Goal: Transaction & Acquisition: Purchase product/service

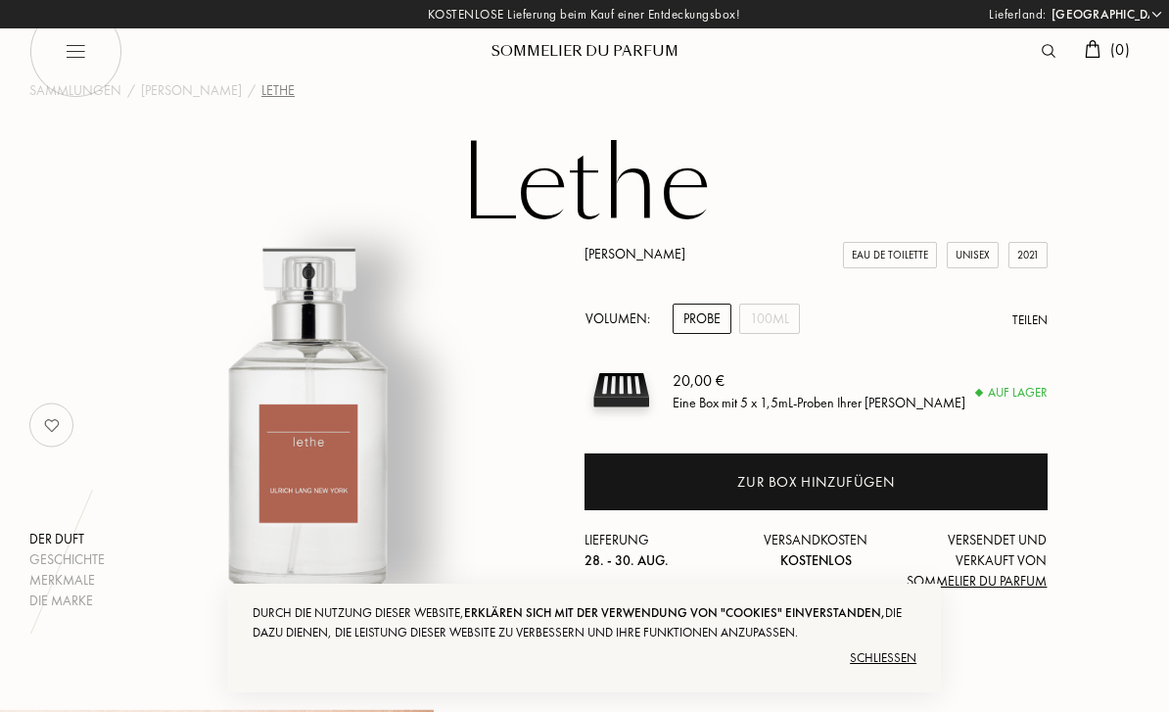
select select "DE"
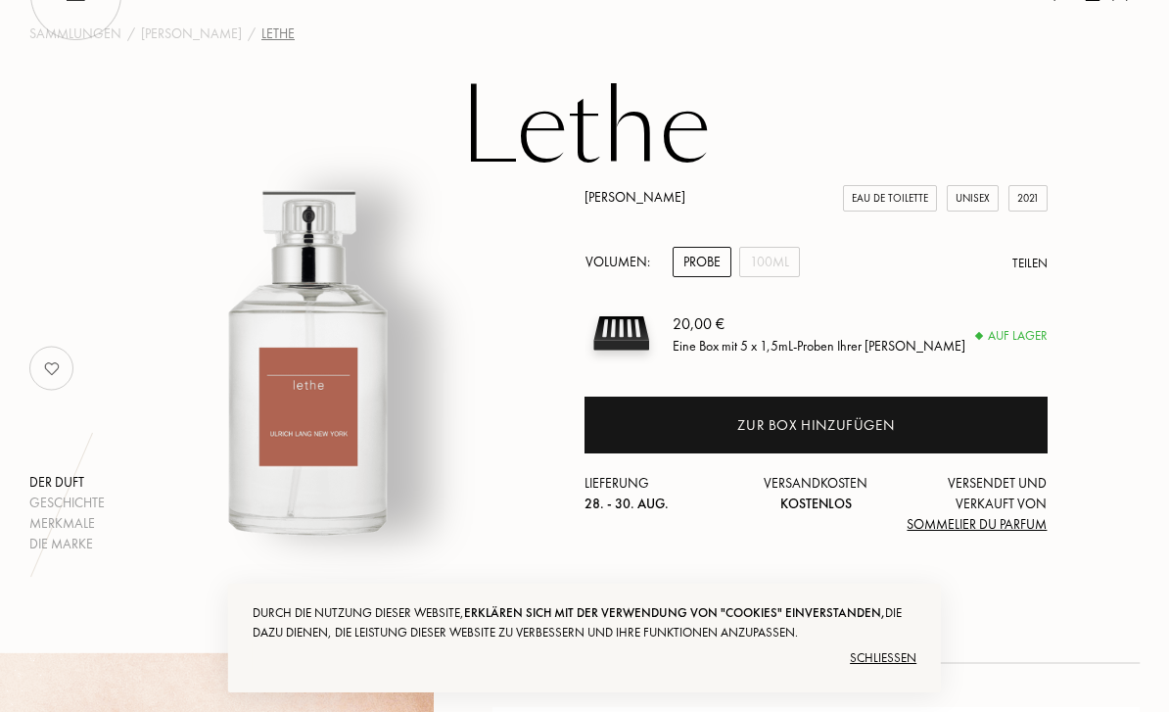
scroll to position [58, 0]
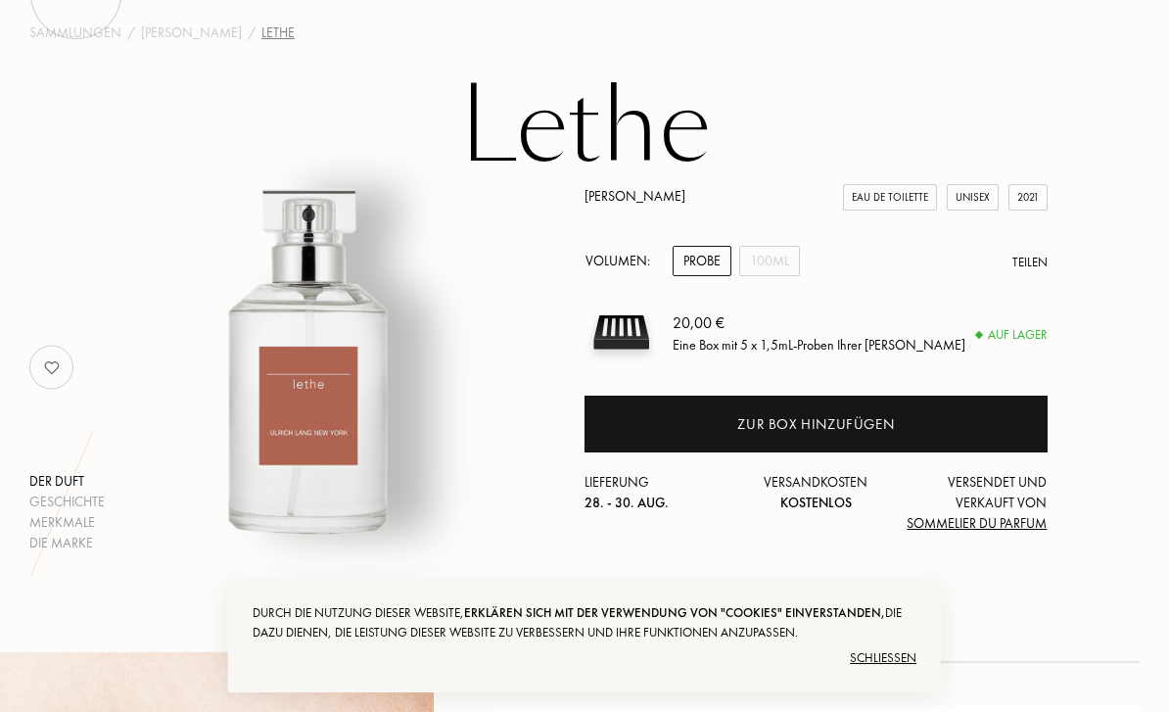
click at [1005, 414] on div "Zur Box hinzufügen" at bounding box center [815, 423] width 463 height 57
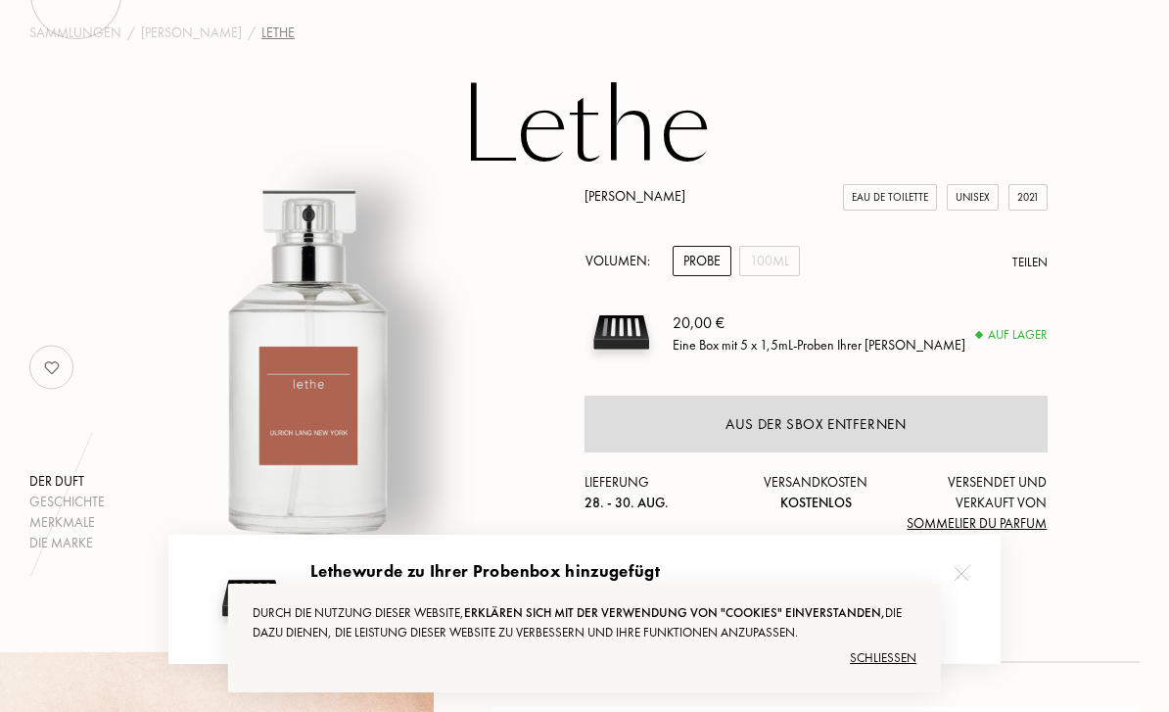
click at [909, 657] on div "Schließen" at bounding box center [585, 657] width 664 height 31
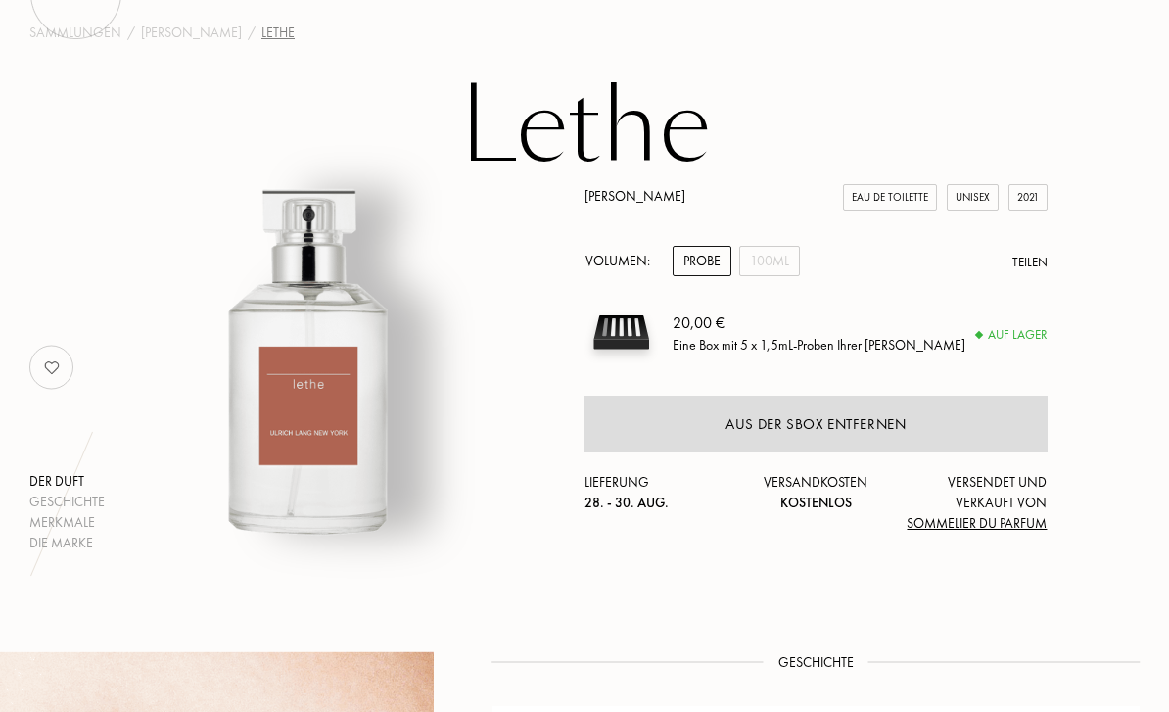
scroll to position [0, 0]
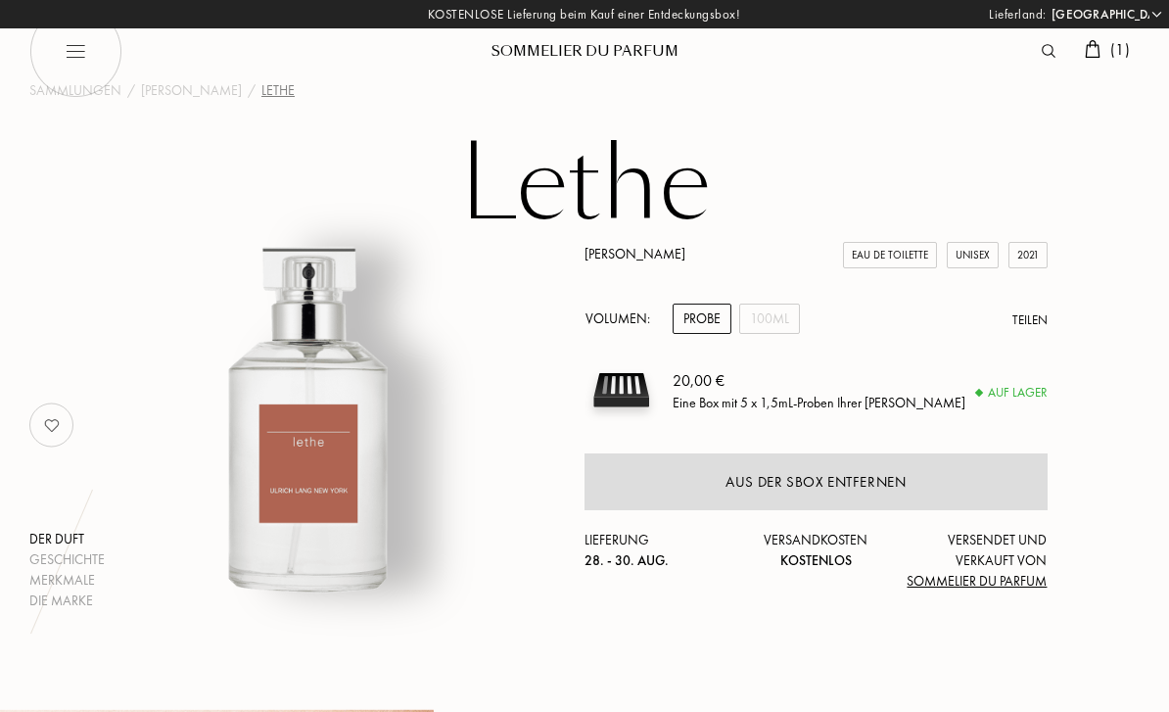
click at [1103, 38] on div "( 1 )" at bounding box center [1107, 50] width 65 height 25
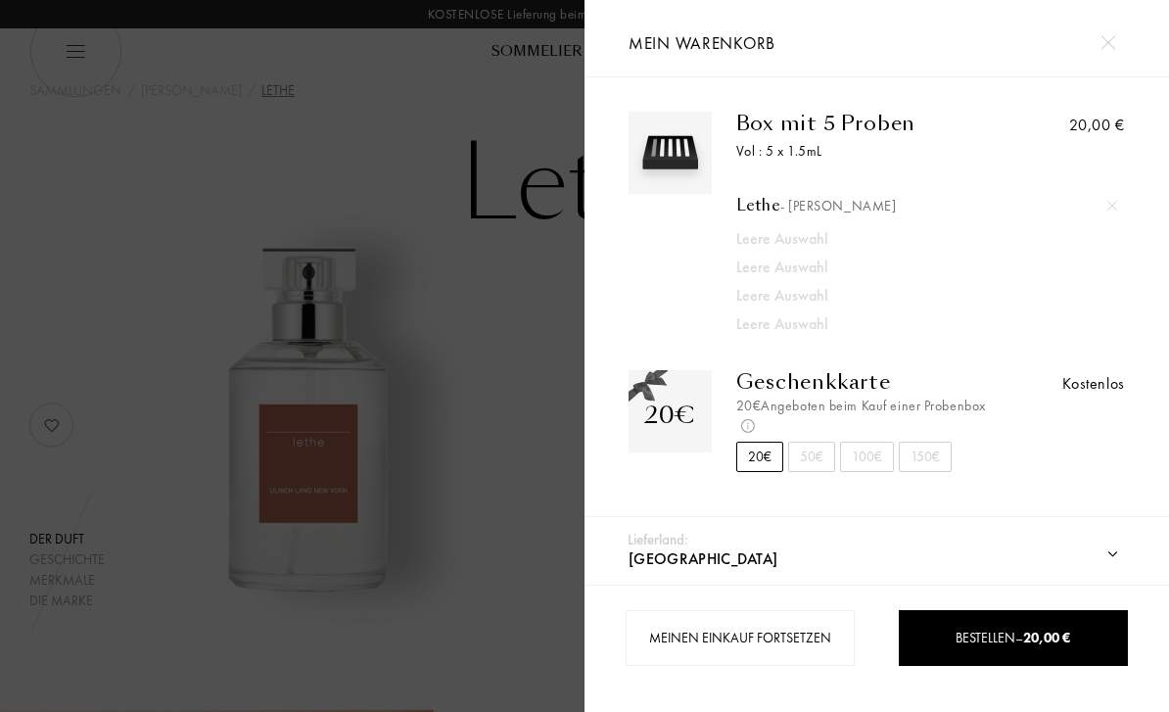
click at [830, 642] on div "Meinen Einkauf fortsetzen" at bounding box center [739, 638] width 229 height 56
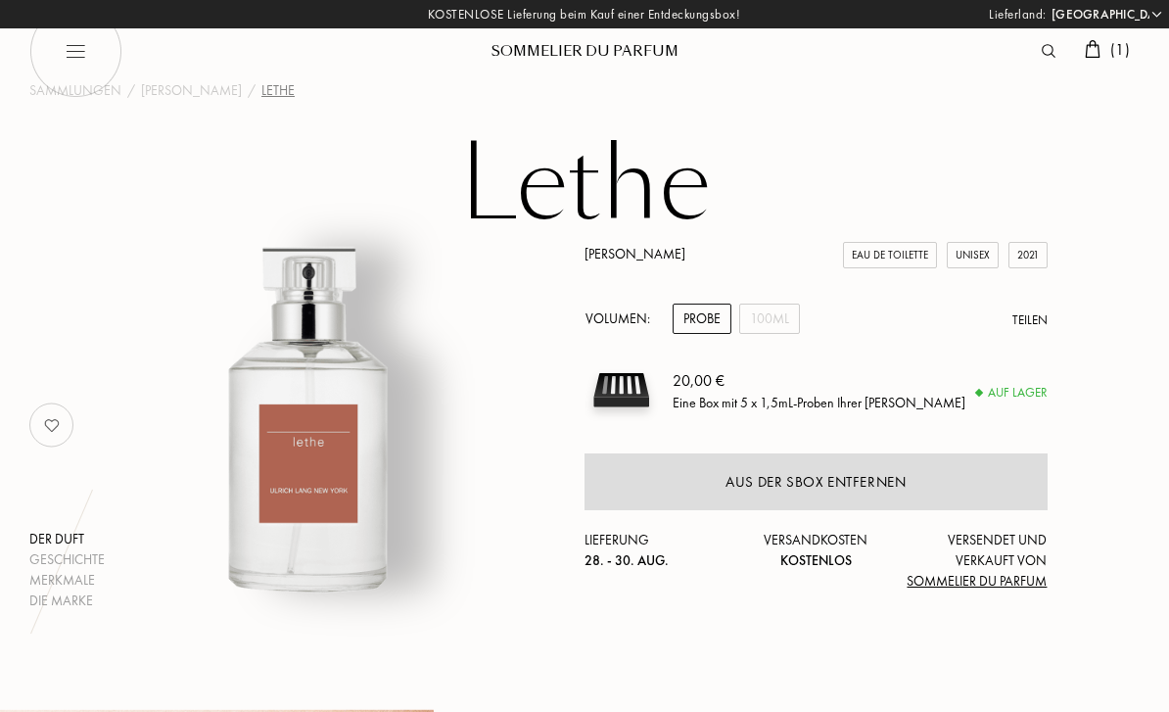
click at [1104, 48] on div "( 1 )" at bounding box center [1107, 50] width 65 height 25
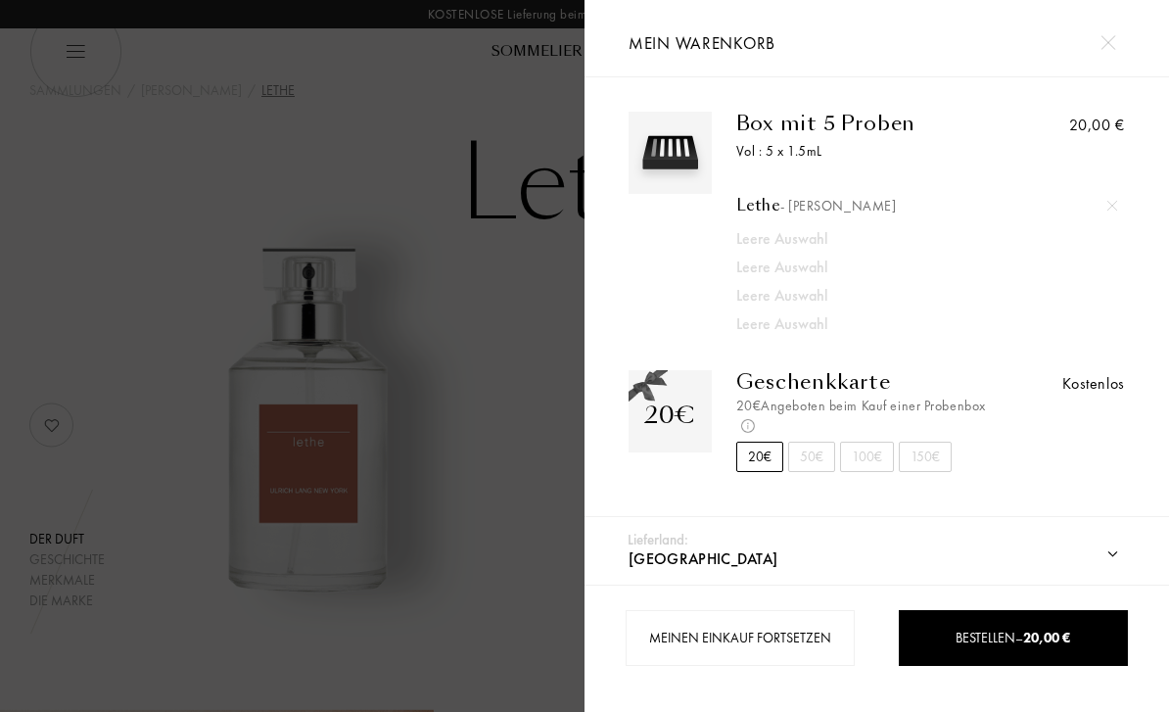
click at [1093, 639] on div "Bestellen – 20,00 €" at bounding box center [1013, 637] width 227 height 21
click at [1112, 203] on img at bounding box center [1112, 206] width 10 height 10
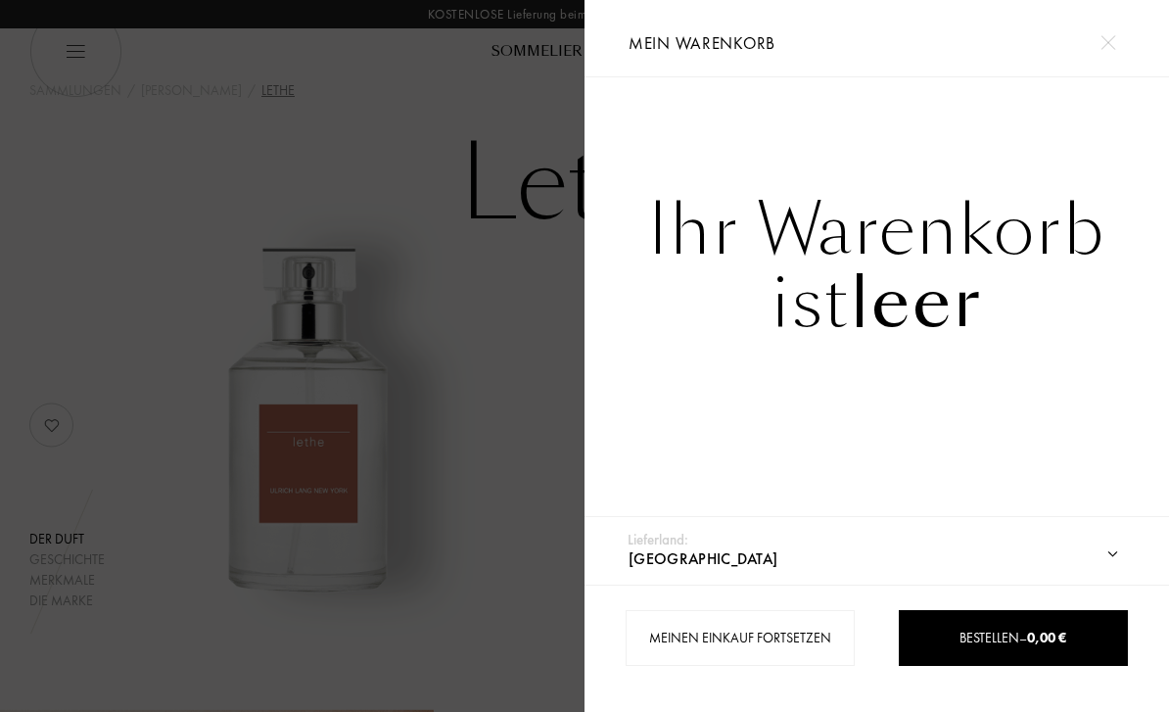
click at [1114, 40] on img at bounding box center [1107, 42] width 15 height 15
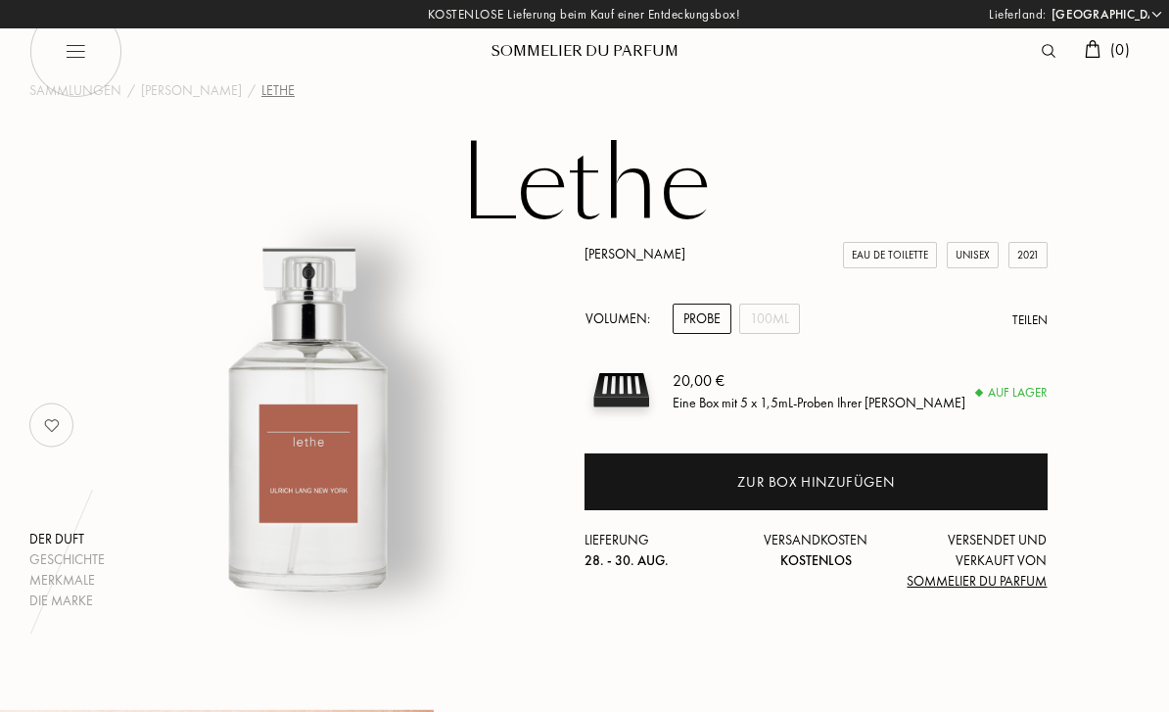
click at [942, 475] on div "Zur Box hinzufügen" at bounding box center [815, 481] width 463 height 57
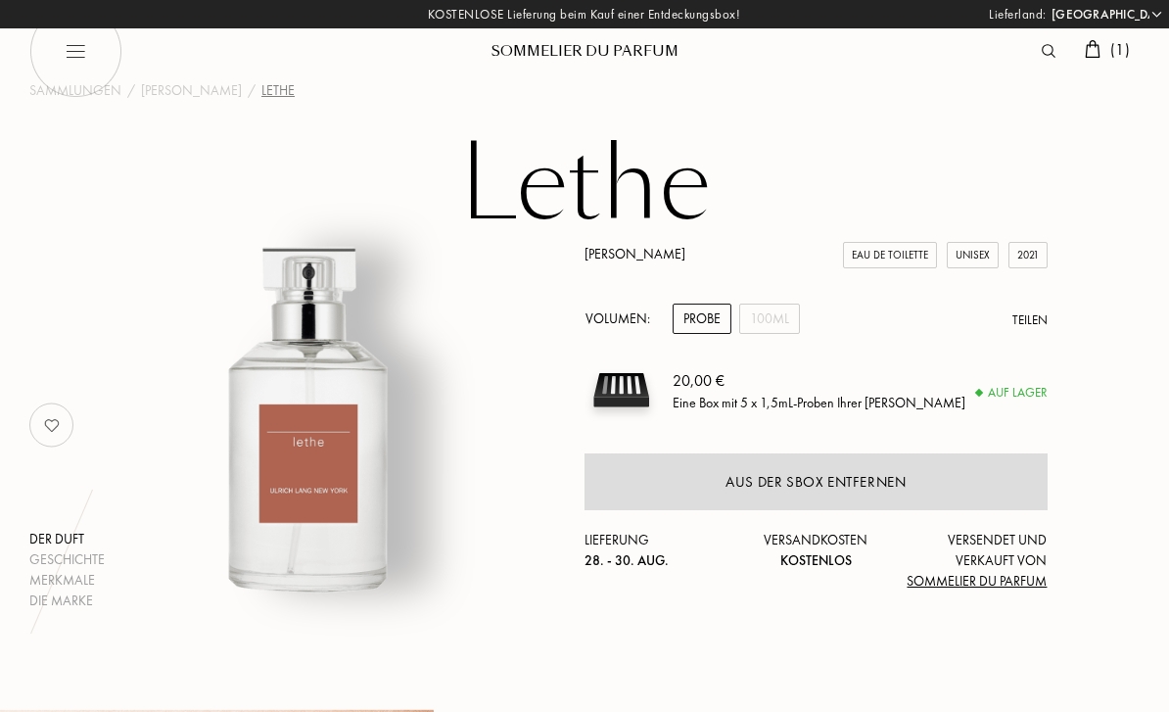
click at [1044, 44] on img at bounding box center [1048, 51] width 14 height 14
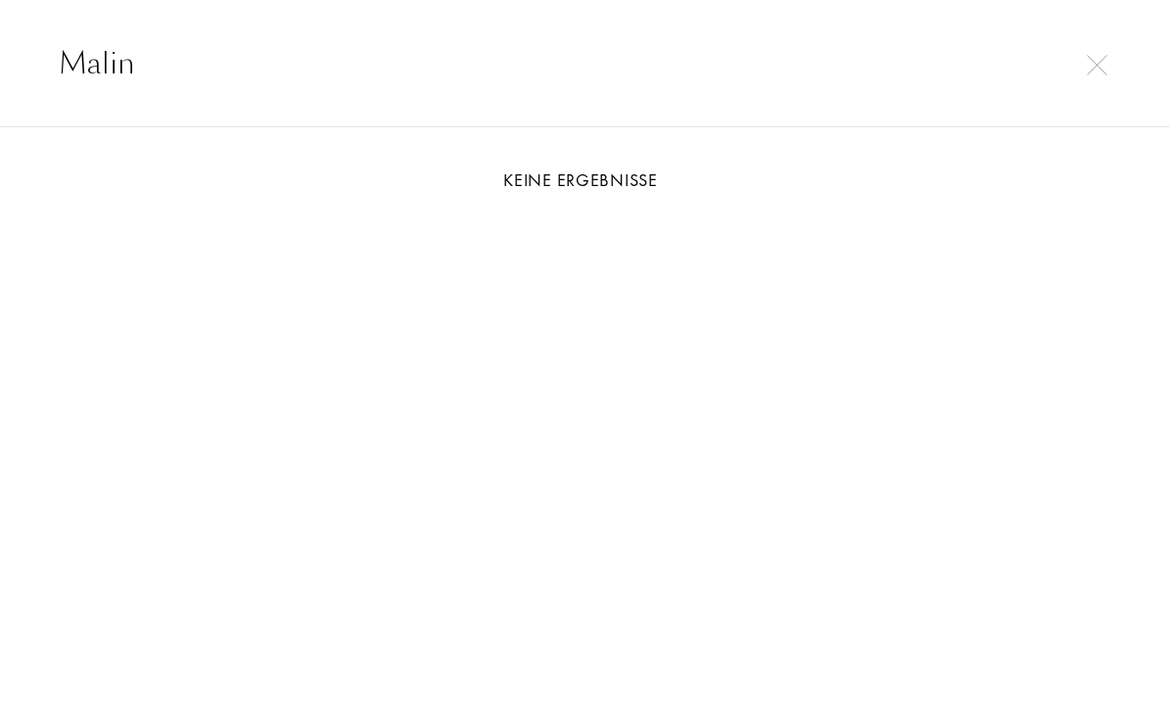
type input "Malin"
click at [1101, 56] on img at bounding box center [1097, 65] width 21 height 21
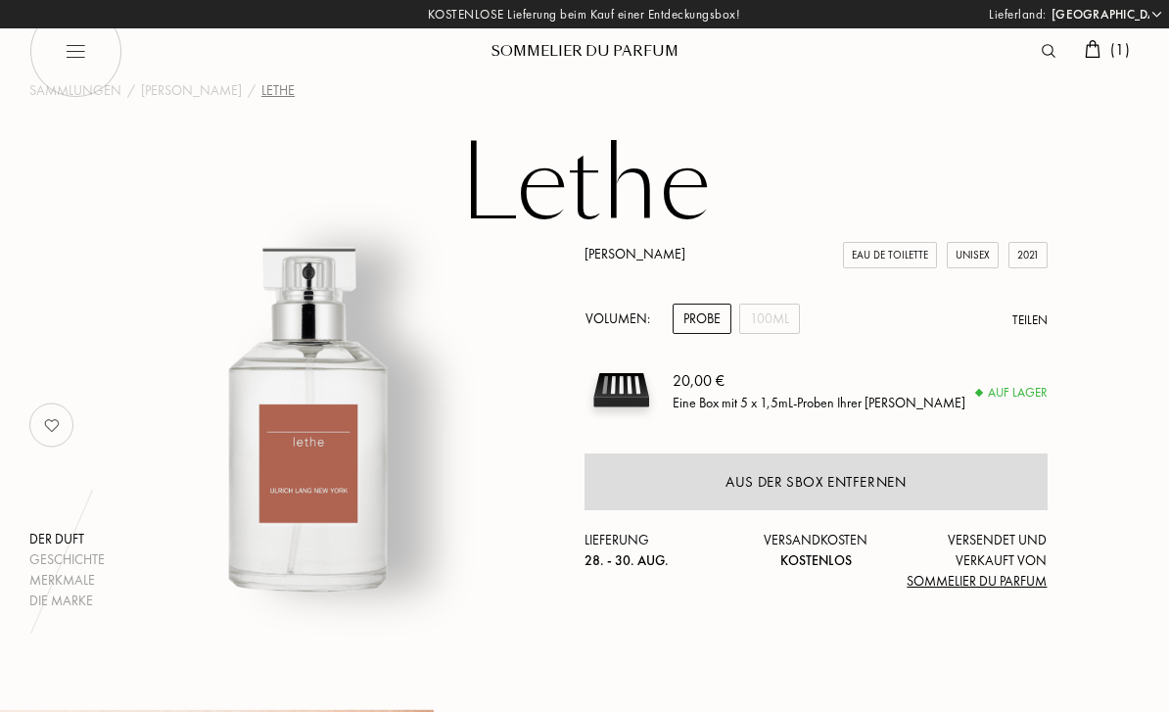
click at [86, 89] on img at bounding box center [75, 51] width 93 height 93
select select "DE"
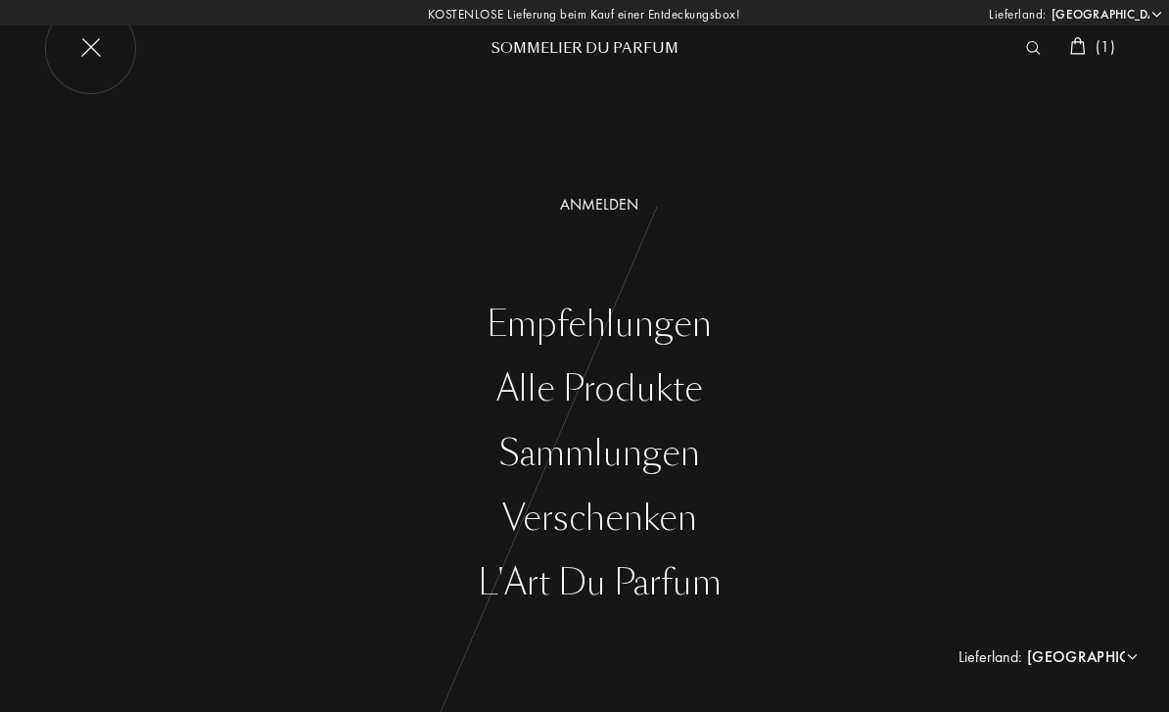
click at [680, 394] on div "Alle Produkte" at bounding box center [598, 389] width 1139 height 40
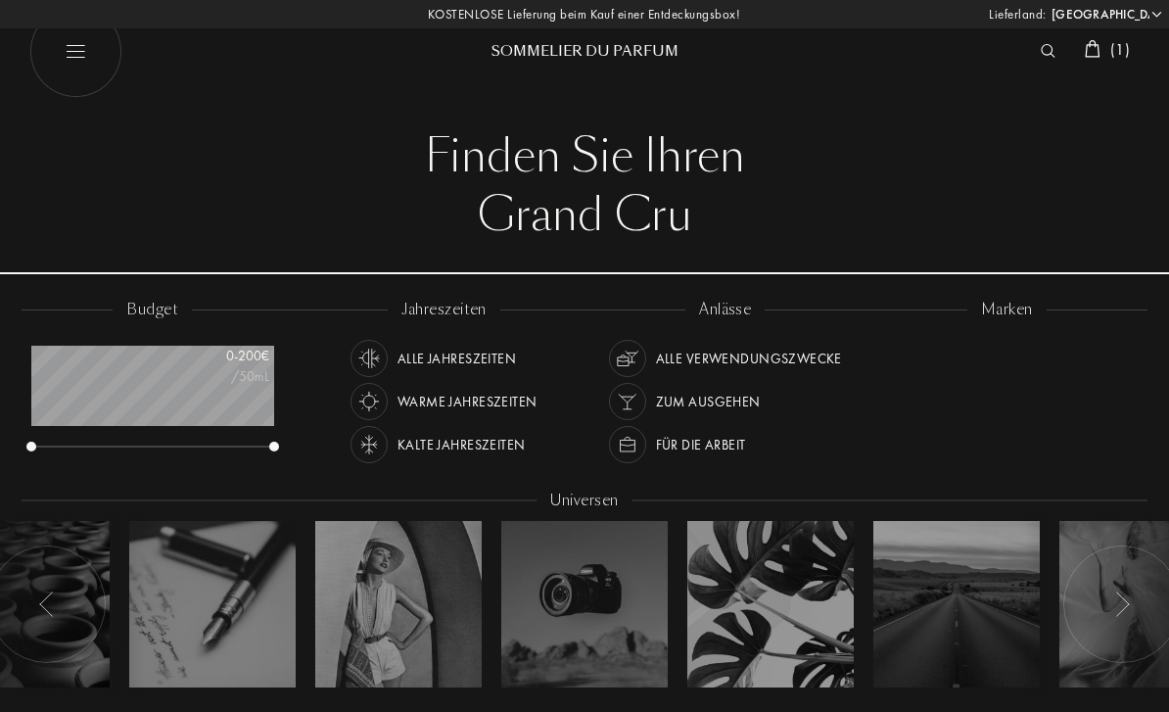
select select "DE"
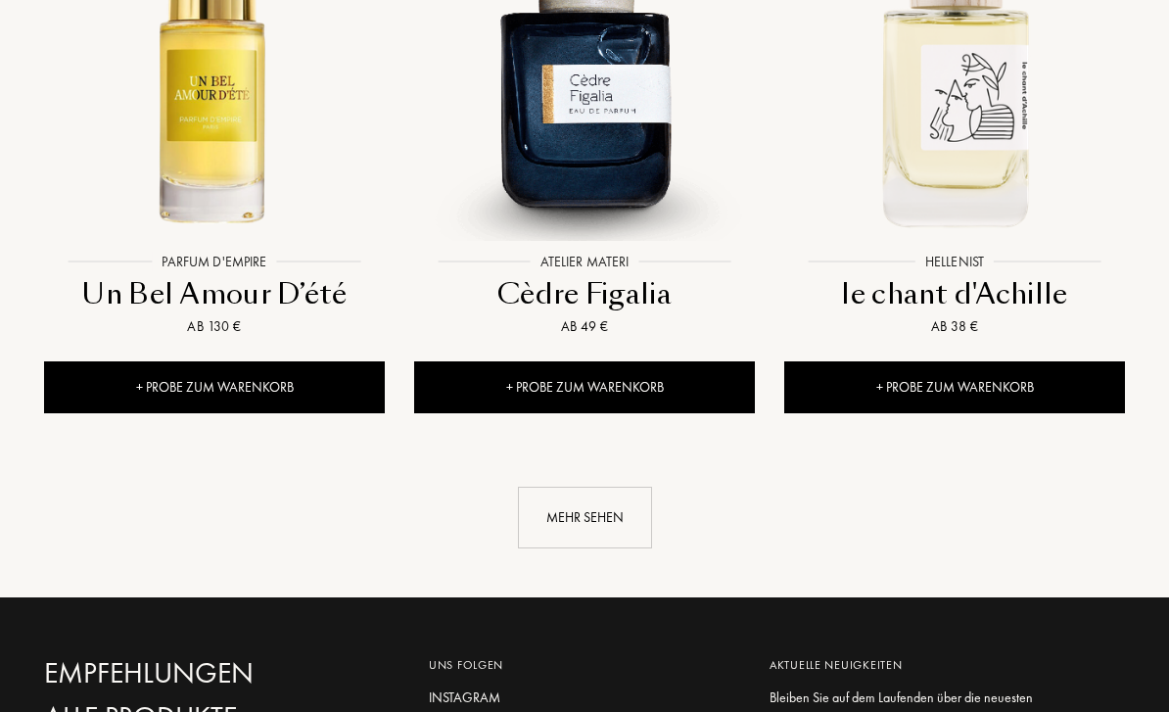
scroll to position [2562, 0]
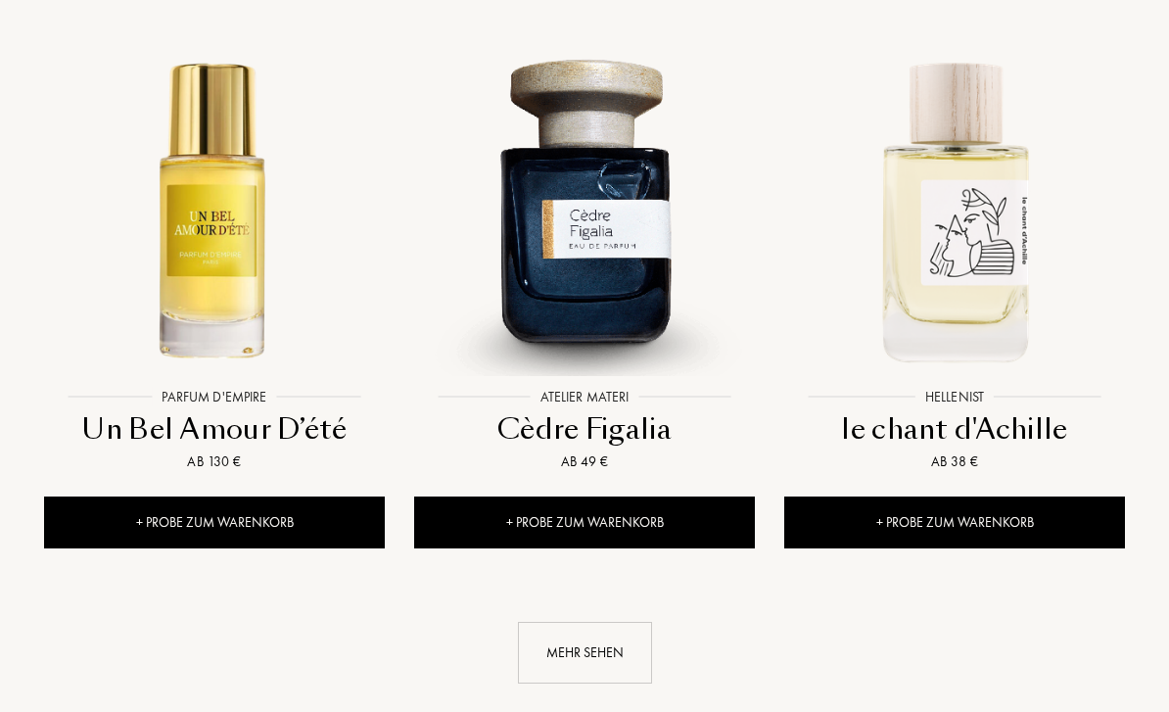
click at [630, 623] on div "Mehr sehen" at bounding box center [585, 654] width 134 height 62
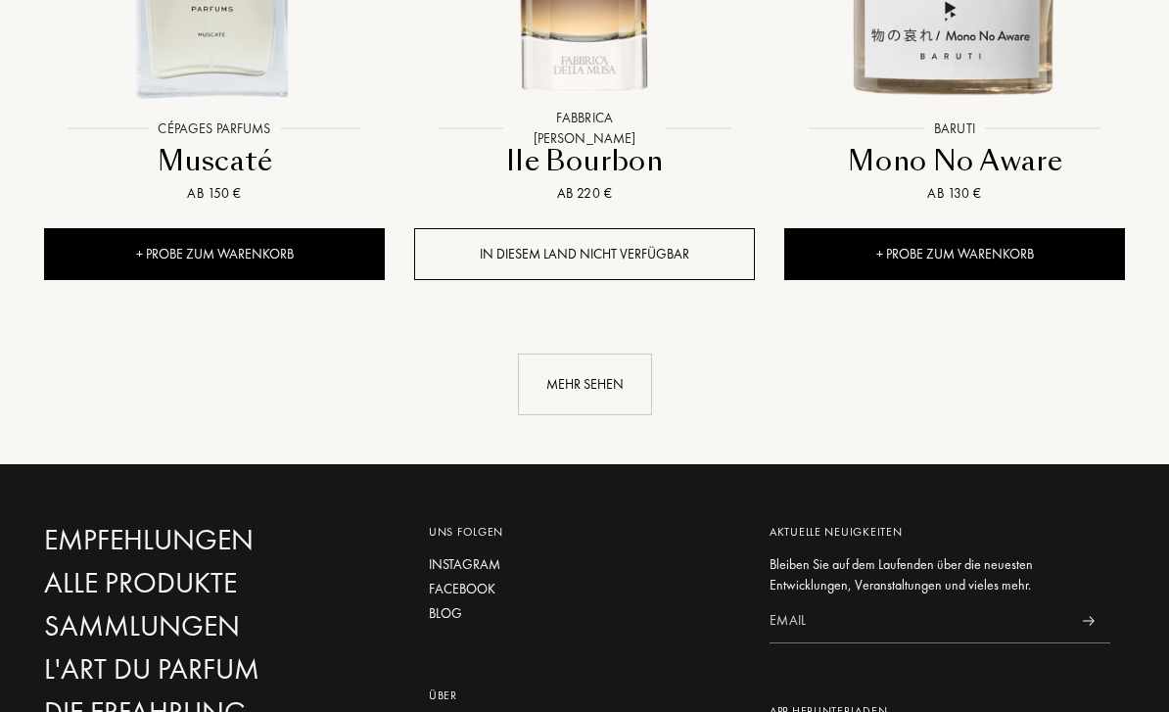
scroll to position [5130, 0]
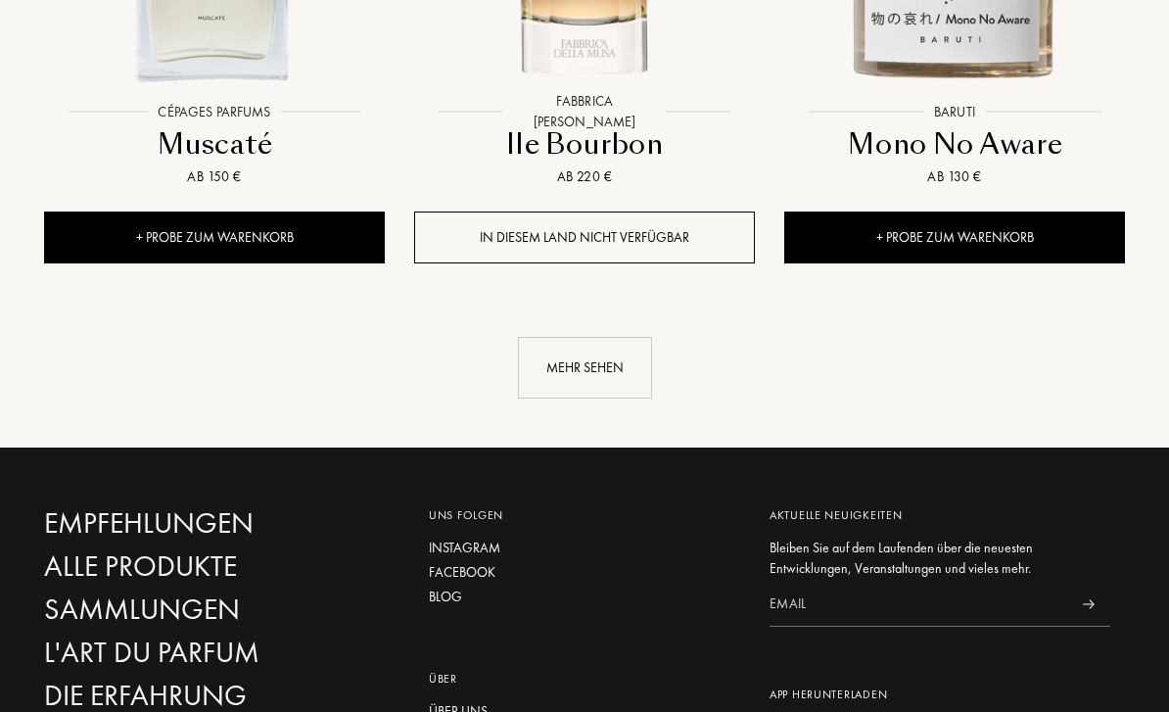
click at [598, 338] on div "Mehr sehen" at bounding box center [585, 369] width 134 height 62
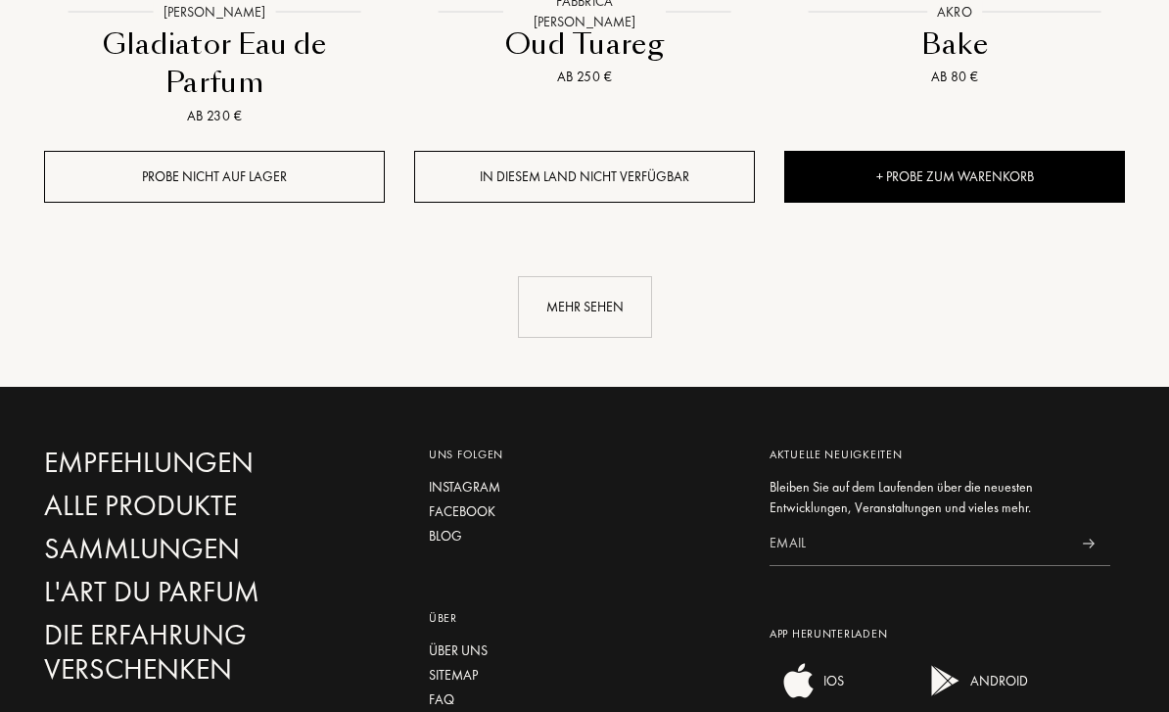
click at [609, 277] on div "Mehr sehen" at bounding box center [585, 308] width 134 height 62
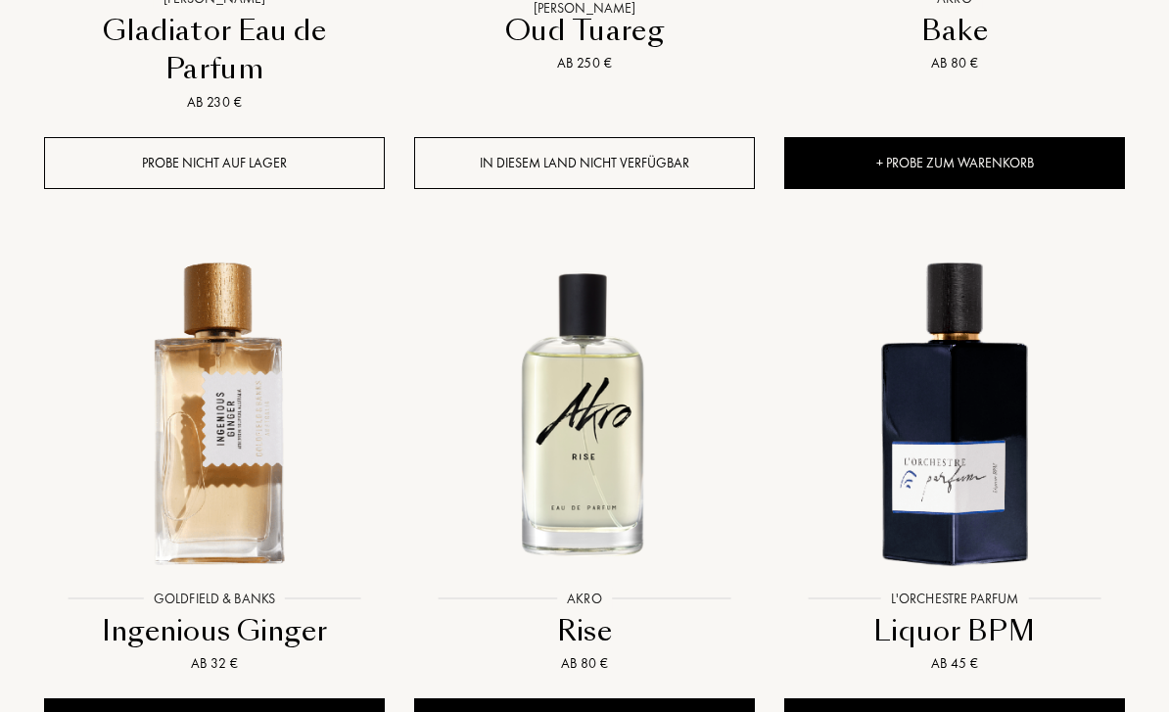
scroll to position [7604, 0]
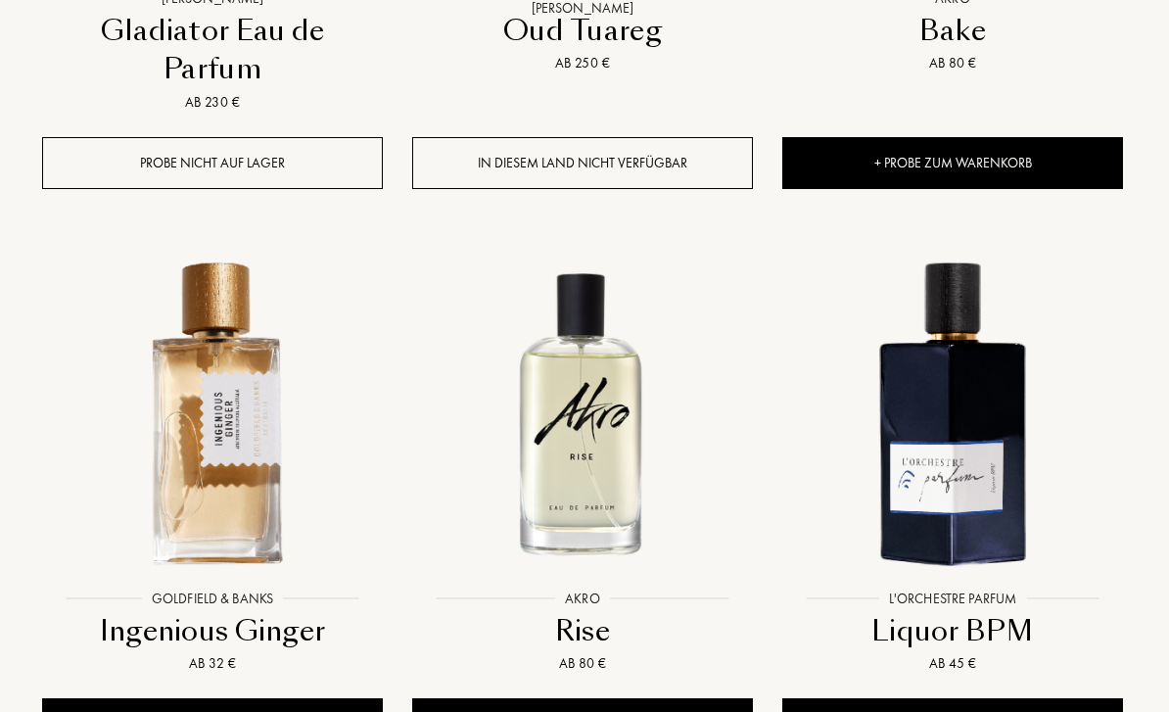
click at [318, 699] on div "+ Probe zum Warenkorb" at bounding box center [213, 725] width 341 height 52
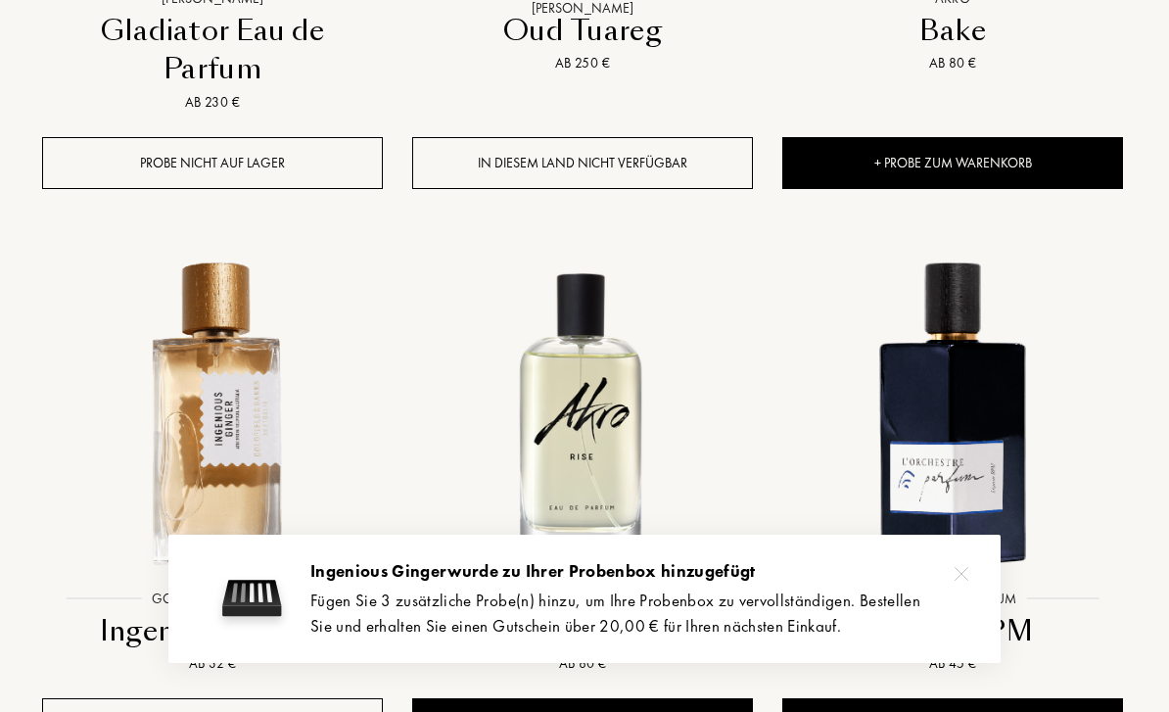
click at [889, 638] on div "Fügen Sie 3 zusätzliche Probe(n) hinzu, um Ihre Probenbox zu vervollständigen. …" at bounding box center [640, 613] width 661 height 50
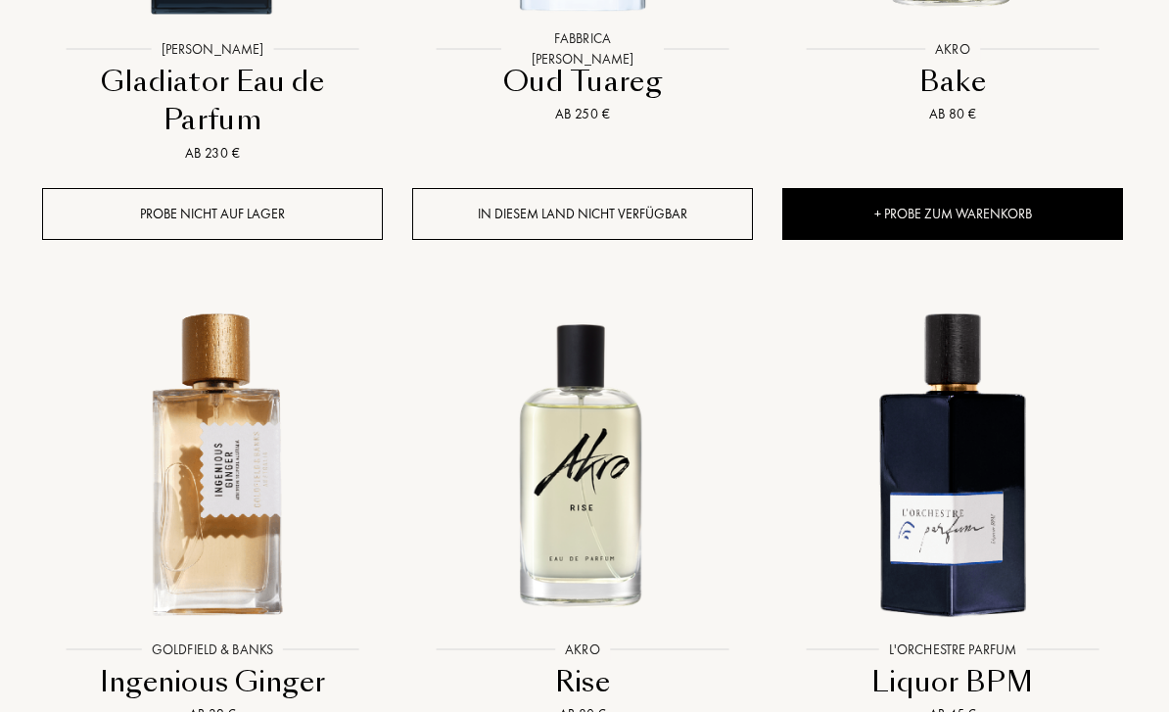
scroll to position [7556, 2]
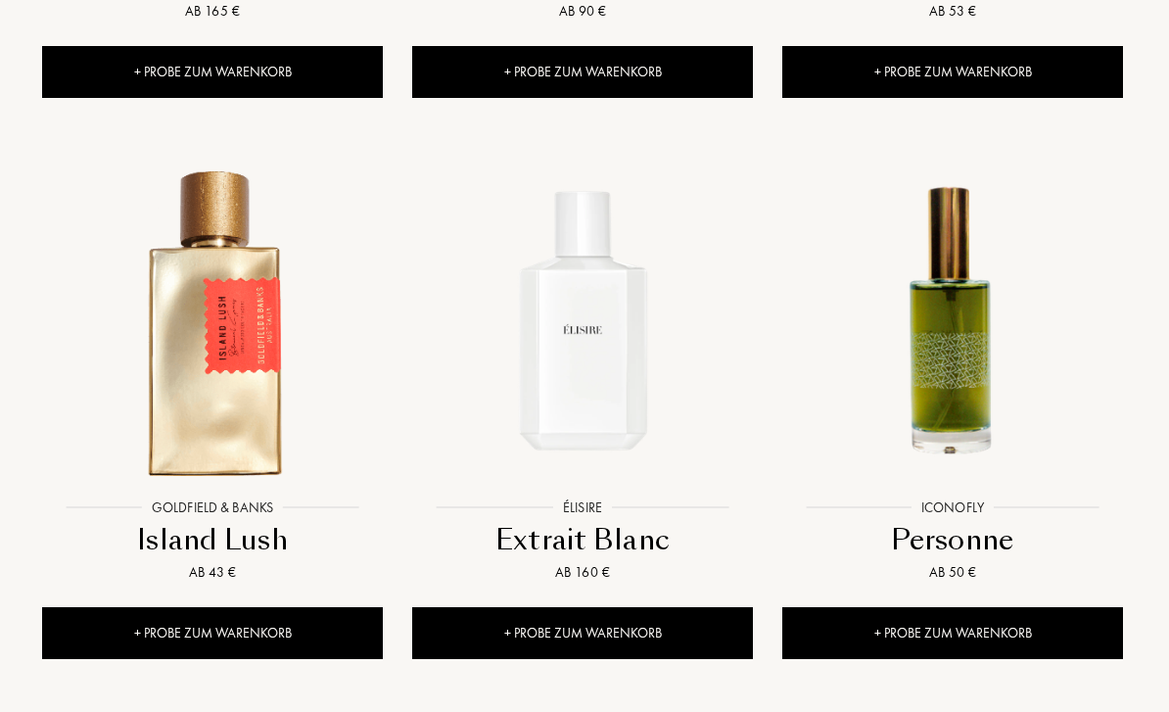
scroll to position [9423, 2]
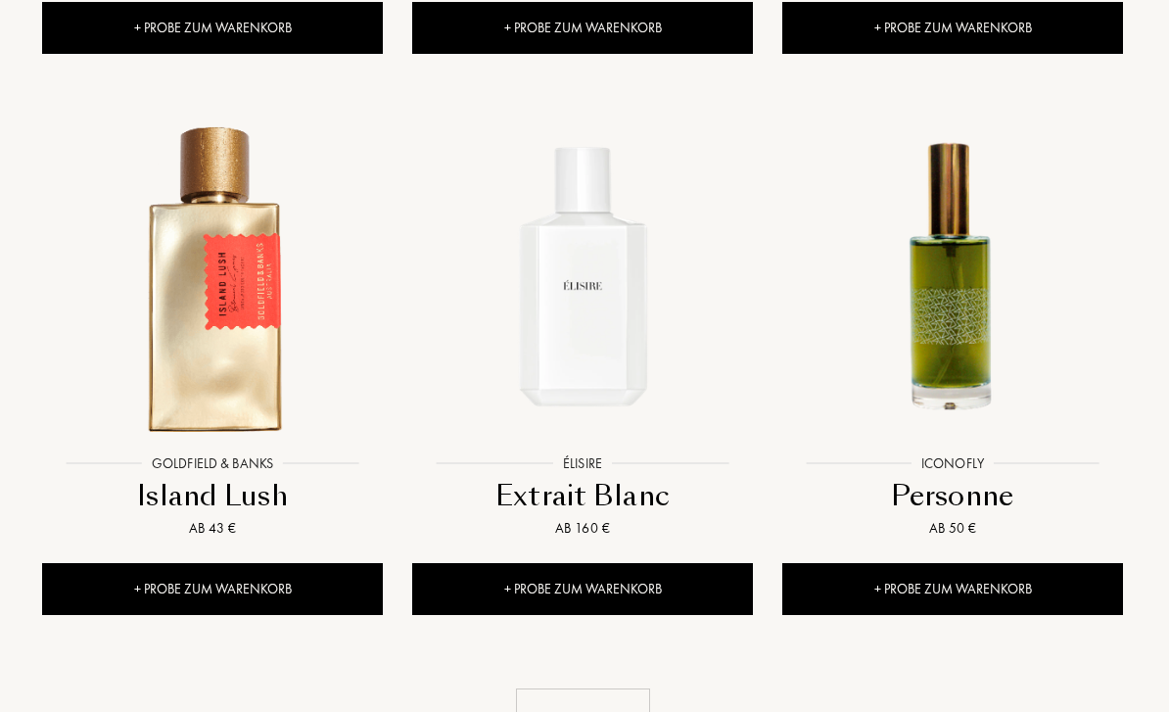
click at [620, 688] on div "Mehr sehen" at bounding box center [583, 719] width 134 height 62
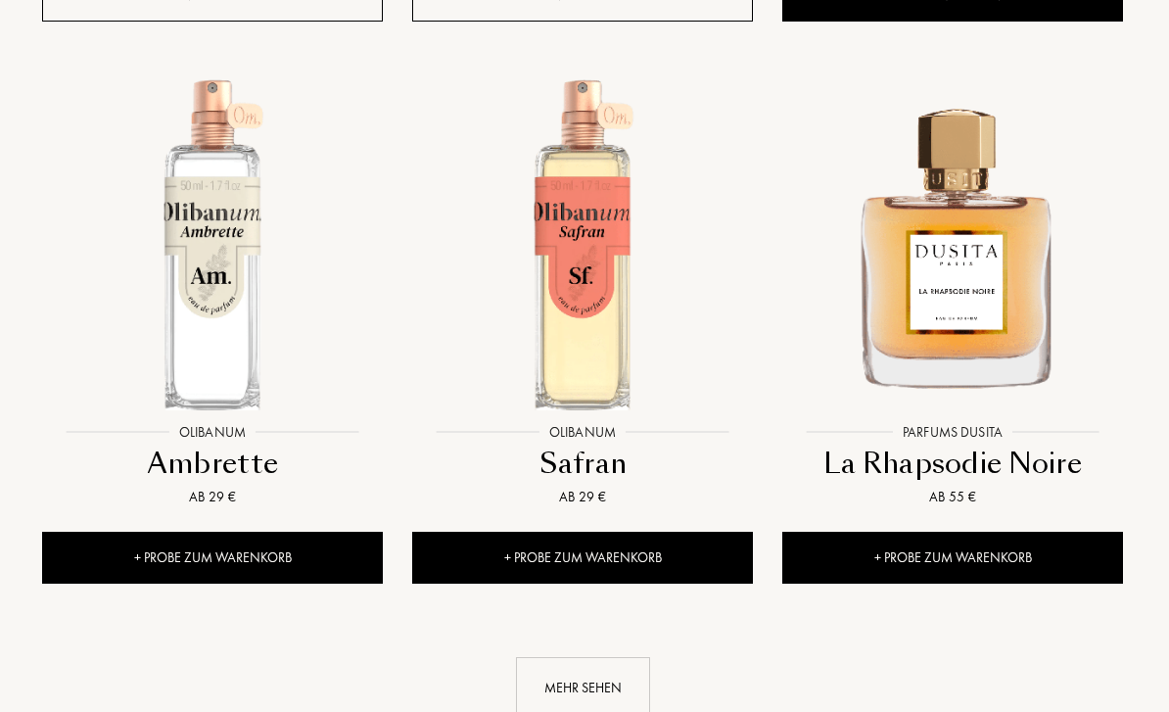
scroll to position [11758, 2]
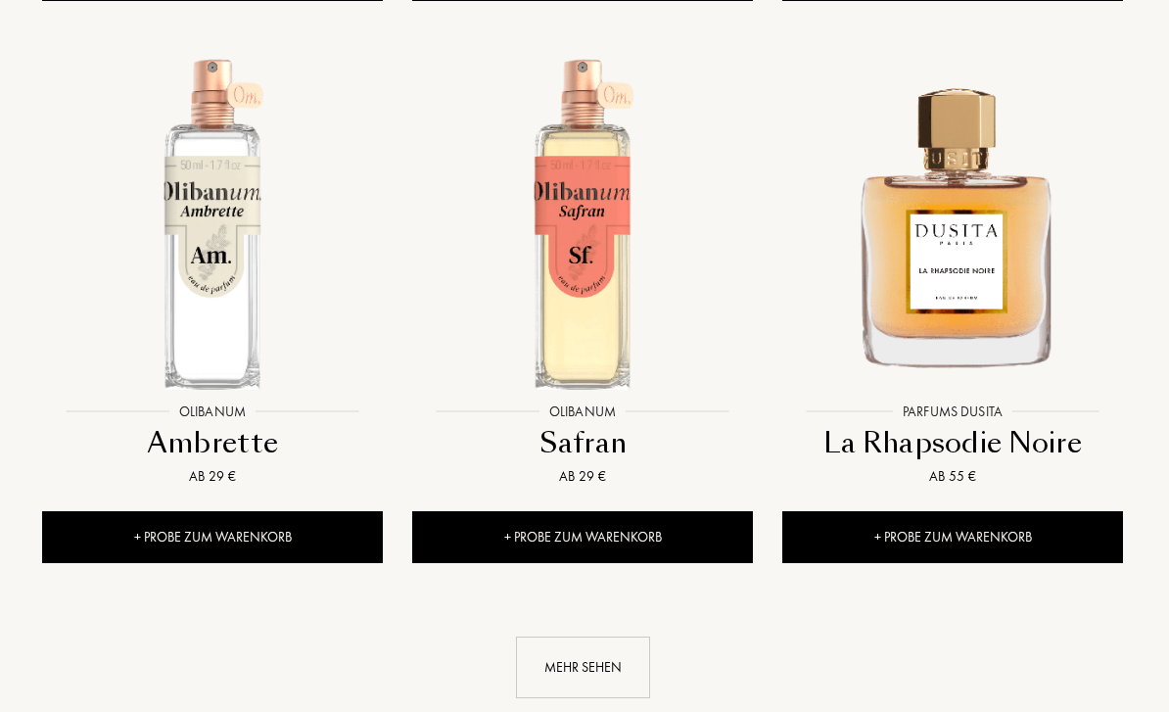
click at [610, 637] on div "Mehr sehen" at bounding box center [583, 668] width 134 height 62
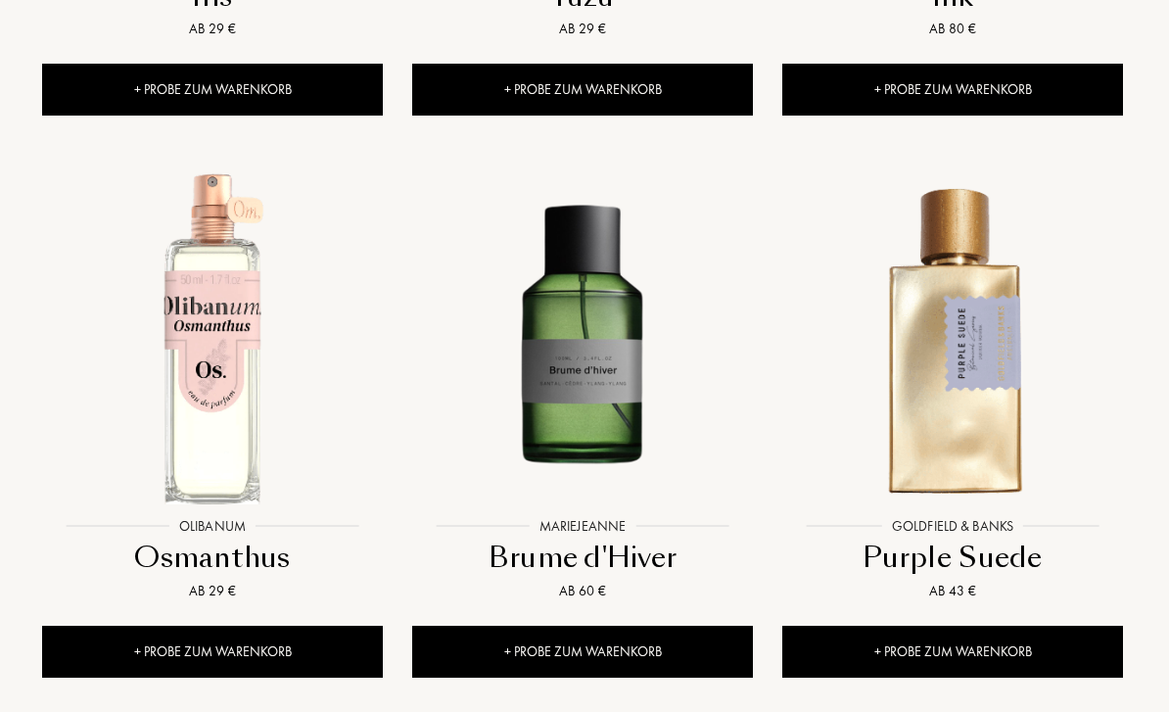
scroll to position [13927, 2]
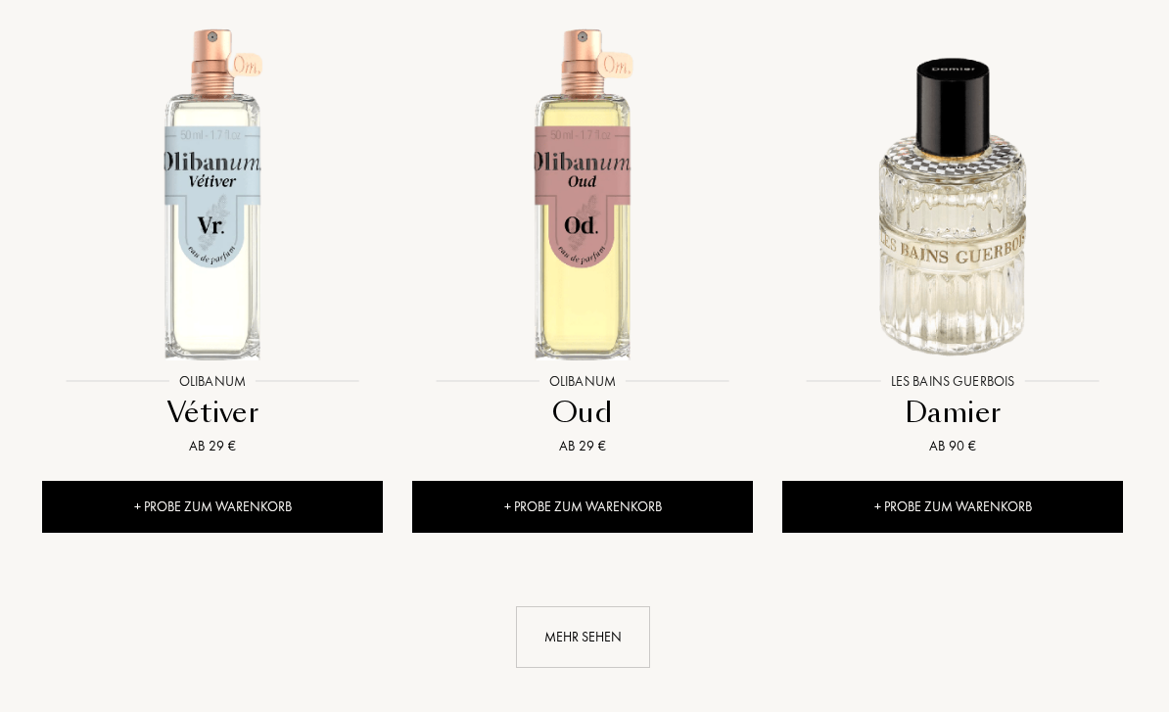
scroll to position [16276, 2]
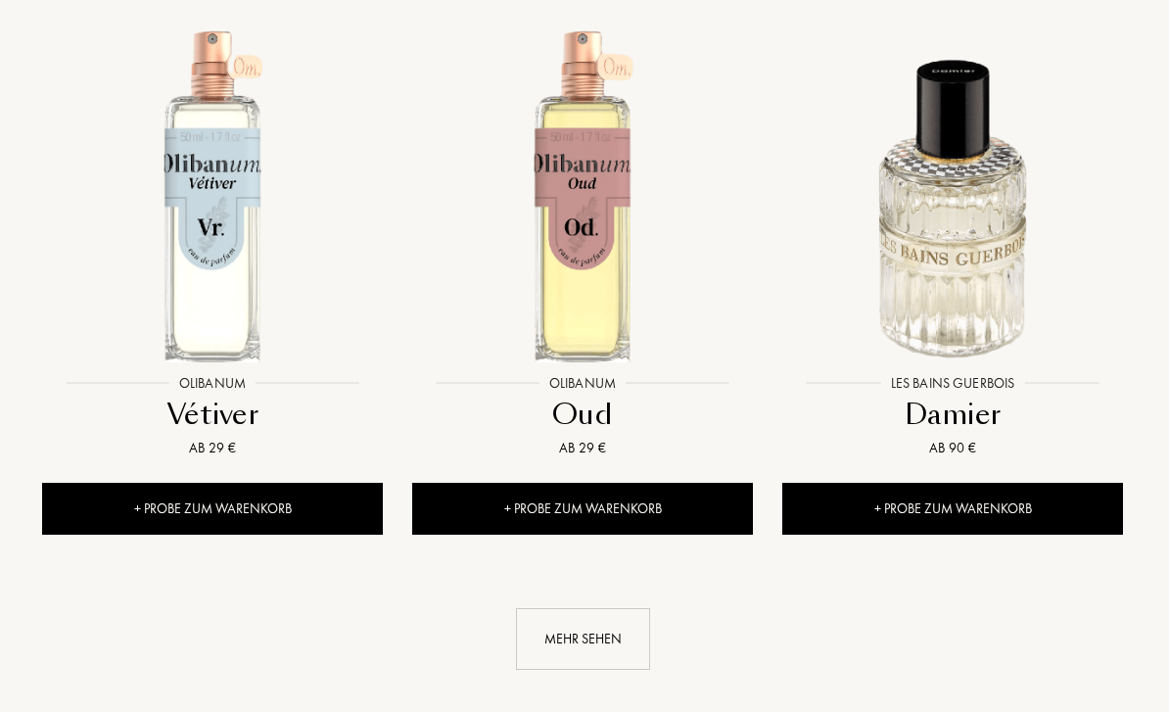
click at [616, 608] on div "Mehr sehen" at bounding box center [583, 639] width 134 height 62
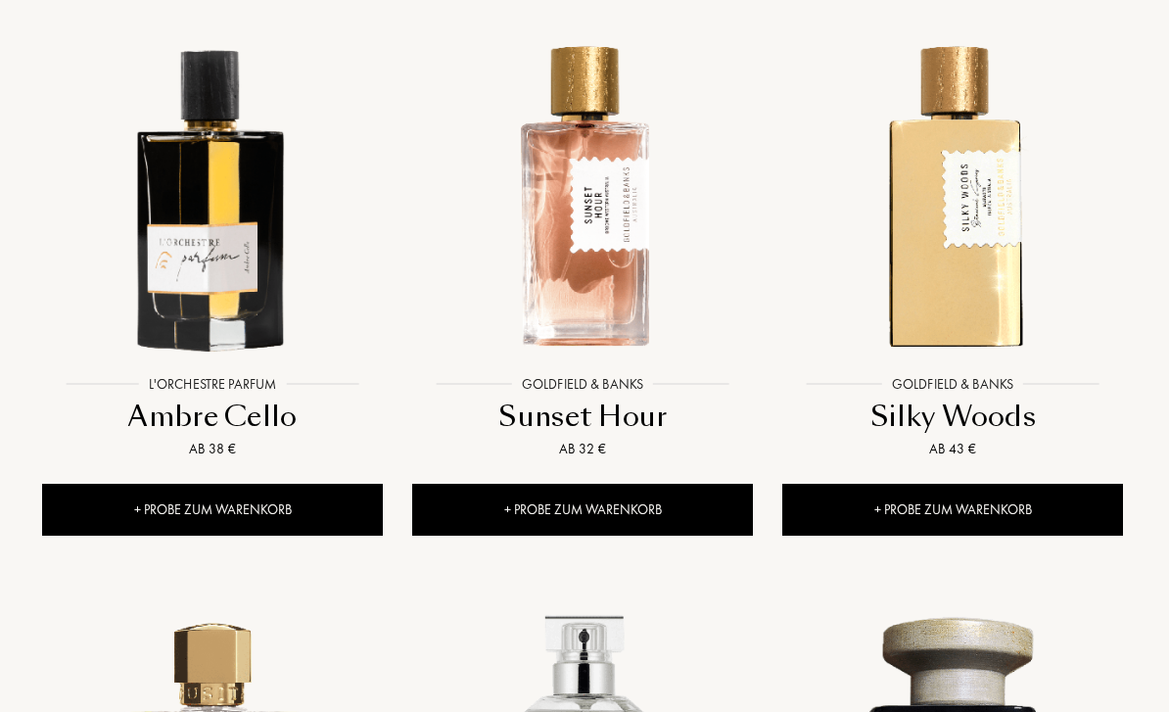
click at [1080, 485] on div "+ Probe zum Warenkorb" at bounding box center [952, 511] width 341 height 52
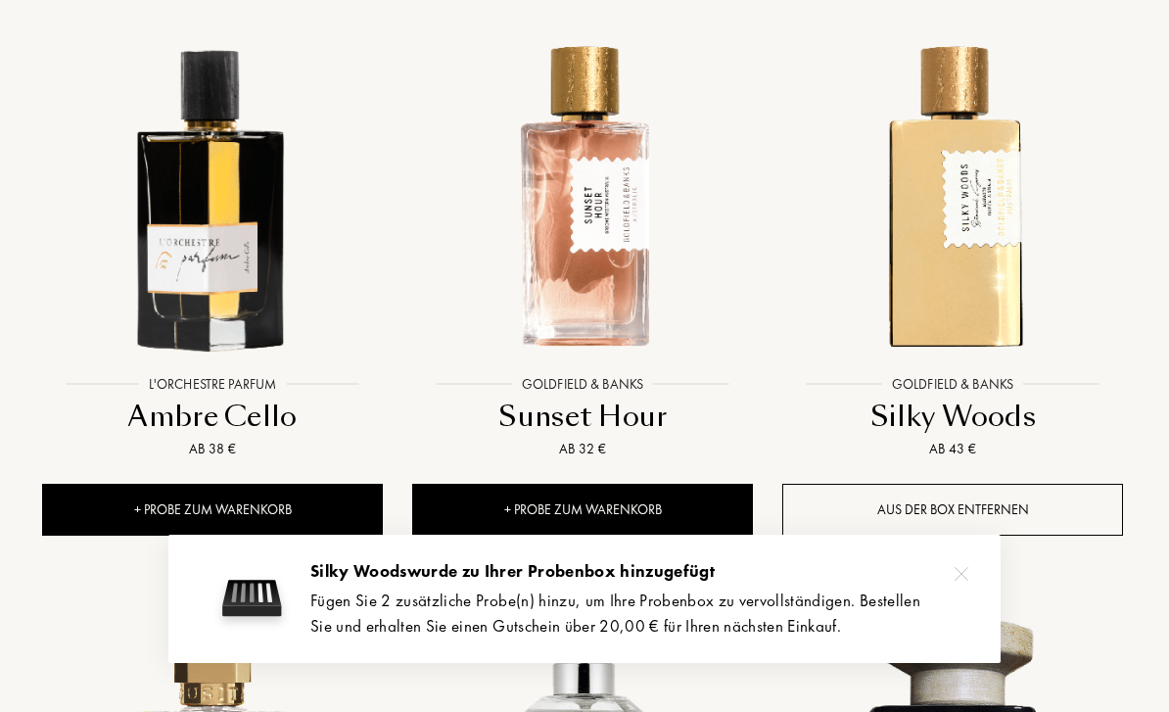
click at [701, 484] on div "+ Probe zum Warenkorb" at bounding box center [582, 510] width 341 height 52
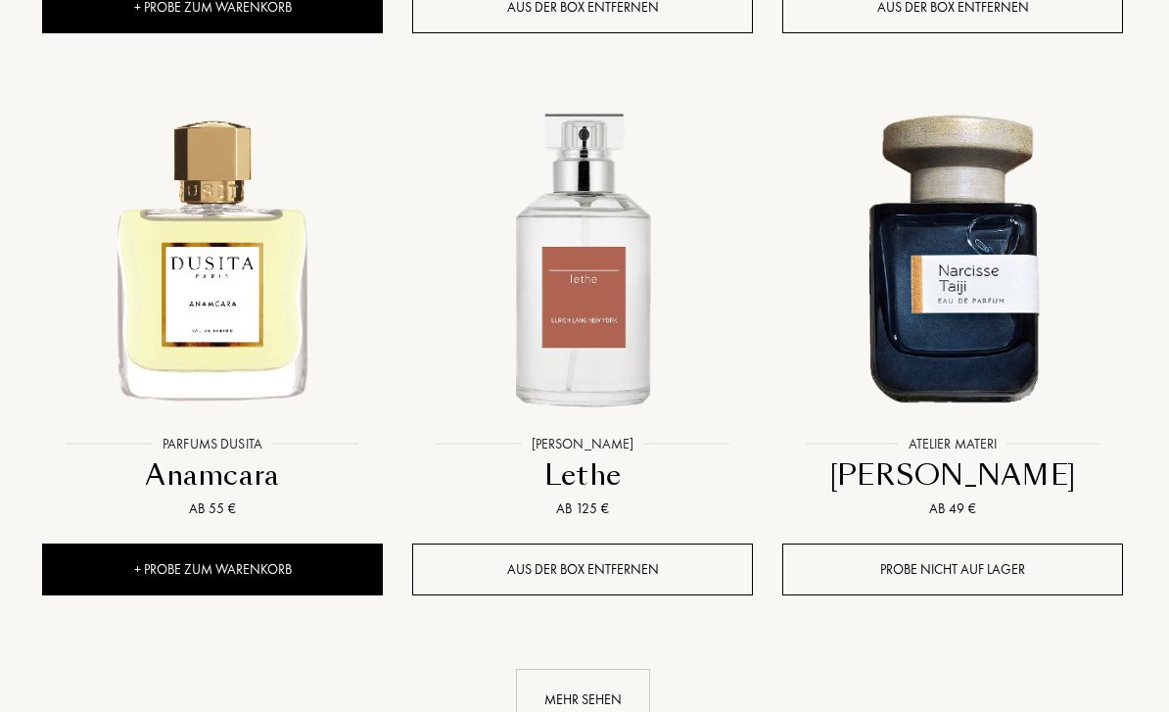
scroll to position [18459, 2]
click at [625, 670] on div "Mehr sehen" at bounding box center [583, 701] width 134 height 62
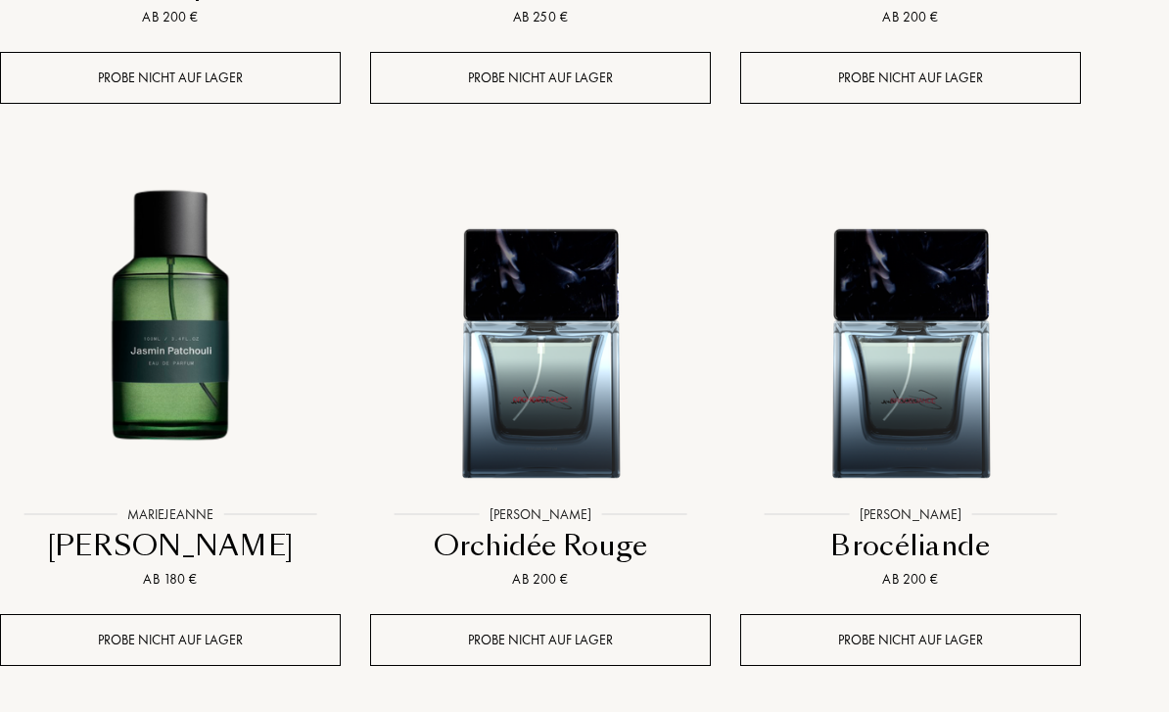
scroll to position [20629, 44]
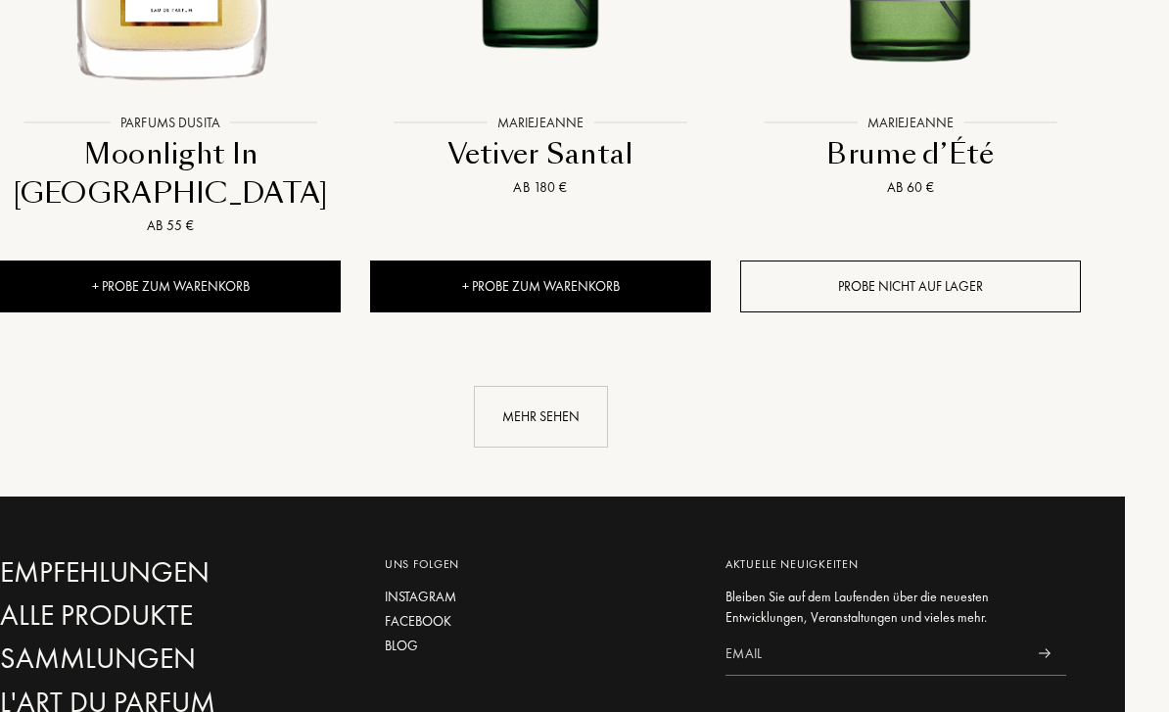
click at [575, 386] on div "Mehr sehen" at bounding box center [542, 417] width 134 height 62
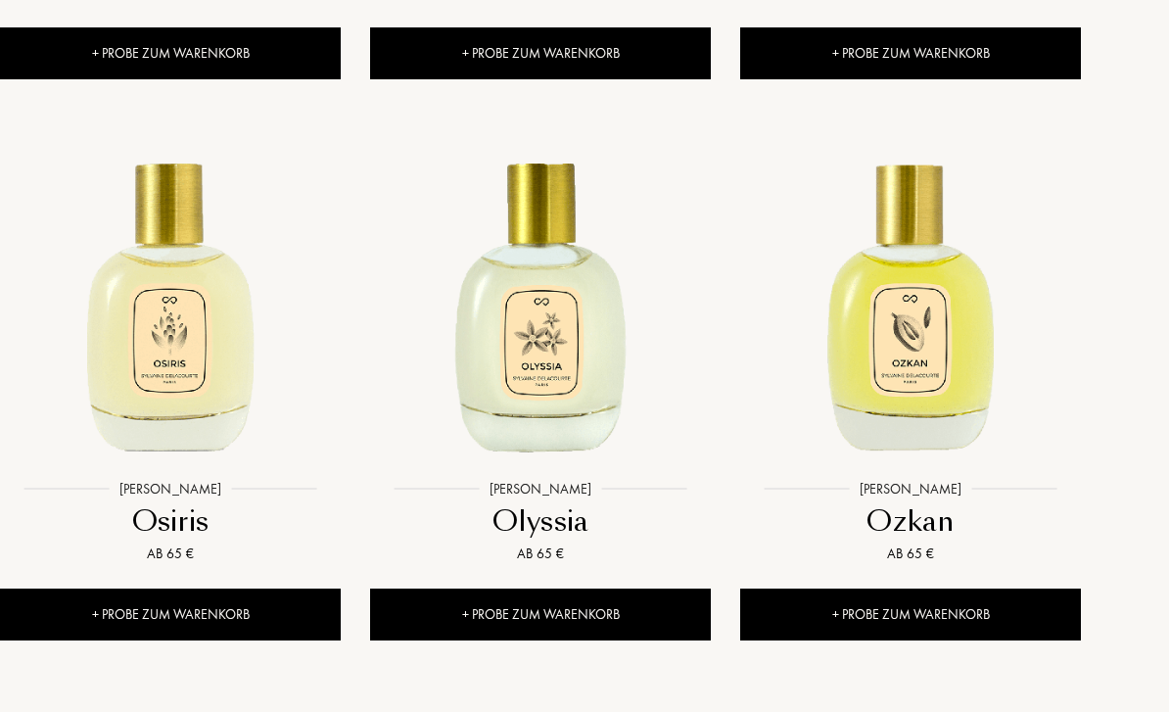
scroll to position [25201, 43]
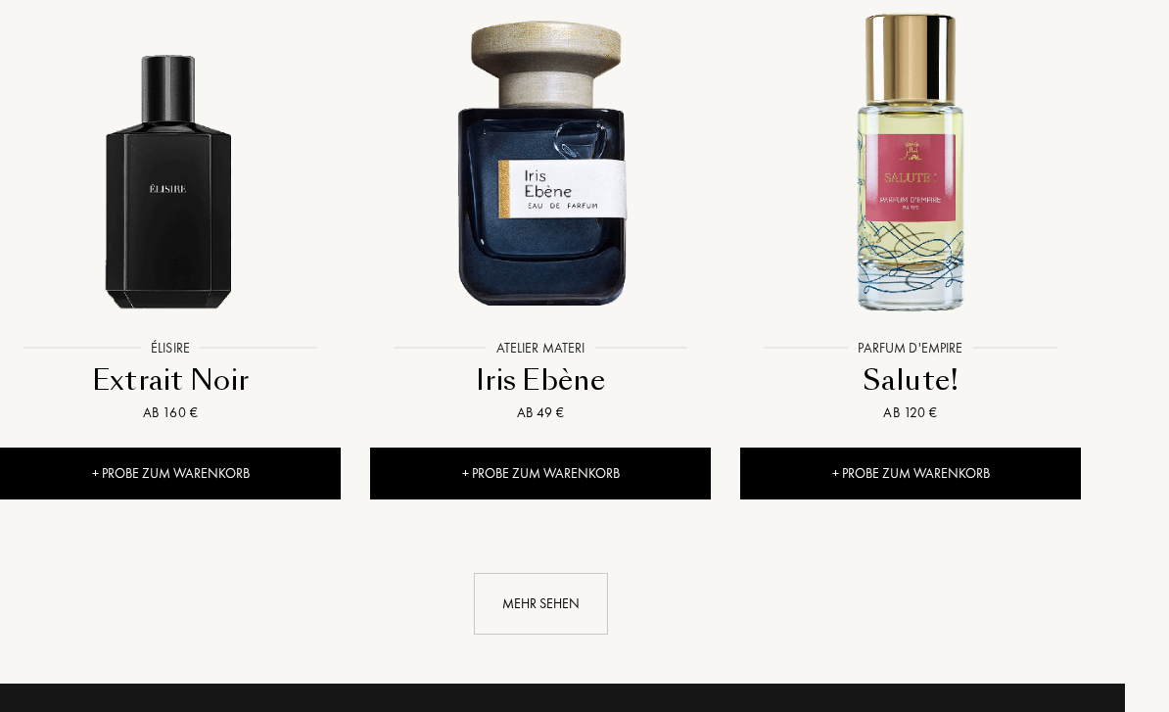
scroll to position [27852, 43]
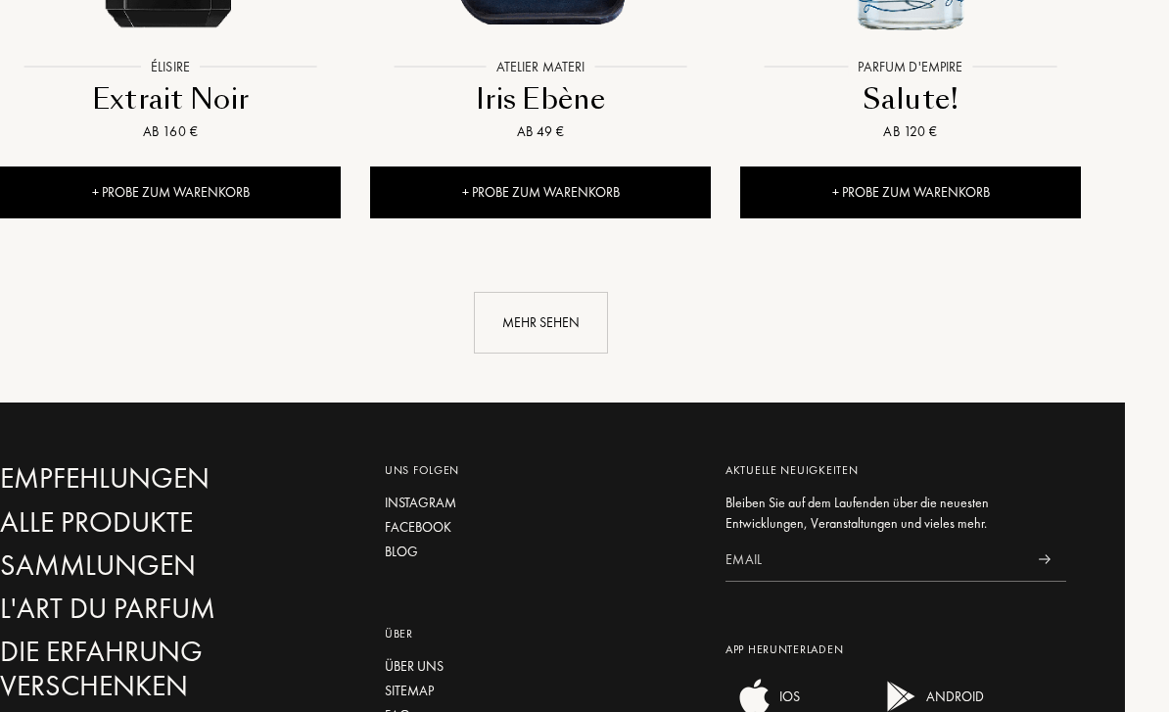
click at [579, 293] on div "Mehr sehen" at bounding box center [542, 324] width 134 height 62
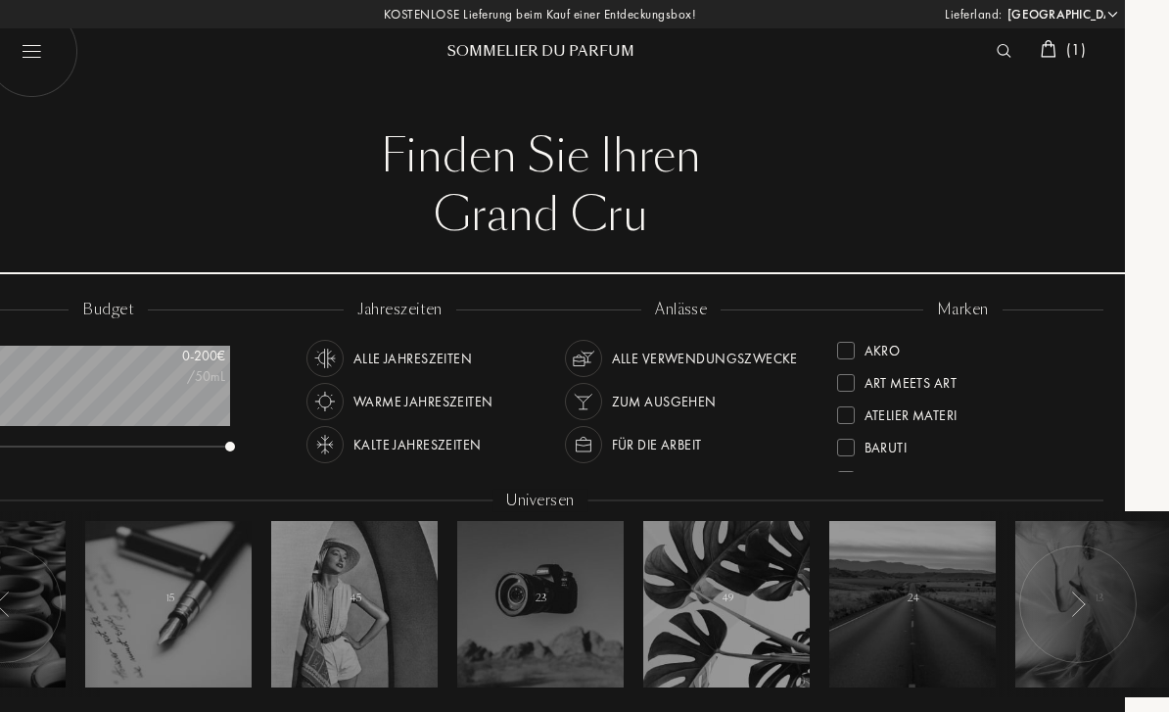
scroll to position [0, 43]
click at [1010, 44] on div at bounding box center [1010, 50] width 44 height 25
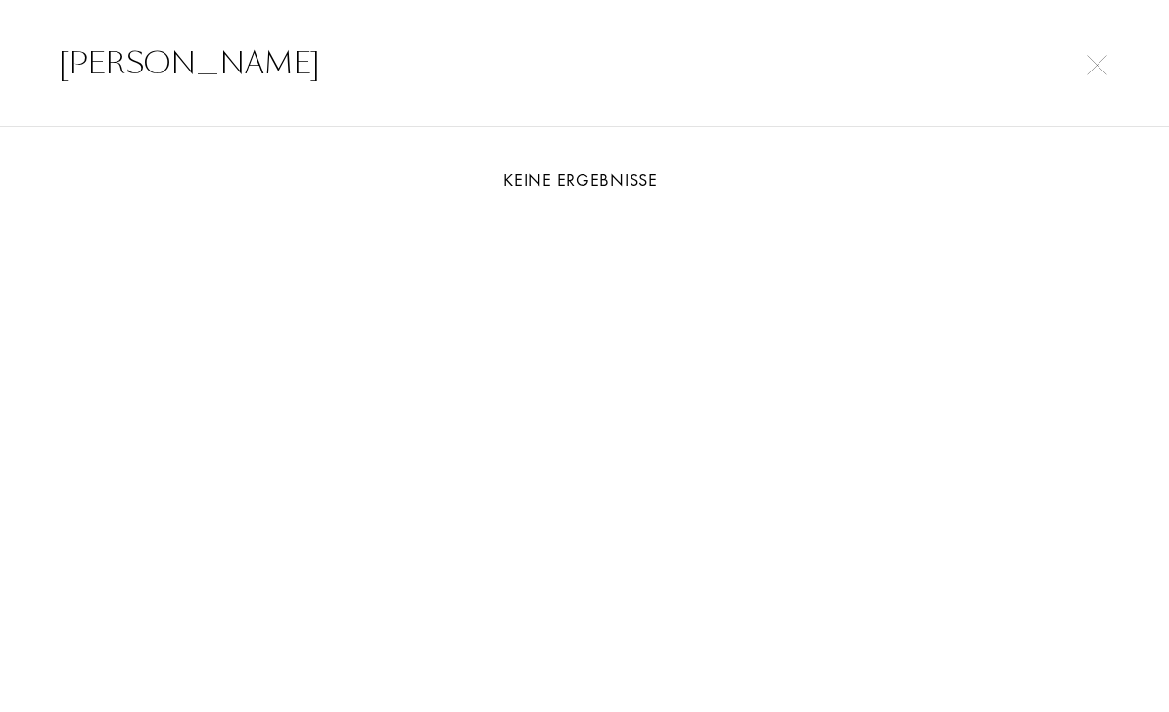
type input "Maurice"
click at [591, 105] on div "Maurice" at bounding box center [584, 63] width 1169 height 127
click at [1105, 73] on img at bounding box center [1097, 65] width 21 height 21
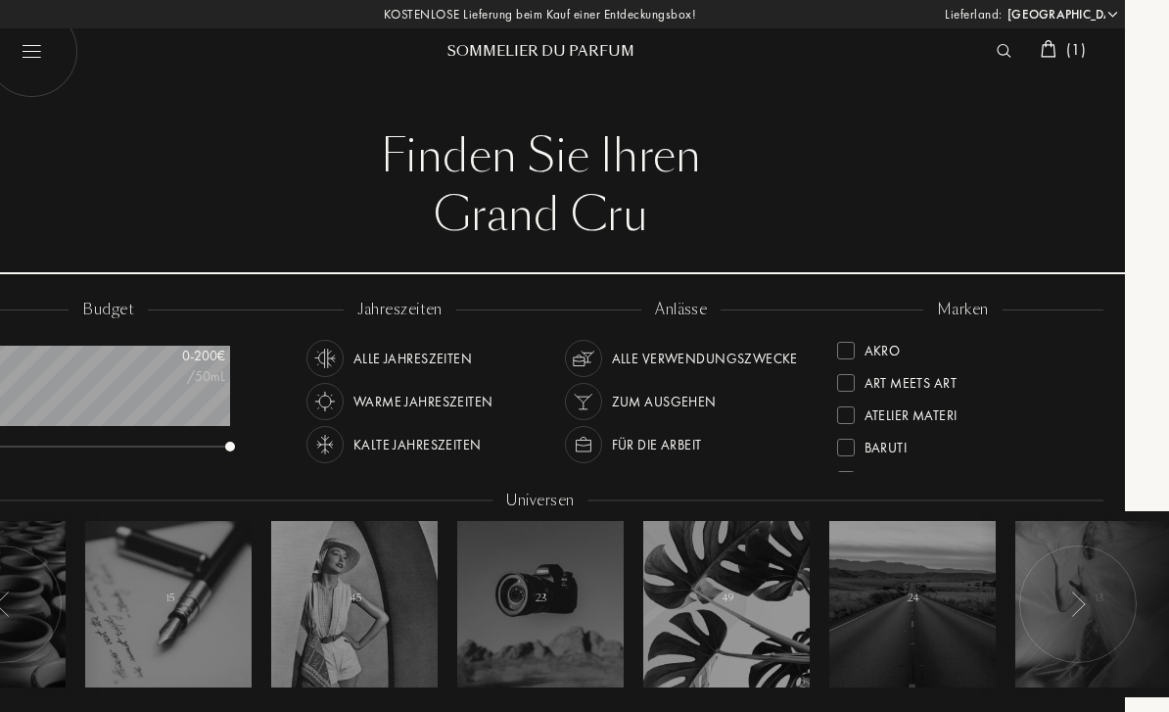
scroll to position [0, 44]
click at [995, 58] on div at bounding box center [1009, 50] width 44 height 25
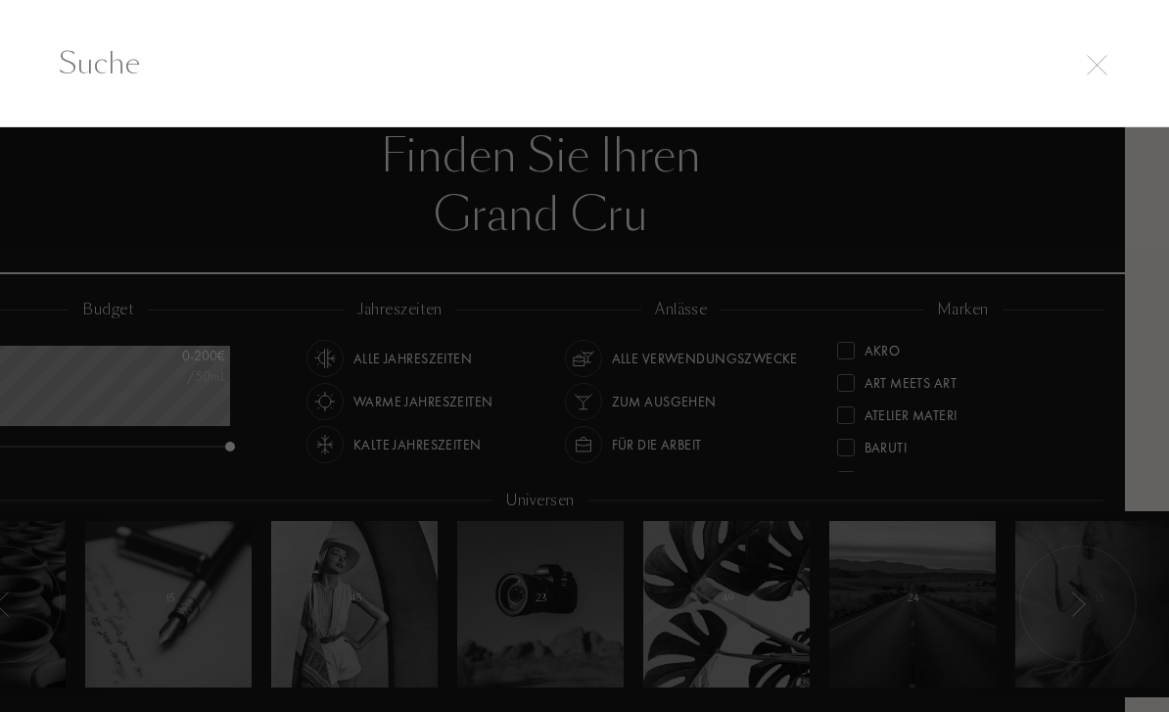
scroll to position [0, 43]
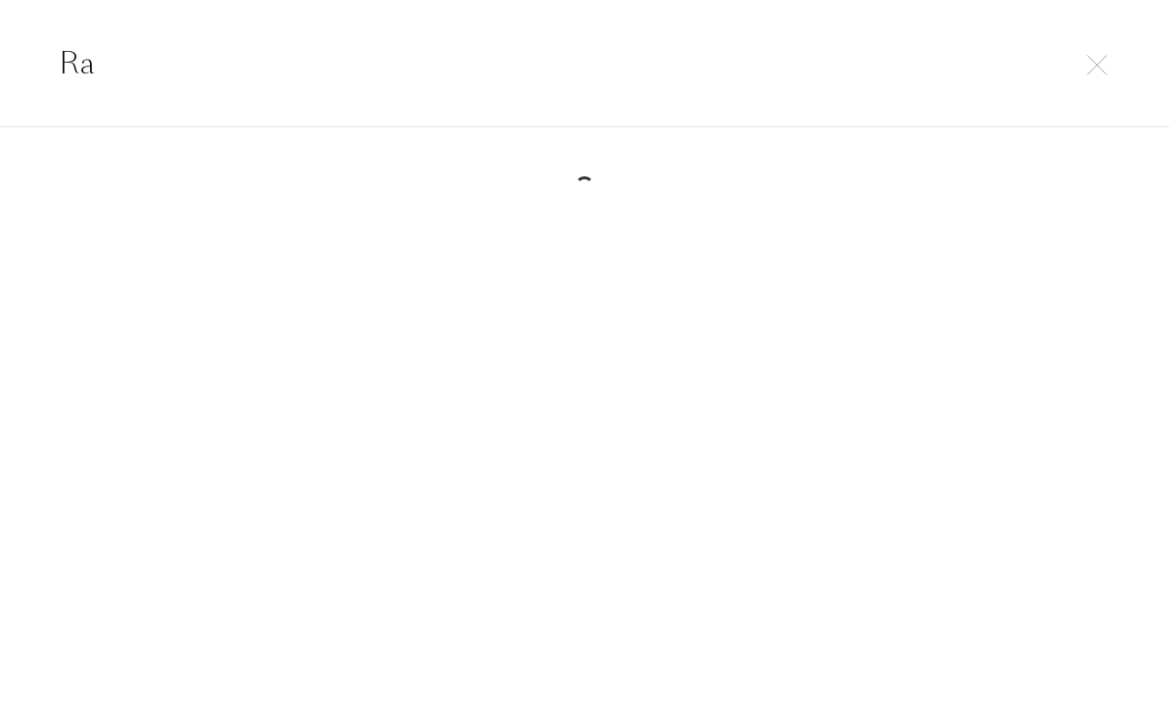
type input "R"
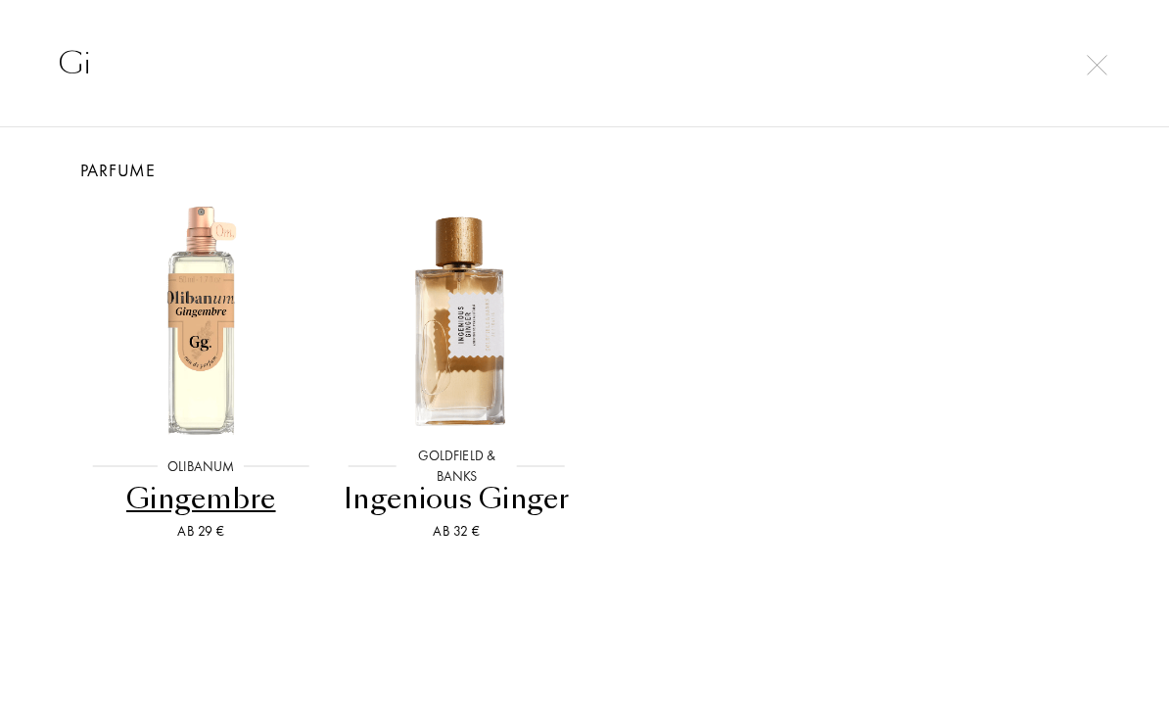
scroll to position [10, 0]
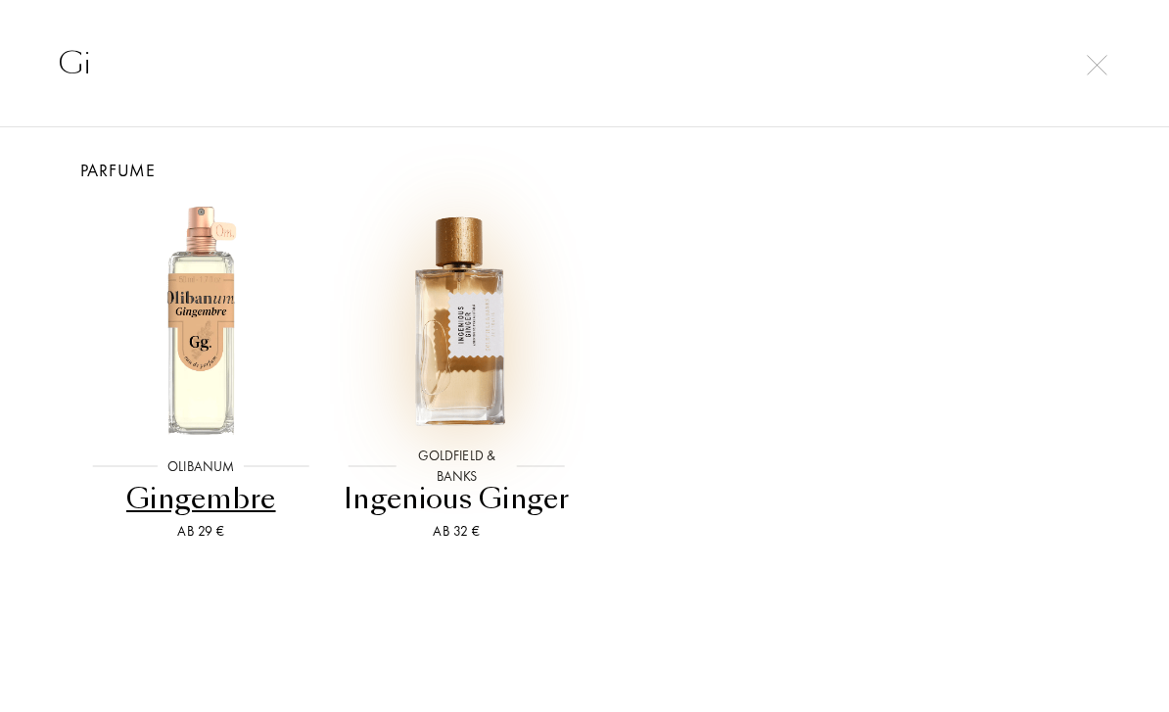
type input "Gi"
click at [471, 249] on img at bounding box center [457, 320] width 230 height 230
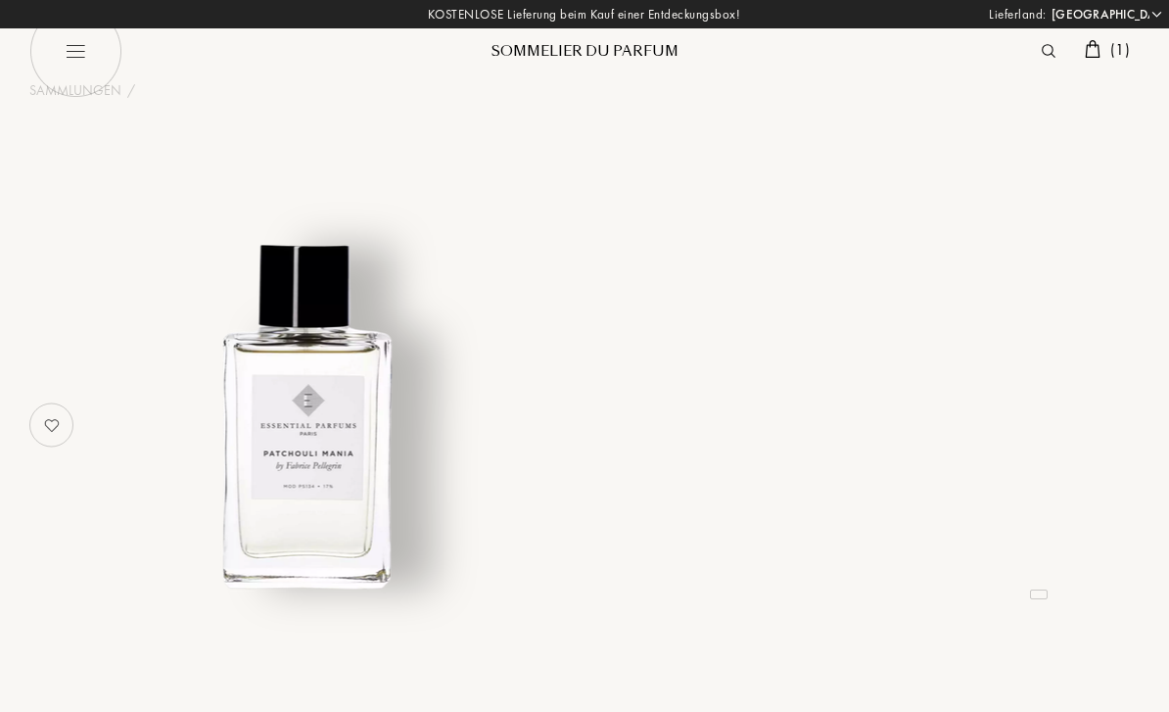
select select "DE"
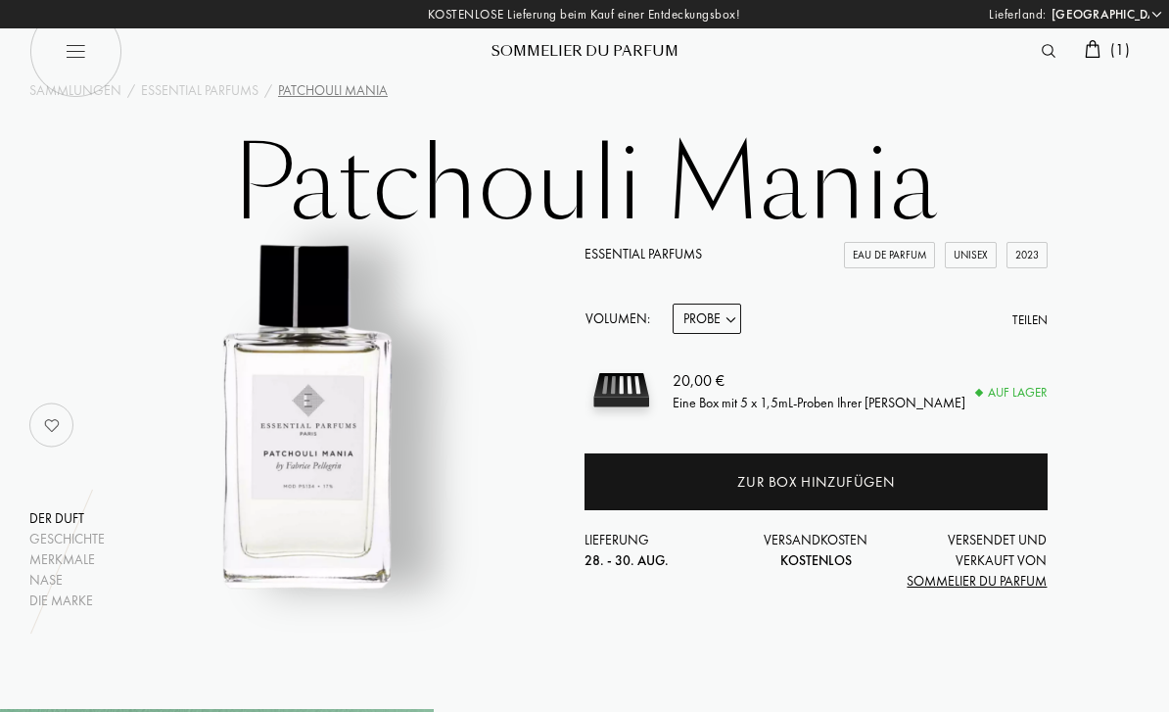
click at [1110, 39] on span "( 1 )" at bounding box center [1120, 49] width 20 height 21
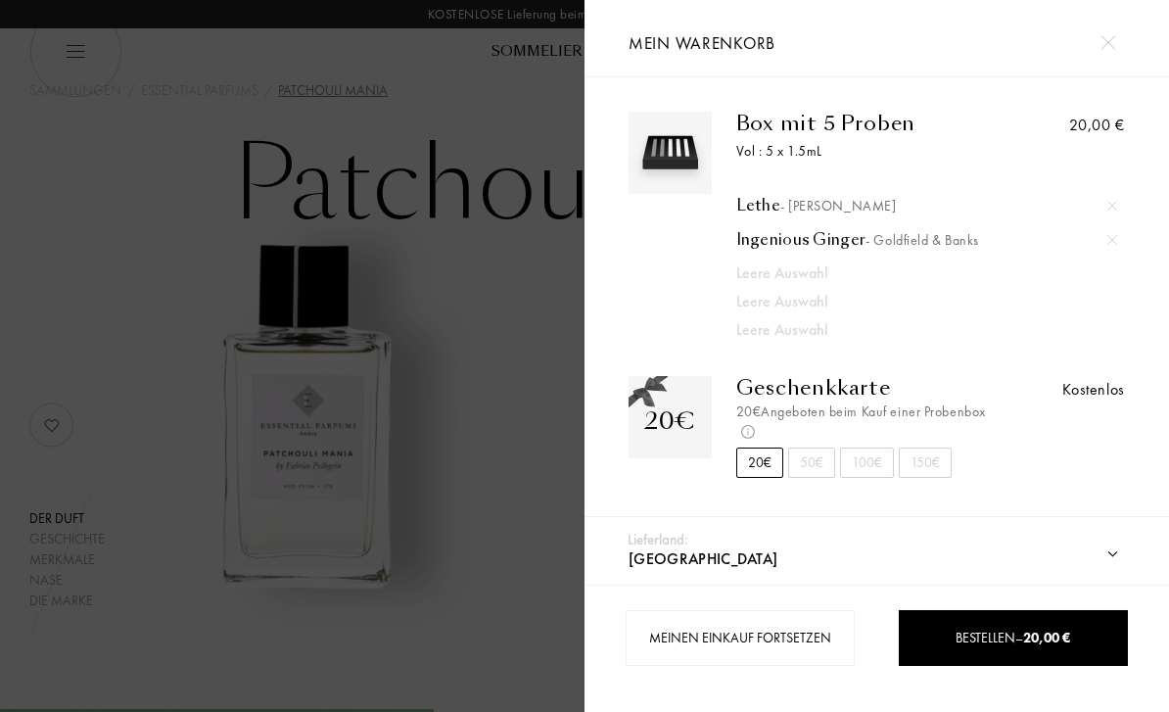
click at [1116, 240] on img at bounding box center [1112, 240] width 10 height 10
click at [1103, 45] on img at bounding box center [1107, 42] width 15 height 15
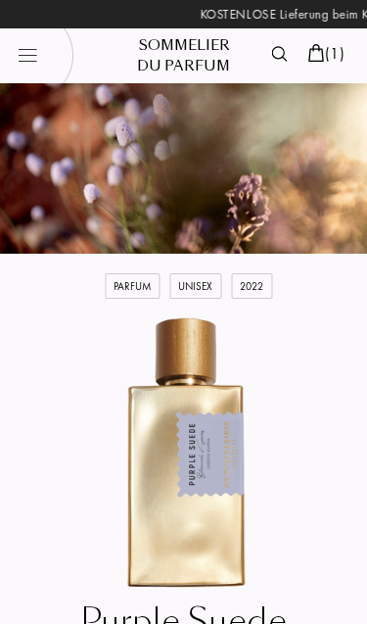
scroll to position [0, -73]
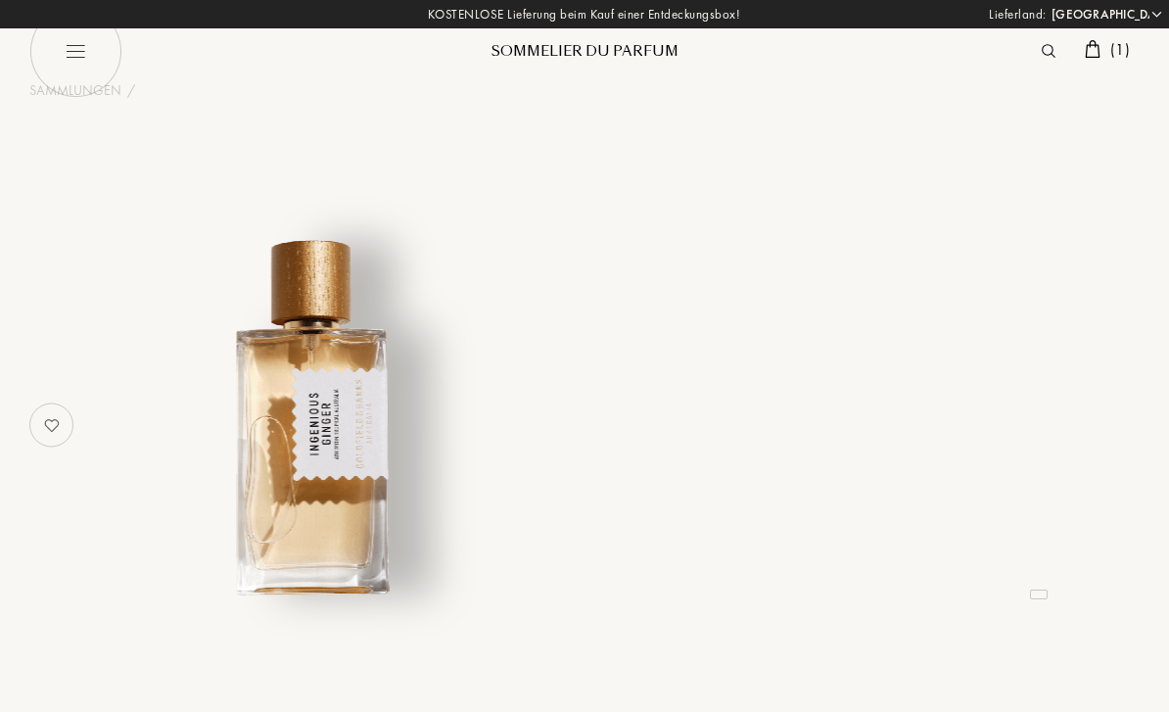
select select "DE"
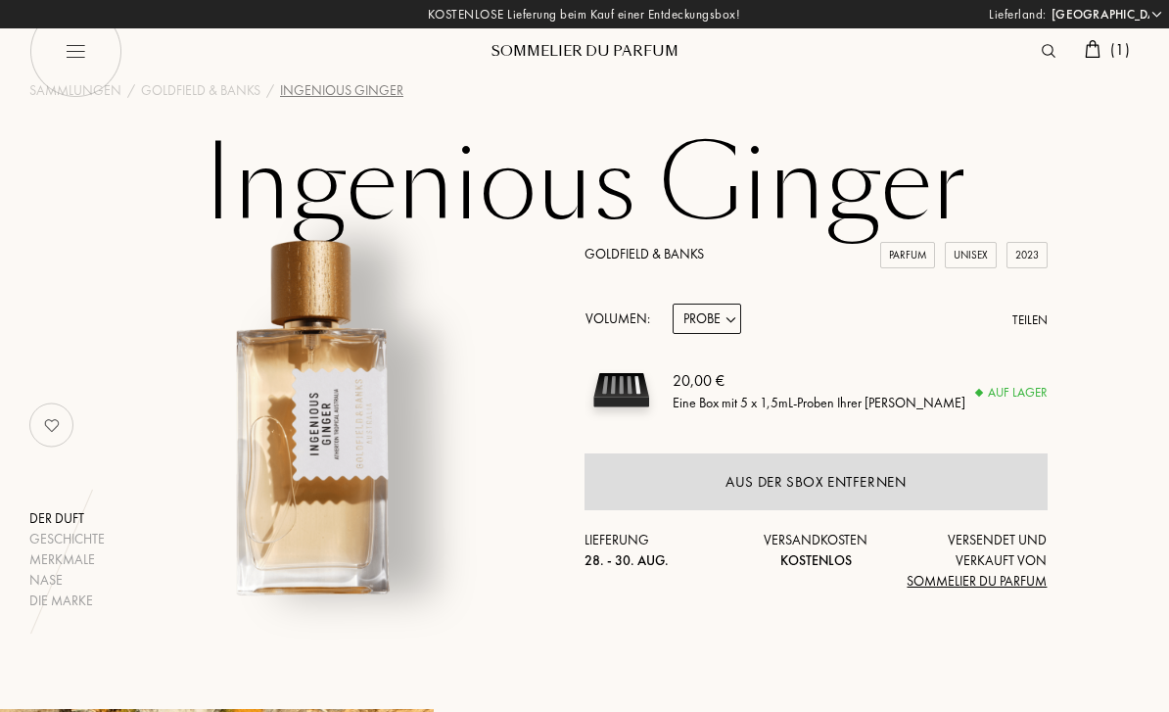
click at [1125, 58] on span "( 1 )" at bounding box center [1120, 49] width 20 height 21
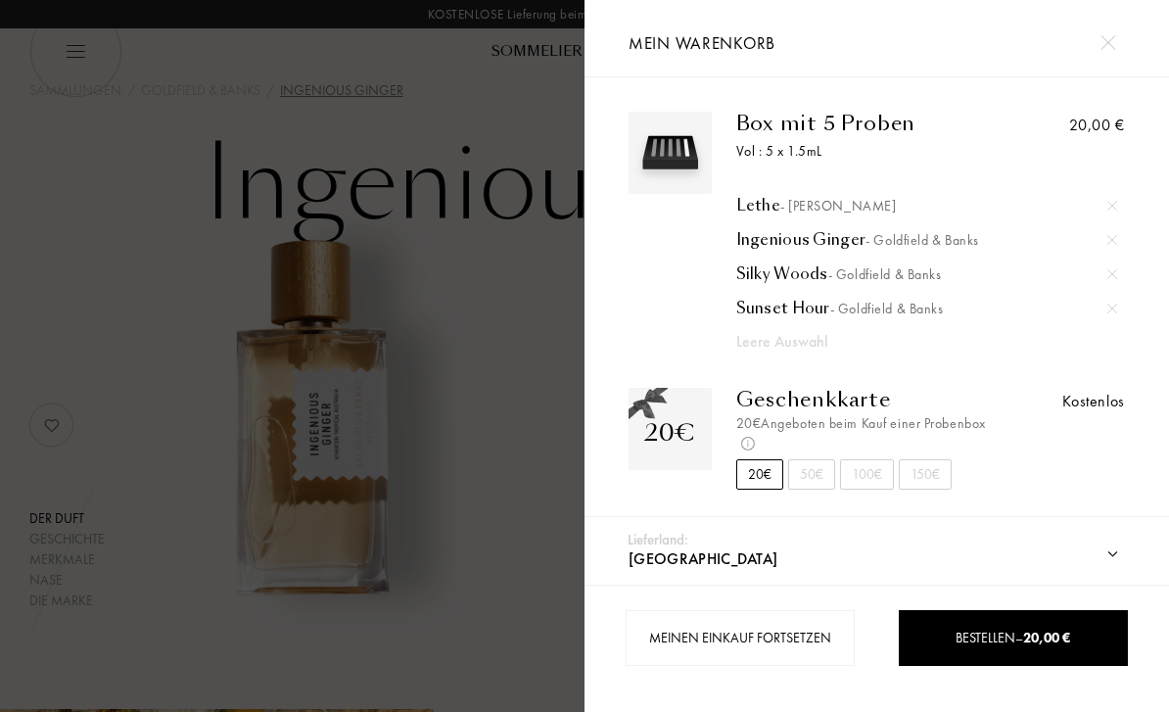
click at [1115, 242] on img at bounding box center [1112, 240] width 10 height 10
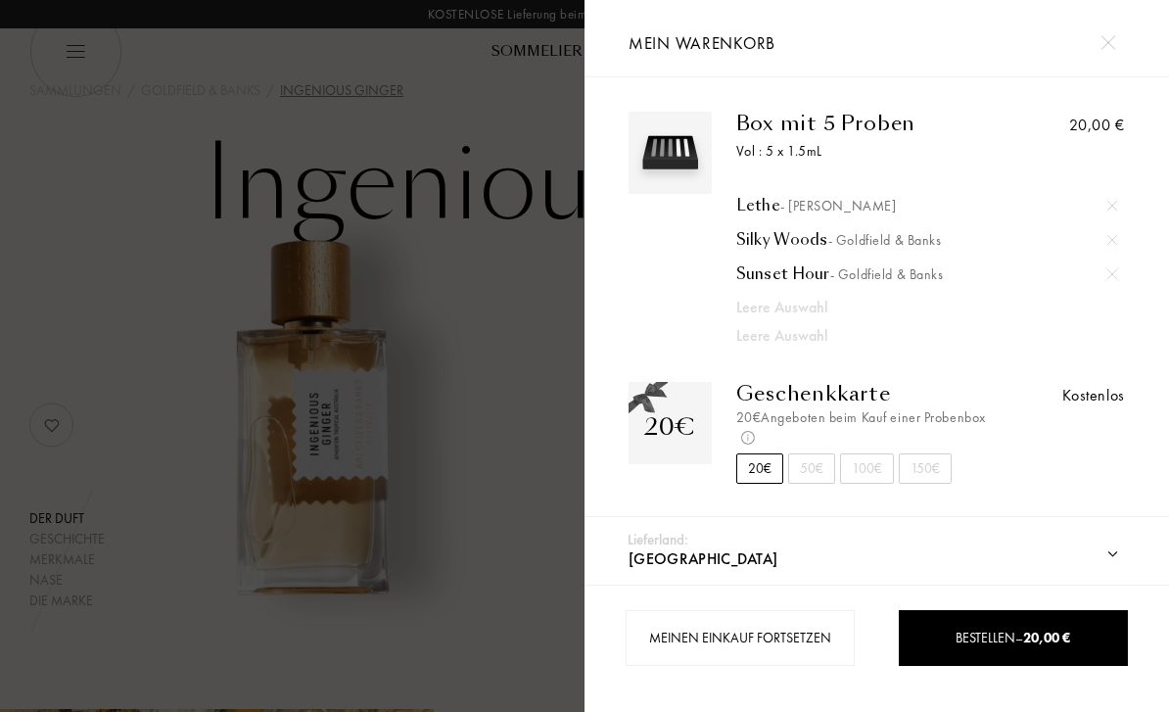
click at [796, 247] on div "Silky Woods - Goldfield & Banks" at bounding box center [927, 240] width 382 height 20
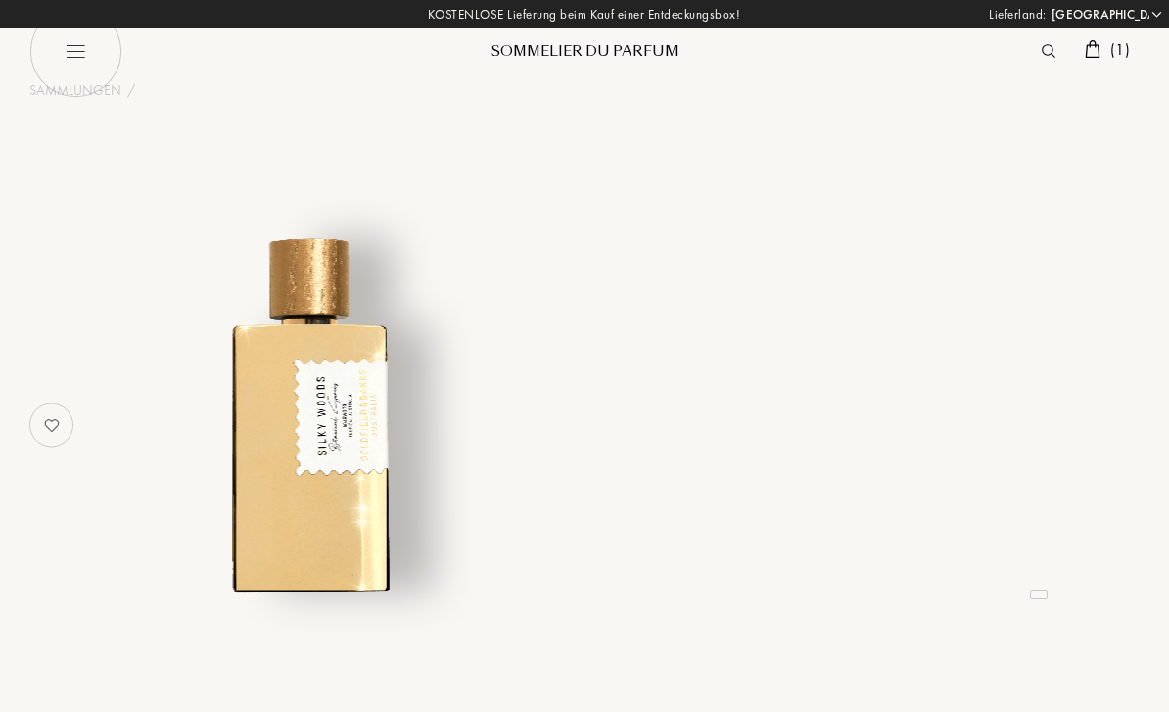
select select "DE"
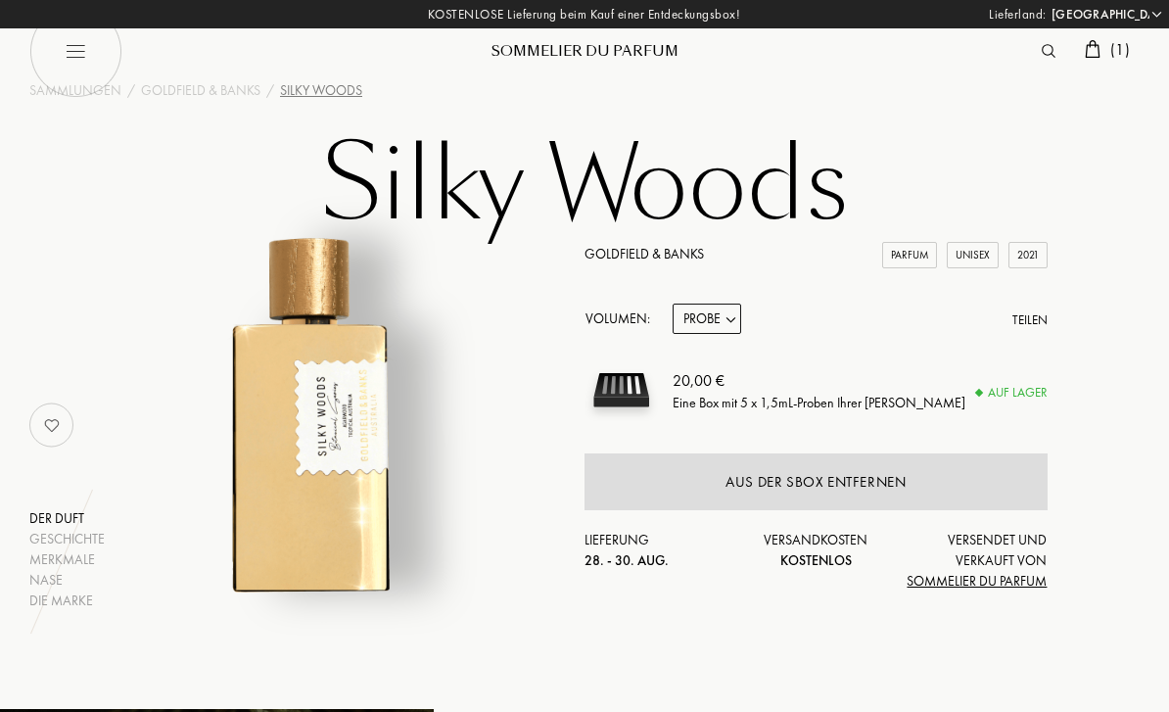
click at [1116, 54] on span "( 1 )" at bounding box center [1120, 49] width 20 height 21
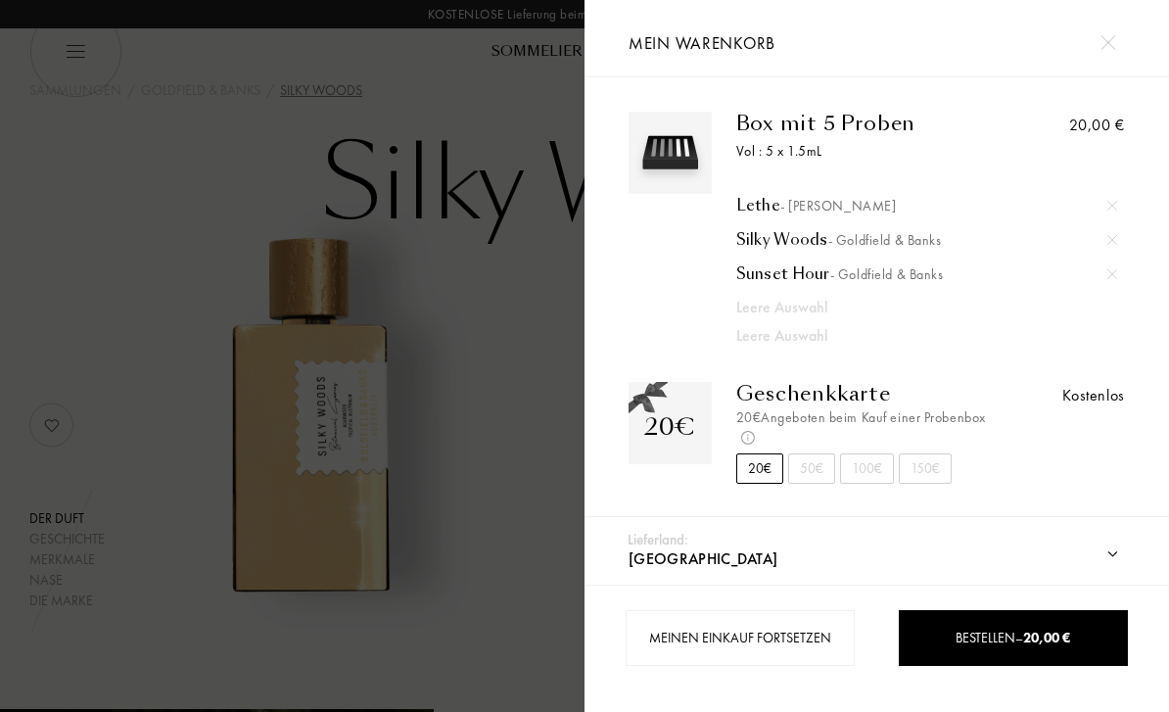
click at [792, 278] on div "Sunset Hour - Goldfield & Banks" at bounding box center [927, 274] width 382 height 20
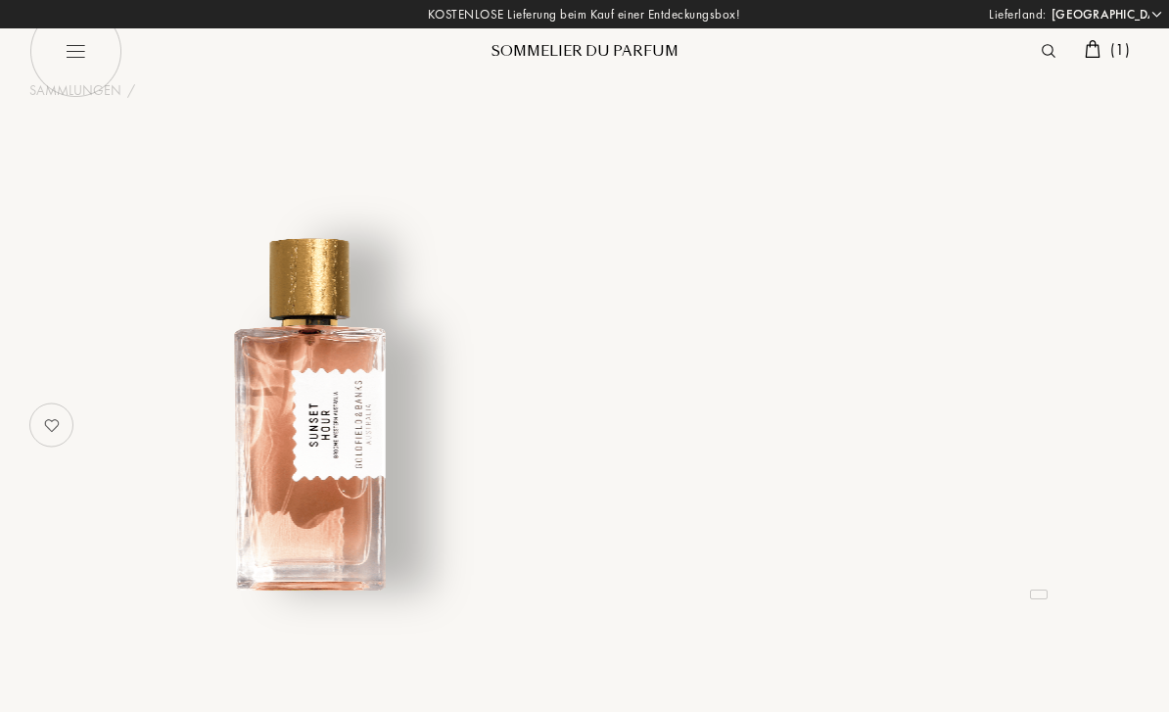
select select "DE"
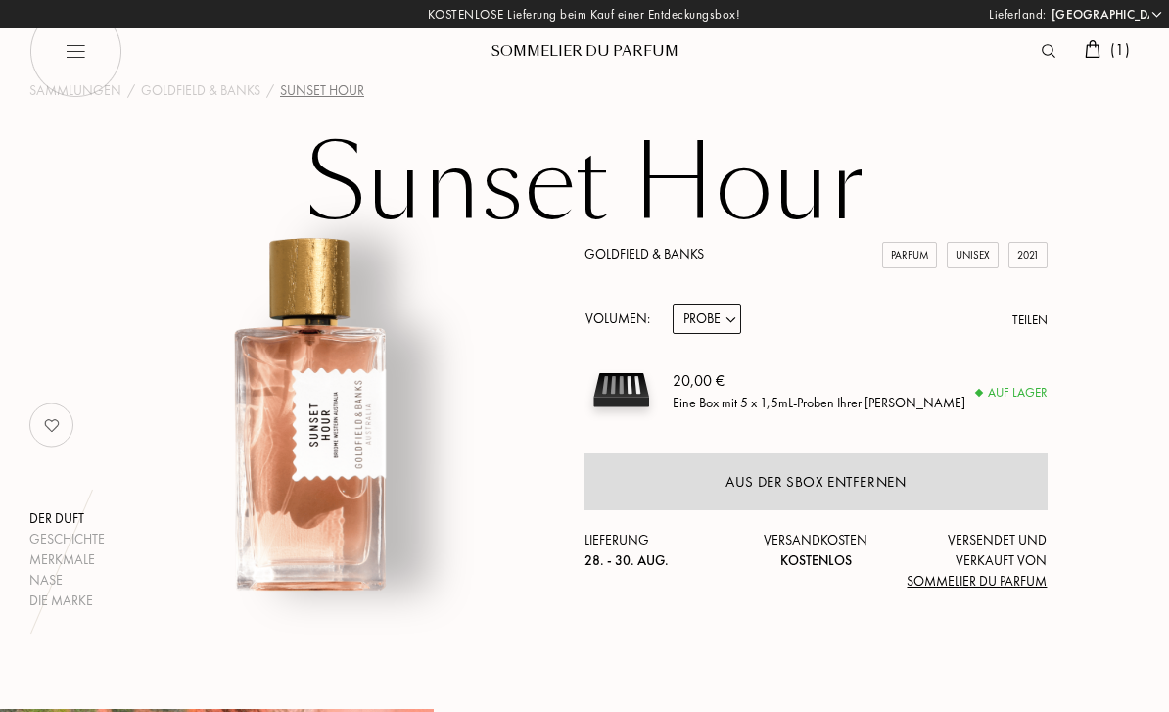
click at [678, 247] on link "Goldfield & Banks" at bounding box center [643, 254] width 119 height 18
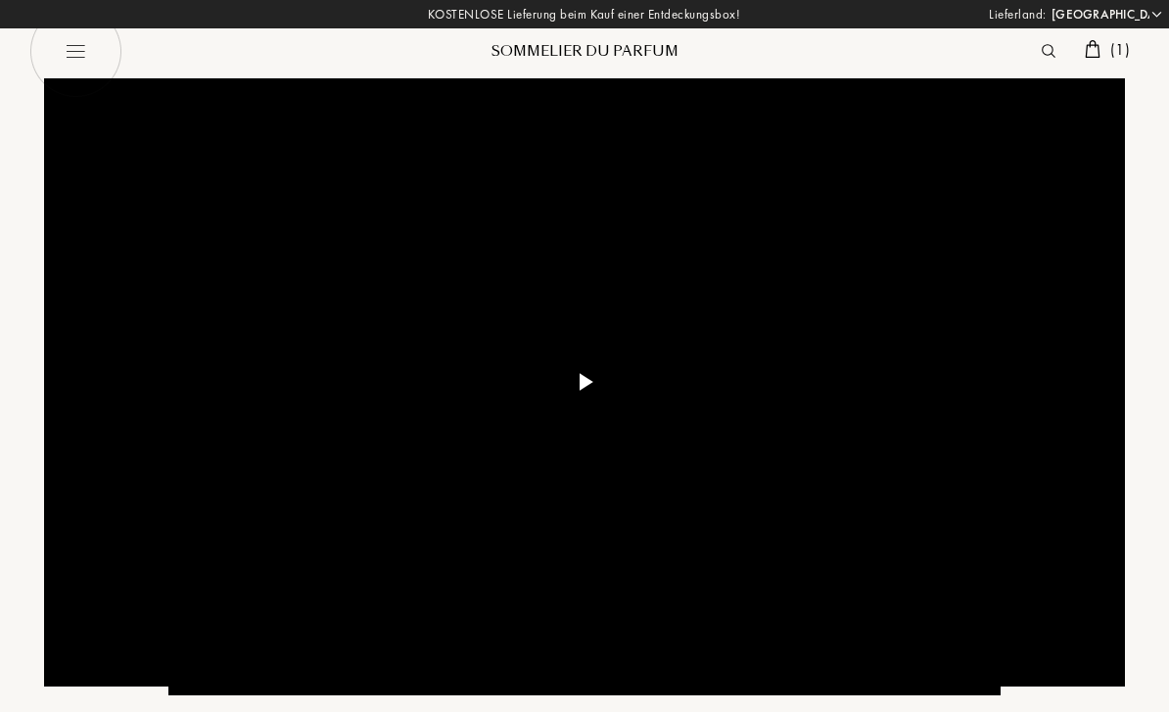
select select "DE"
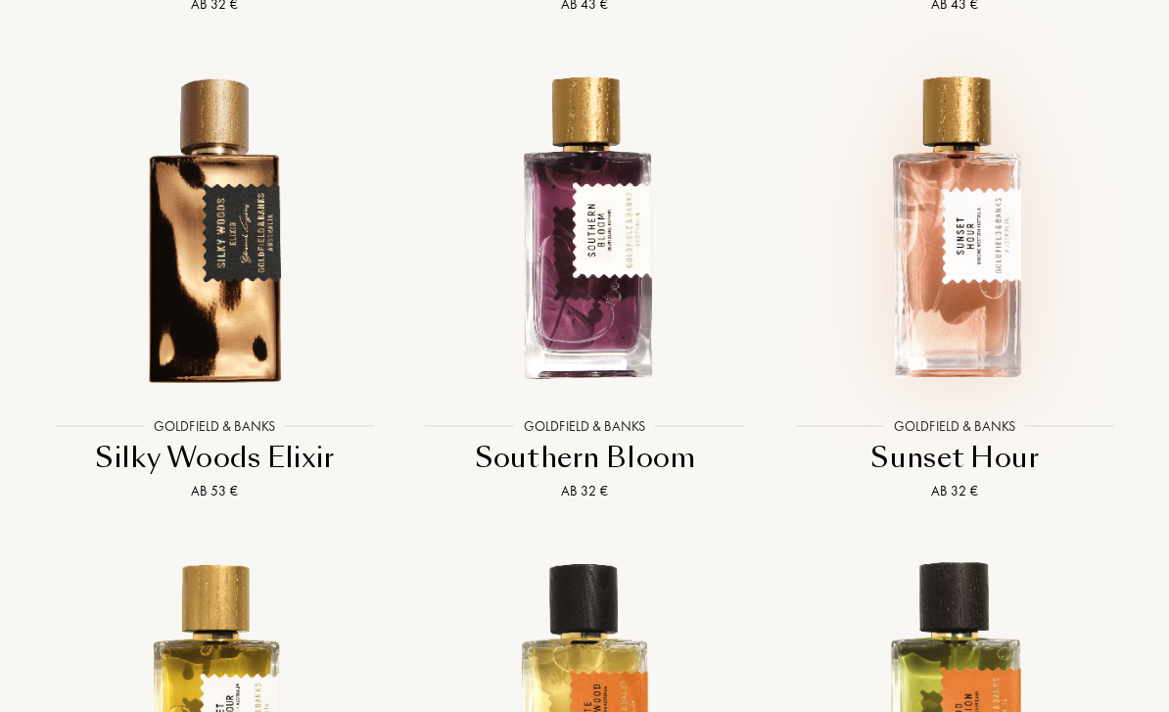
scroll to position [3266, 0]
click at [988, 333] on img at bounding box center [954, 227] width 333 height 333
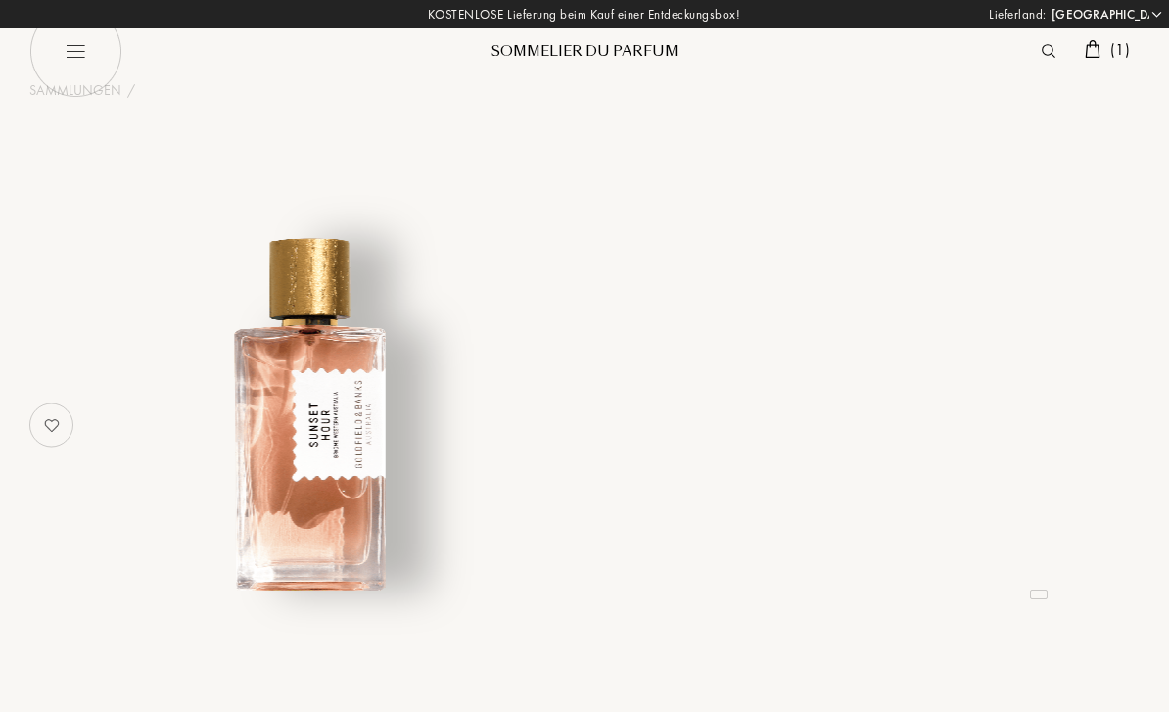
select select "DE"
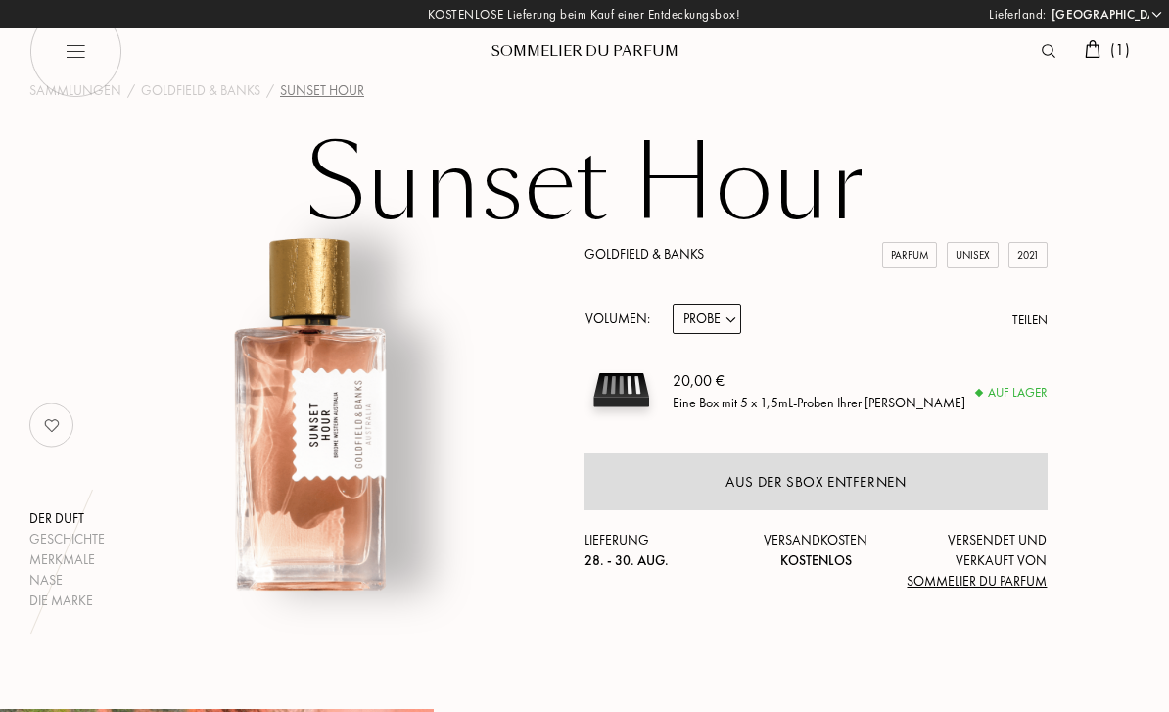
click at [1051, 54] on img at bounding box center [1048, 51] width 14 height 14
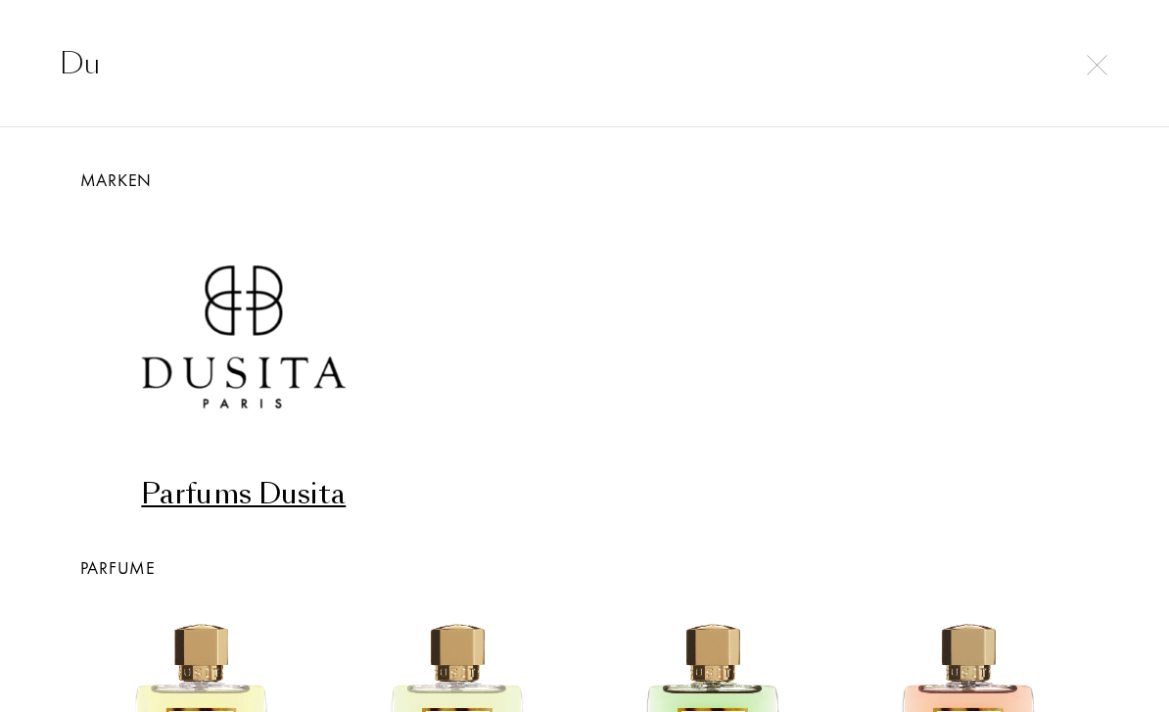
type input "D"
type input "Dusita"
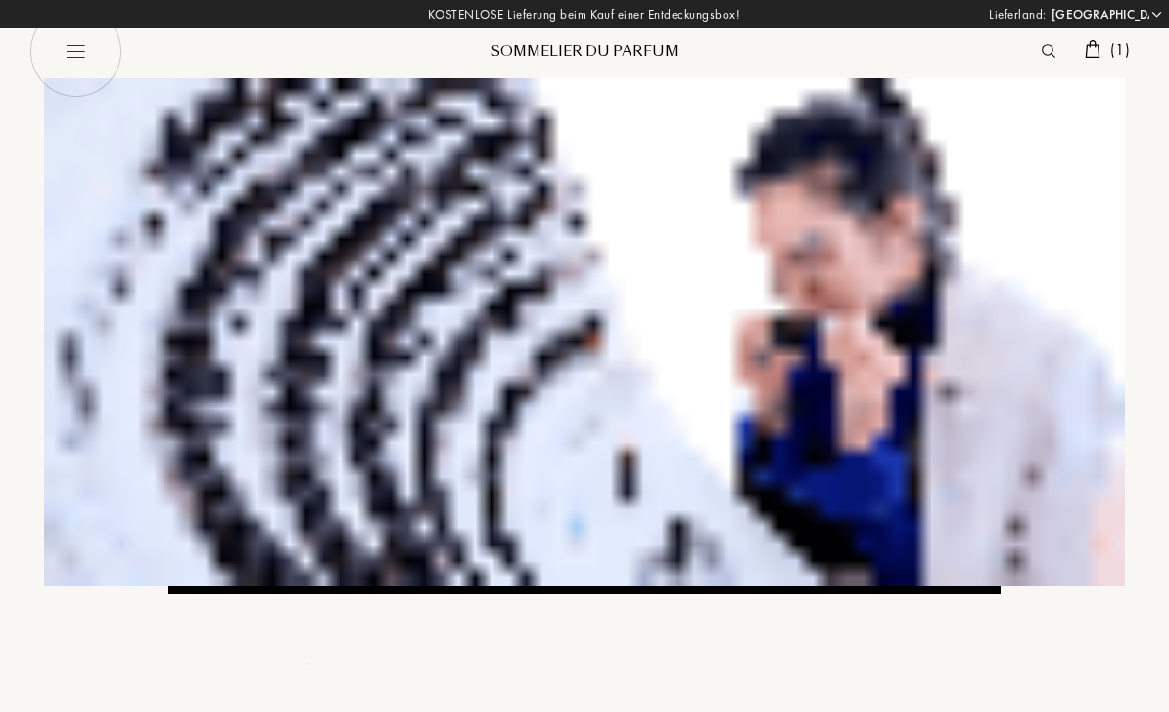
select select "DE"
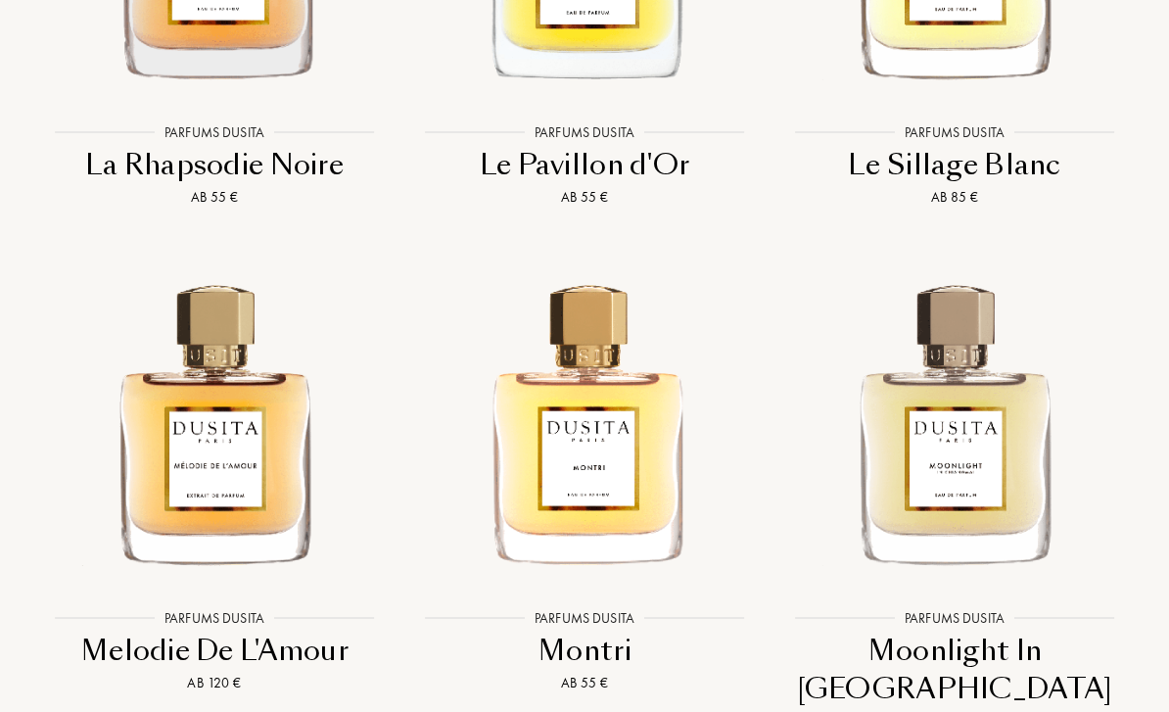
scroll to position [4062, 0]
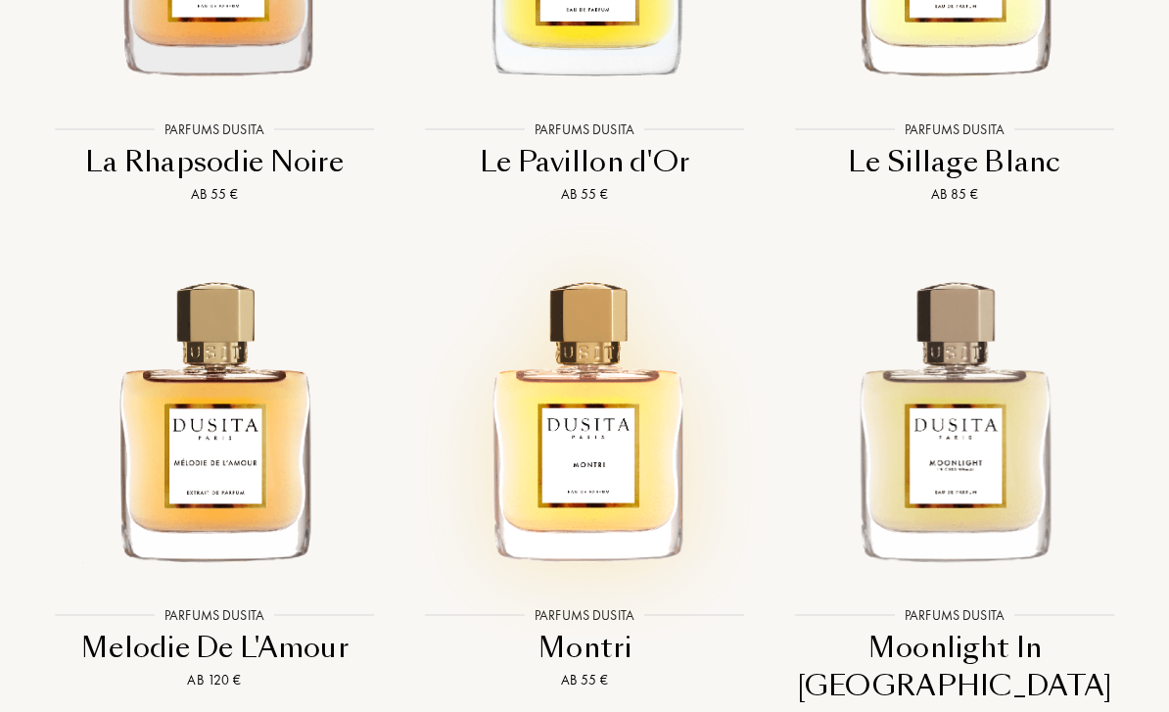
click at [689, 393] on img at bounding box center [584, 417] width 333 height 333
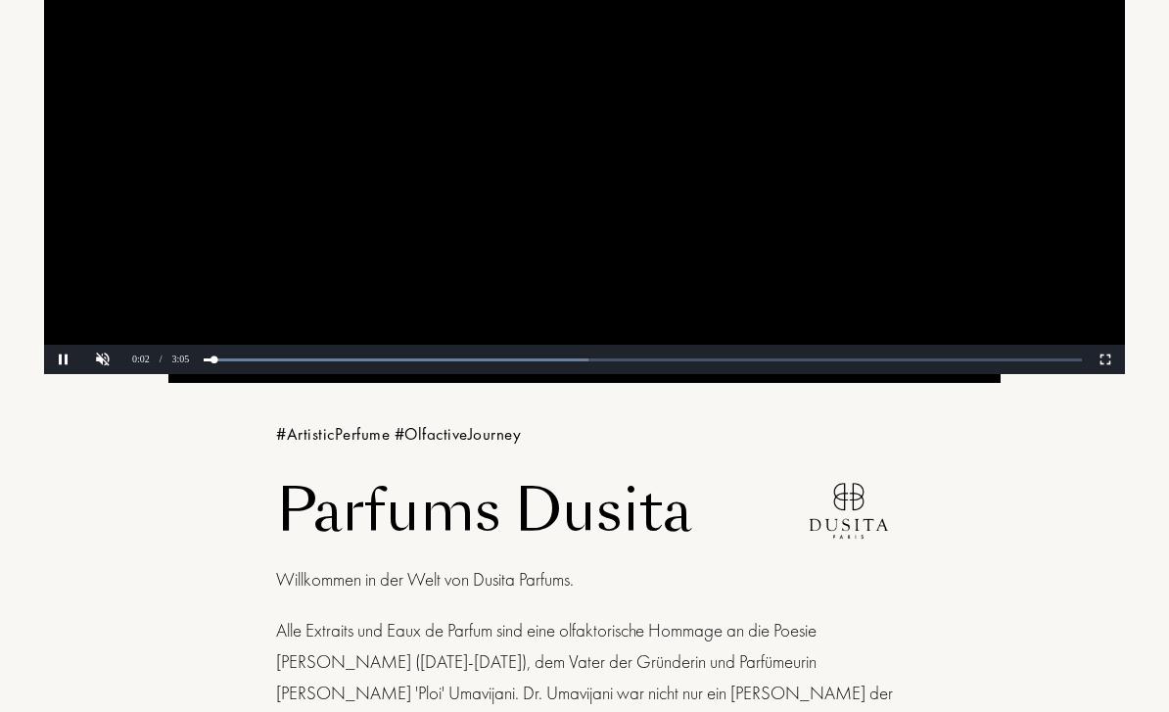
scroll to position [0, 0]
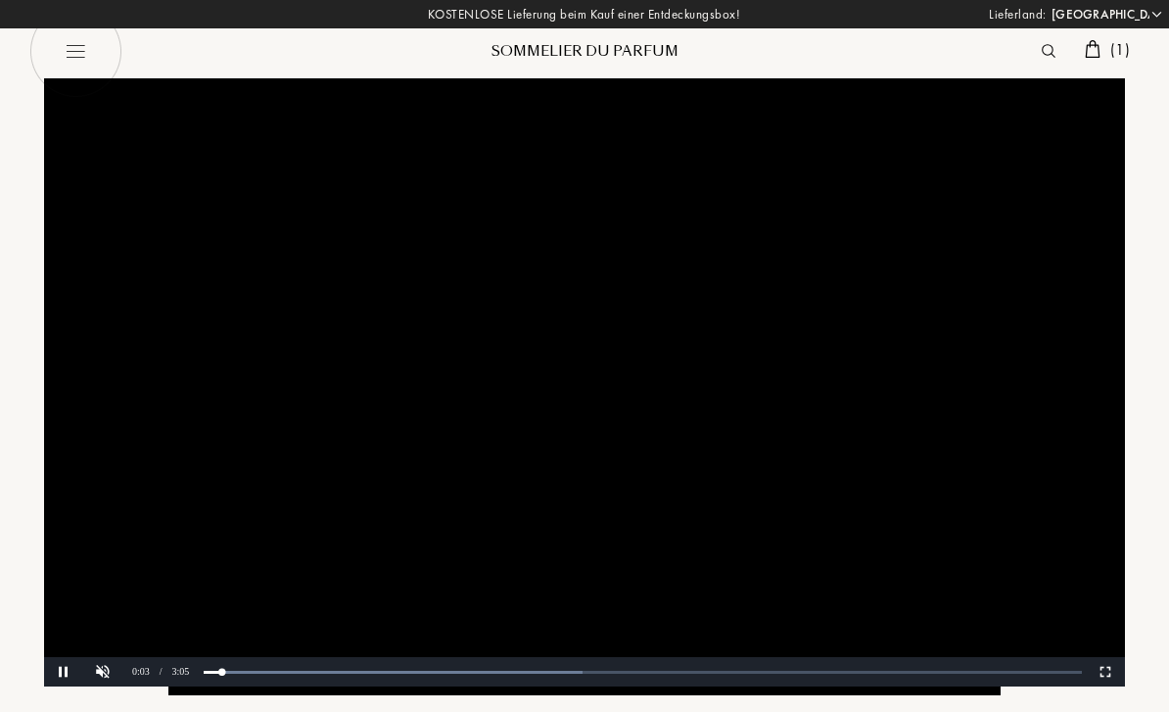
click at [87, 52] on img at bounding box center [75, 51] width 93 height 93
select select "DE"
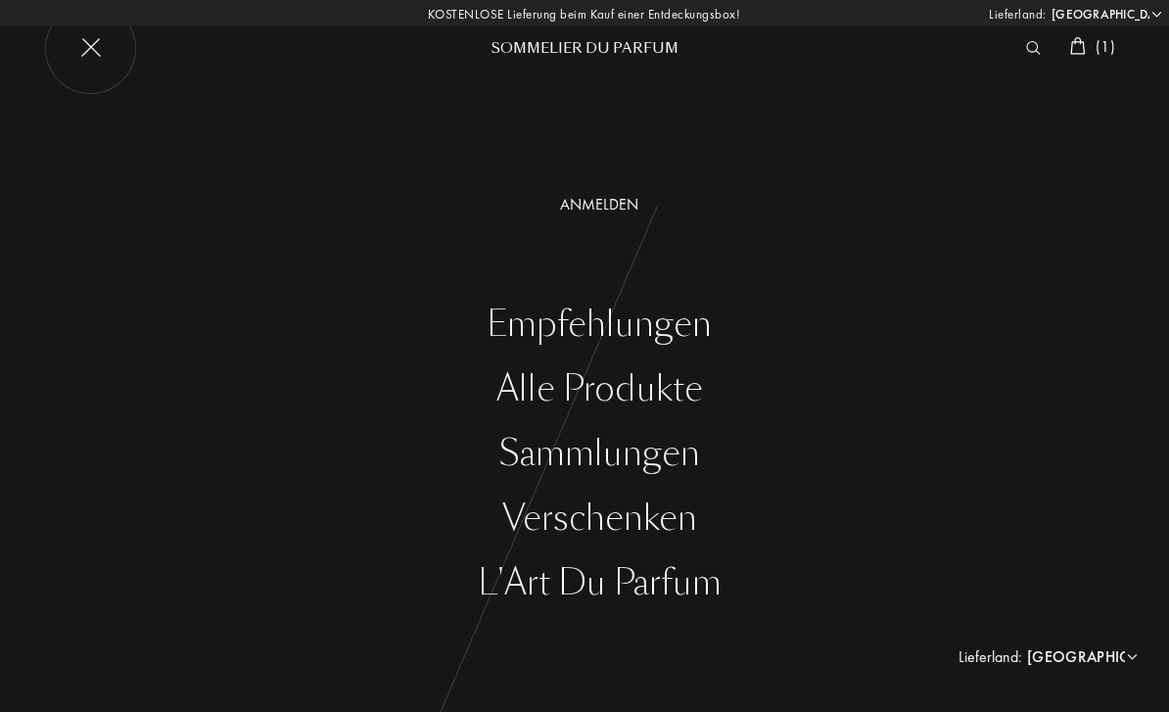
click at [671, 334] on div "Empfehlungen" at bounding box center [598, 324] width 1139 height 40
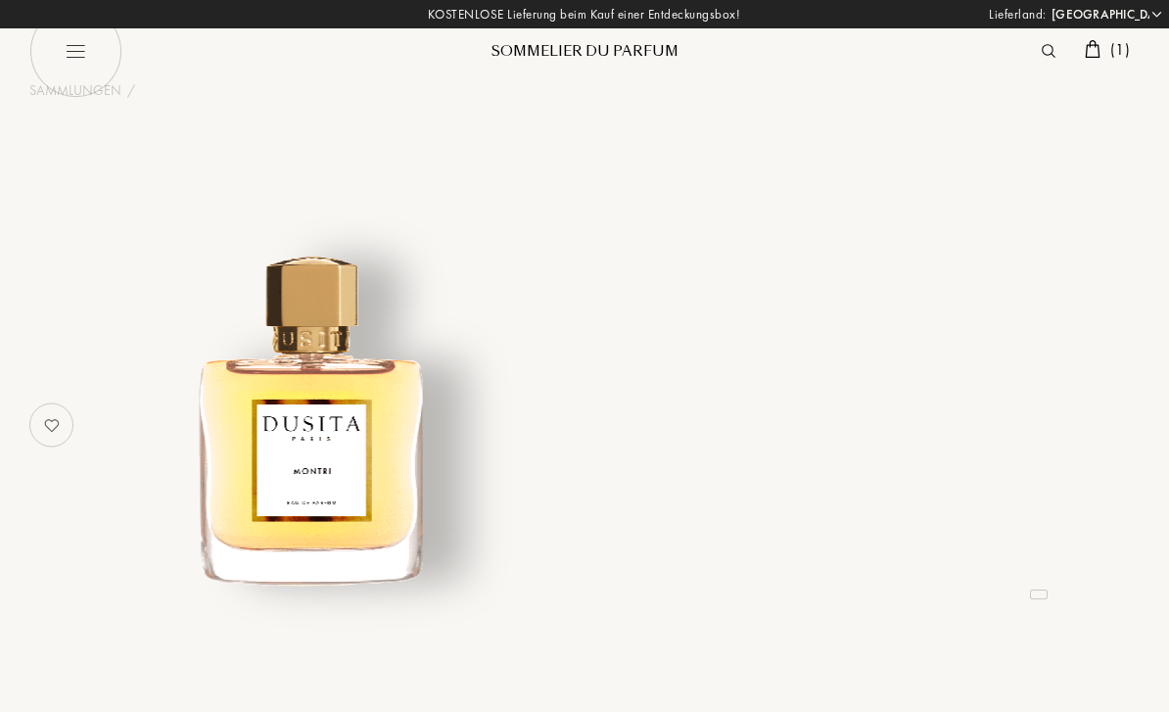
select select "DE"
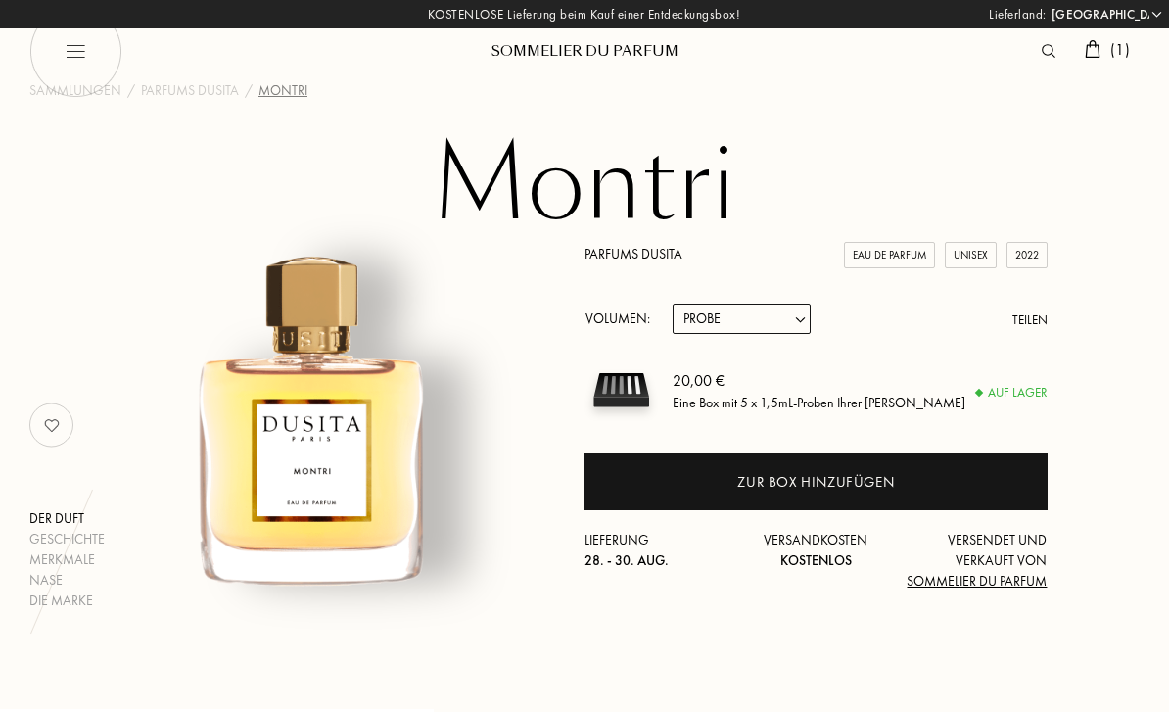
click at [965, 458] on div "Zur Box hinzufügen" at bounding box center [815, 481] width 463 height 57
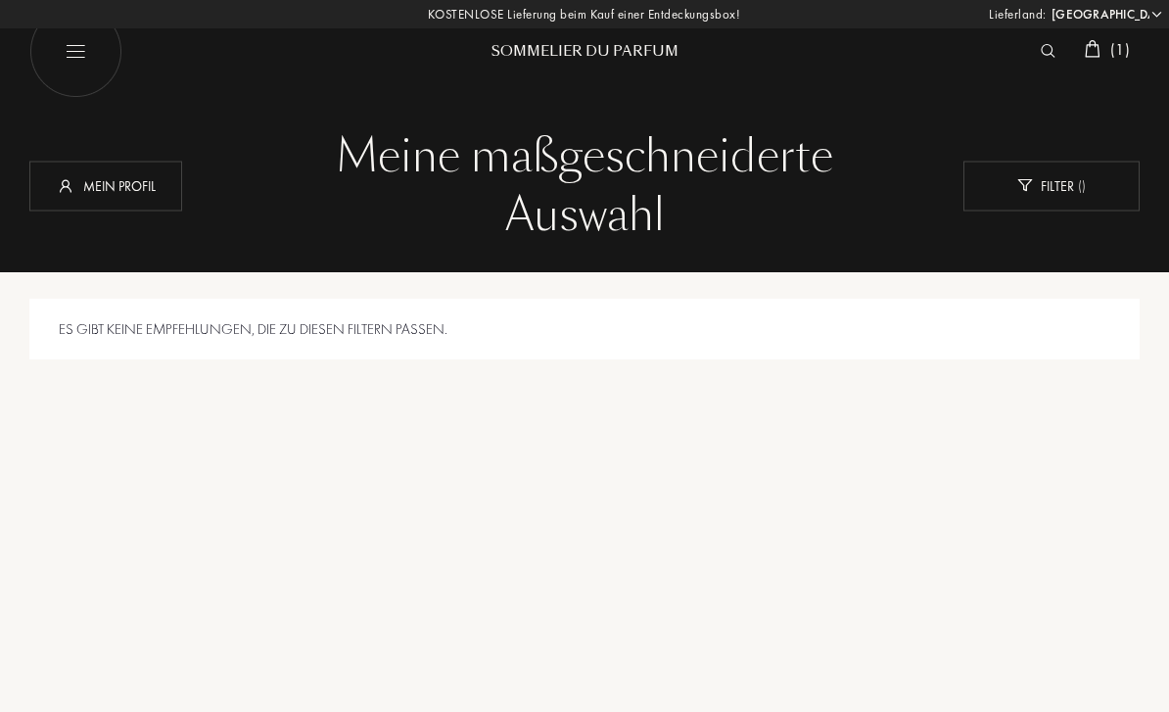
select select "DE"
click at [697, 380] on div "Es gibt keine Empfehlungen, die zu diesen Filtern passen." at bounding box center [584, 518] width 1110 height 489
click at [632, 48] on div "Sommelier du Parfum" at bounding box center [584, 51] width 235 height 21
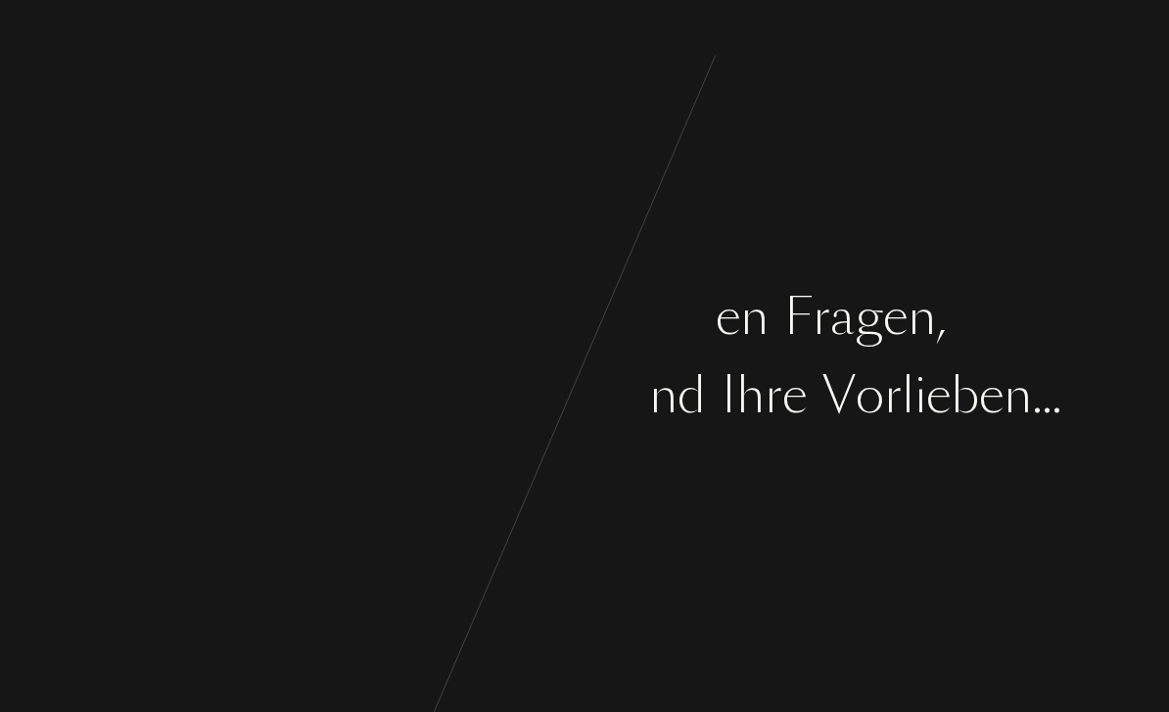
click at [563, 172] on div "B e g i n n e n w i r m i t e i n i g e n F r a g e n , ü b e r I h r e n G e s…" at bounding box center [584, 356] width 1169 height 712
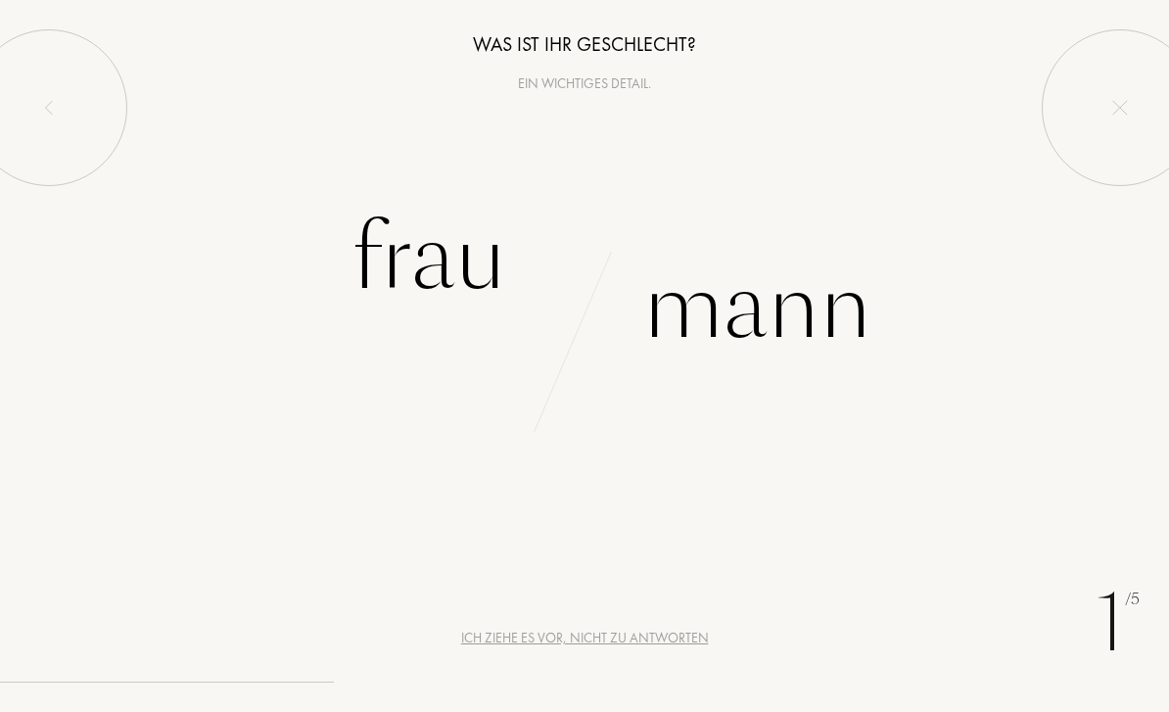
click at [489, 248] on div "Frau" at bounding box center [428, 258] width 155 height 132
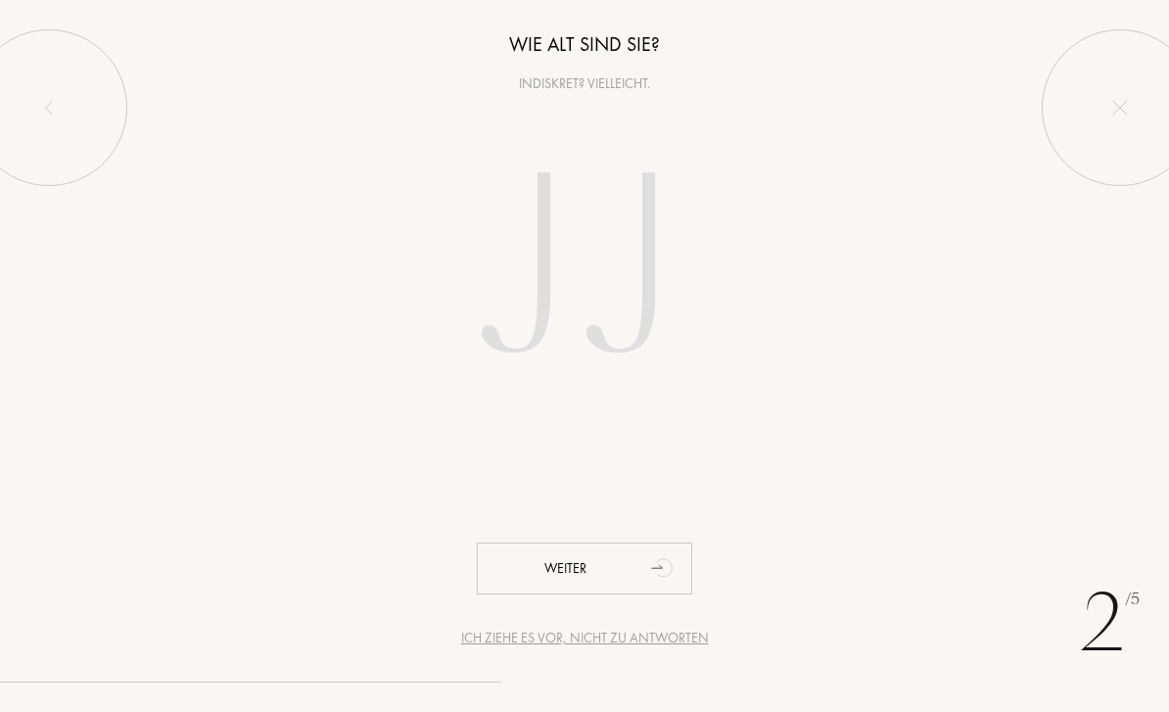
click at [628, 253] on input "number" at bounding box center [584, 273] width 421 height 338
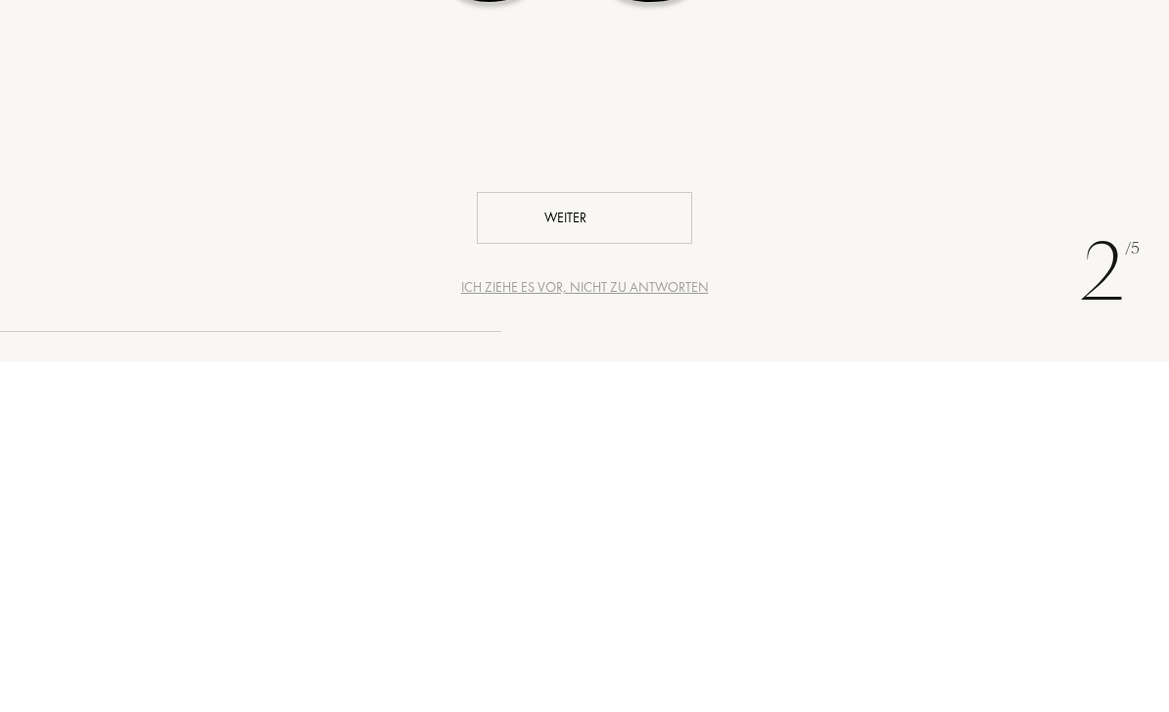
type input "38"
click at [605, 542] on div "Weiter" at bounding box center [584, 568] width 215 height 52
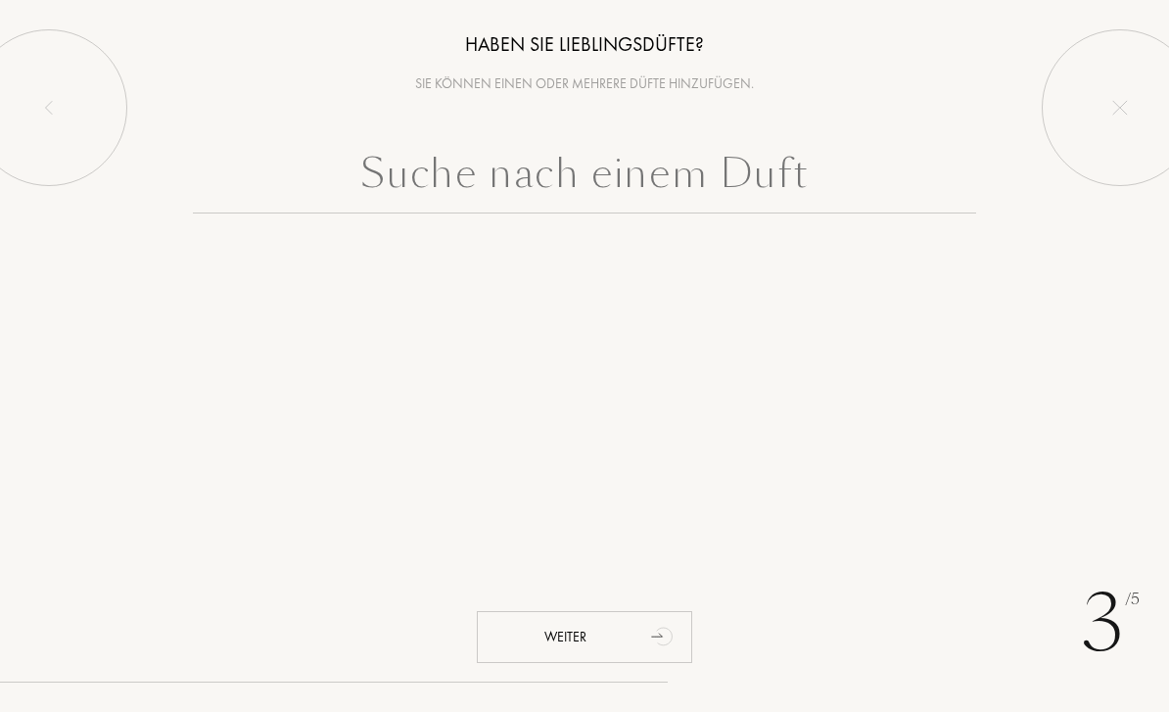
click at [789, 164] on input "text" at bounding box center [584, 178] width 783 height 70
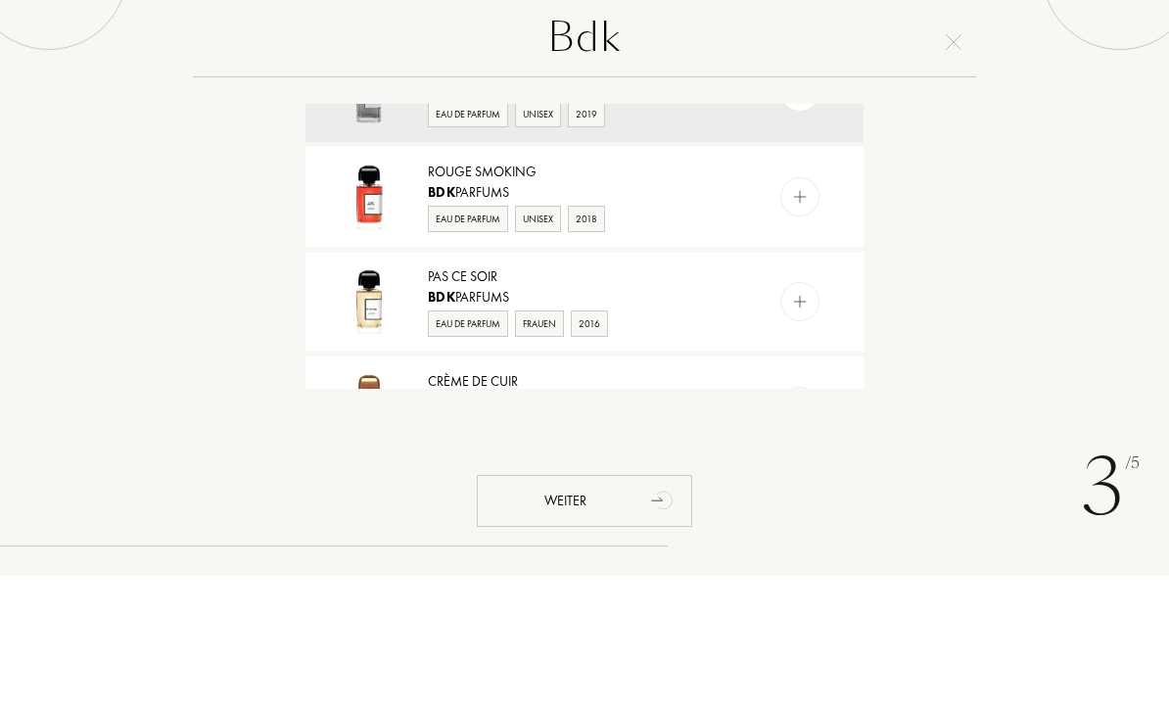
scroll to position [87, 0]
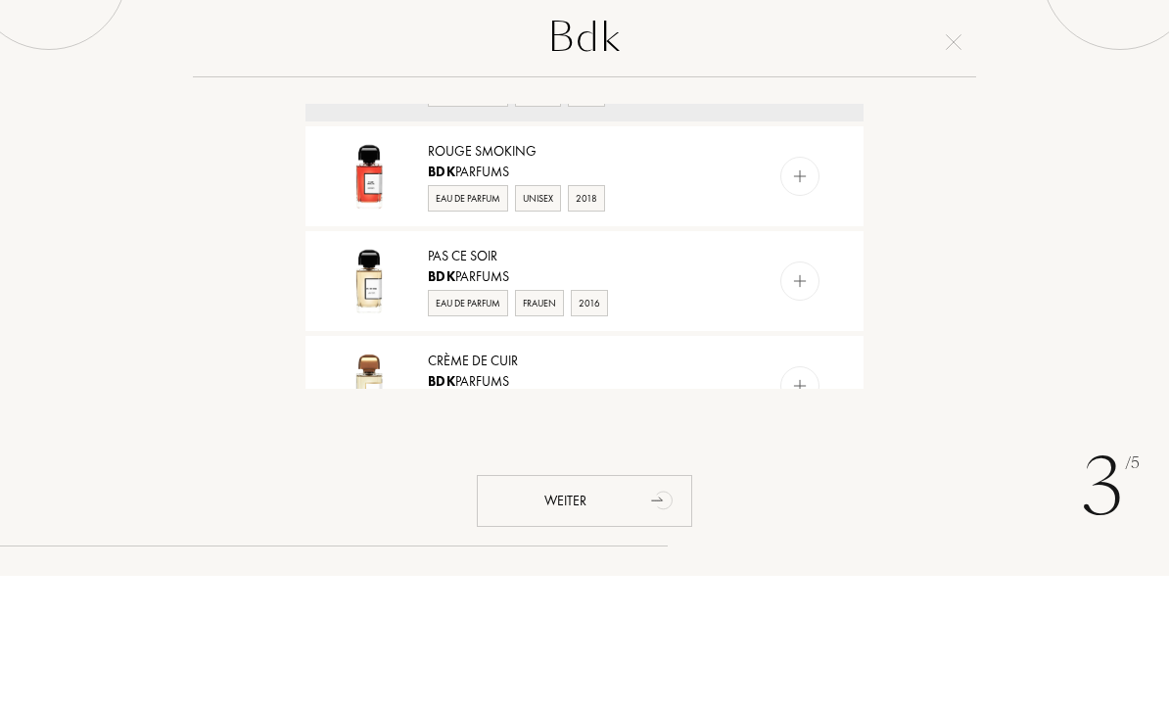
type input "Bdk"
click at [809, 303] on img at bounding box center [800, 312] width 19 height 19
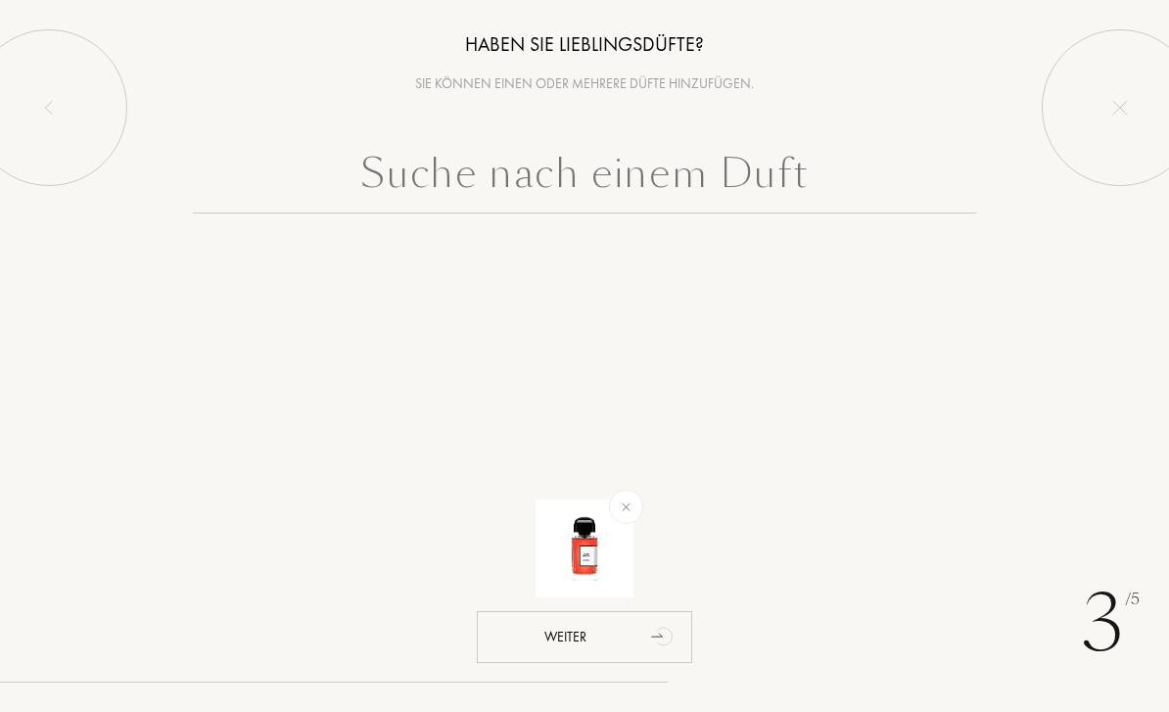
click at [742, 193] on input "text" at bounding box center [584, 178] width 783 height 70
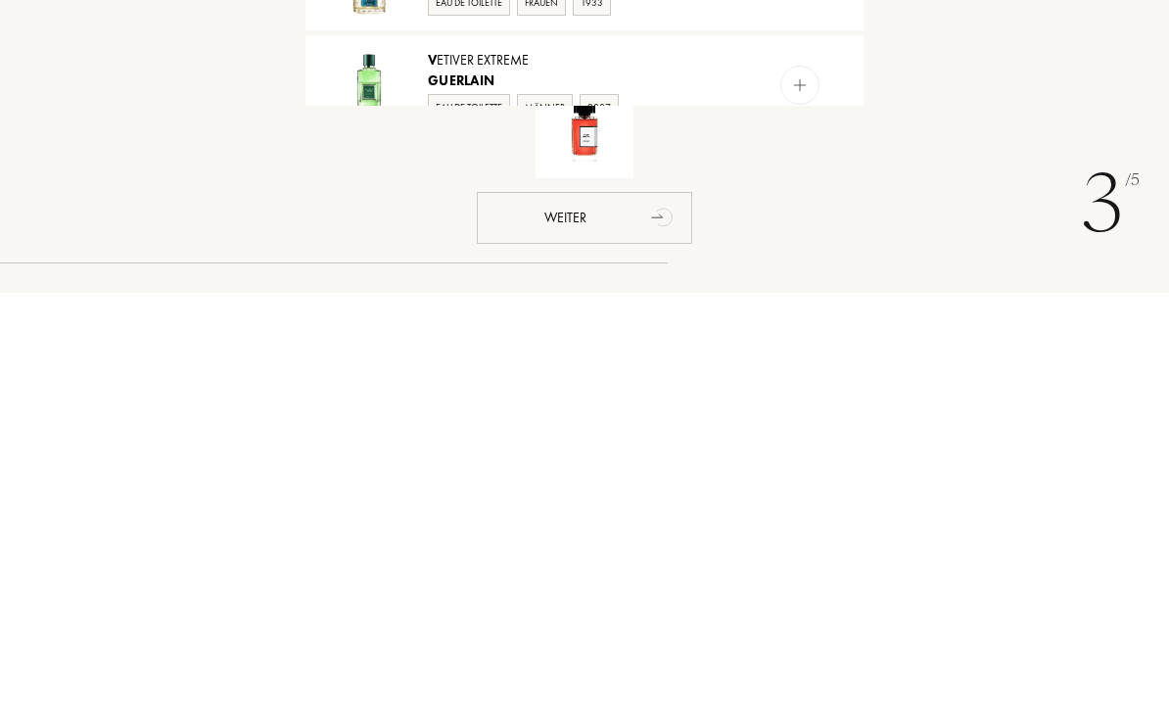
type input "Guerlain v"
click at [612, 611] on div "Weiter" at bounding box center [584, 637] width 215 height 52
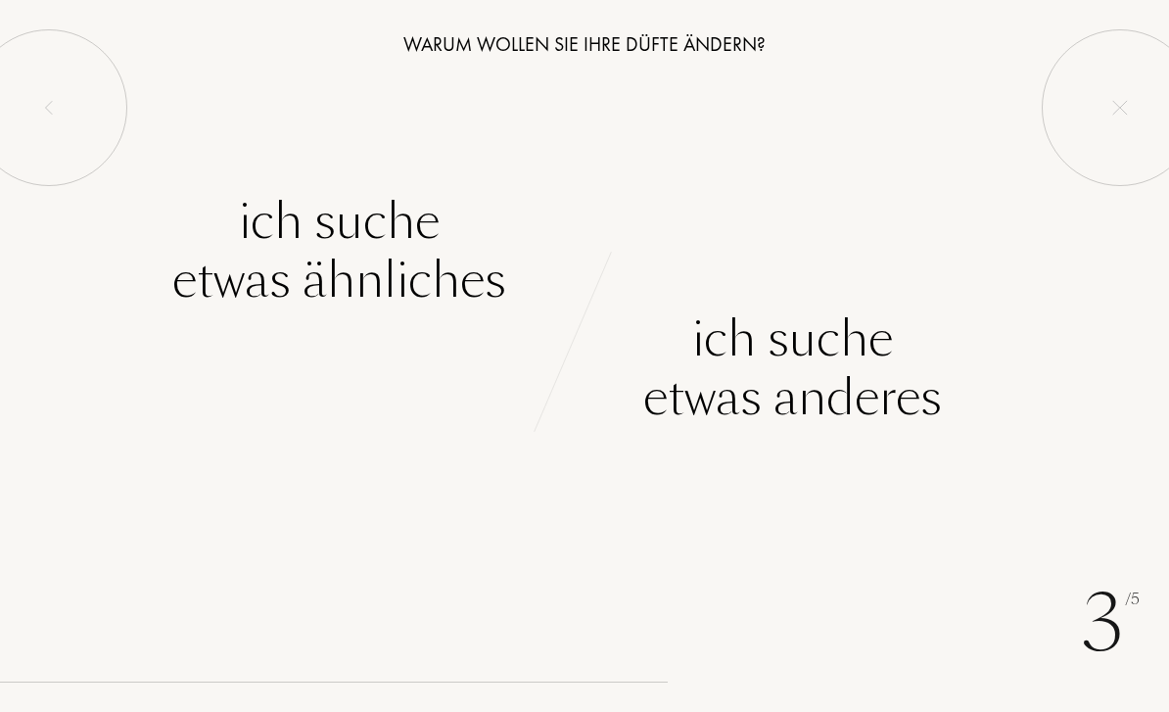
click at [74, 120] on div at bounding box center [49, 107] width 157 height 157
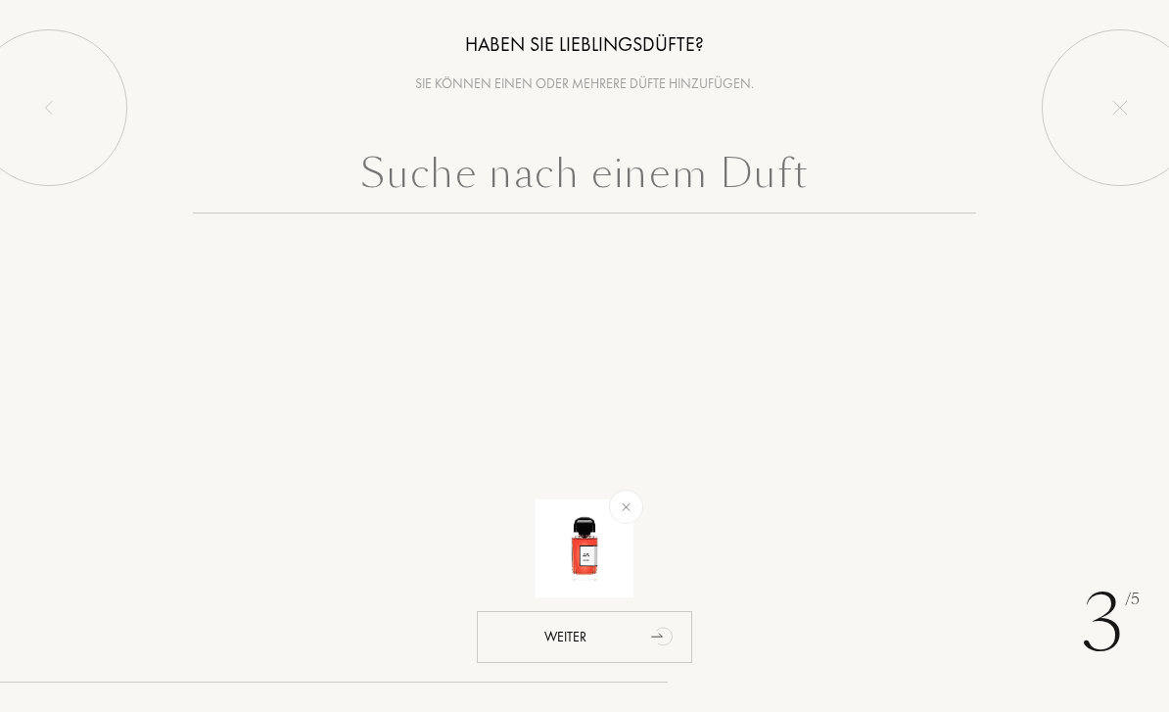
click at [791, 164] on input "text" at bounding box center [584, 178] width 783 height 70
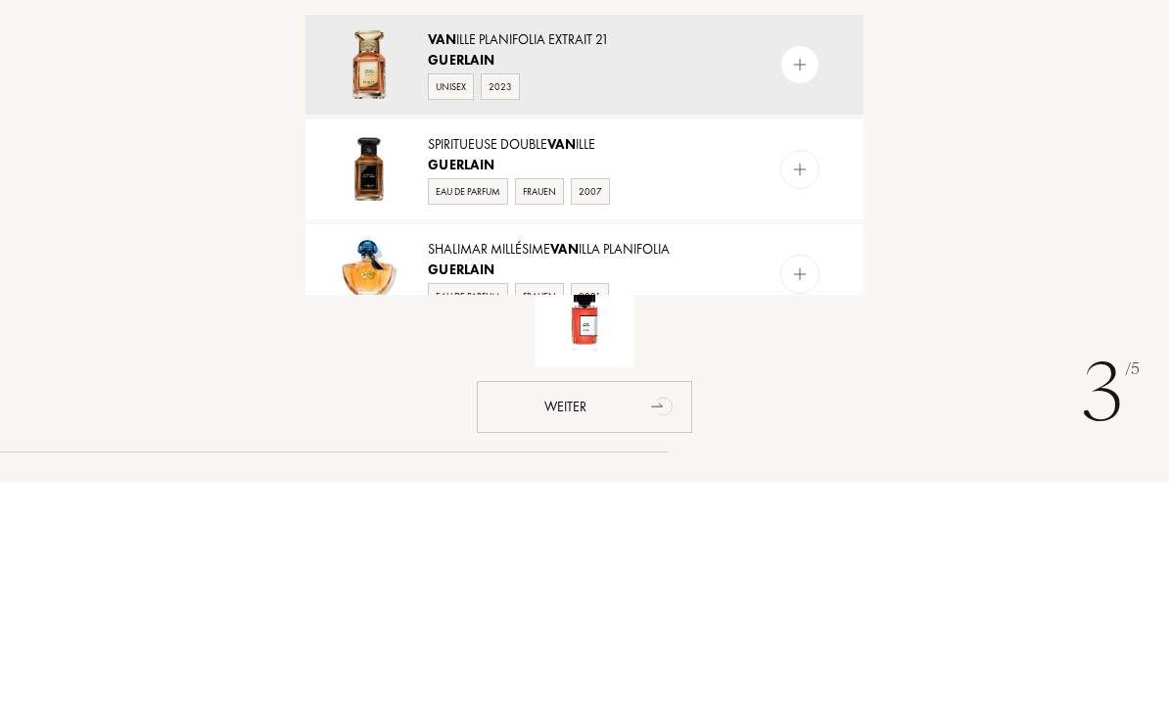
type input "Guerlain van"
click at [794, 391] on img at bounding box center [800, 400] width 19 height 19
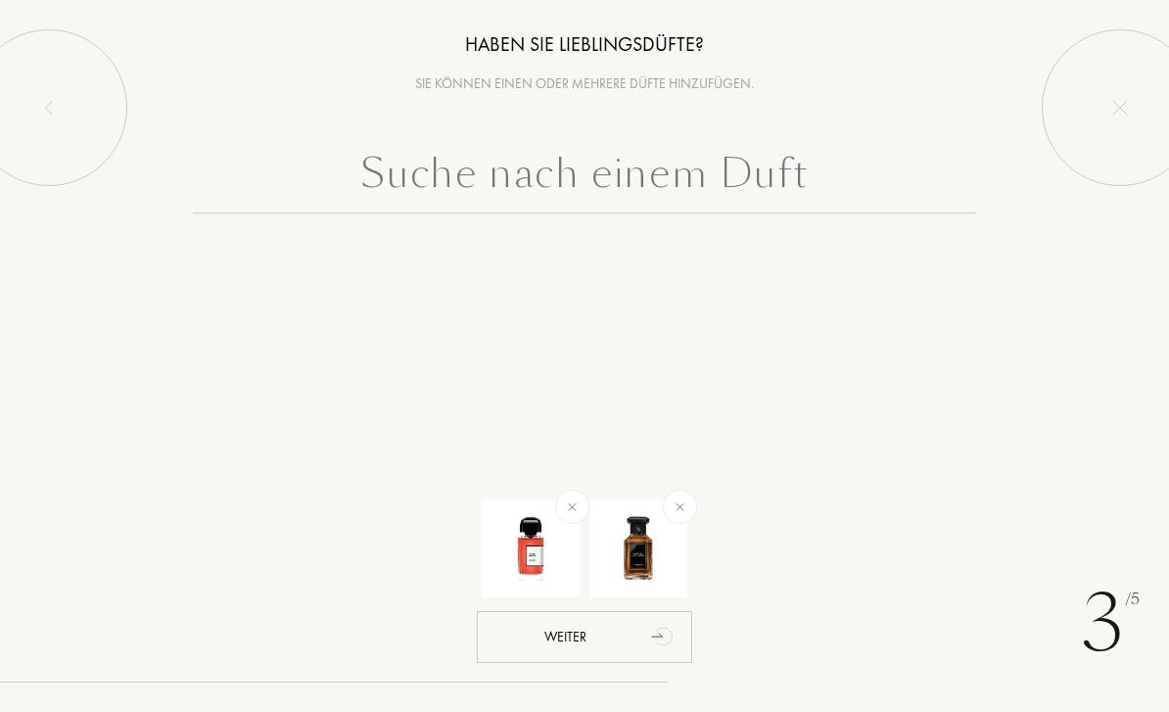
click at [718, 180] on input "text" at bounding box center [584, 178] width 783 height 70
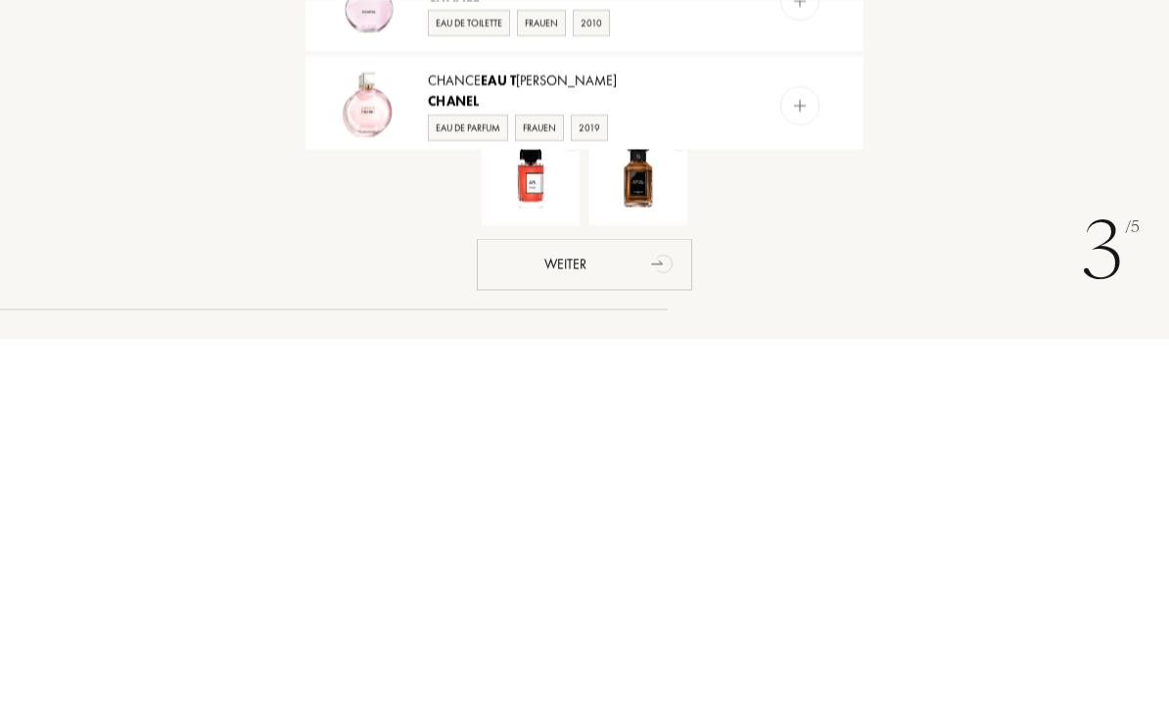
scroll to position [68, 0]
type input "Chanel eau t"
click at [797, 469] on img at bounding box center [800, 478] width 19 height 19
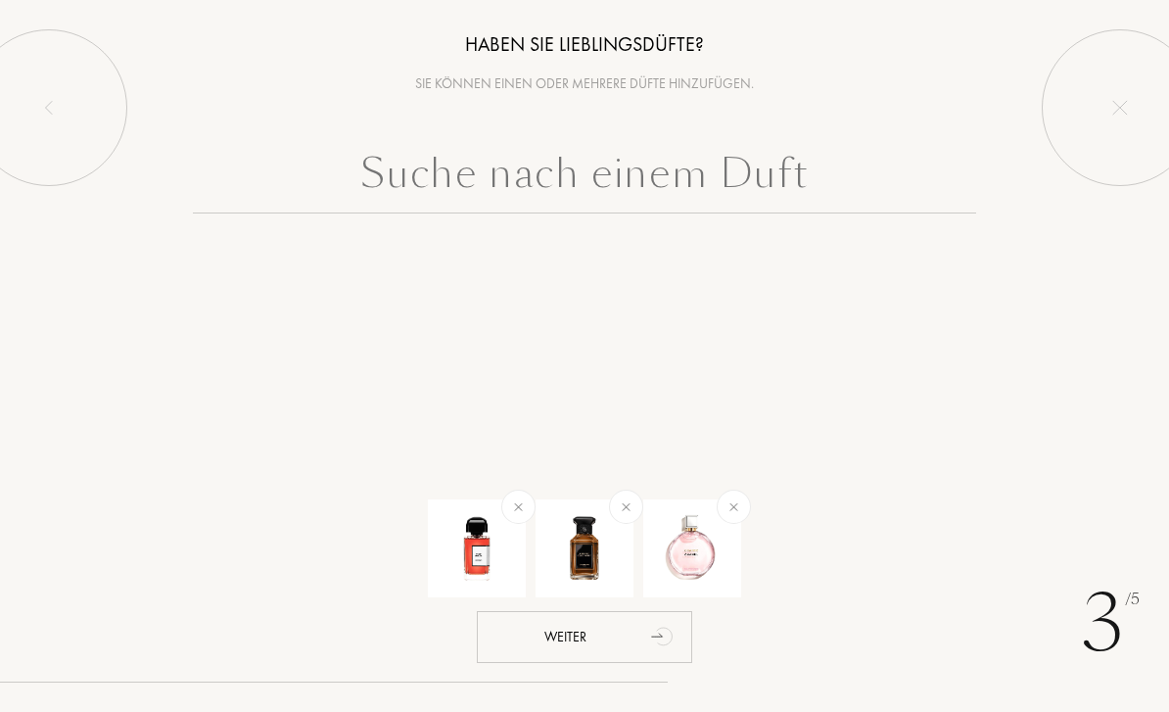
click at [866, 183] on input "text" at bounding box center [584, 178] width 783 height 70
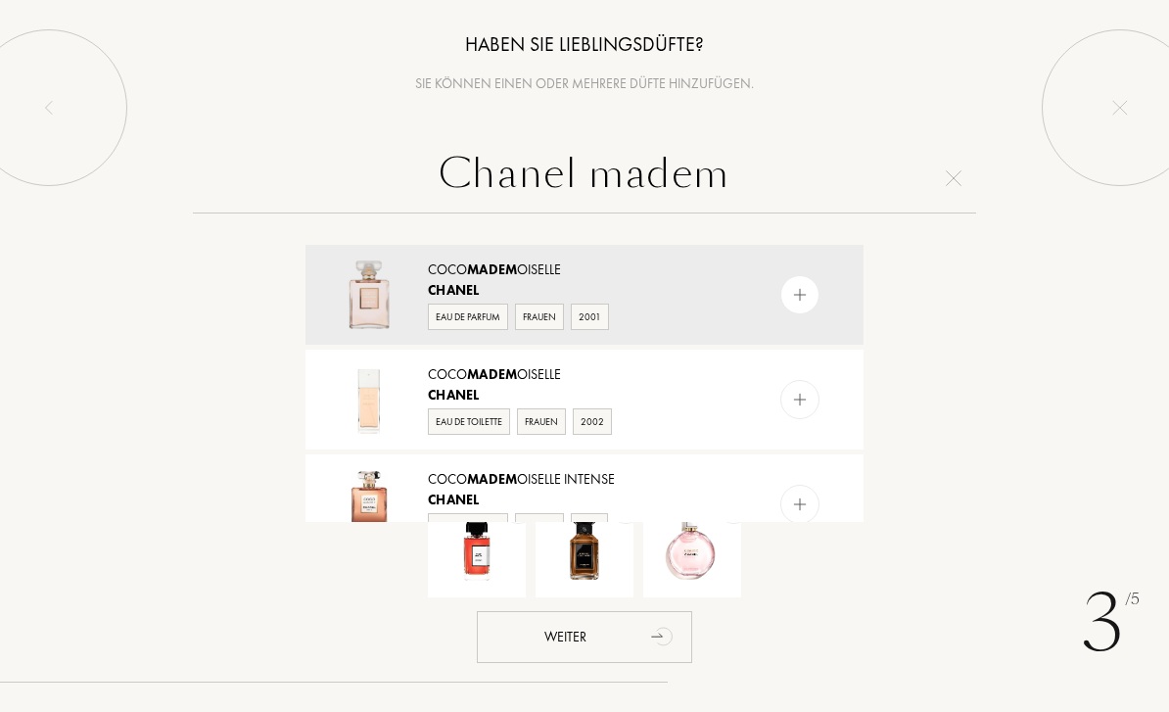
type input "Chanel madem"
click at [597, 264] on div "Coco Madem oiselle" at bounding box center [583, 269] width 311 height 21
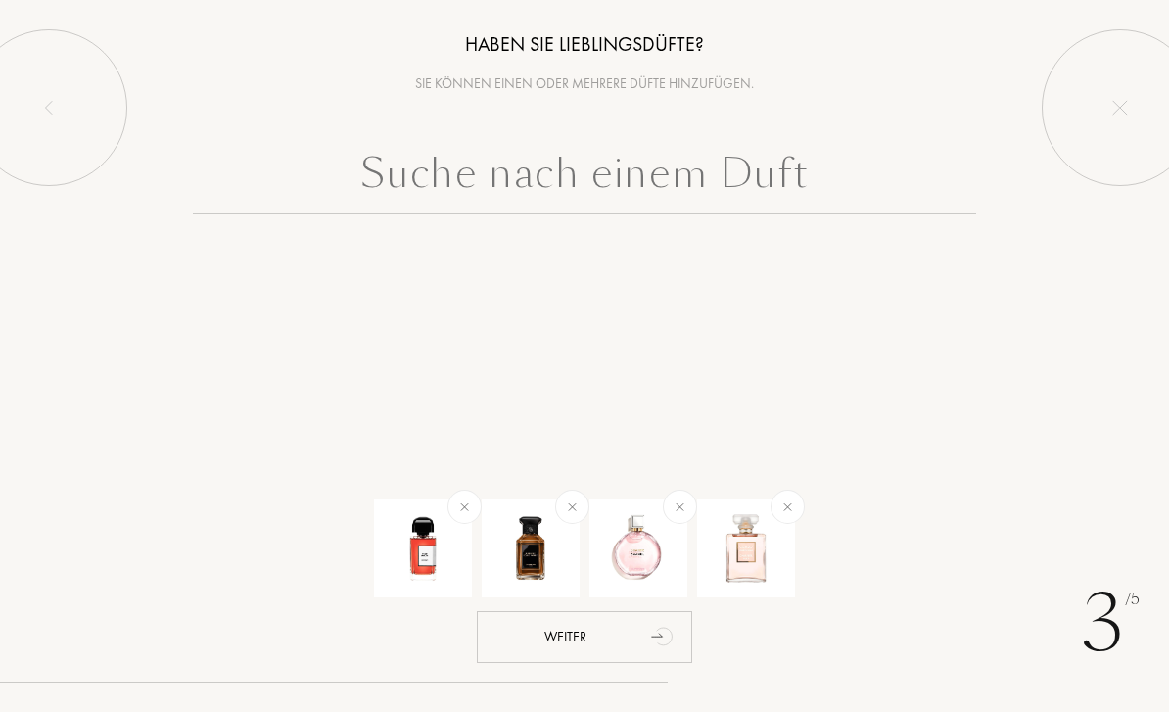
click at [611, 637] on div "Weiter" at bounding box center [584, 637] width 215 height 52
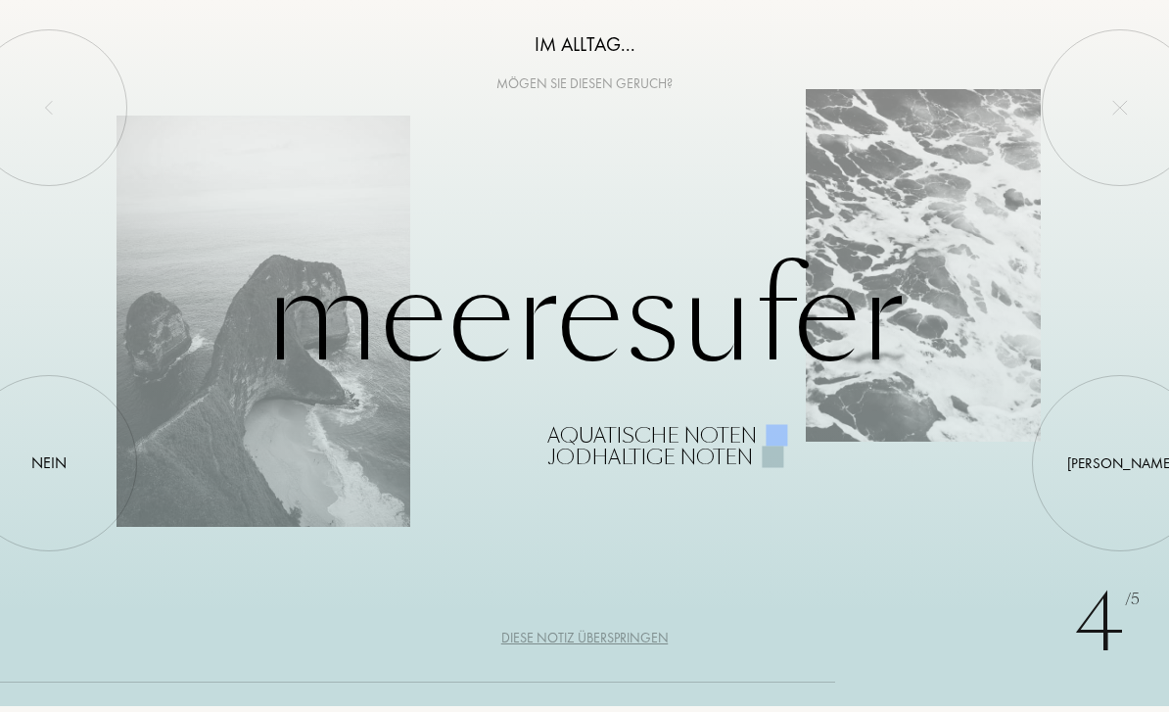
click at [41, 453] on div "Nein" at bounding box center [48, 462] width 35 height 23
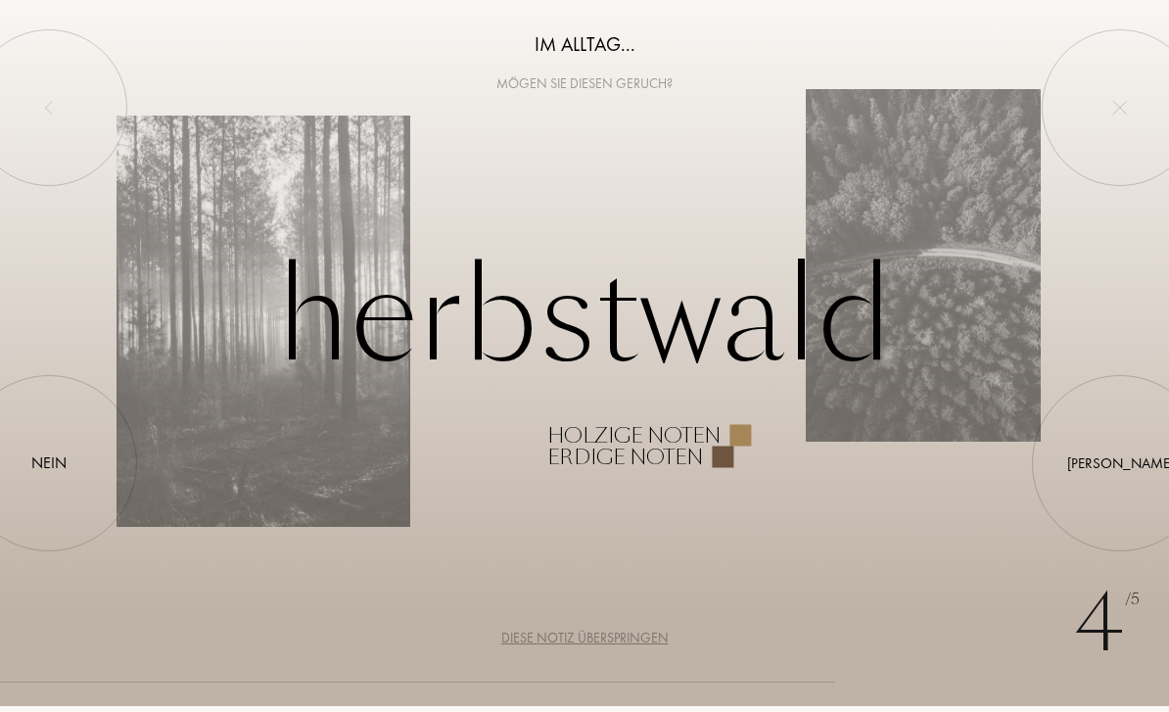
click at [49, 463] on div at bounding box center [49, 463] width 0 height 0
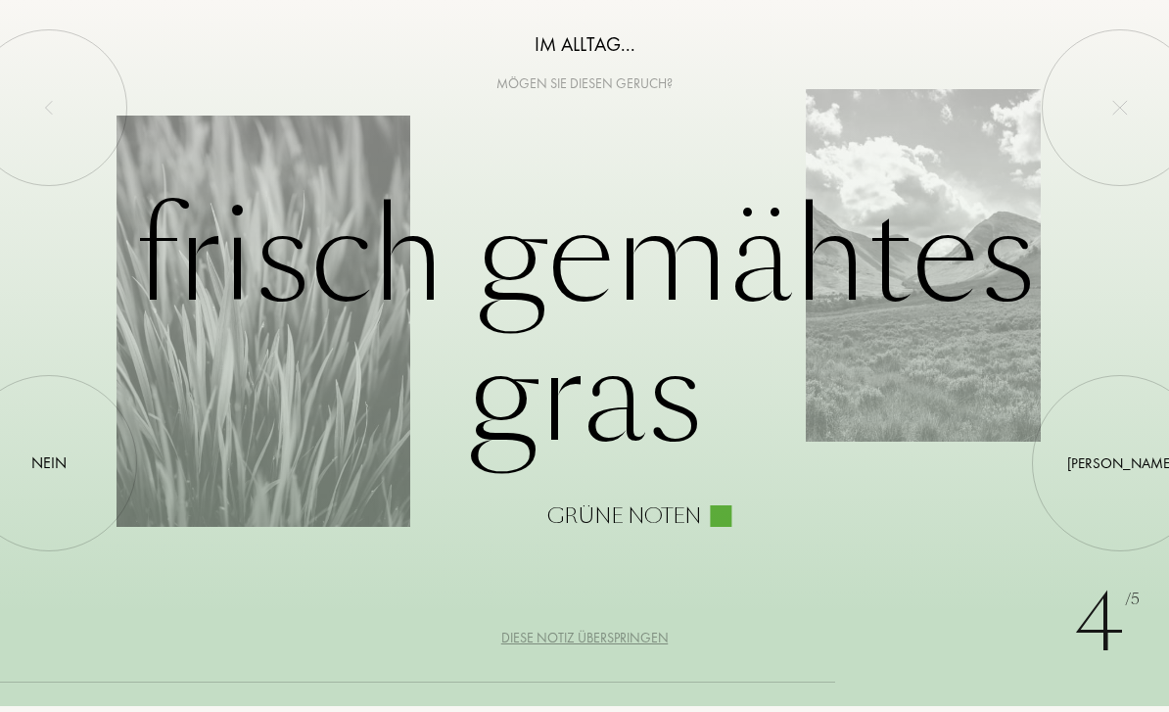
click at [1120, 463] on div at bounding box center [1120, 463] width 0 height 0
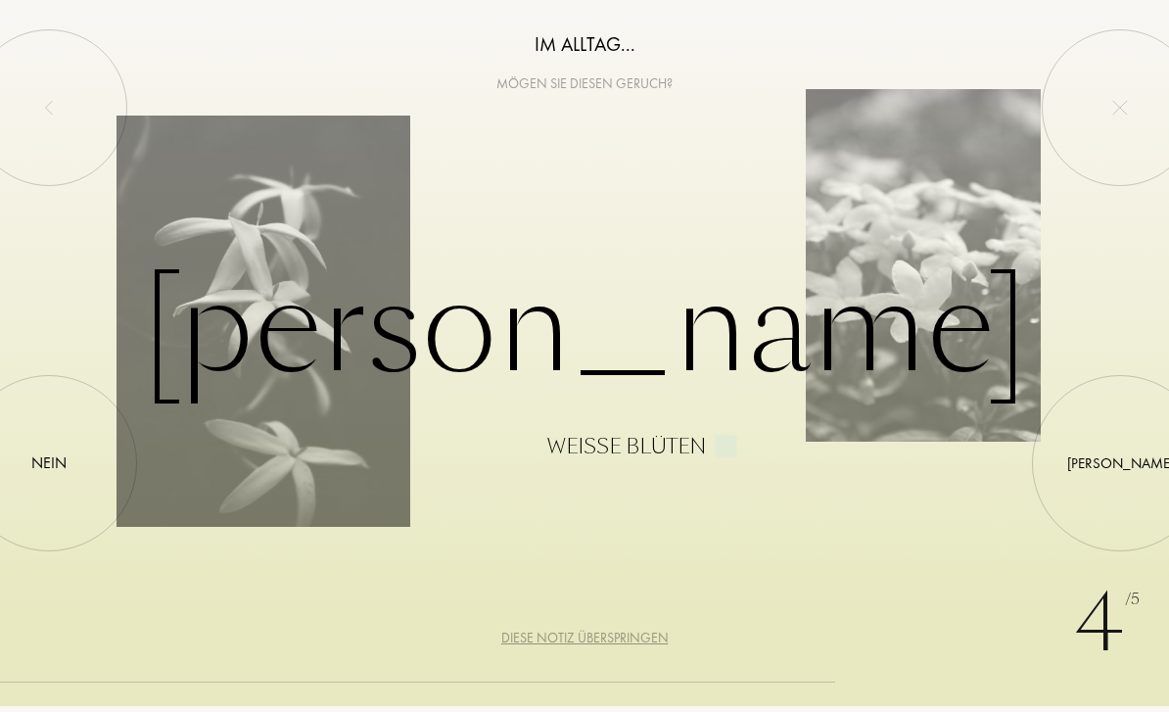
click at [1123, 467] on div "Ja" at bounding box center [1120, 462] width 107 height 23
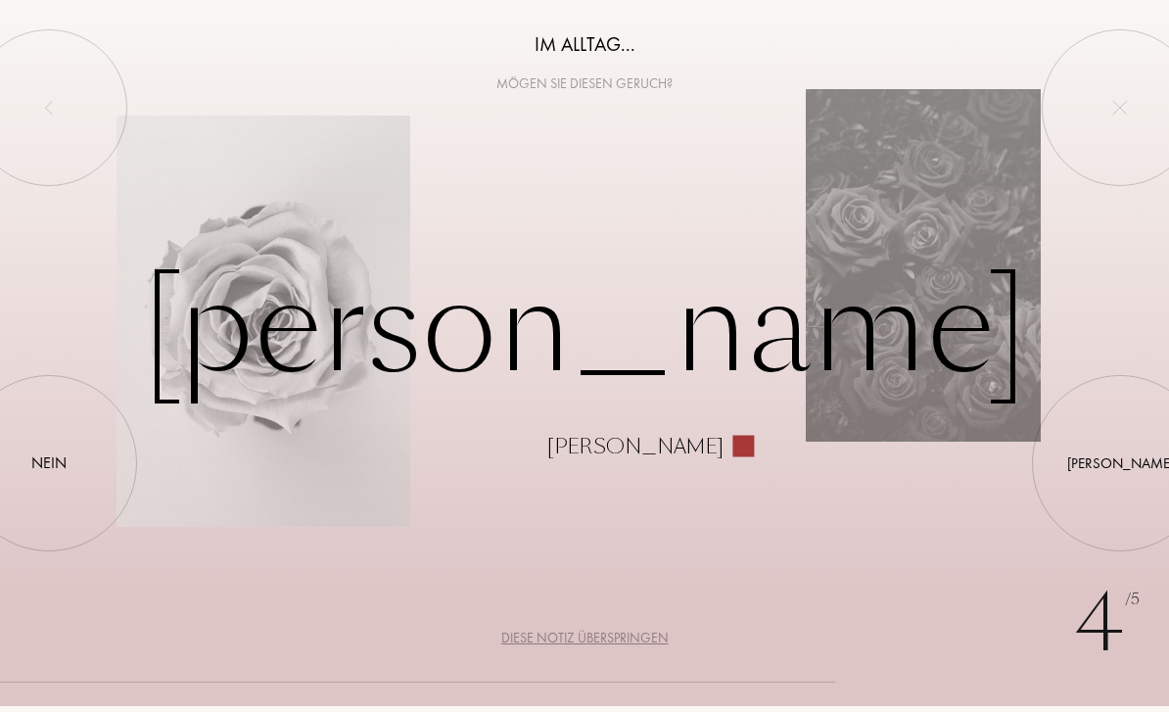
click at [49, 463] on div at bounding box center [49, 463] width 0 height 0
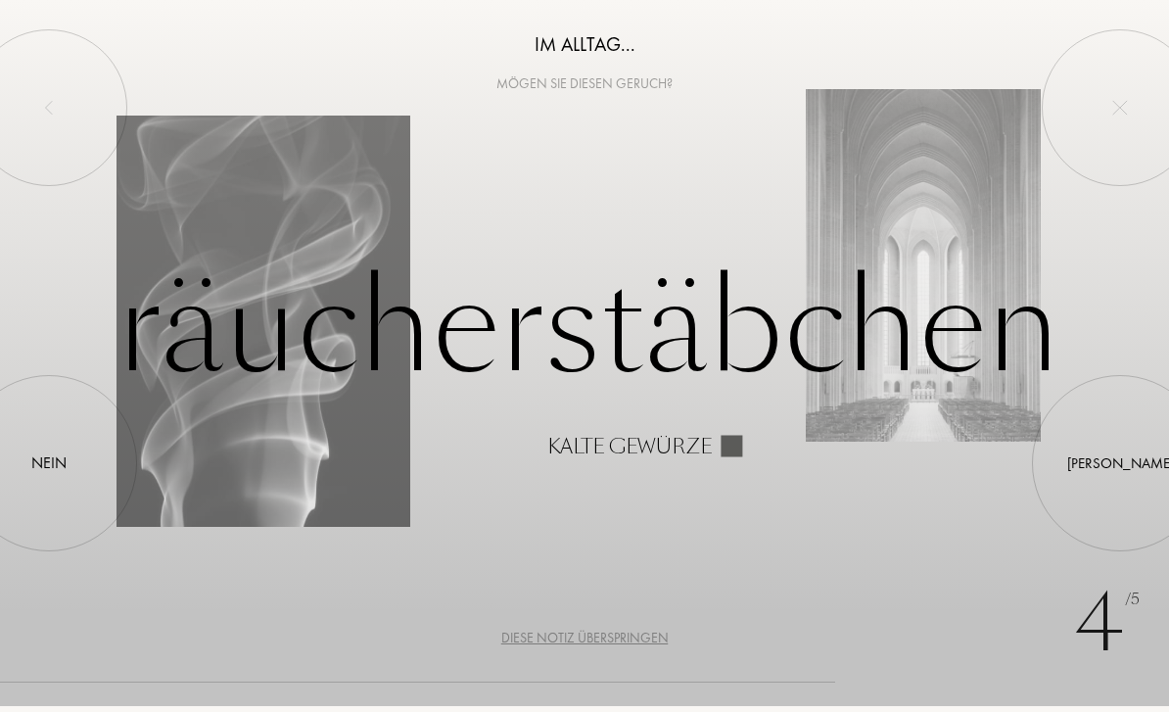
click at [49, 463] on div at bounding box center [49, 463] width 0 height 0
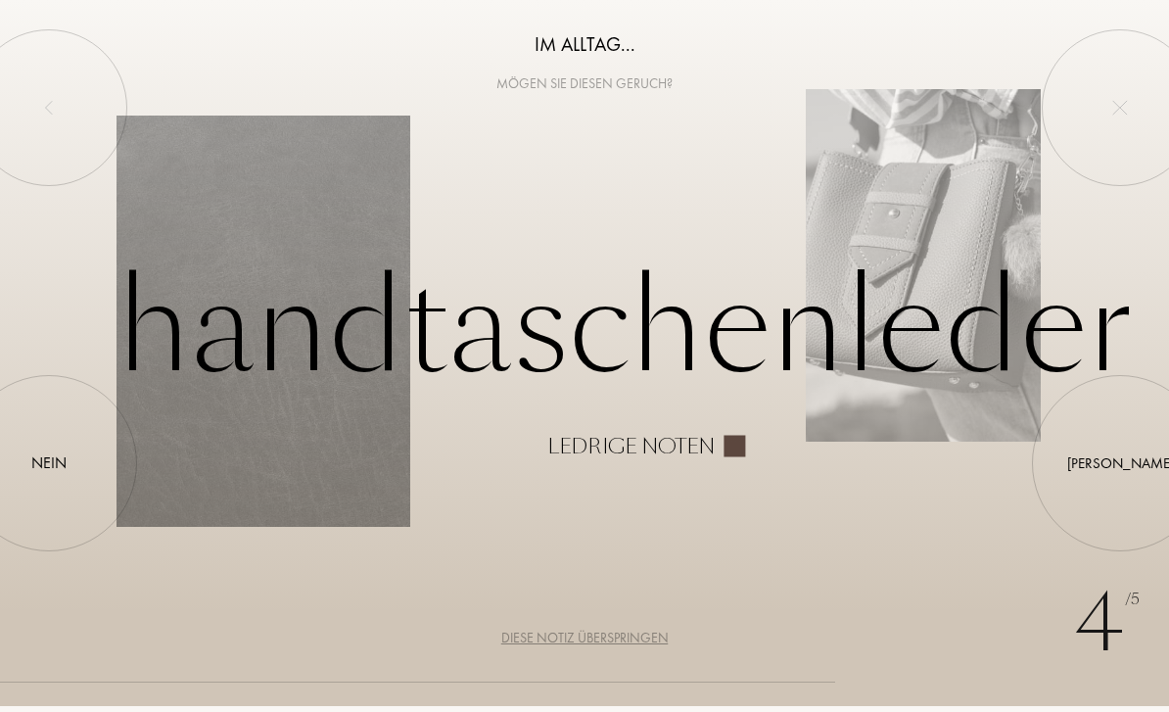
click at [61, 470] on div "Nein" at bounding box center [48, 462] width 35 height 23
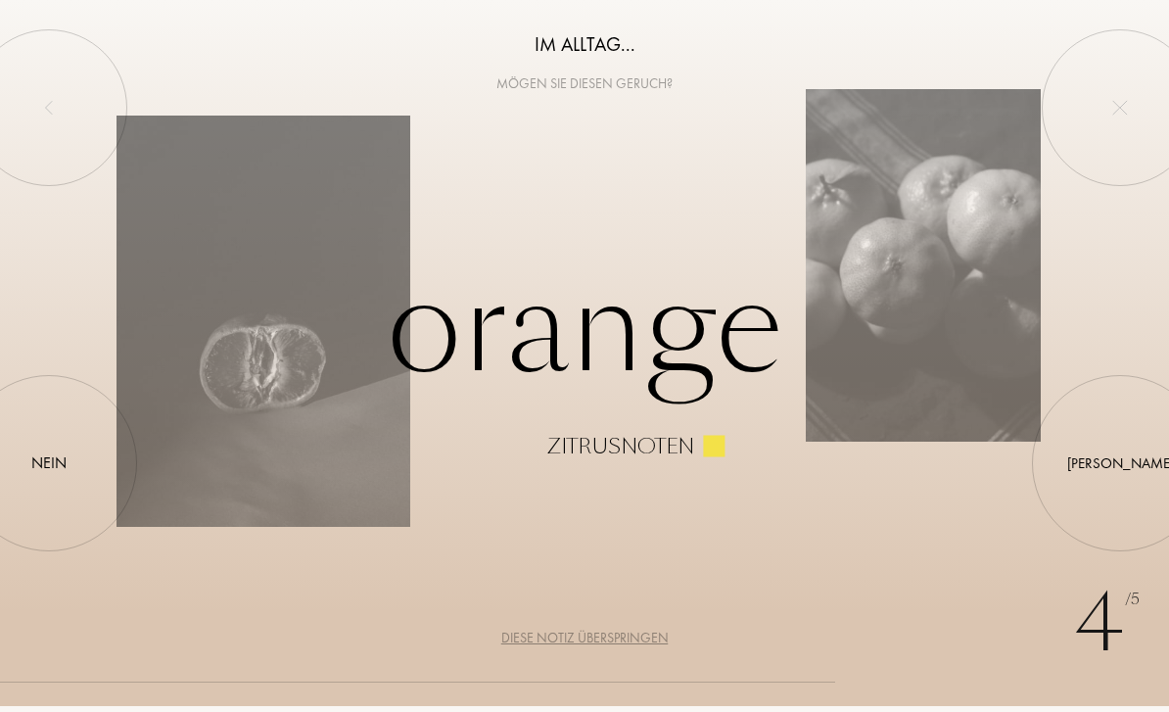
click at [49, 463] on div at bounding box center [49, 463] width 0 height 0
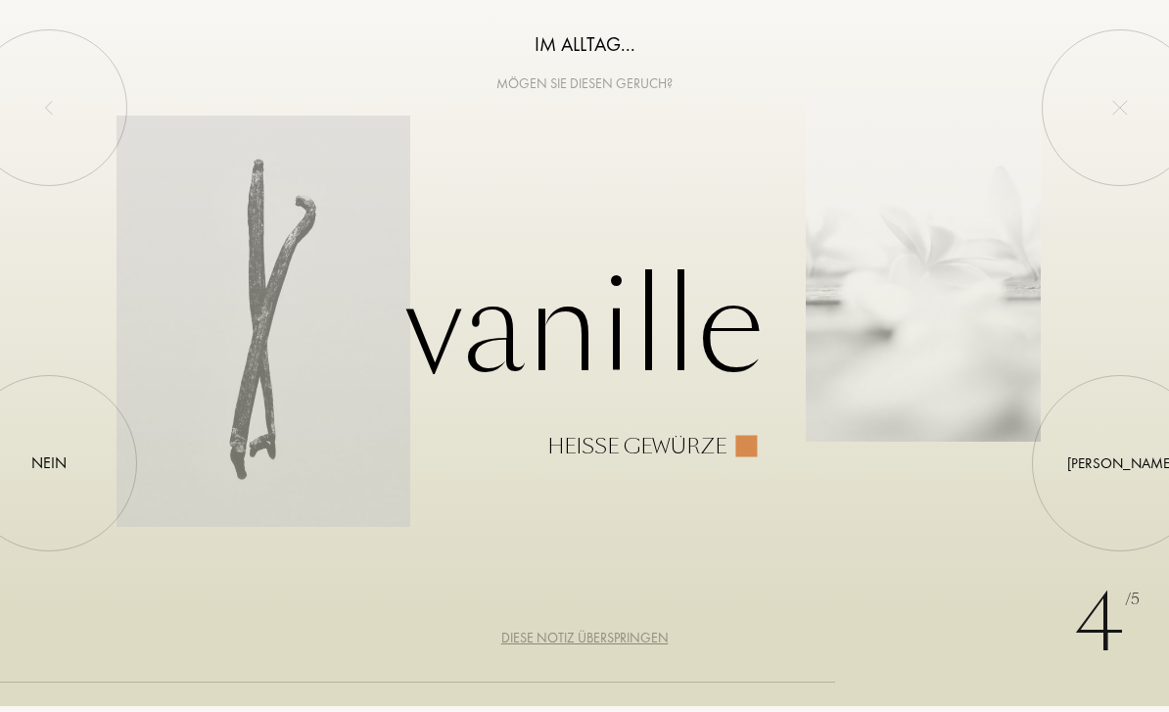
click at [1120, 463] on div at bounding box center [1120, 463] width 0 height 0
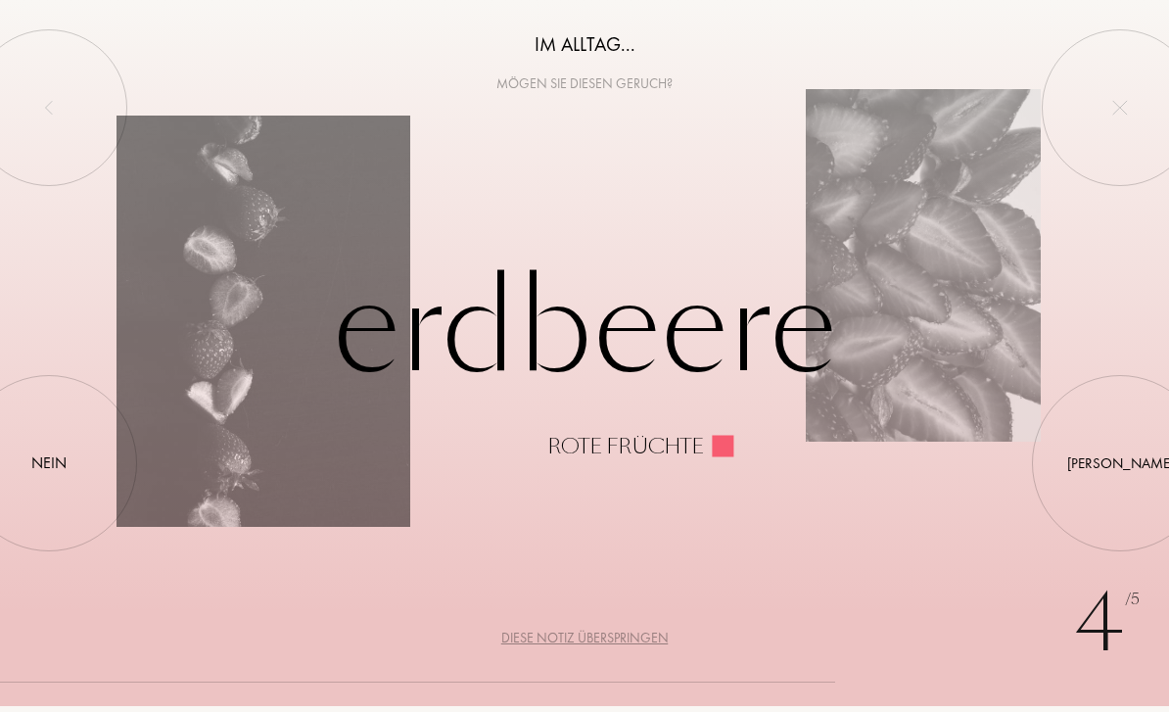
click at [1120, 463] on div at bounding box center [1120, 463] width 0 height 0
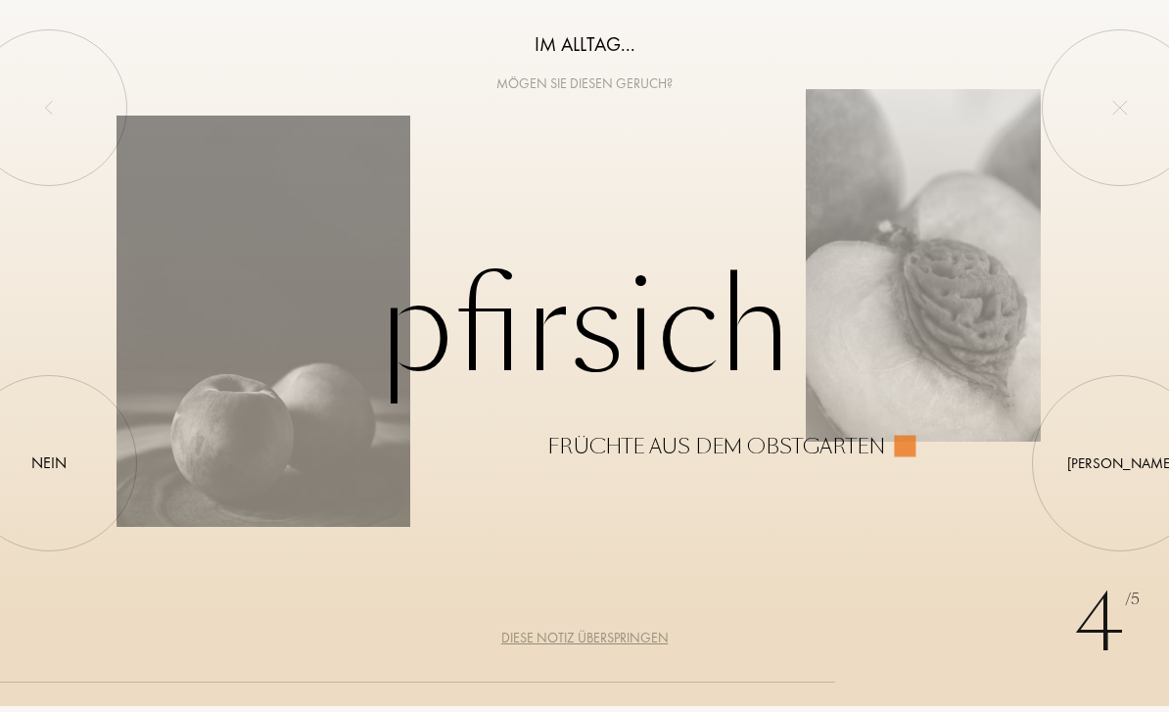
click at [1120, 463] on div at bounding box center [1120, 463] width 0 height 0
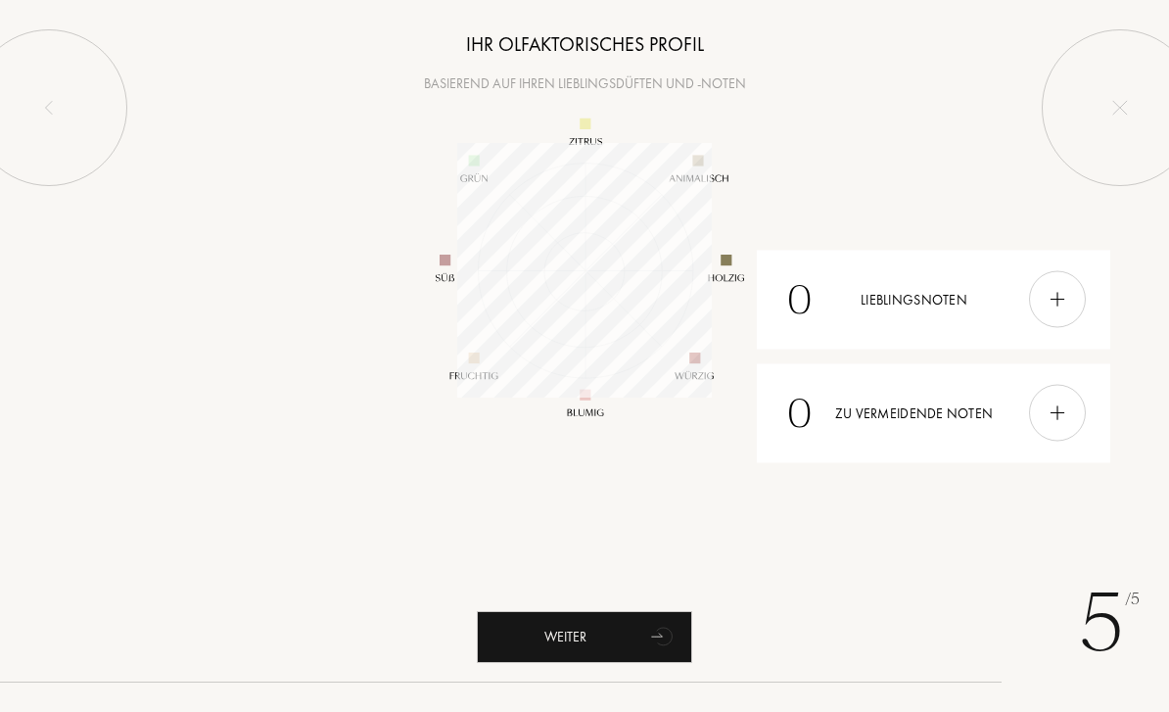
scroll to position [255, 255]
click at [594, 640] on div "Weiter" at bounding box center [584, 637] width 215 height 52
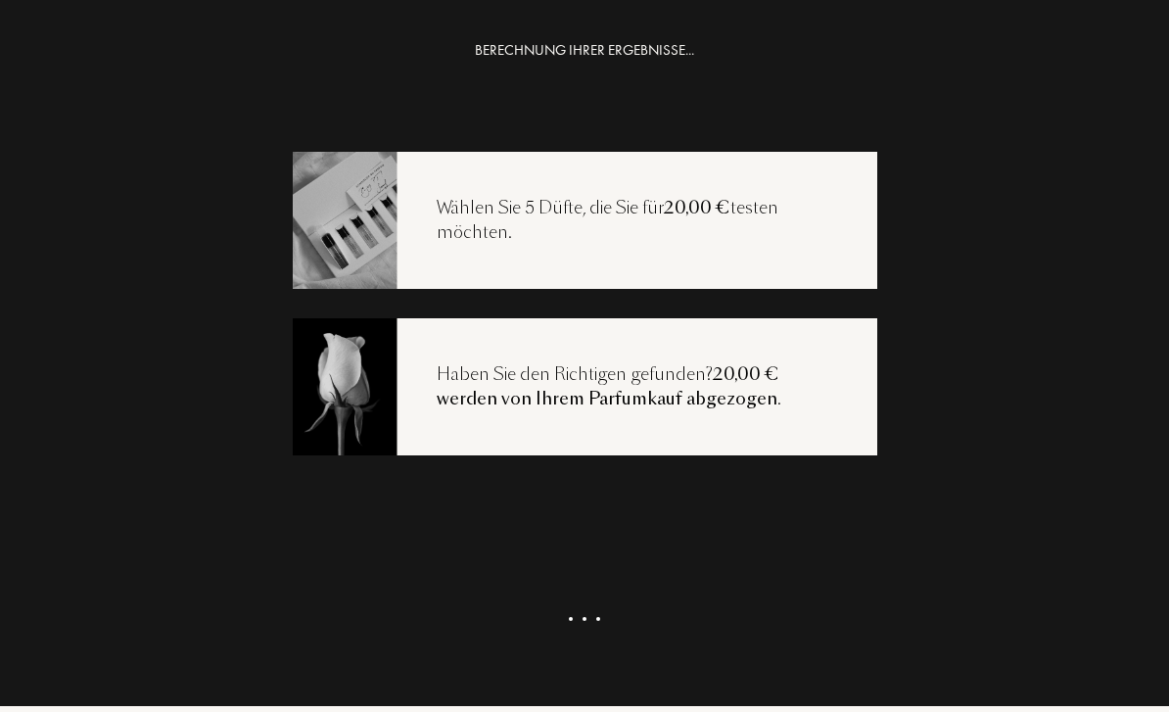
click at [620, 642] on div at bounding box center [584, 630] width 327 height 53
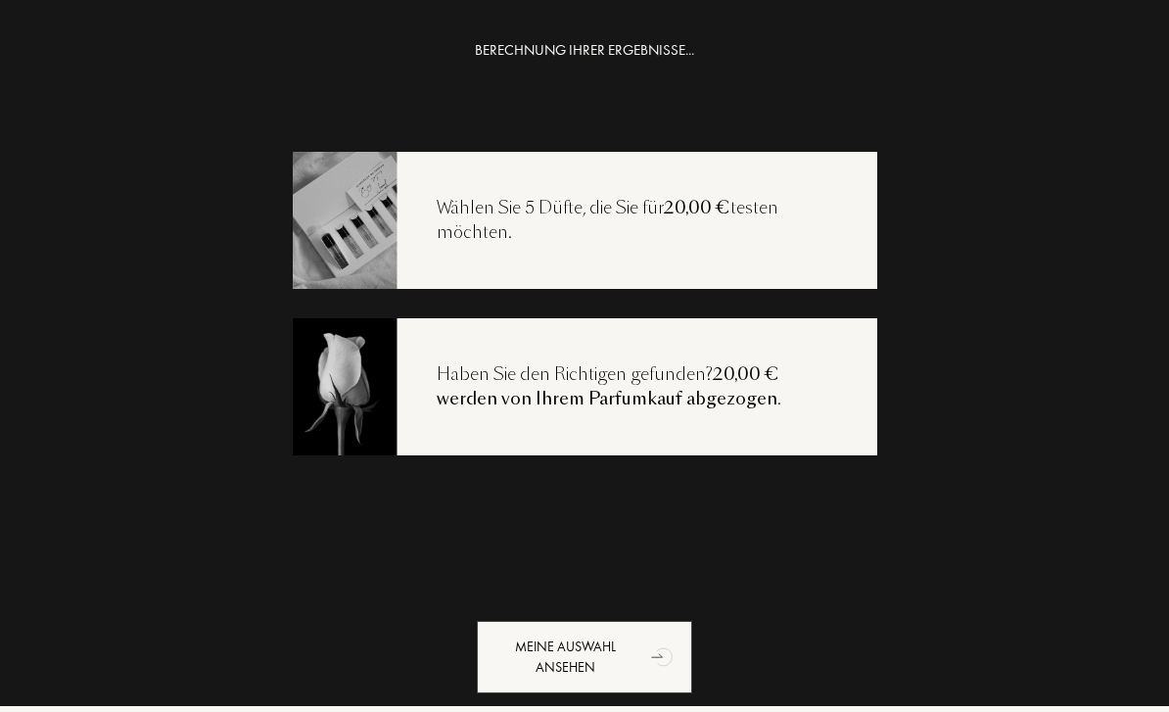
scroll to position [0, 0]
click at [585, 632] on div "Meine Auswahl ansehen" at bounding box center [584, 657] width 215 height 72
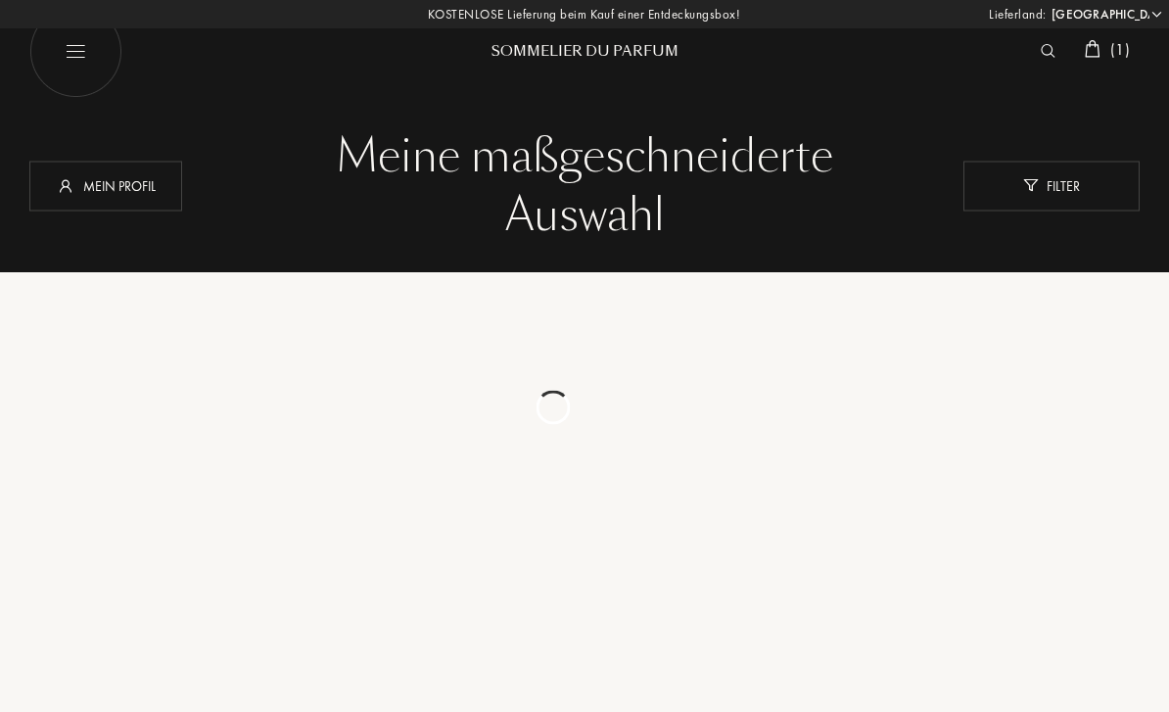
select select "DE"
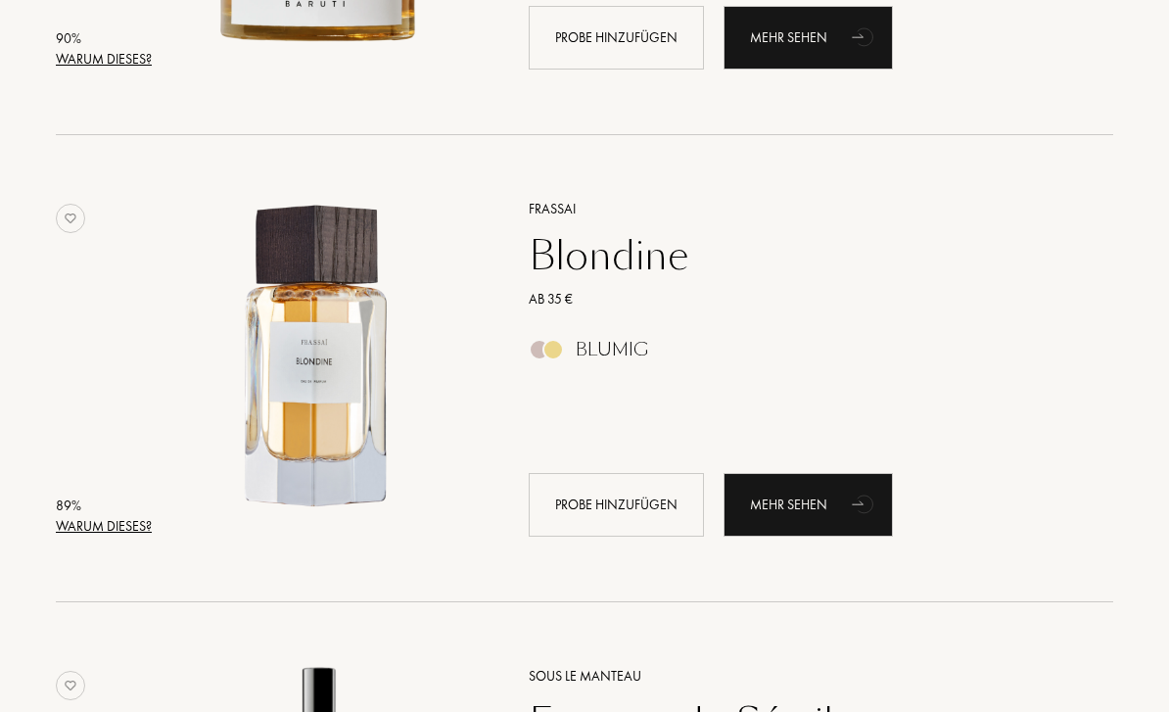
scroll to position [1086, 0]
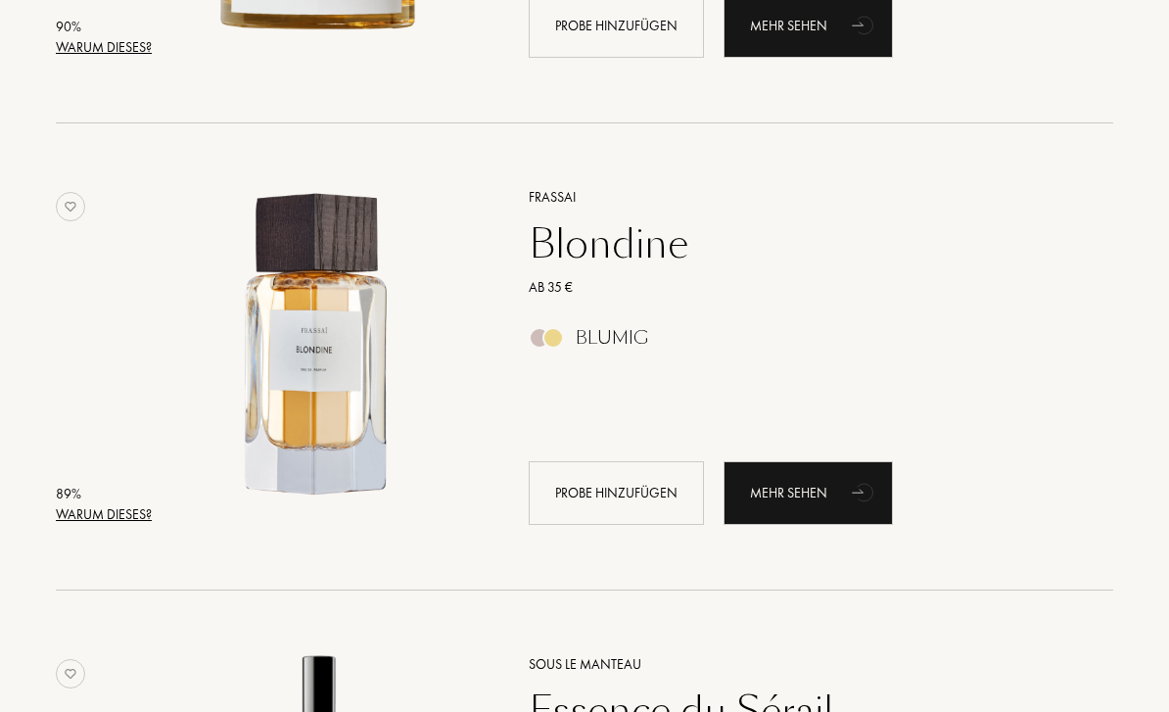
click at [655, 277] on div "Ab 35 €" at bounding box center [799, 287] width 571 height 21
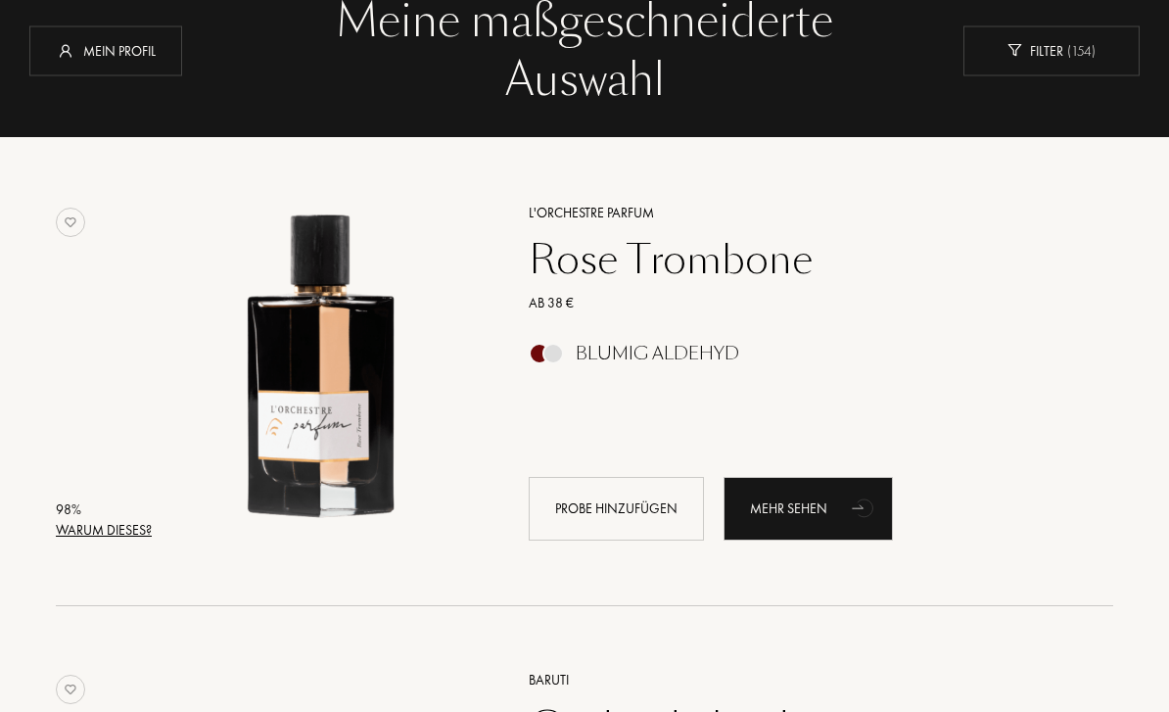
scroll to position [0, 0]
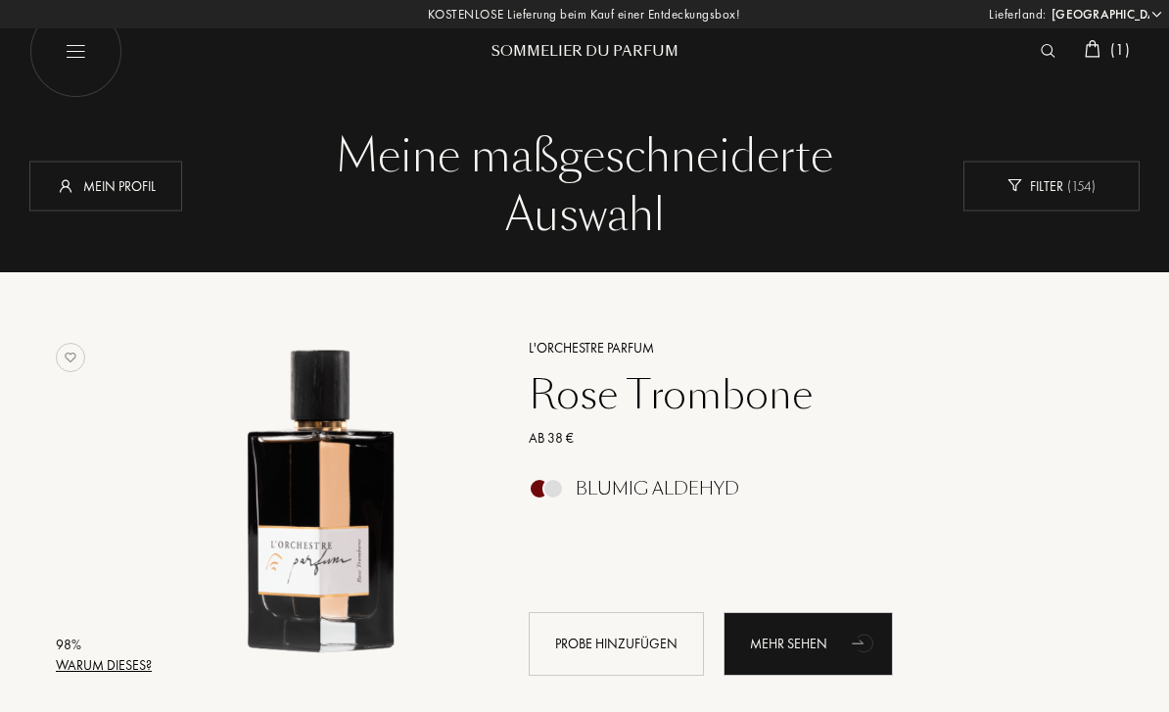
click at [1126, 53] on span "( 1 )" at bounding box center [1120, 49] width 20 height 21
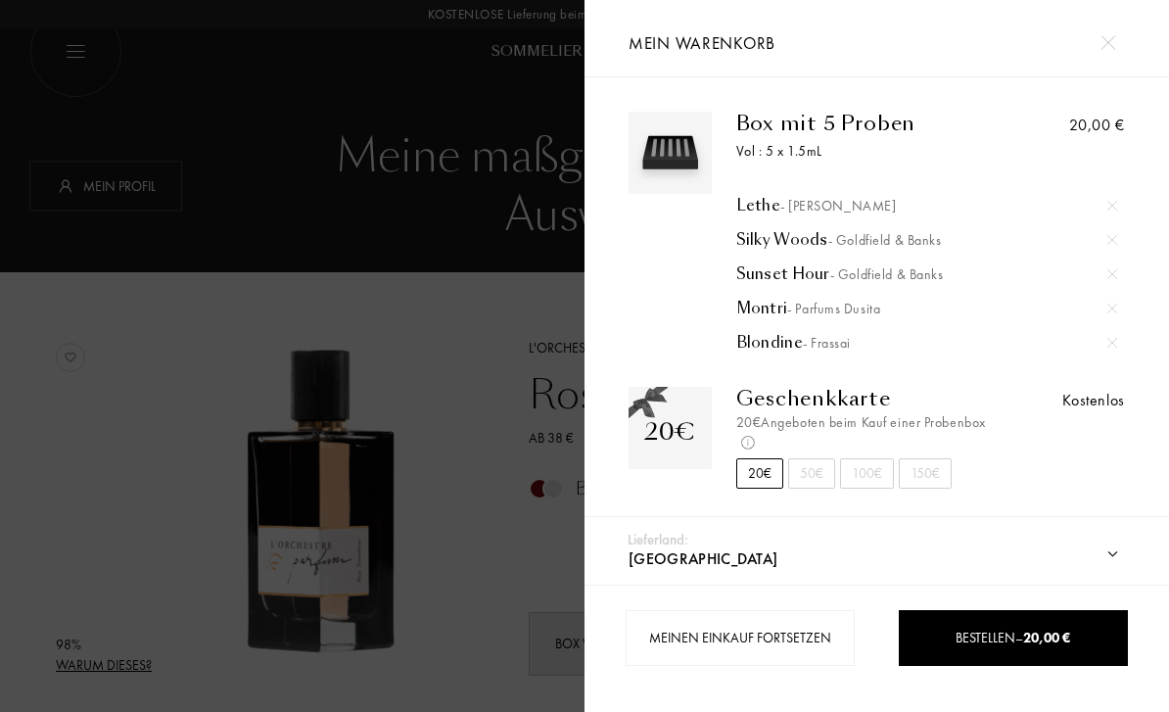
click at [1116, 309] on img at bounding box center [1112, 308] width 10 height 10
click at [1112, 242] on img at bounding box center [1112, 240] width 10 height 10
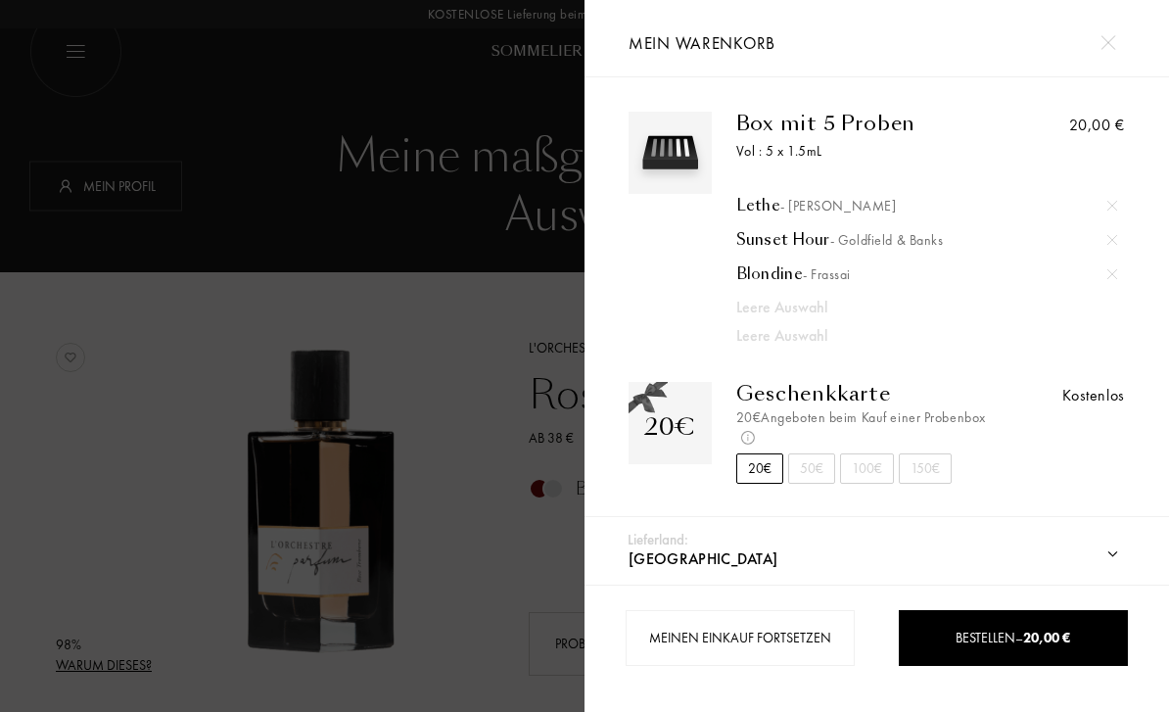
click at [1115, 242] on img at bounding box center [1112, 240] width 10 height 10
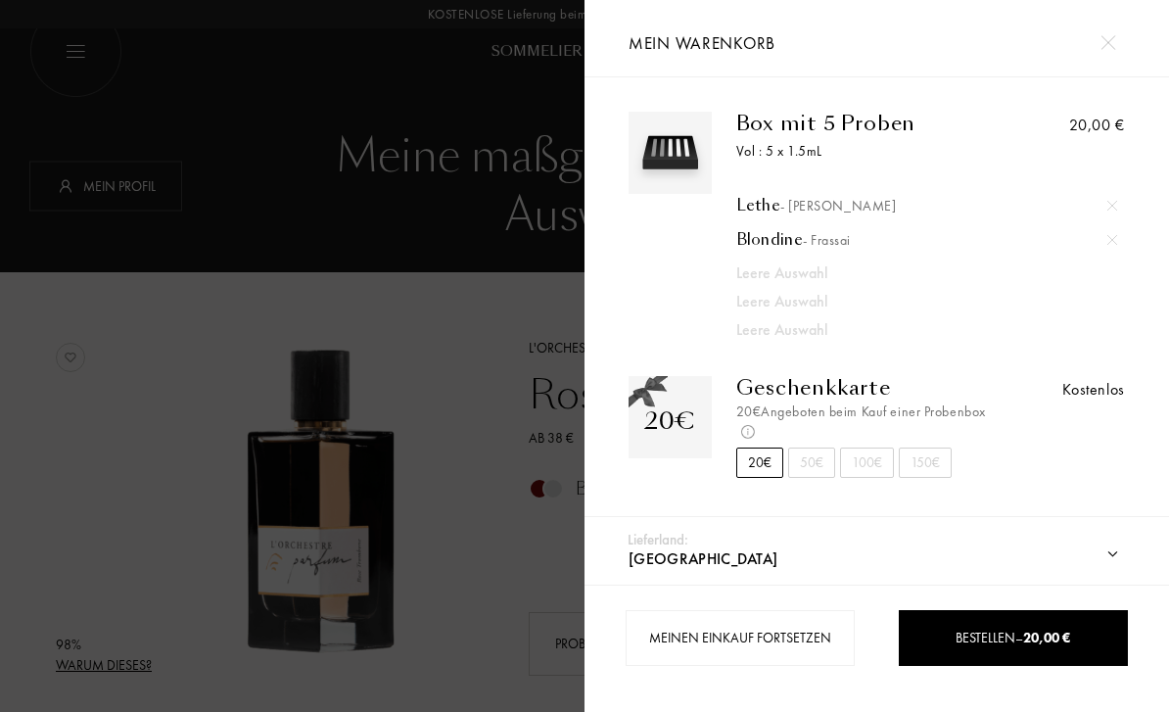
click at [479, 555] on div at bounding box center [292, 356] width 584 height 712
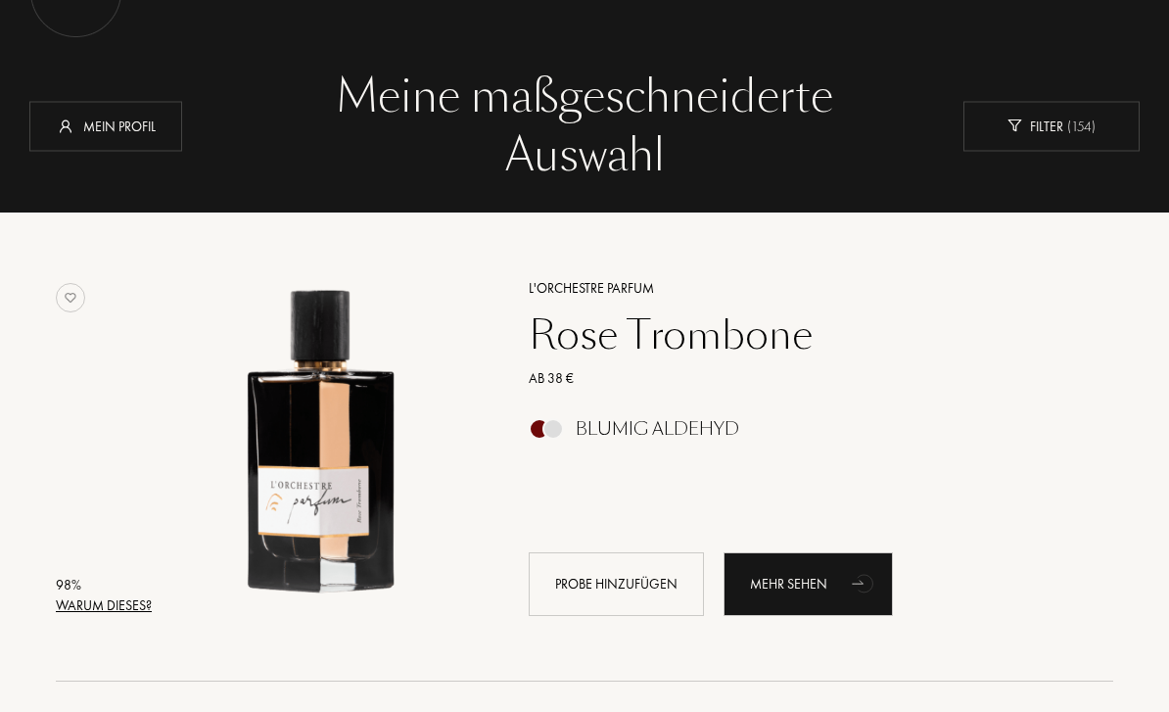
scroll to position [60, 0]
click at [635, 385] on div "Ab 38 €" at bounding box center [799, 378] width 571 height 21
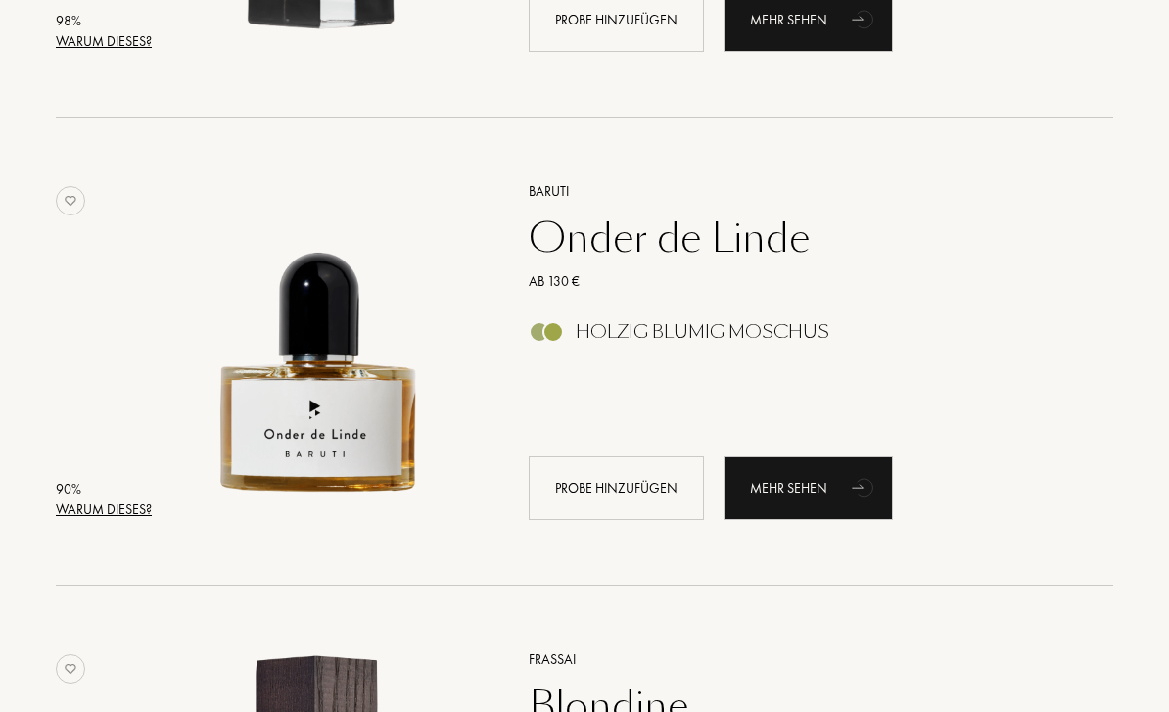
scroll to position [642, 0]
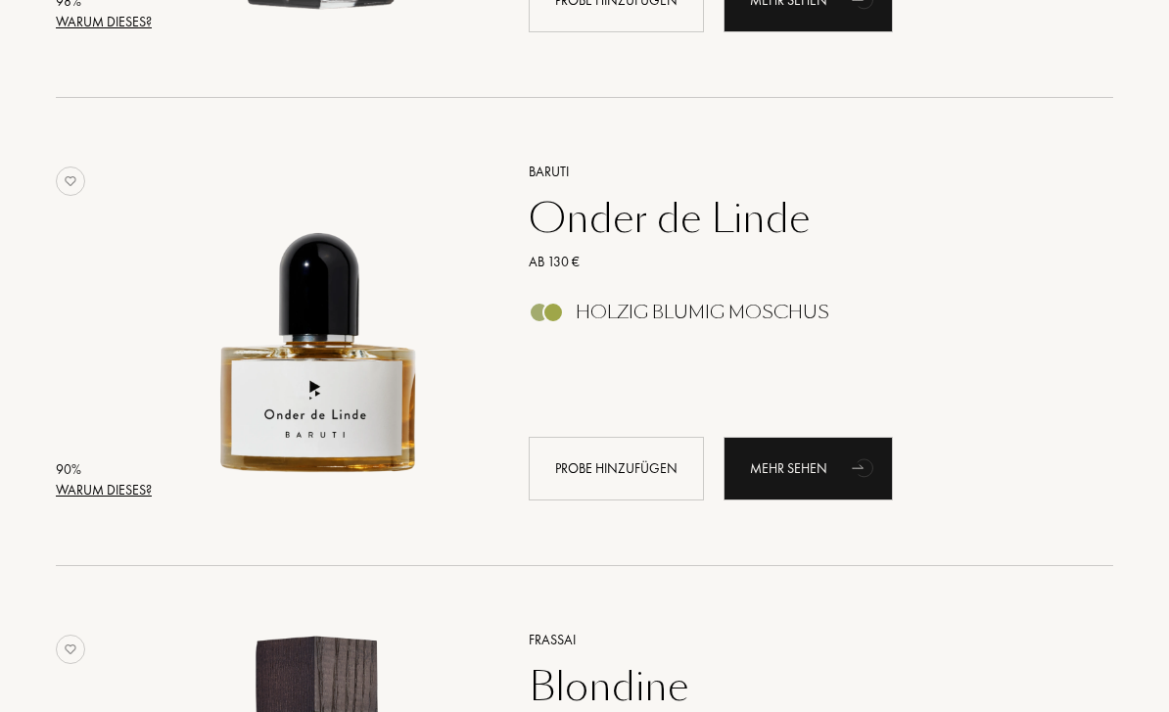
click at [729, 254] on div "Ab 130 €" at bounding box center [799, 263] width 571 height 21
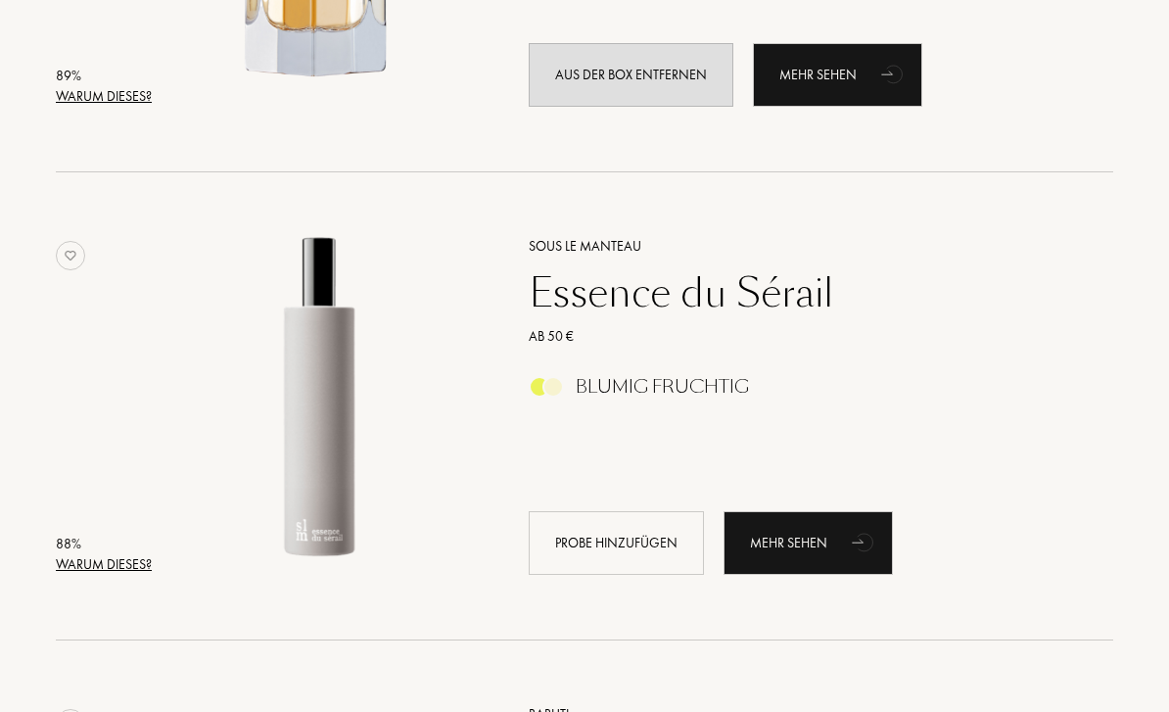
scroll to position [1512, 0]
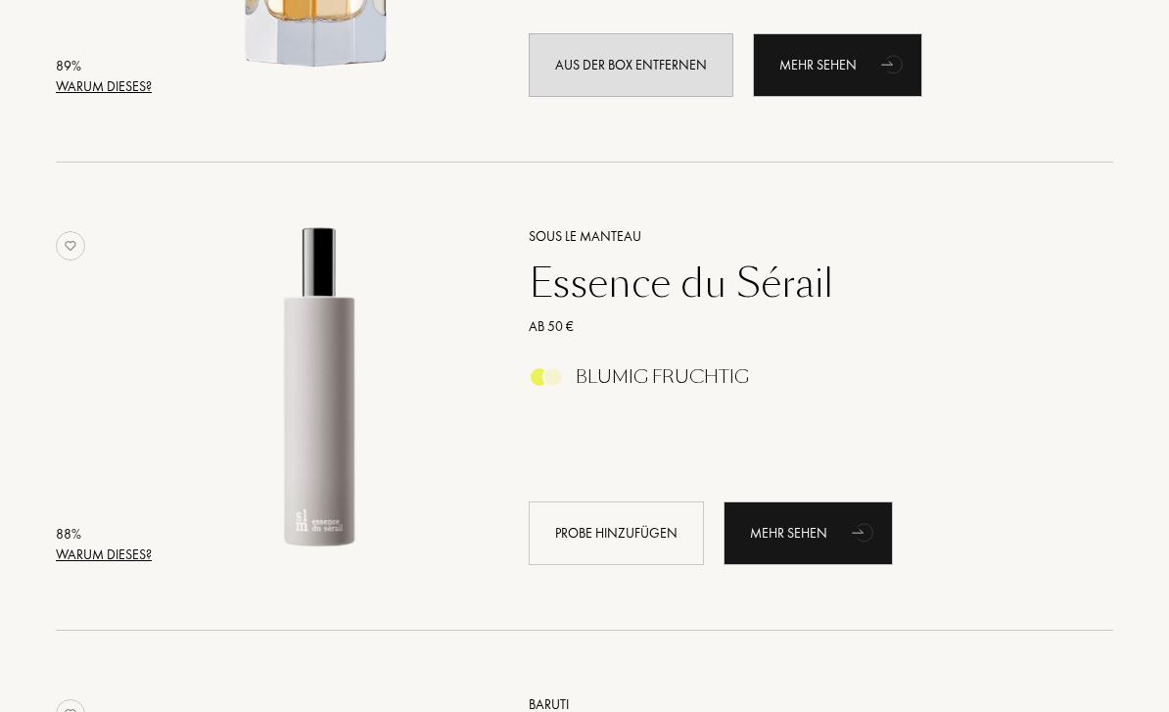
click at [685, 297] on div "Essence du Sérail" at bounding box center [799, 283] width 571 height 47
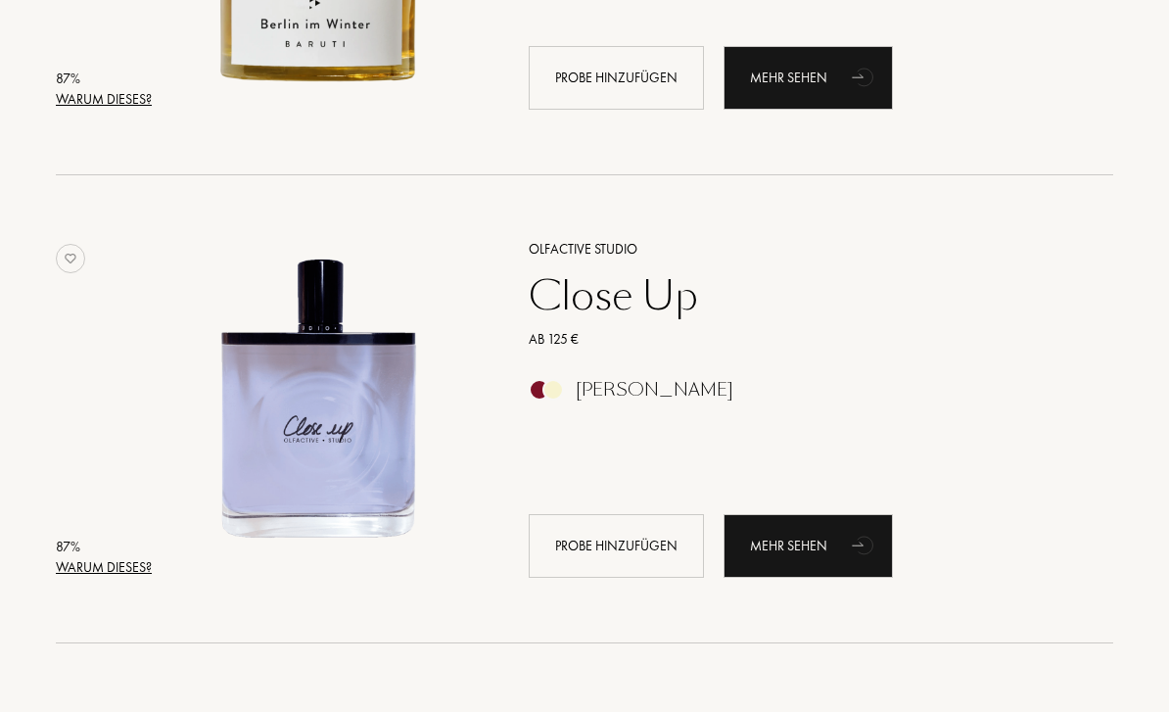
scroll to position [2455, 0]
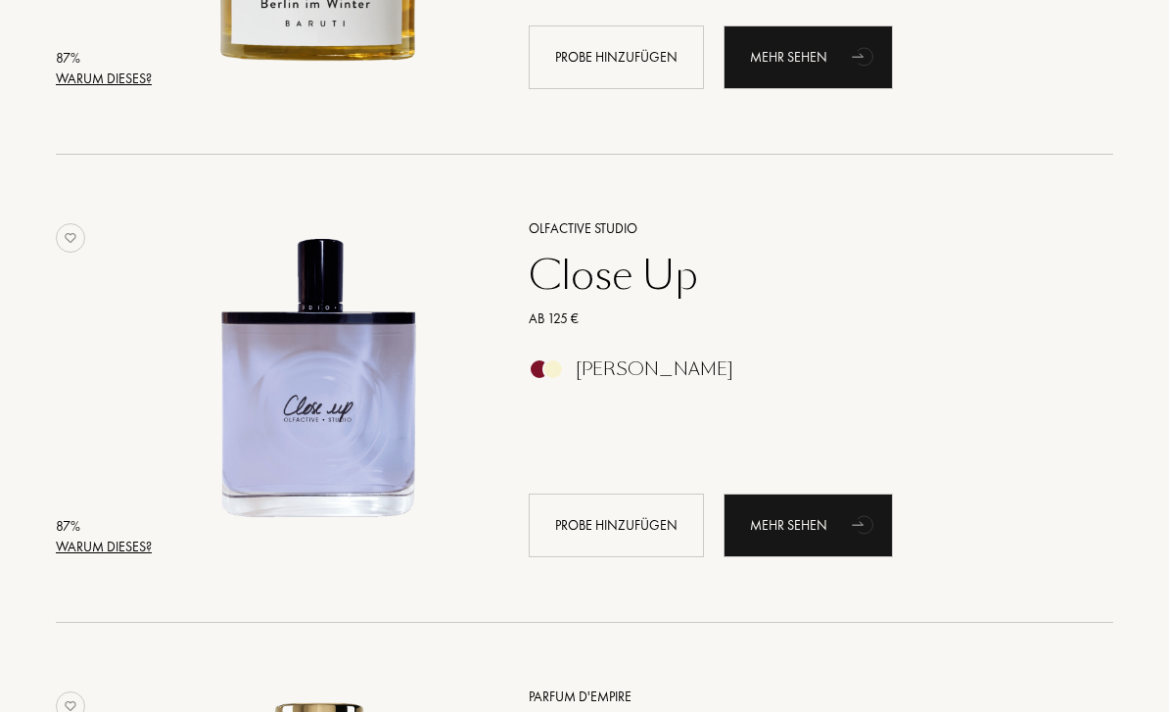
click at [687, 256] on div "Close Up" at bounding box center [799, 276] width 571 height 47
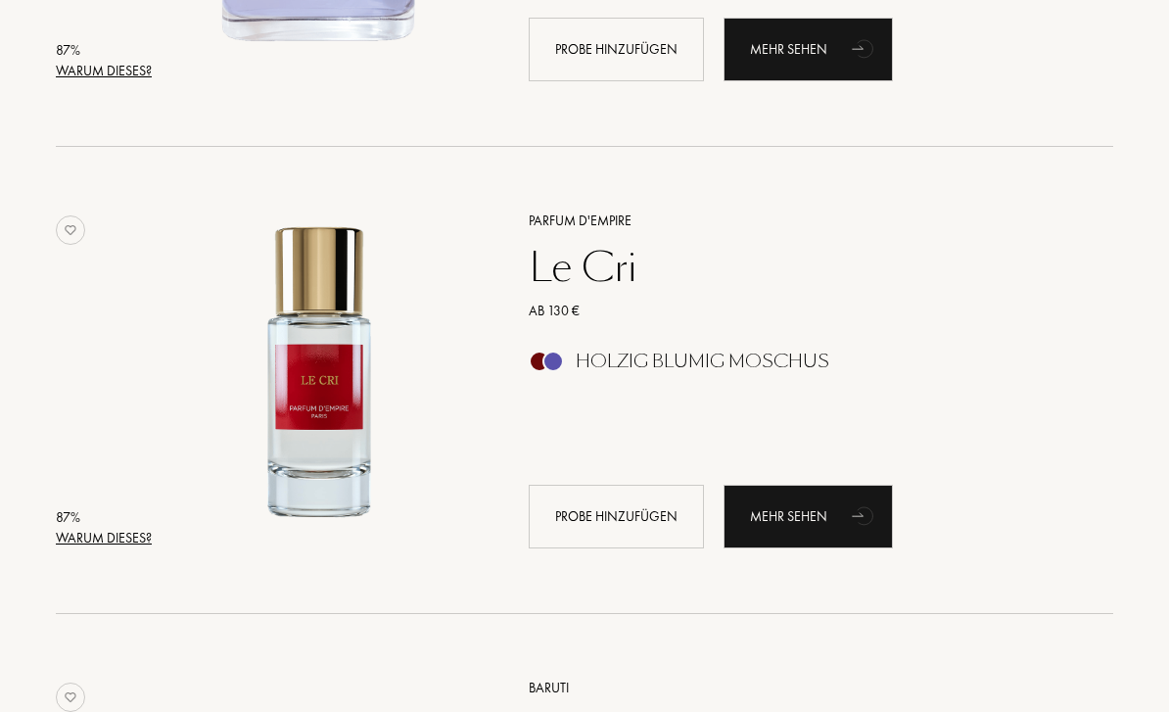
scroll to position [2932, 0]
click at [634, 269] on div "Le Cri" at bounding box center [799, 267] width 571 height 47
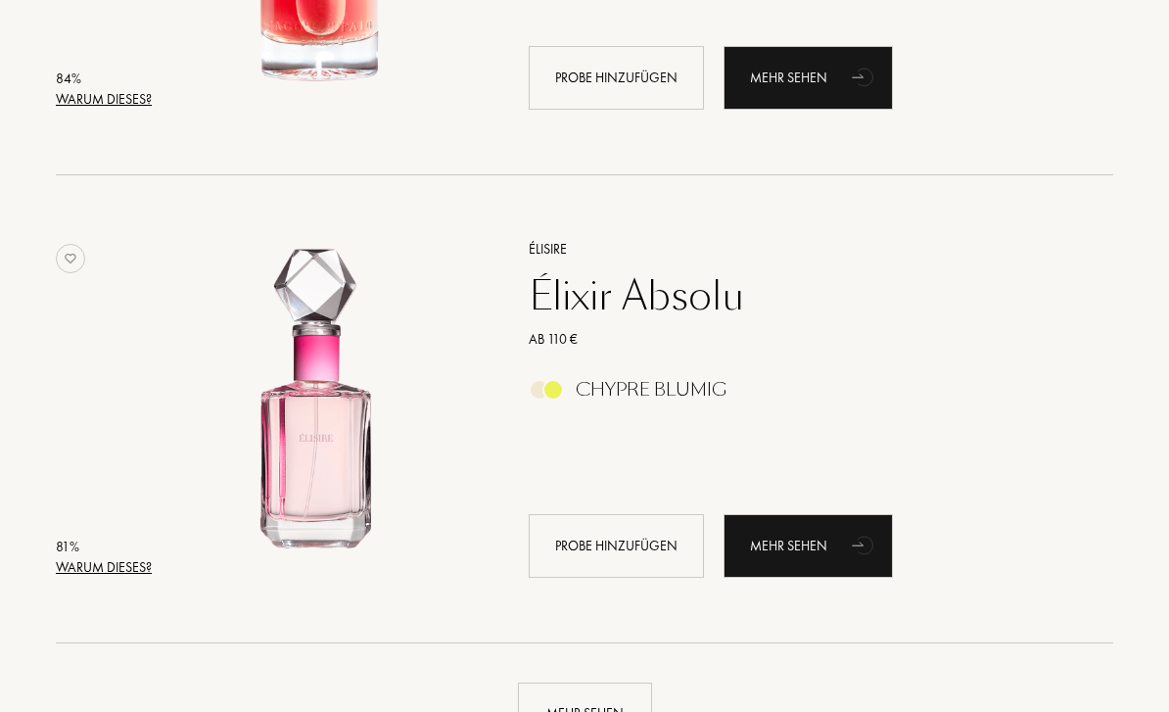
scroll to position [4450, 0]
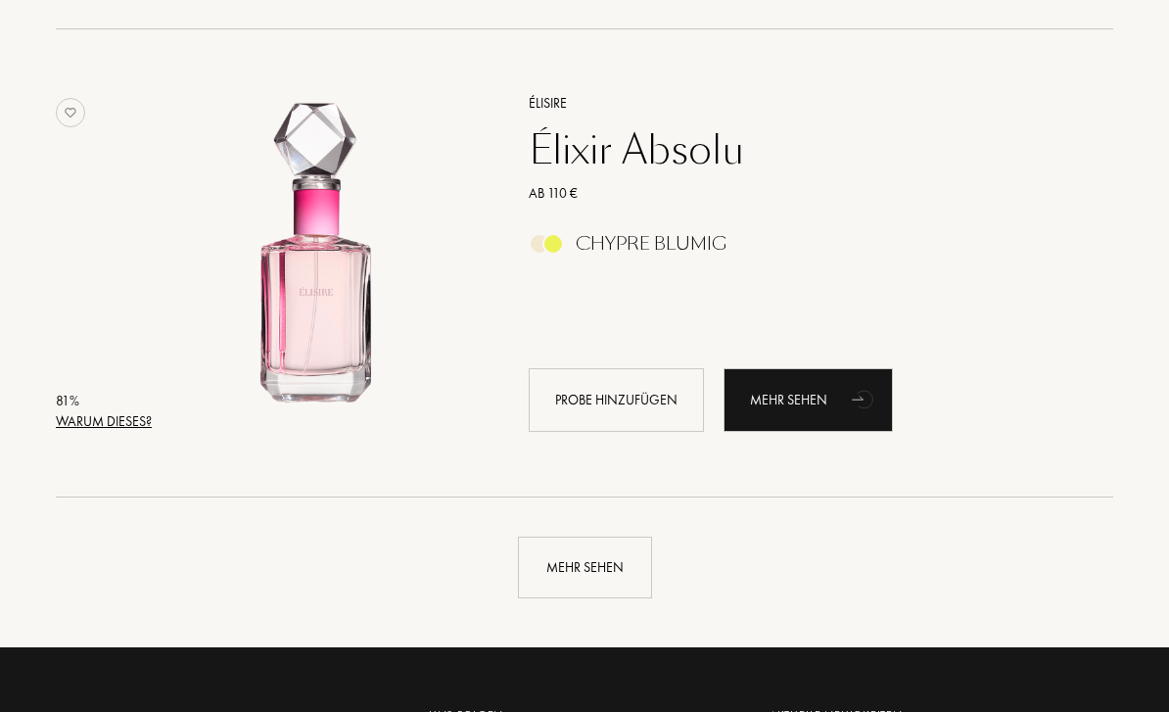
click at [609, 550] on div "Mehr sehen" at bounding box center [585, 568] width 134 height 62
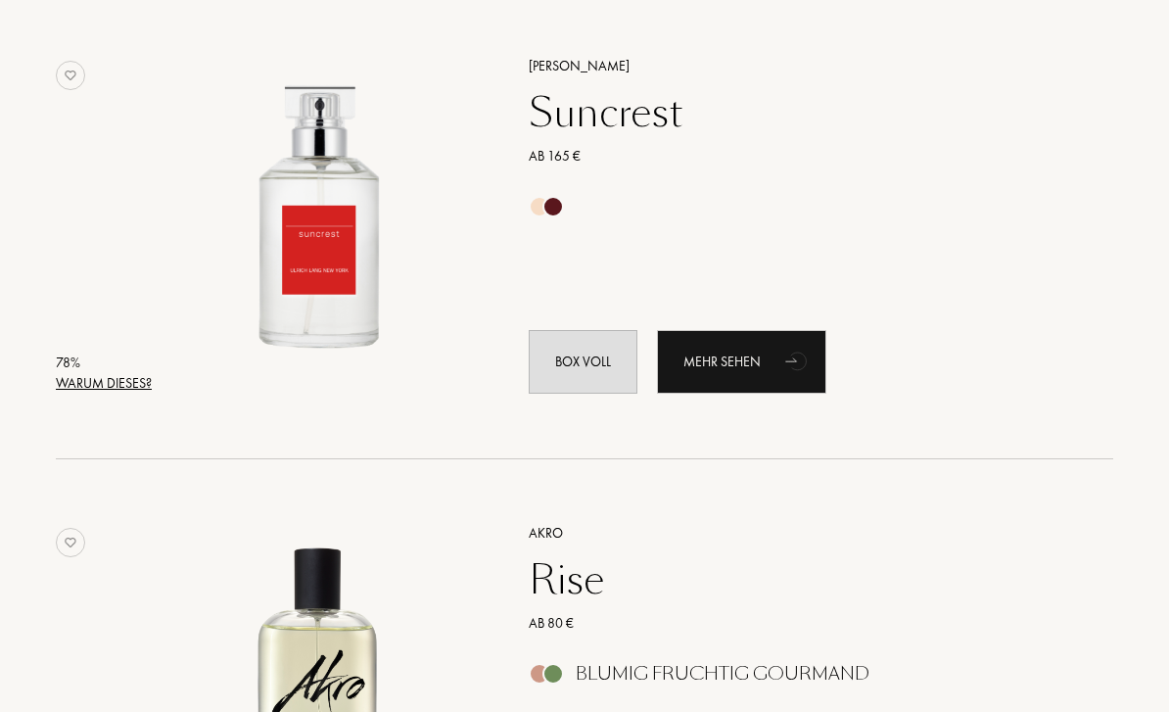
scroll to position [7789, 0]
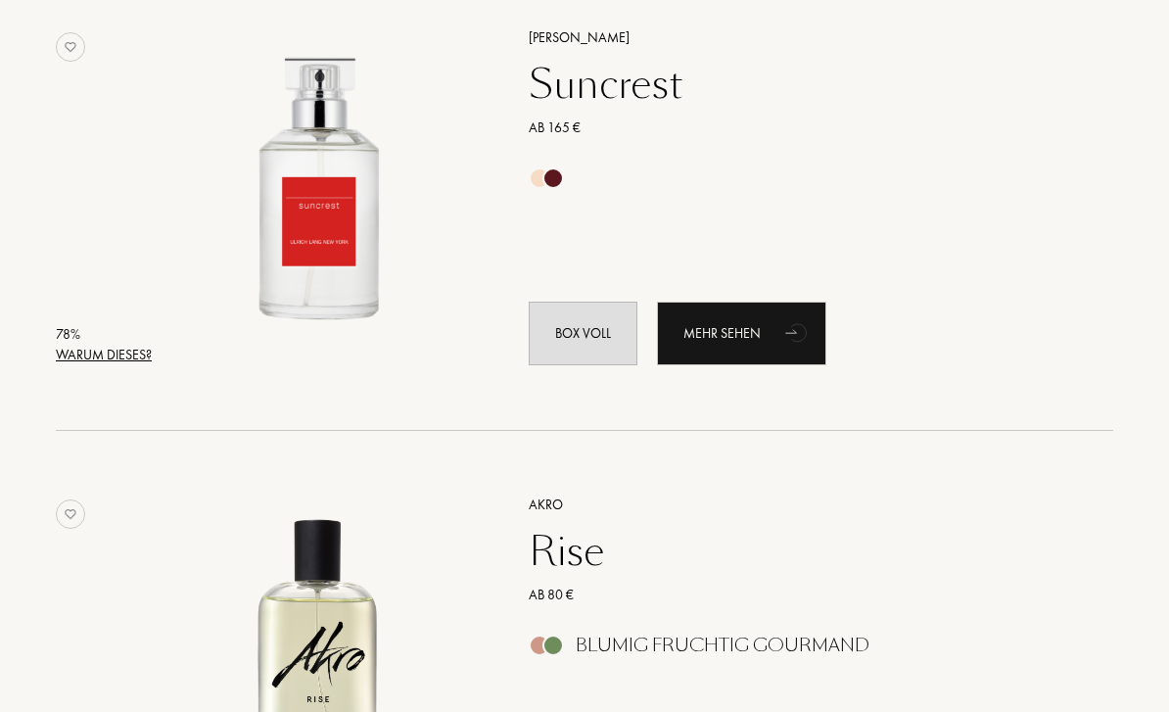
click at [390, 295] on img at bounding box center [320, 187] width 326 height 326
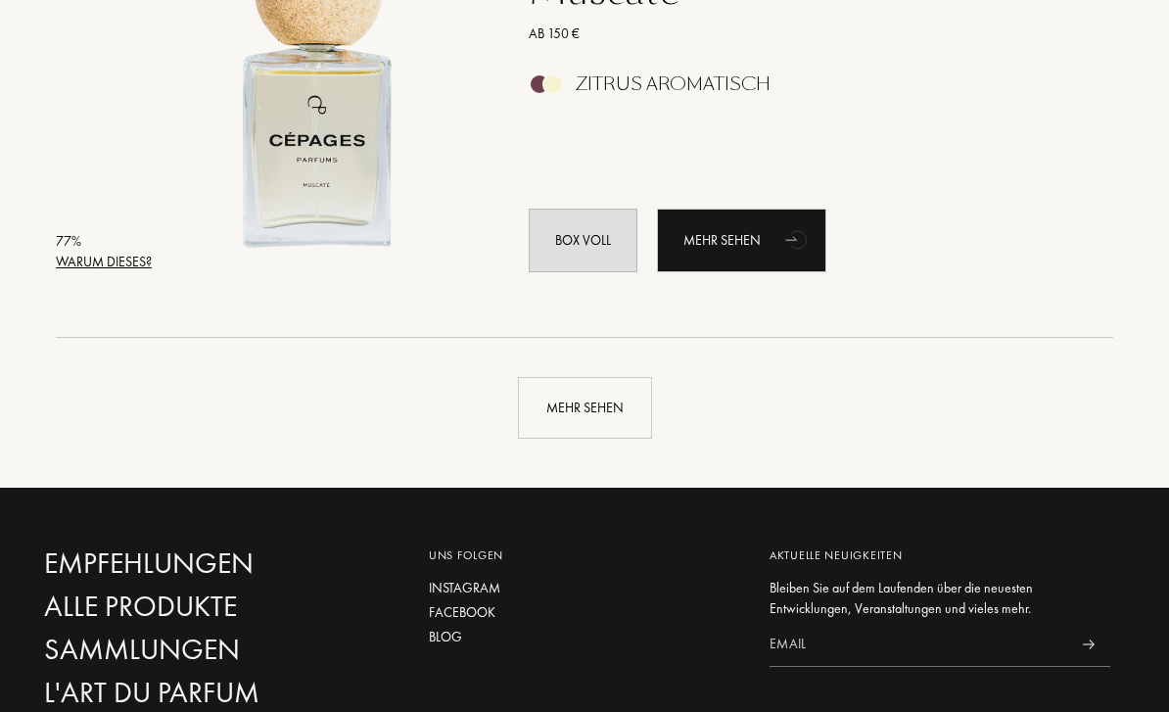
click at [590, 402] on div "Mehr sehen" at bounding box center [585, 409] width 134 height 62
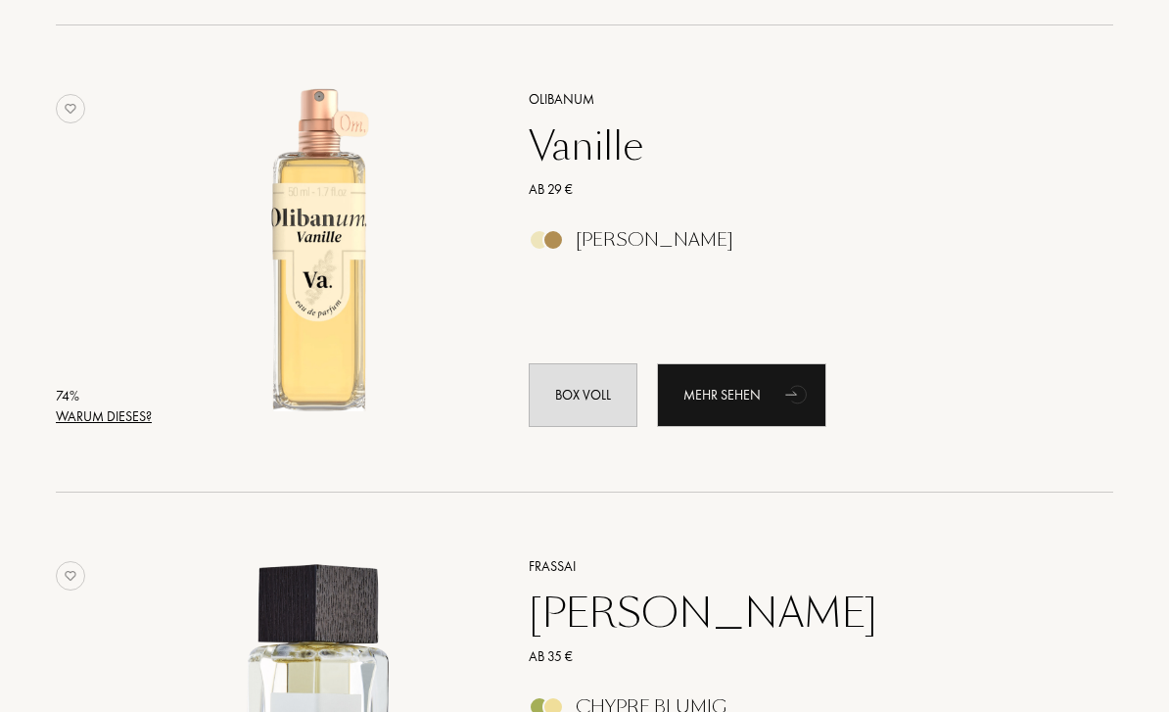
scroll to position [12450, 0]
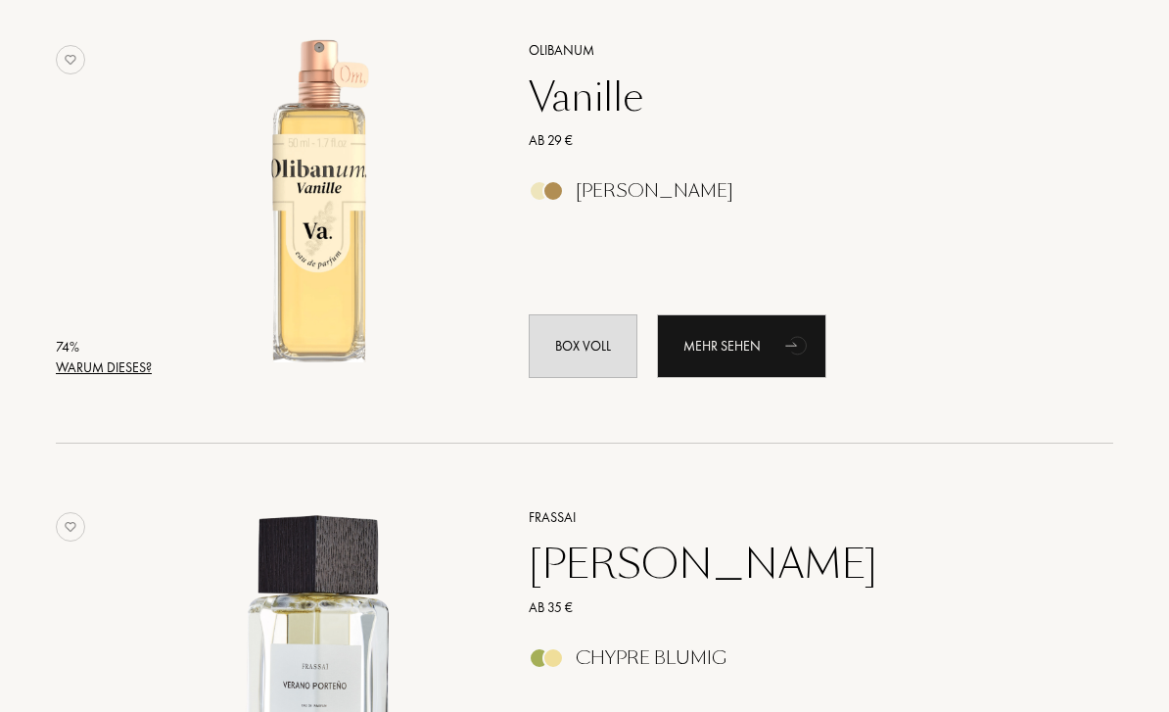
click at [613, 111] on div "Vanille" at bounding box center [799, 96] width 571 height 47
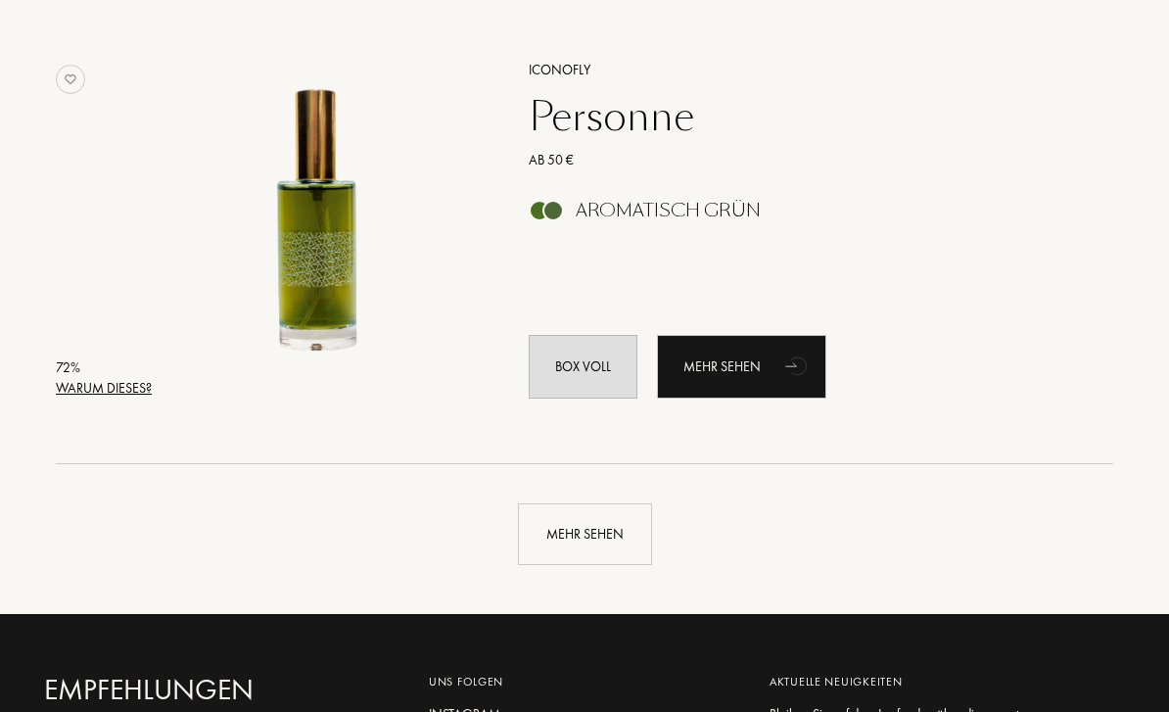
scroll to position [13832, 0]
click at [617, 521] on div "Mehr sehen" at bounding box center [585, 534] width 134 height 62
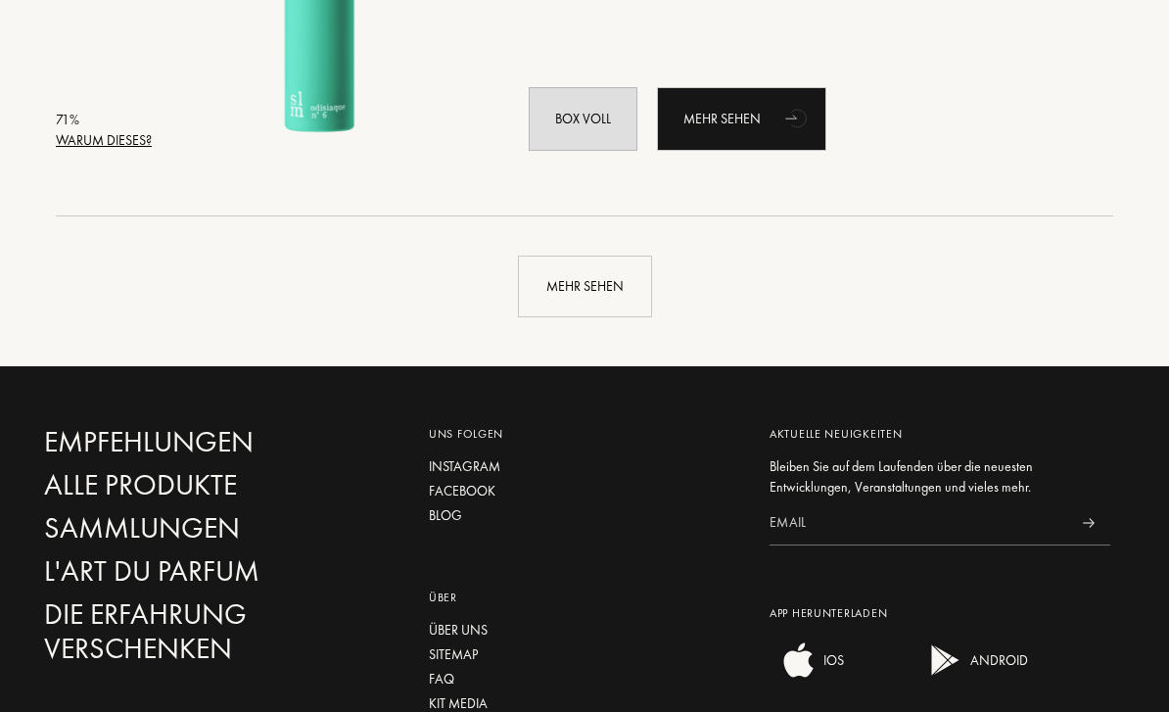
click at [591, 281] on div "Mehr sehen" at bounding box center [585, 287] width 134 height 62
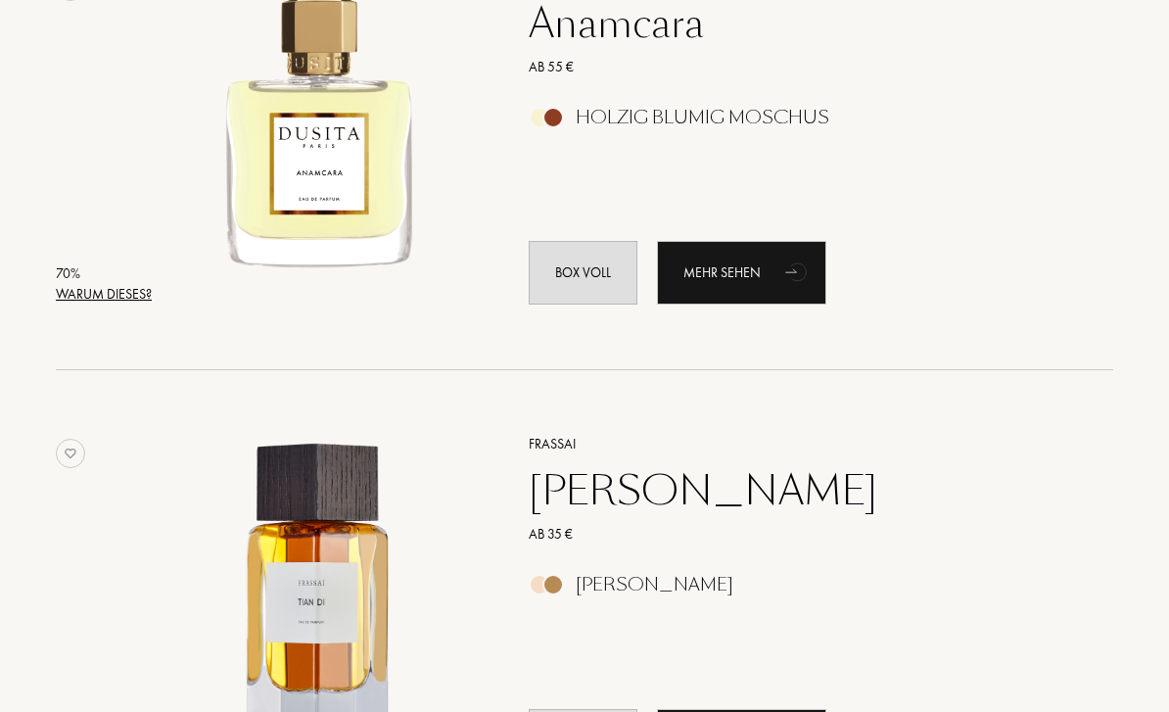
scroll to position [20954, 0]
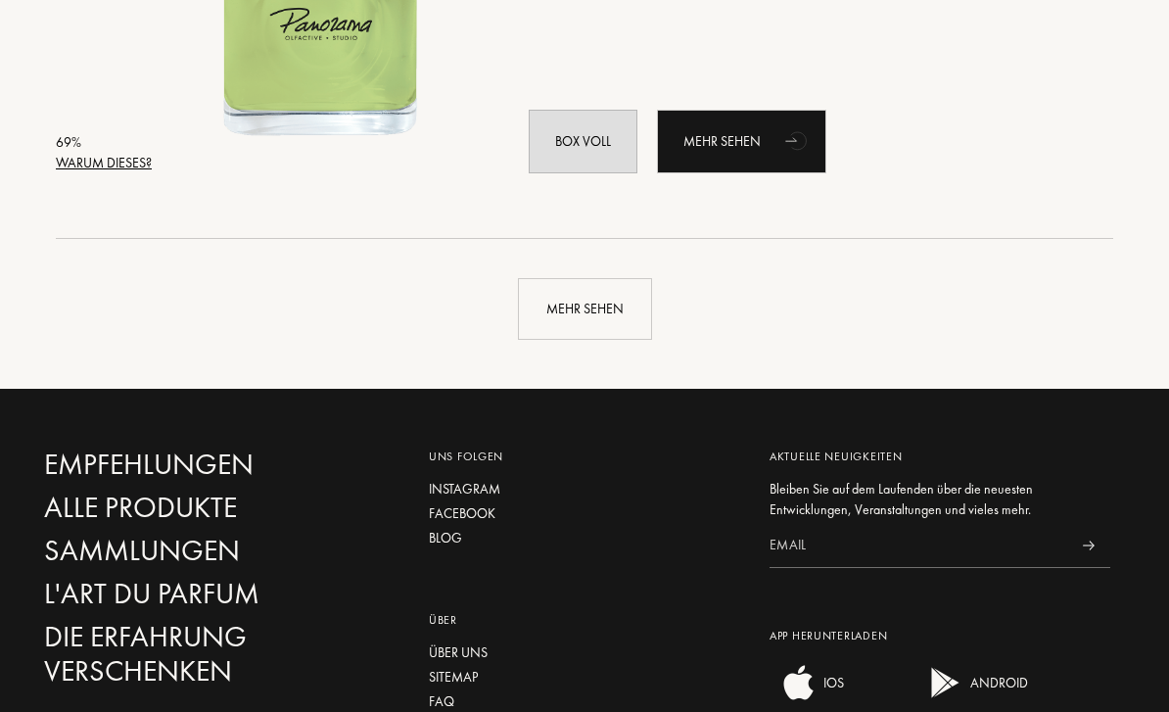
click at [618, 301] on div "Mehr sehen" at bounding box center [585, 310] width 134 height 62
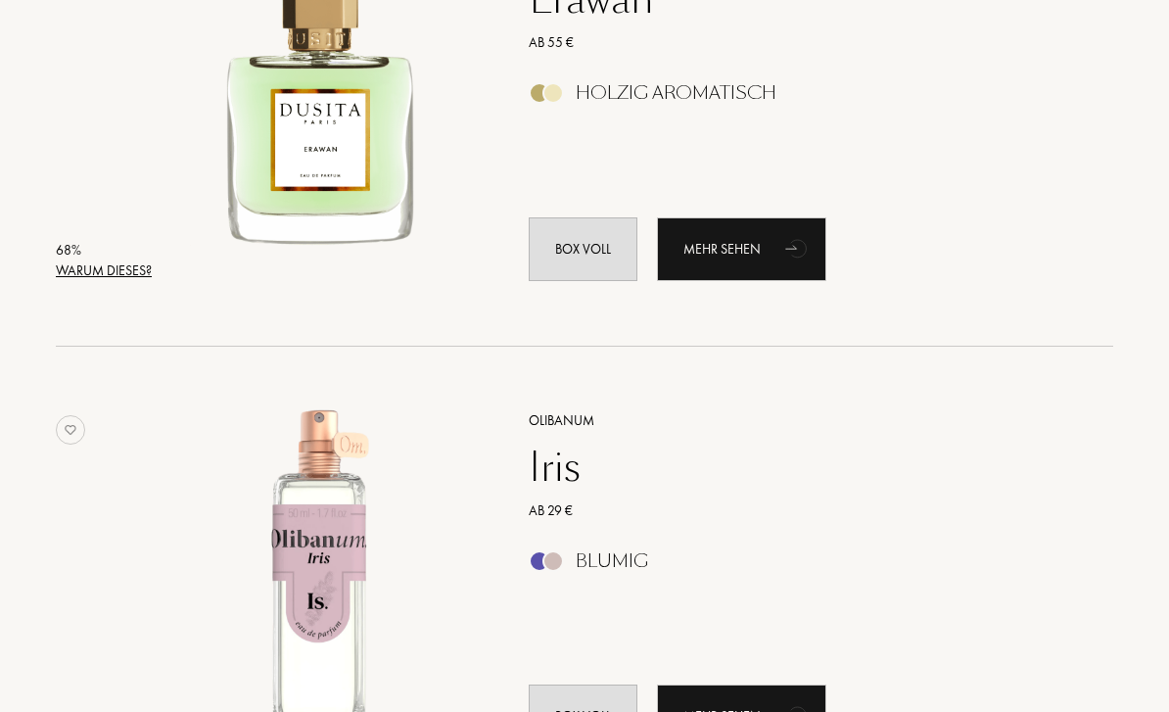
scroll to position [25183, 0]
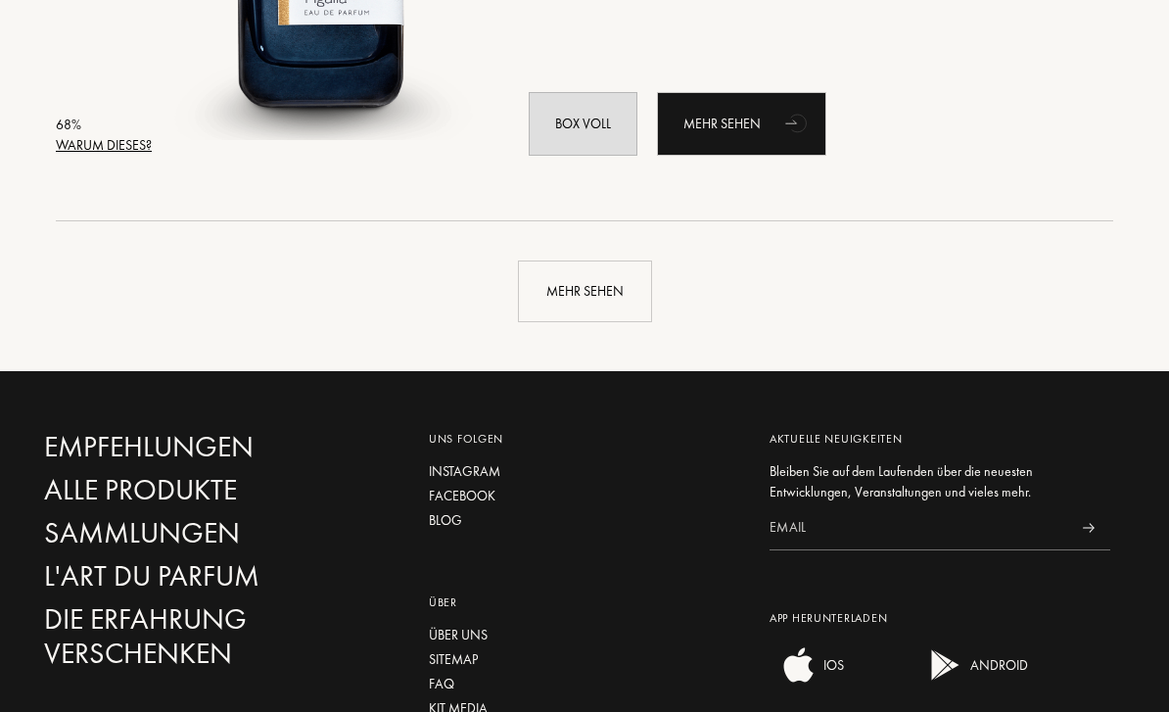
click at [606, 274] on div "Mehr sehen" at bounding box center [585, 292] width 134 height 62
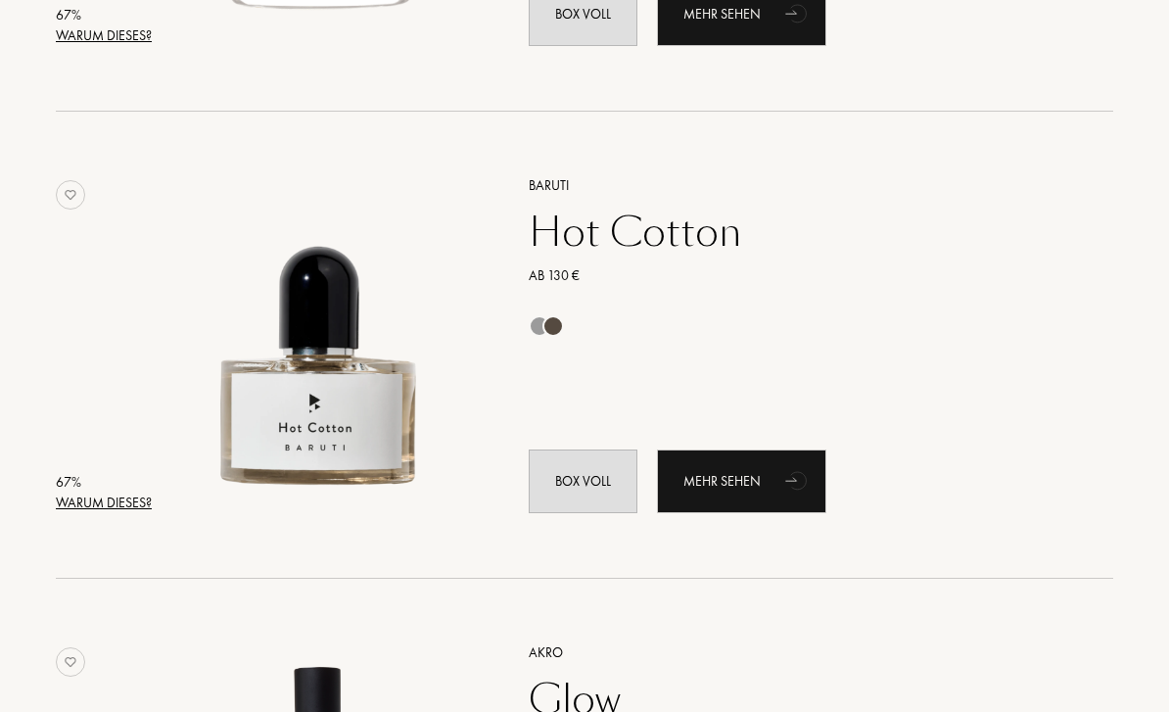
scroll to position [29141, 0]
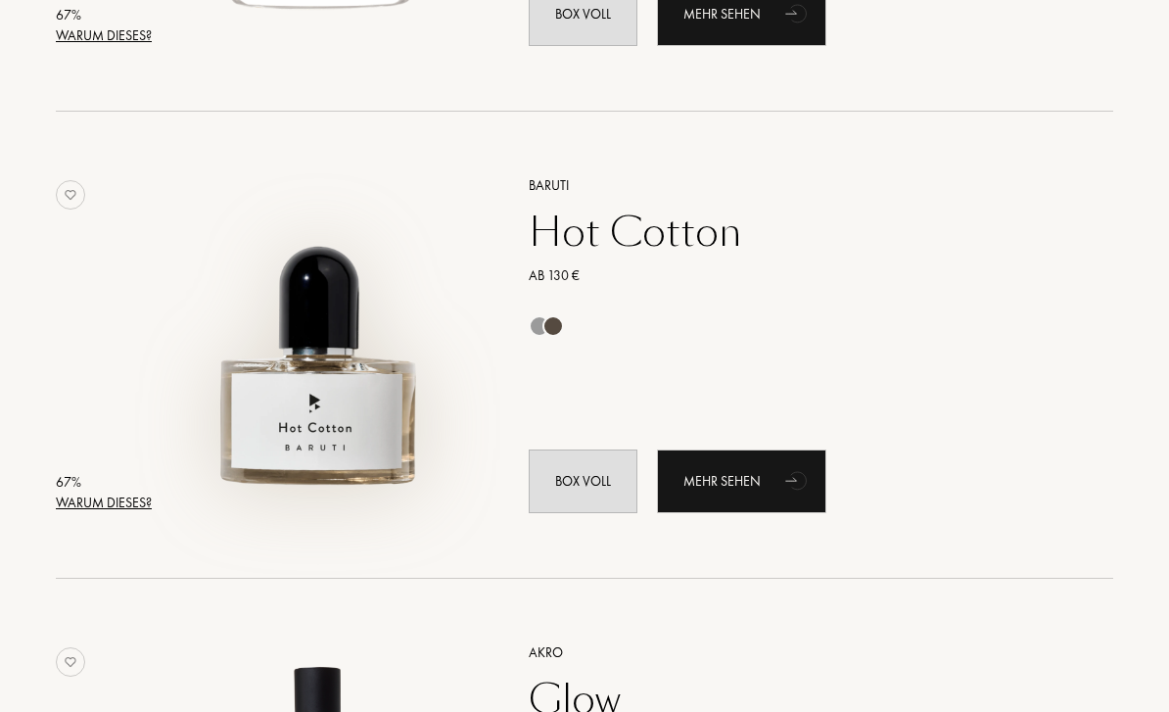
click at [348, 432] on img at bounding box center [320, 335] width 326 height 326
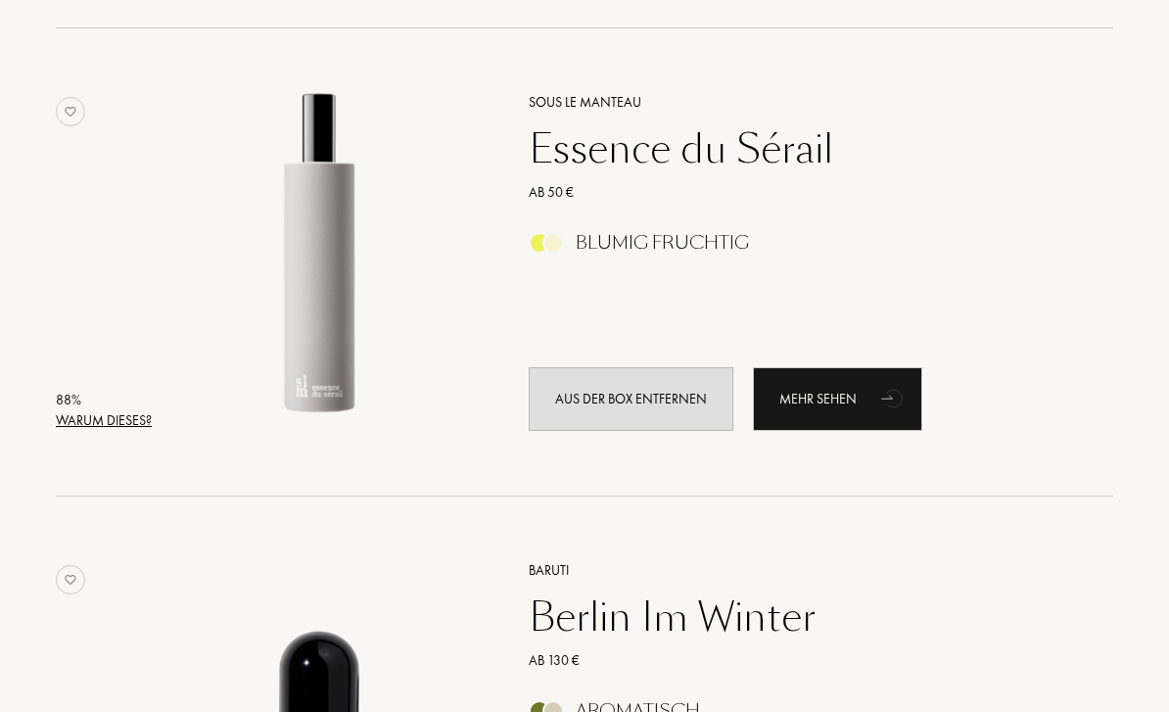
scroll to position [0, 0]
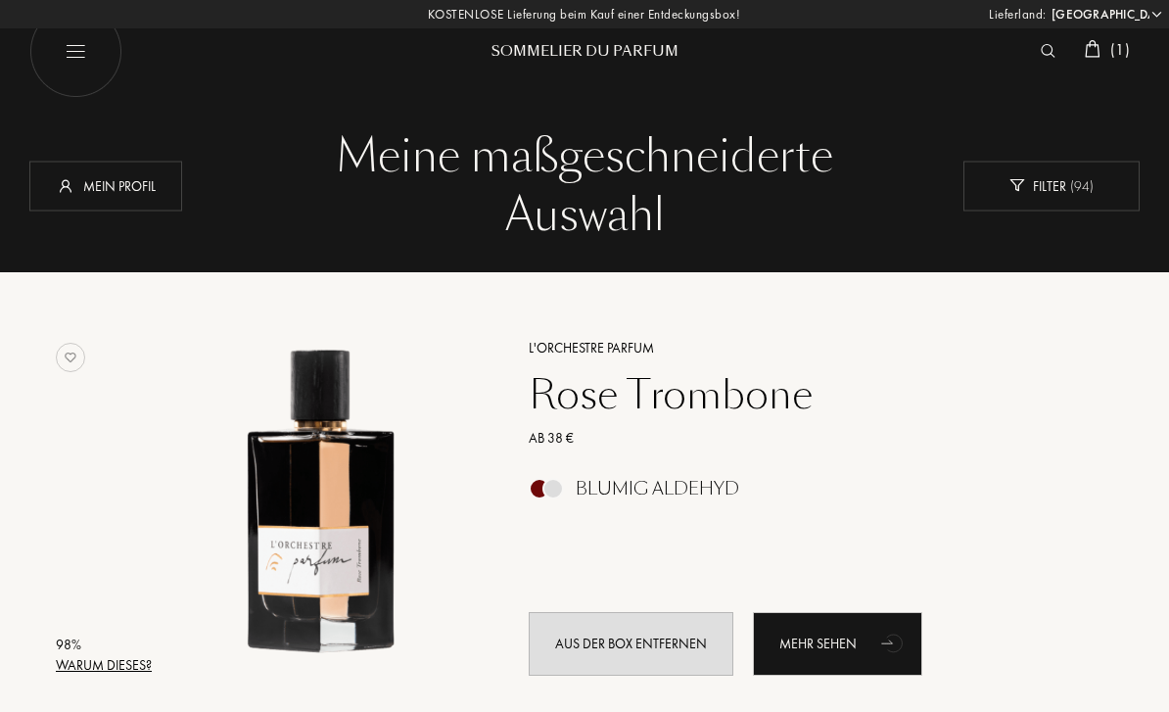
click at [1110, 52] on span "( 1 )" at bounding box center [1120, 49] width 20 height 21
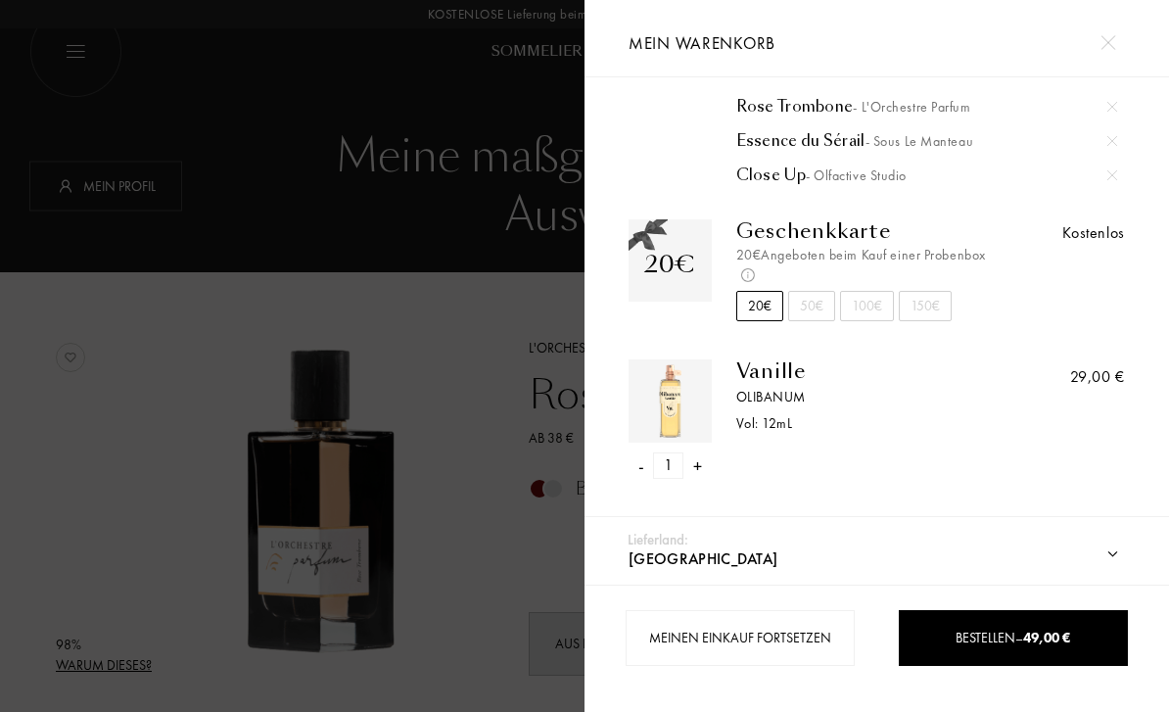
scroll to position [172, 0]
click at [768, 378] on div "Vanille" at bounding box center [868, 370] width 265 height 23
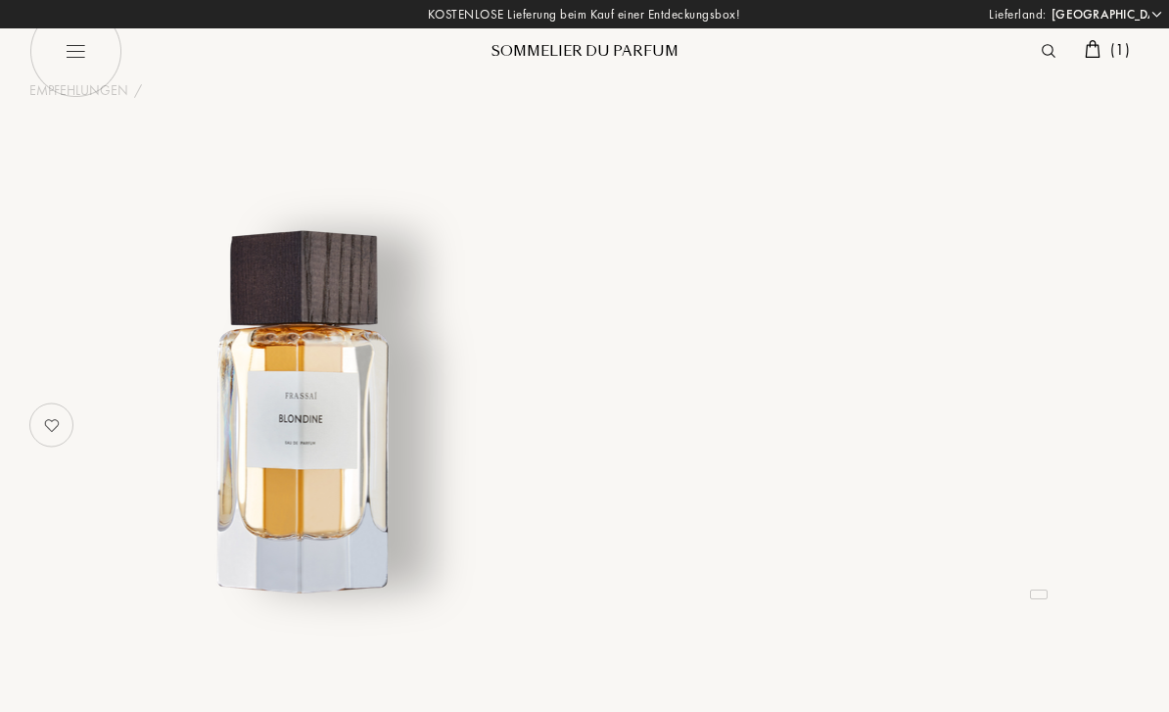
select select "DE"
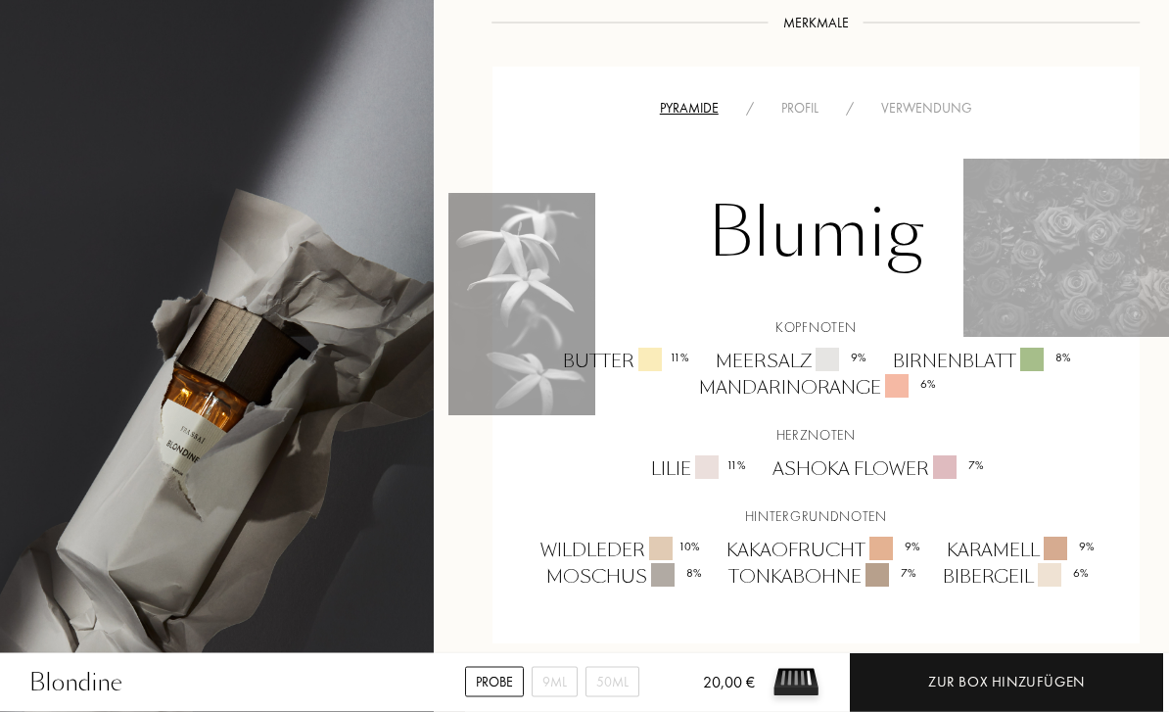
scroll to position [1273, 0]
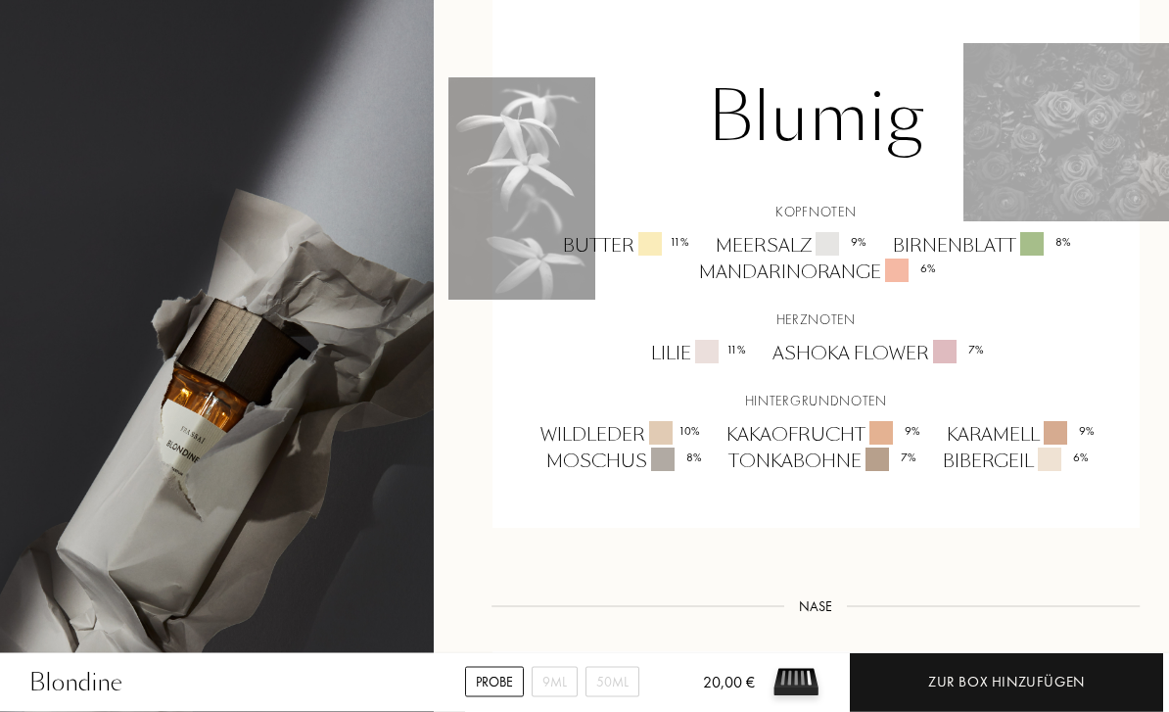
click at [1067, 693] on div "Zur Box hinzufügen" at bounding box center [1006, 682] width 157 height 23
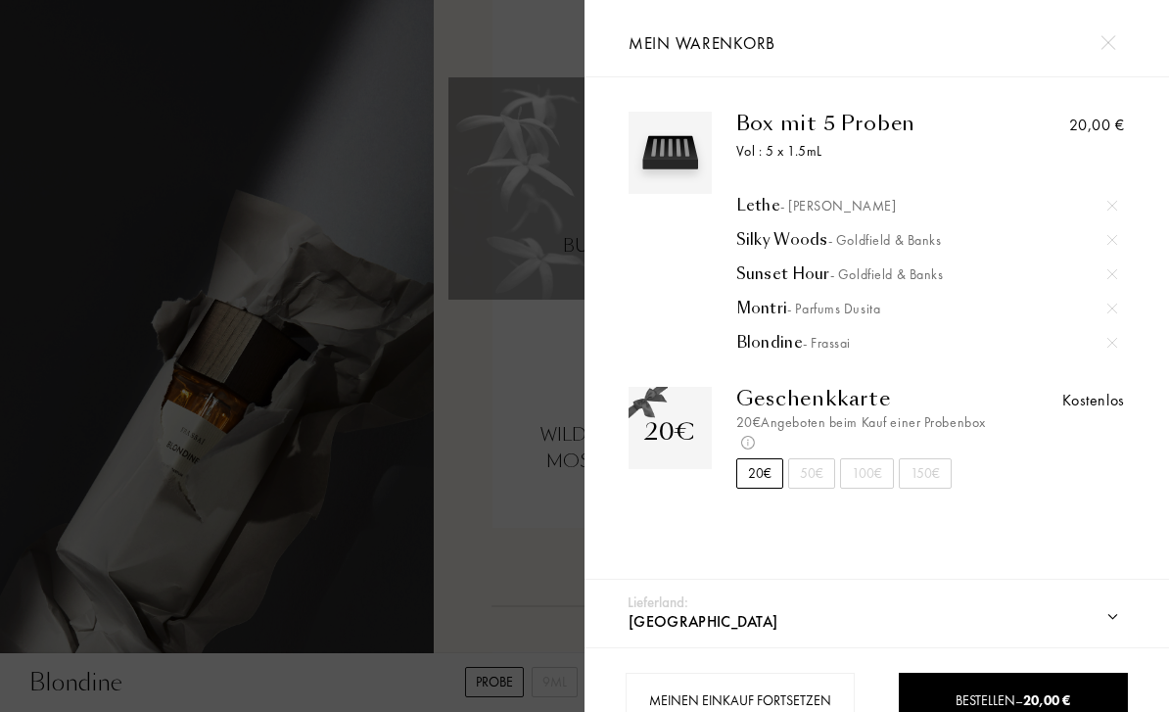
click at [514, 374] on div at bounding box center [292, 387] width 584 height 774
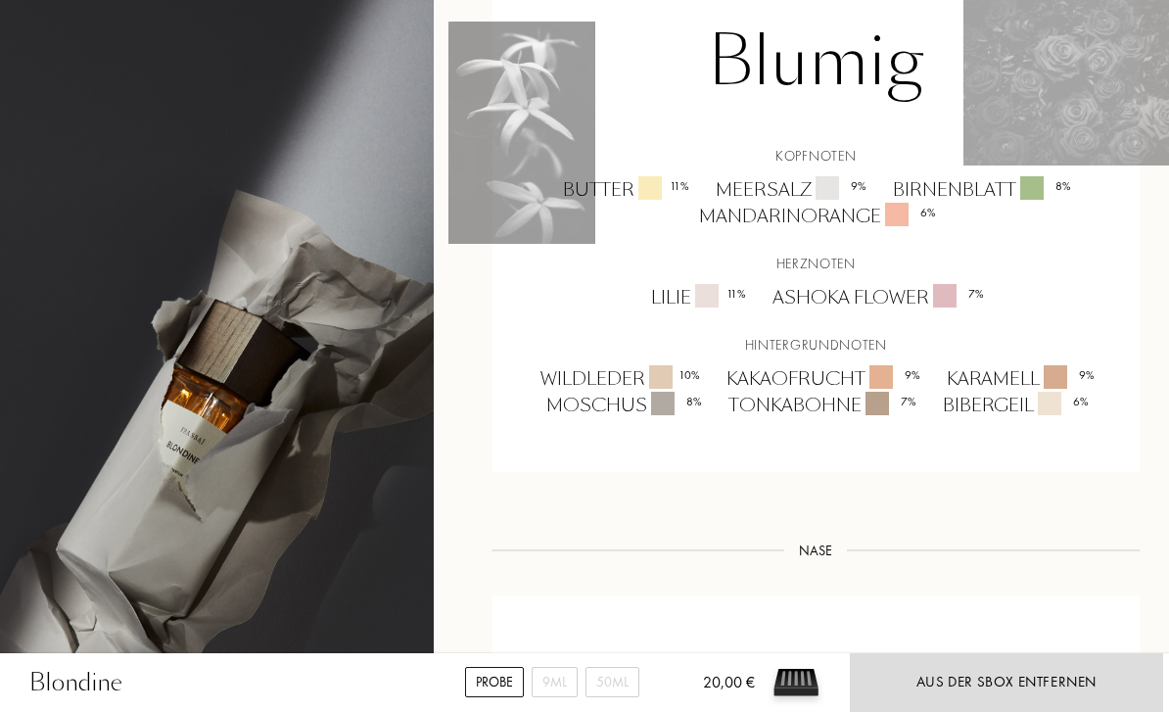
scroll to position [1337, 0]
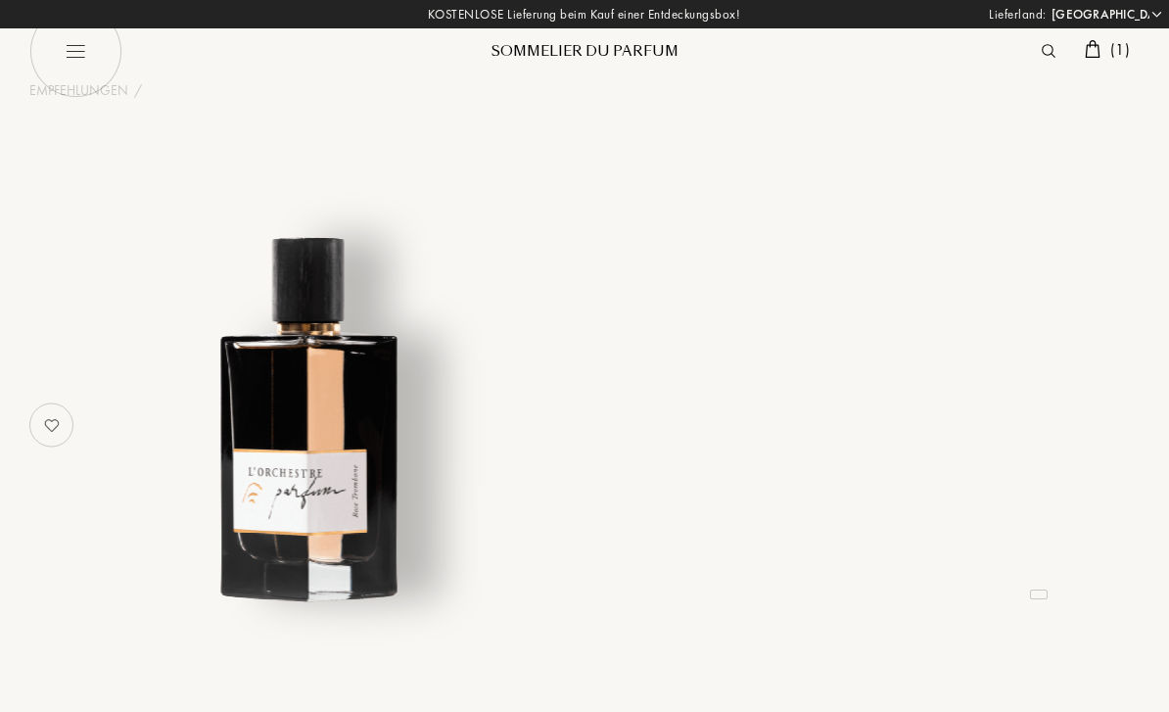
select select "DE"
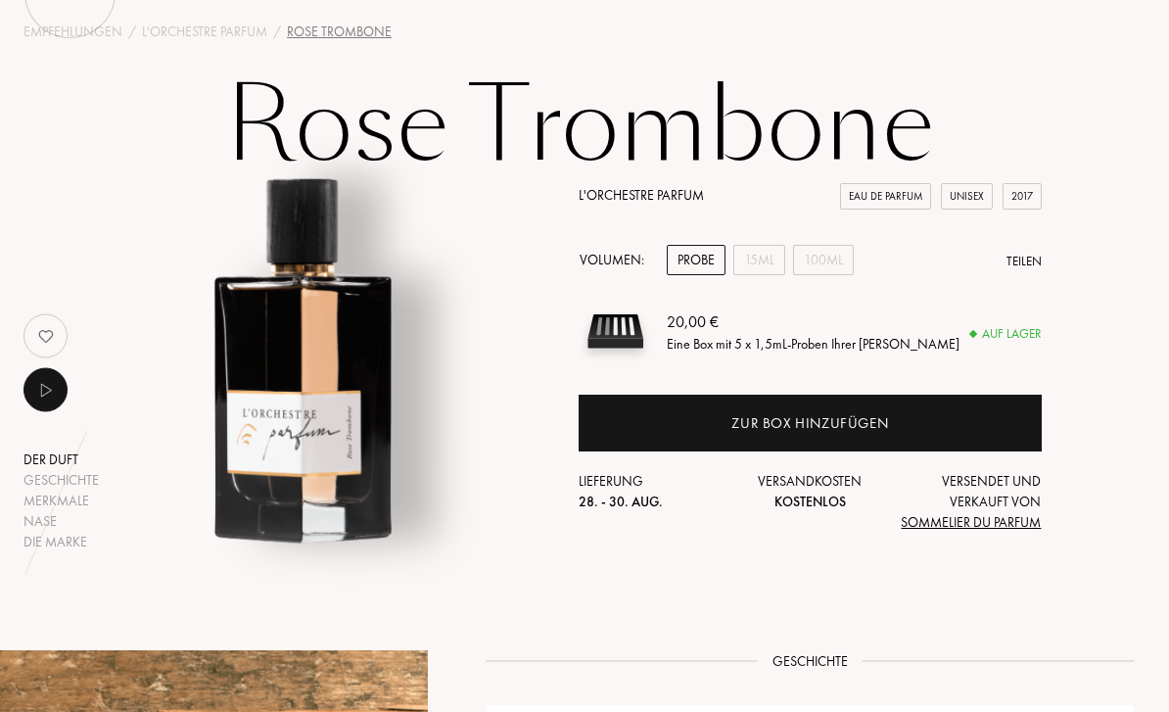
scroll to position [40, 5]
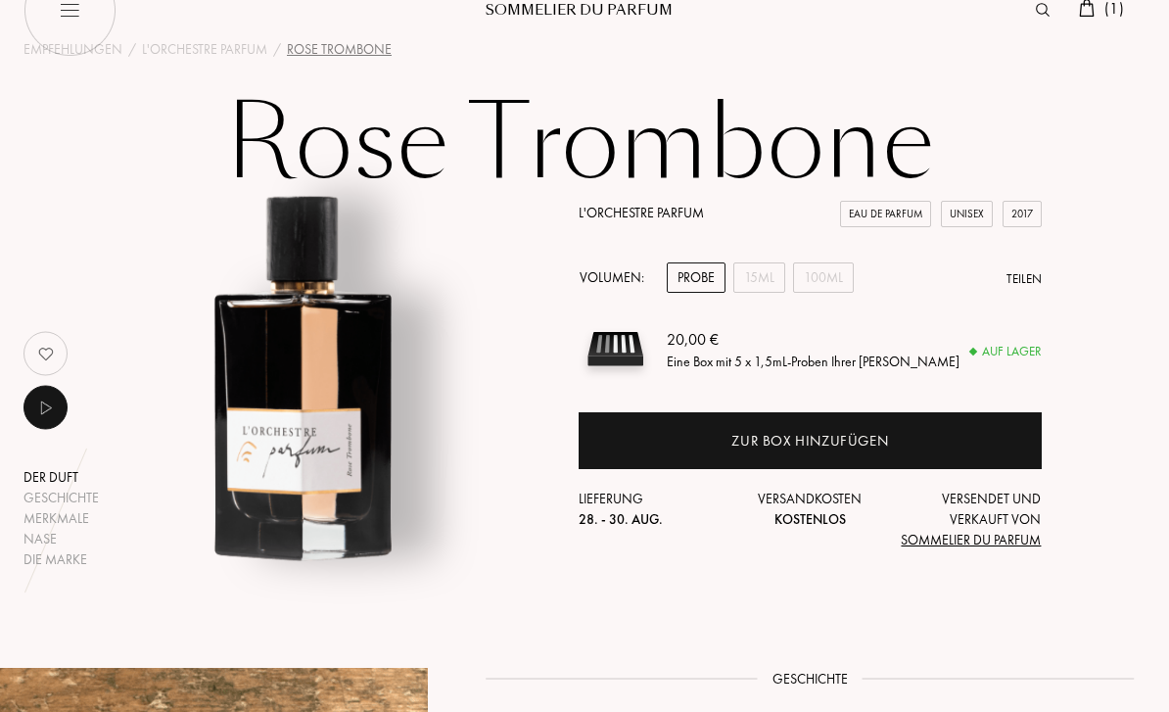
click at [926, 427] on div "Zur Box hinzufügen" at bounding box center [810, 441] width 463 height 57
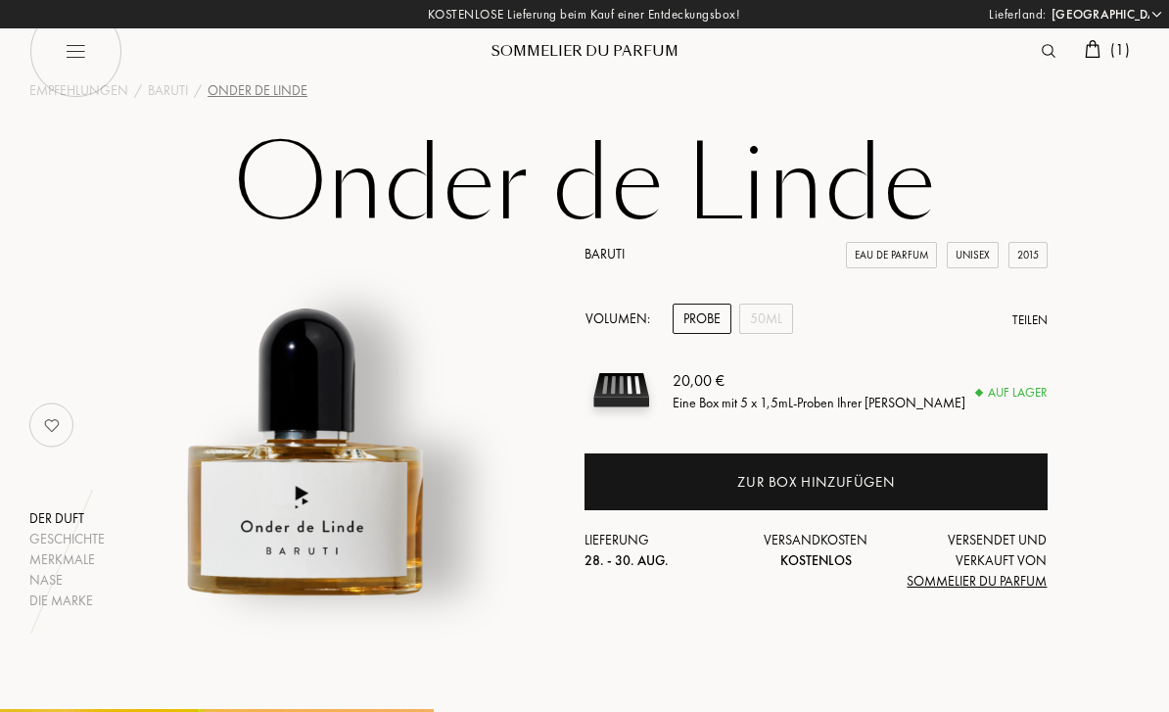
select select "DE"
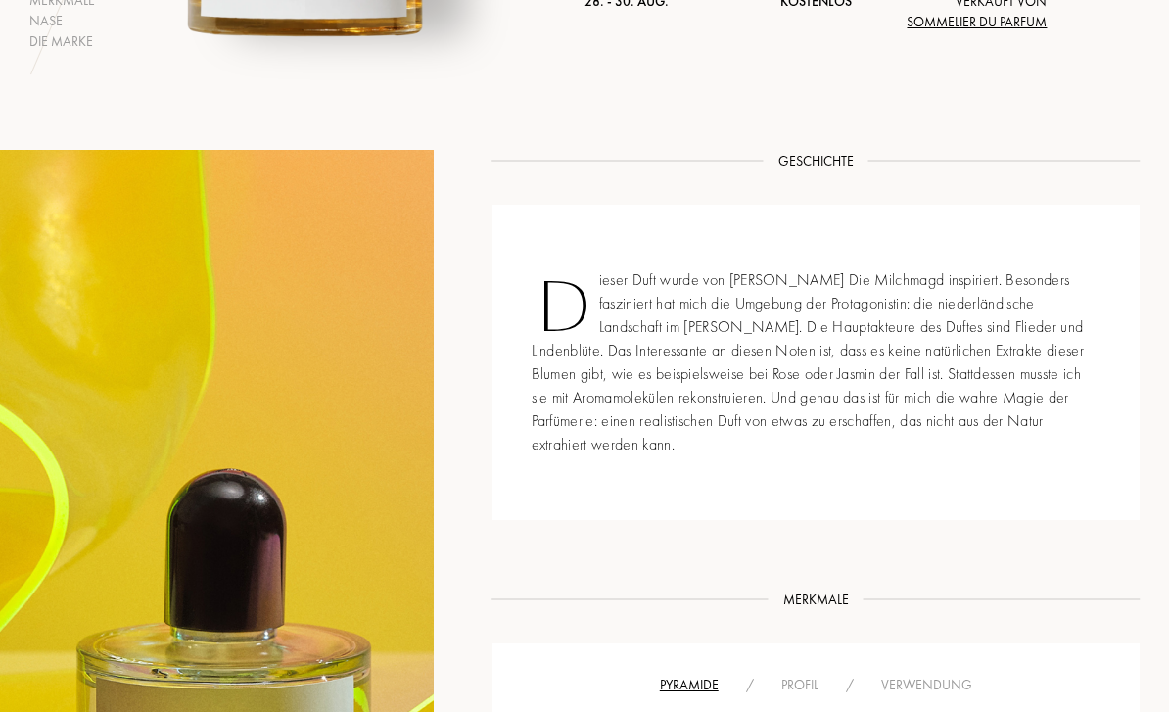
scroll to position [539, 0]
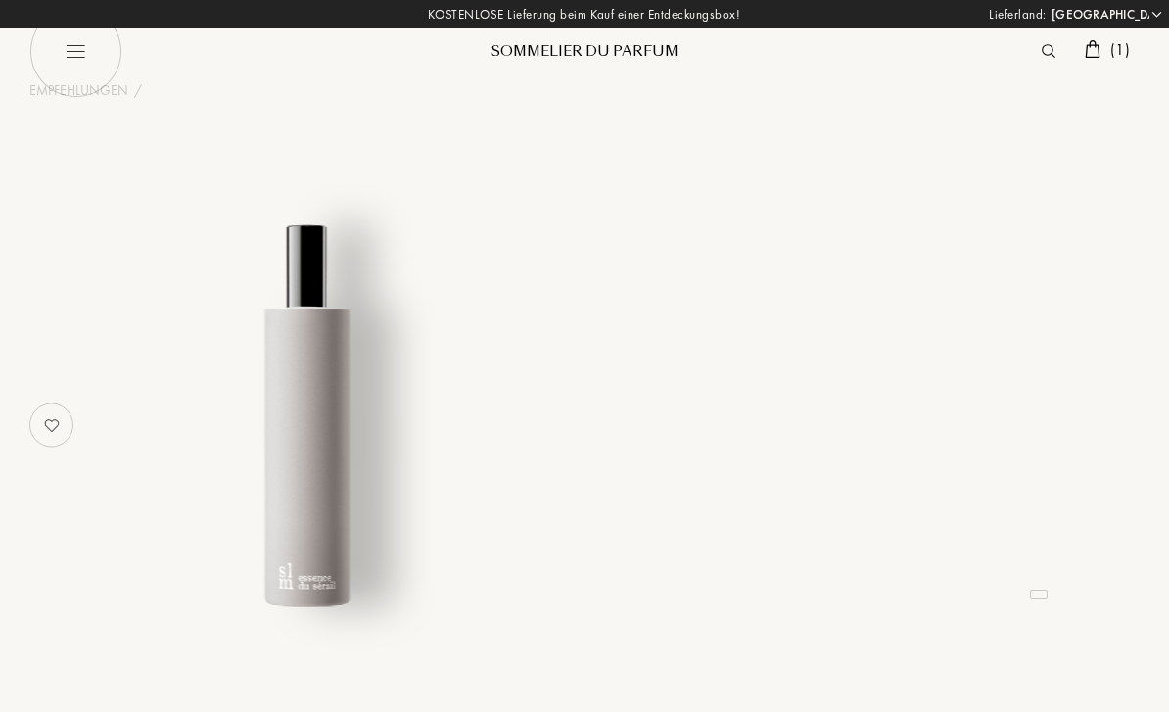
select select "DE"
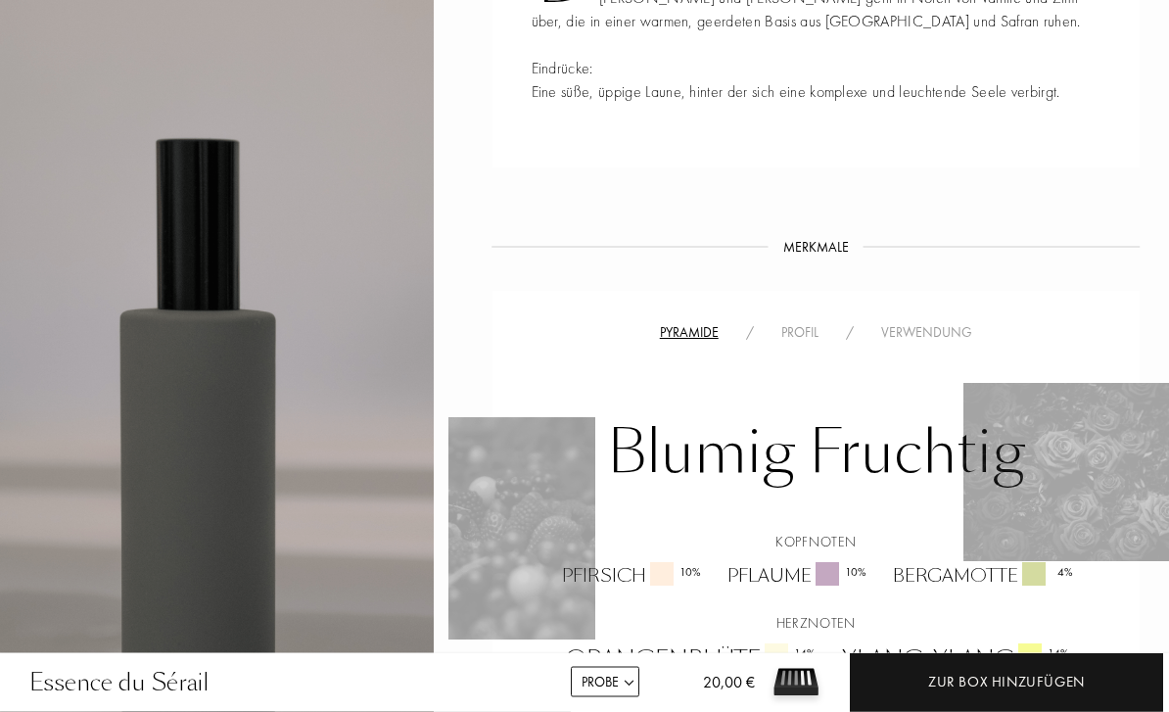
scroll to position [885, 0]
click at [1072, 675] on div "Zur Box hinzufügen" at bounding box center [1006, 682] width 157 height 23
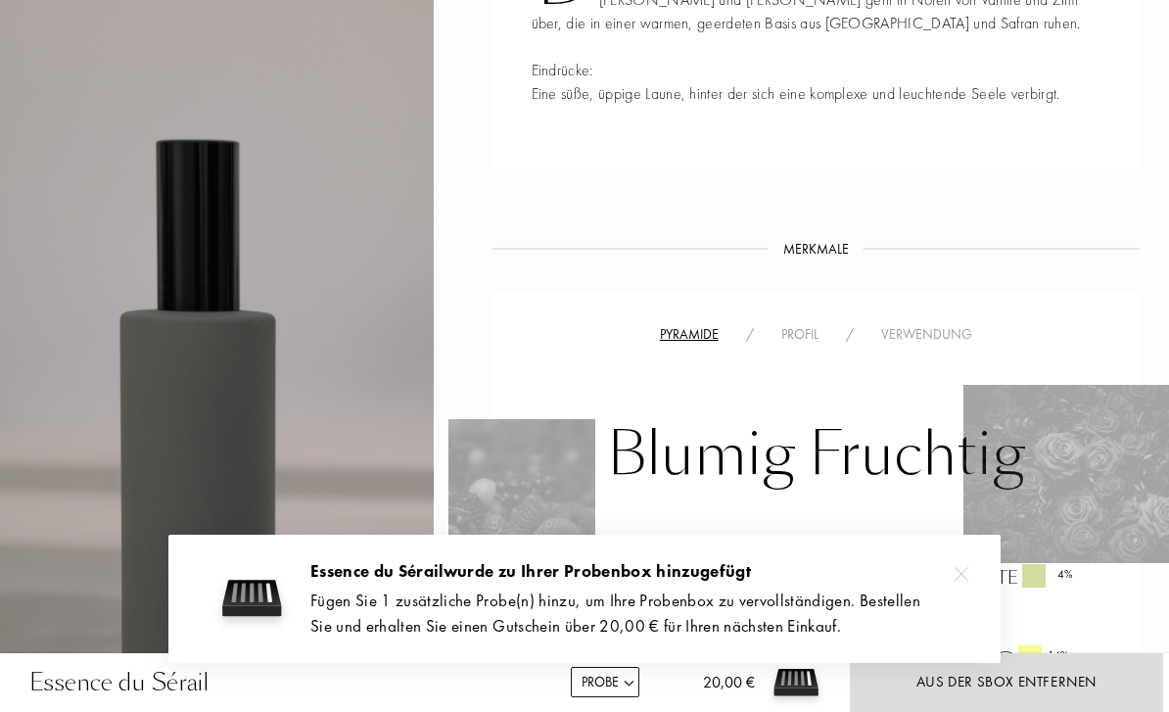
click at [709, 603] on div "Fügen Sie 1 zusätzliche Probe(n) hinzu, um Ihre Probenbox zu vervollständigen. …" at bounding box center [640, 613] width 661 height 50
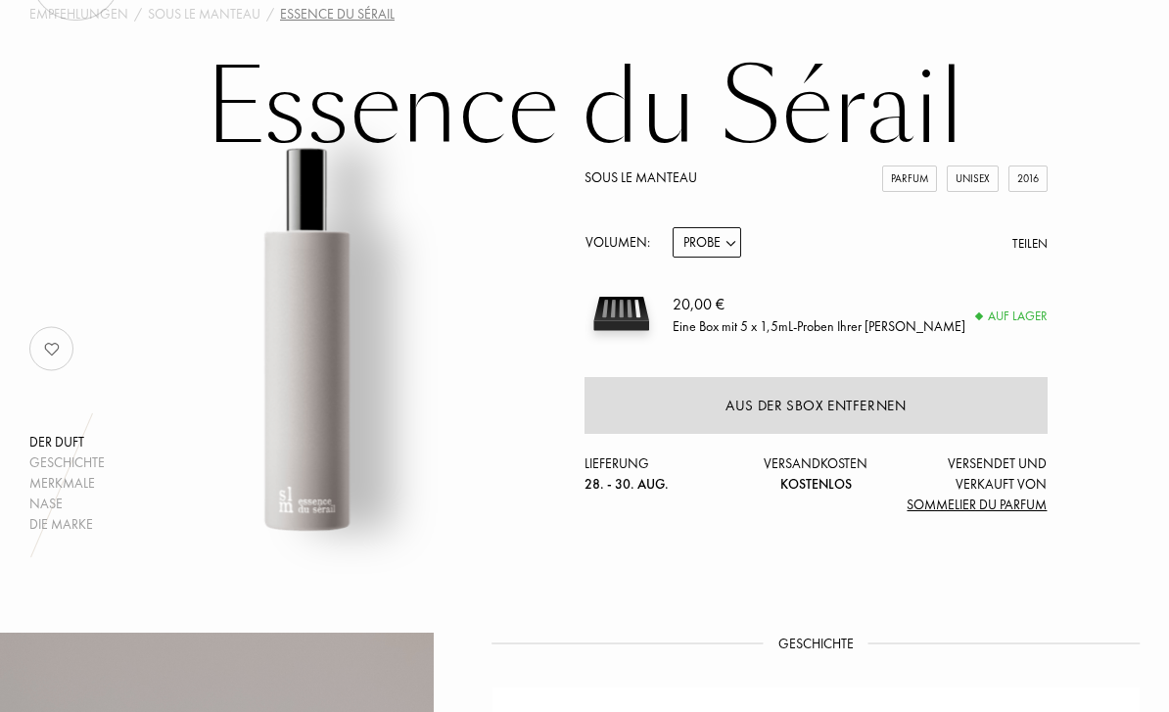
scroll to position [0, 0]
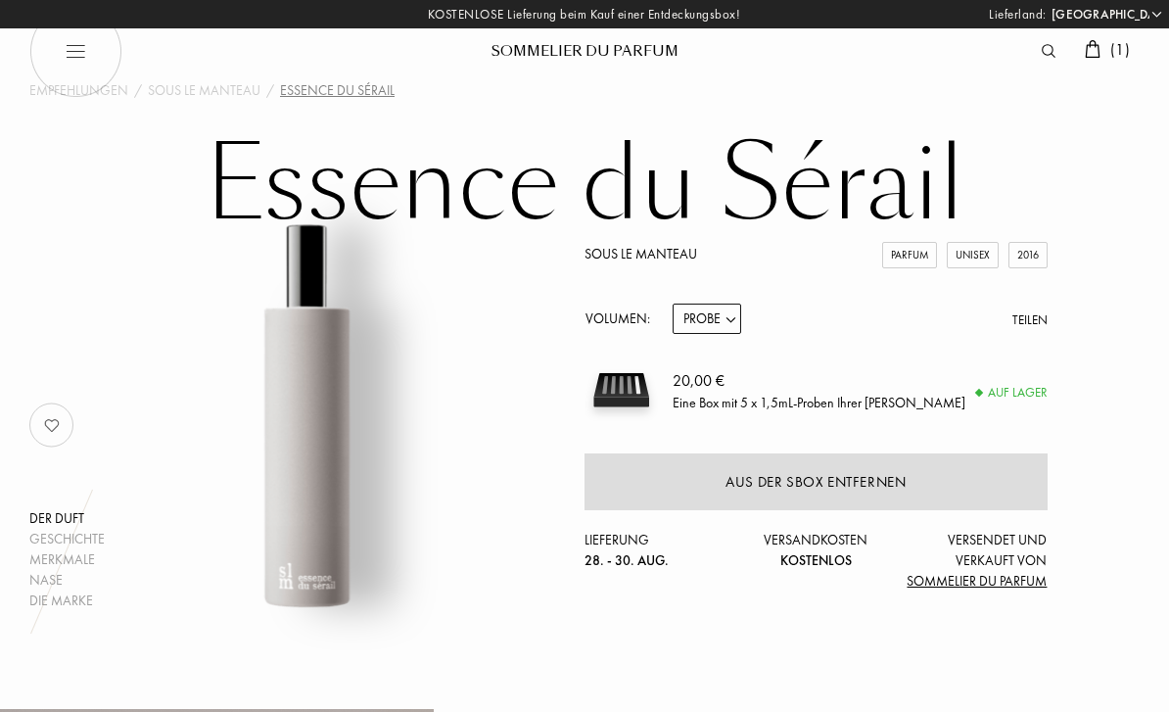
click at [1123, 58] on span "( 1 )" at bounding box center [1120, 49] width 20 height 21
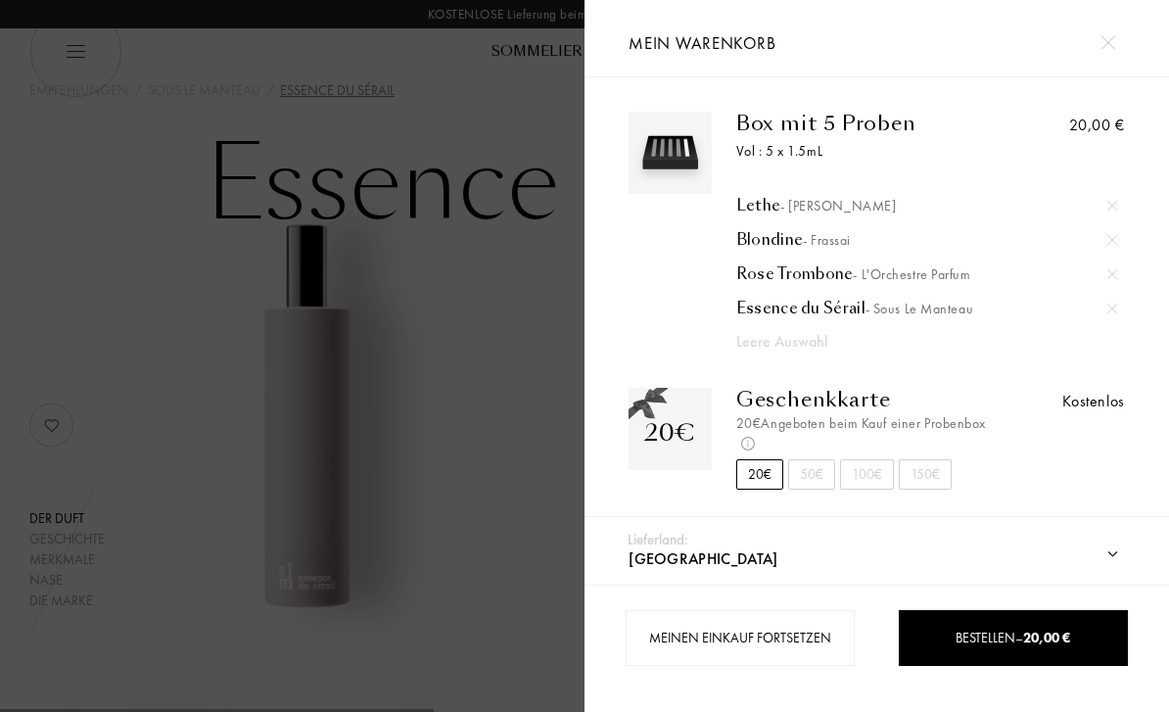
click at [477, 477] on div at bounding box center [292, 356] width 584 height 712
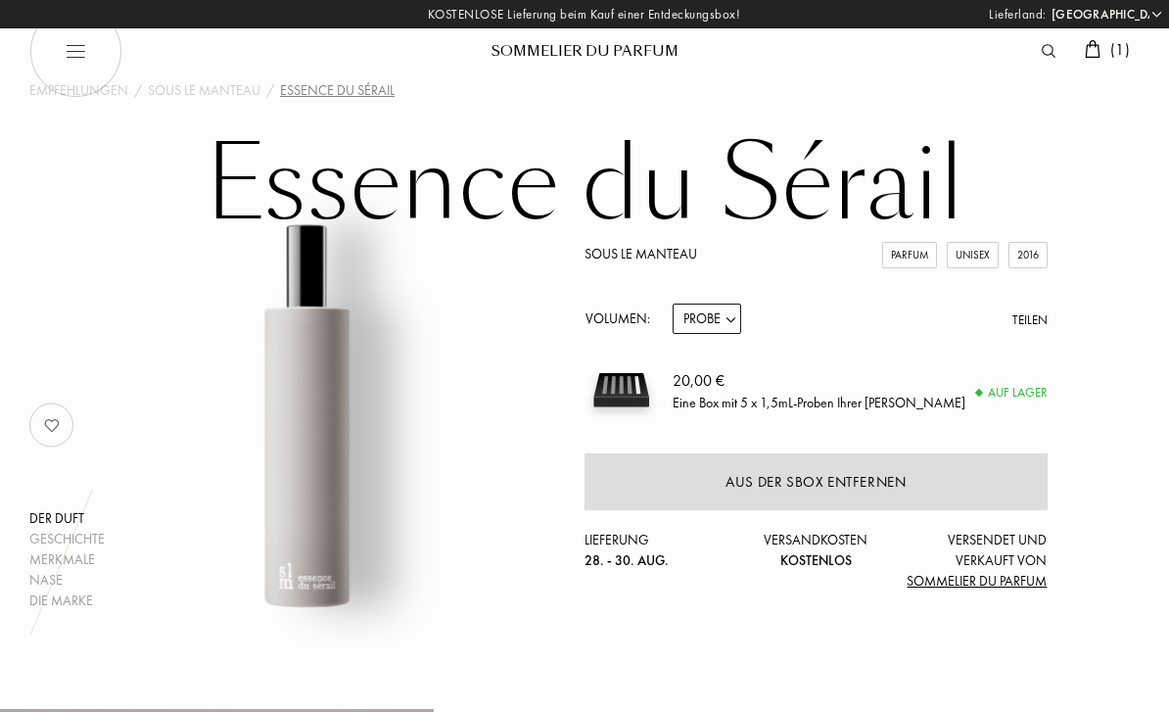
click at [1120, 62] on div "( 1 )" at bounding box center [1107, 50] width 65 height 25
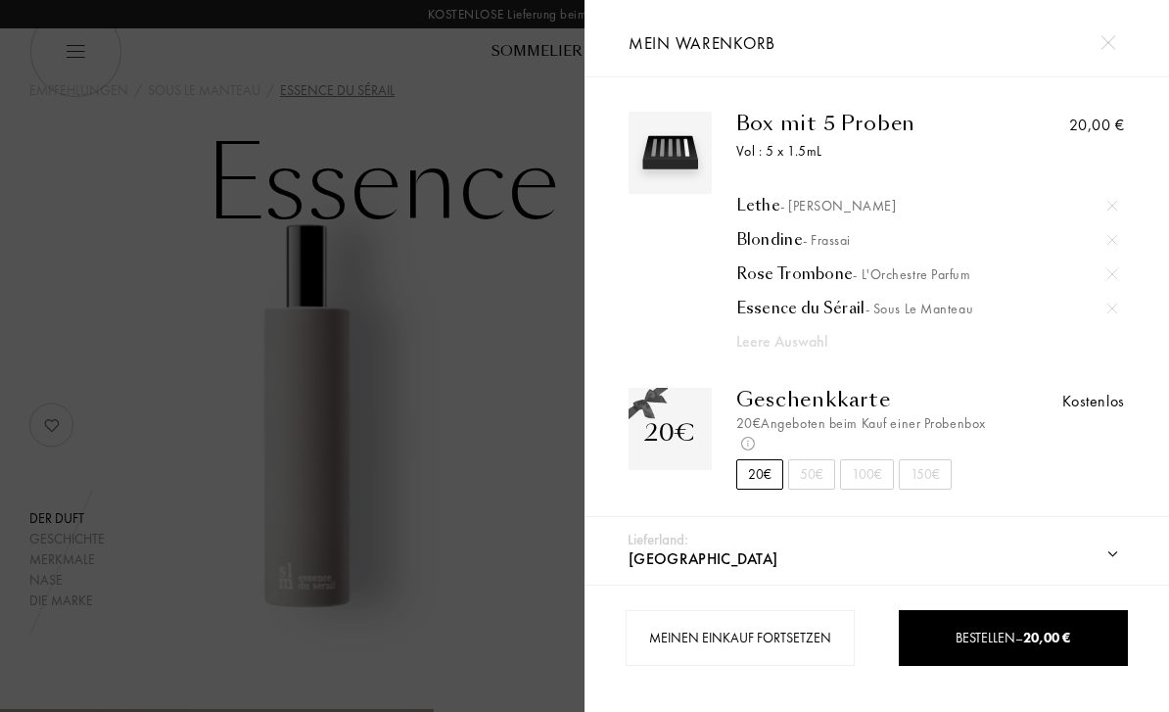
click at [479, 442] on div at bounding box center [292, 356] width 584 height 712
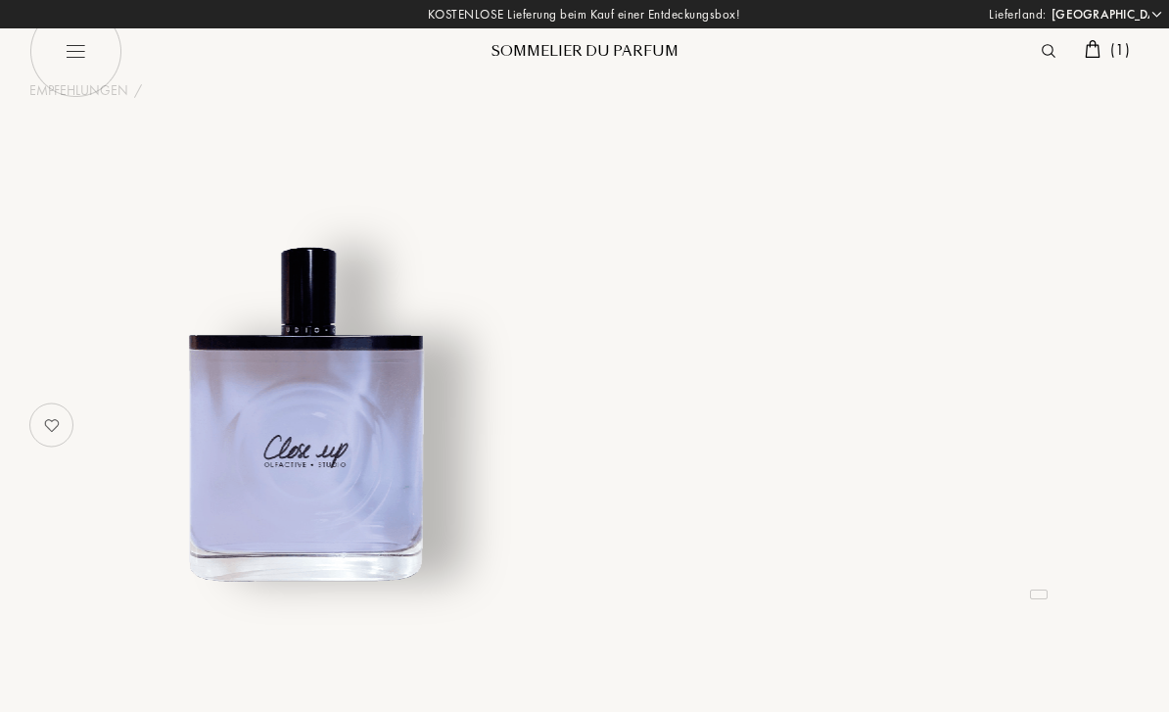
select select "DE"
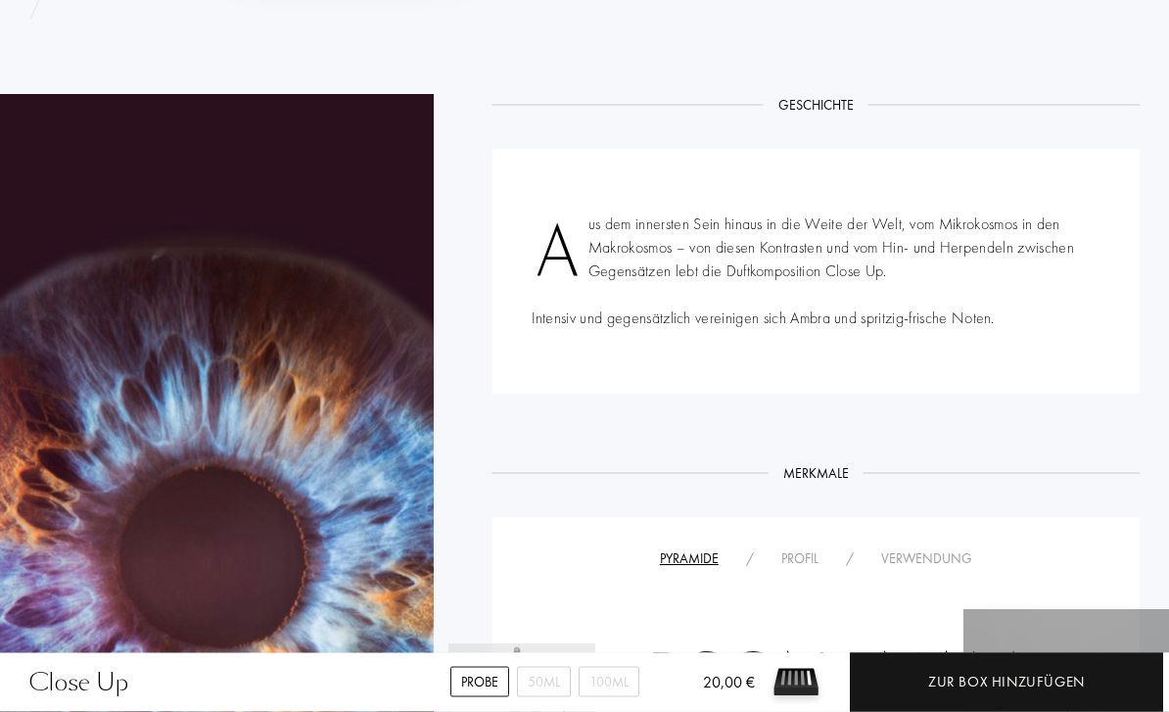
scroll to position [616, 0]
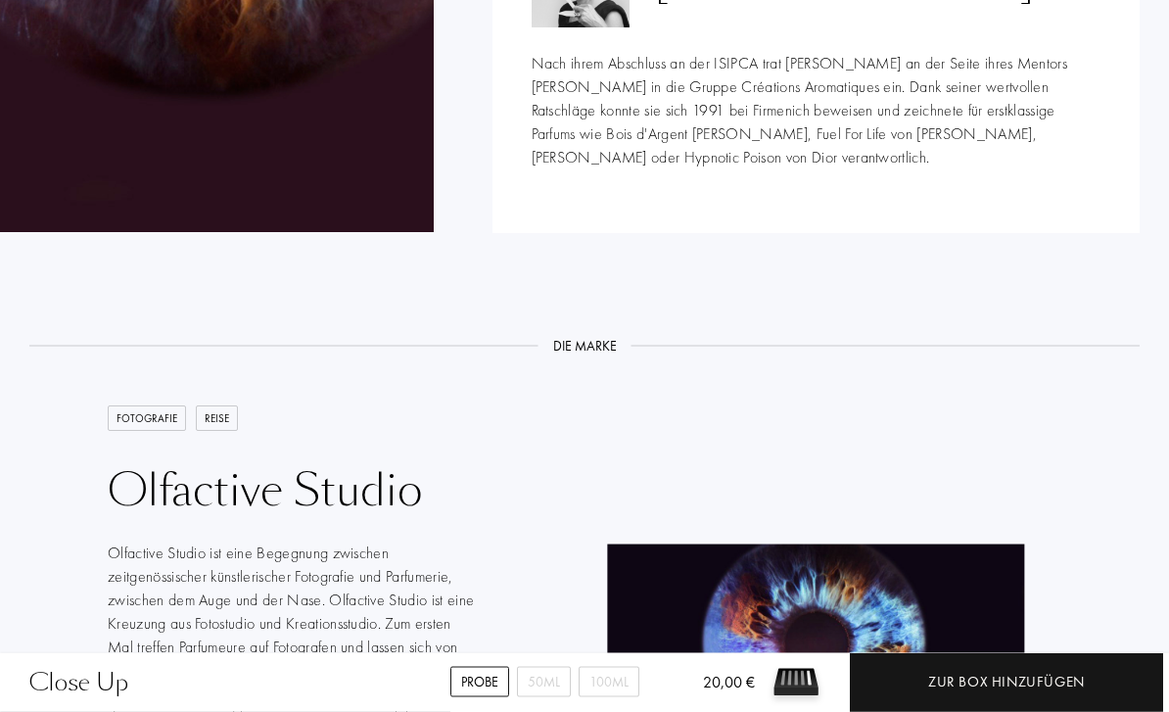
click at [1091, 711] on div "Zur Box hinzufügen" at bounding box center [1006, 682] width 313 height 59
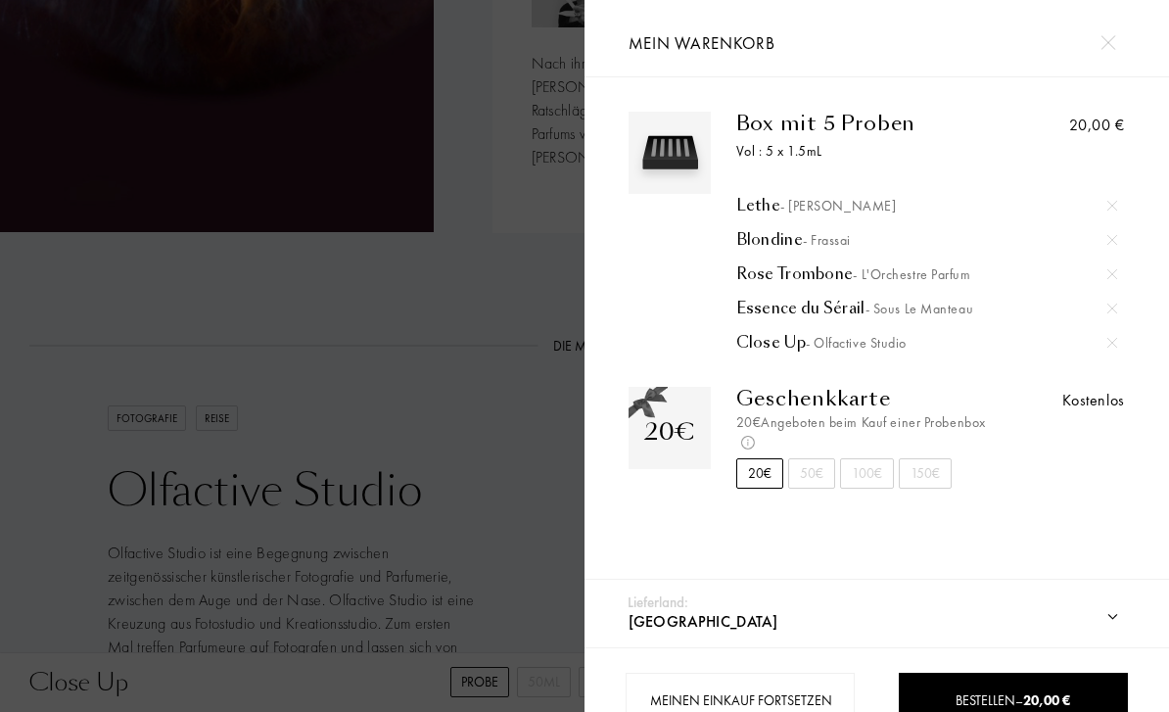
click at [542, 262] on div at bounding box center [292, 387] width 584 height 774
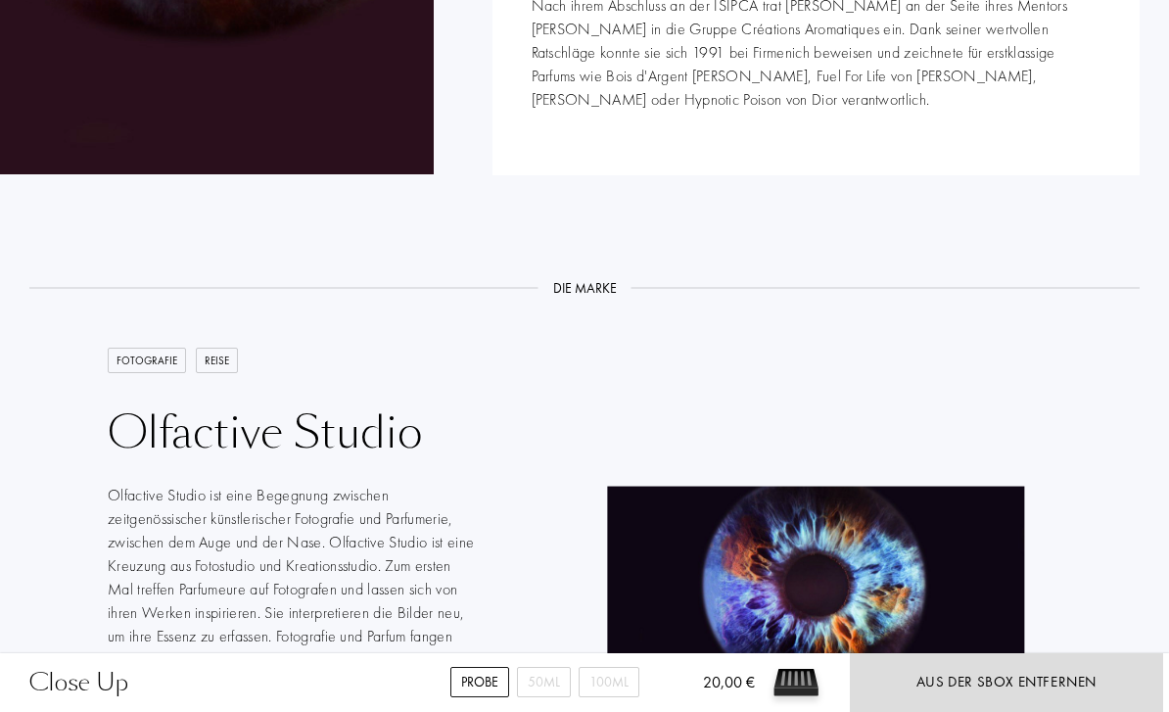
scroll to position [2151, 0]
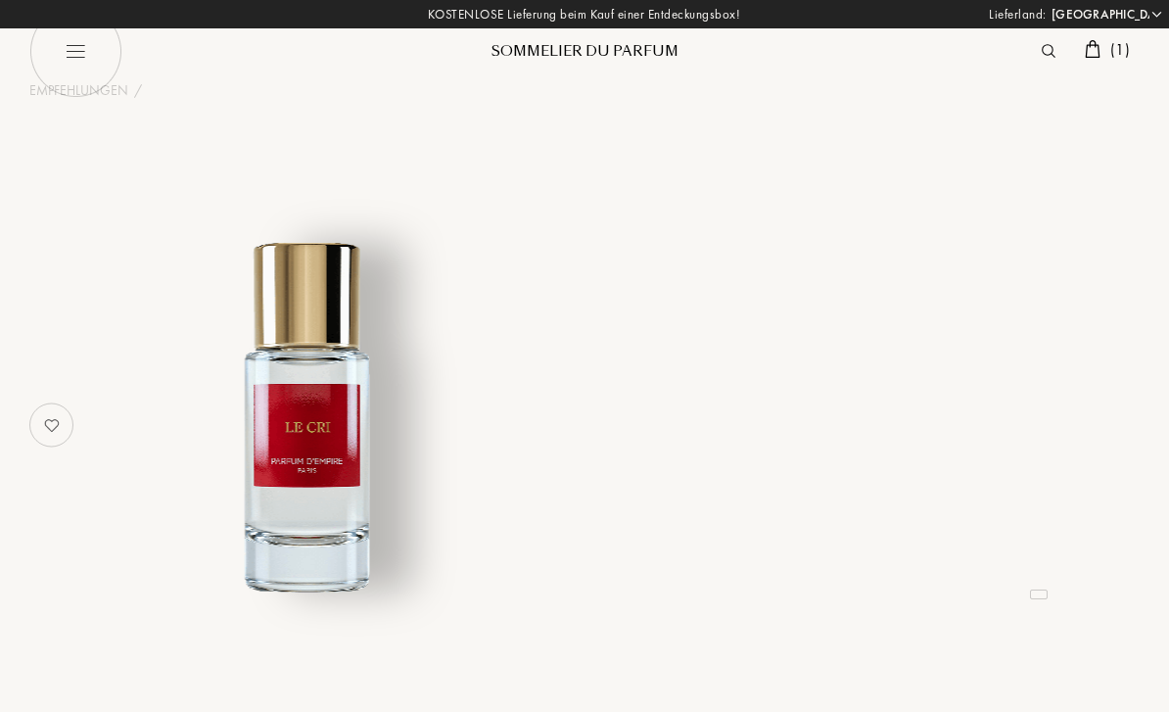
select select "DE"
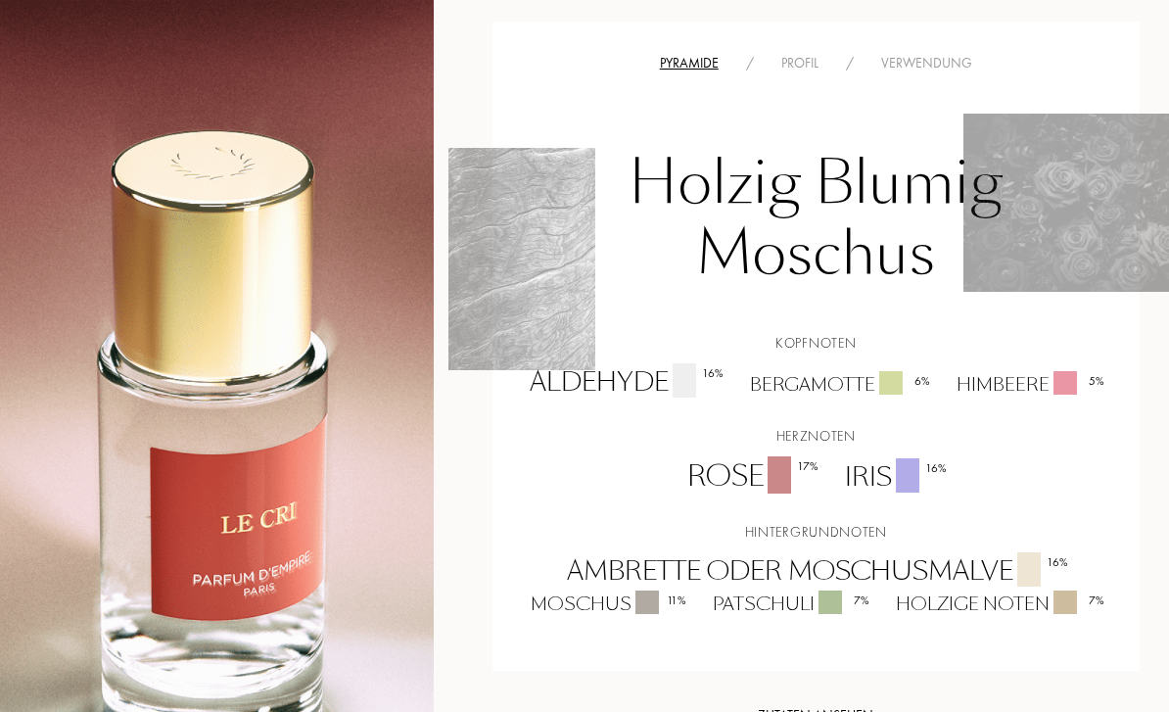
scroll to position [1391, 0]
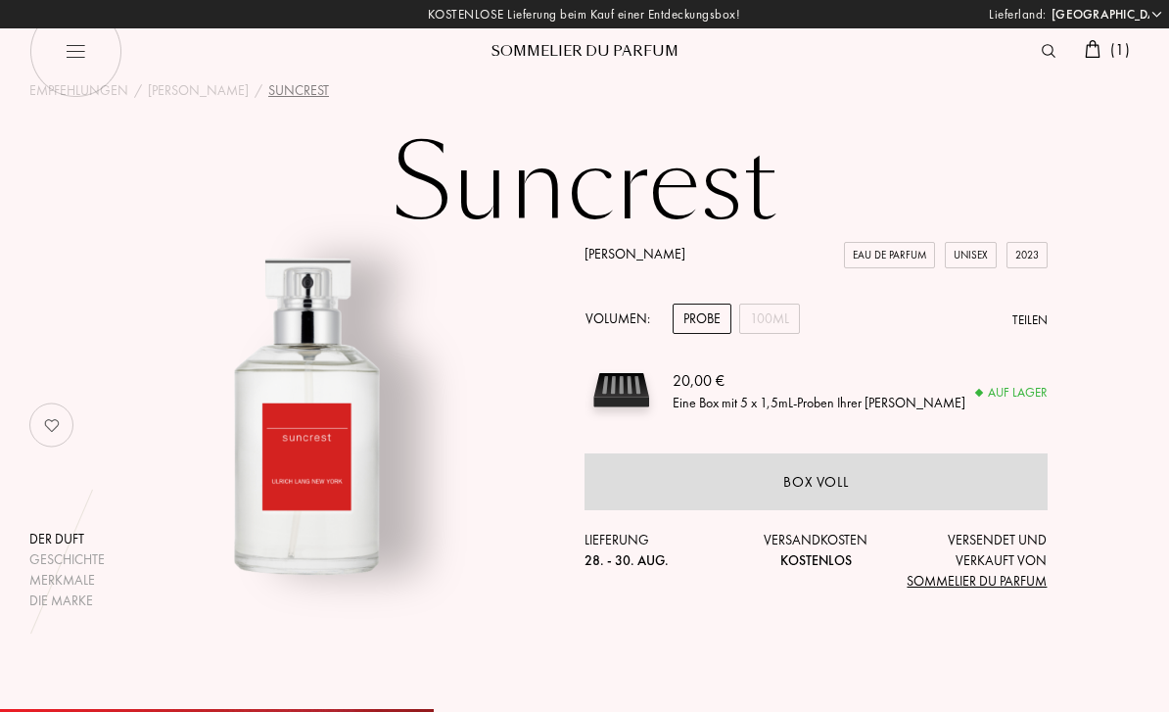
select select "DE"
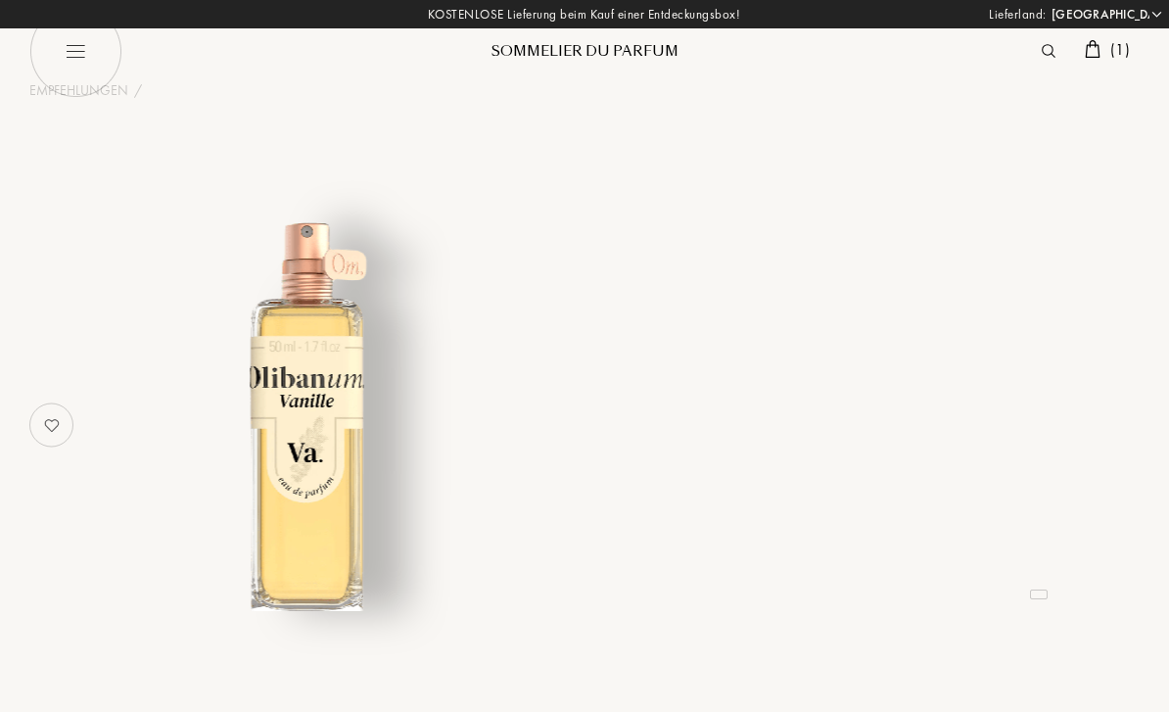
select select "DE"
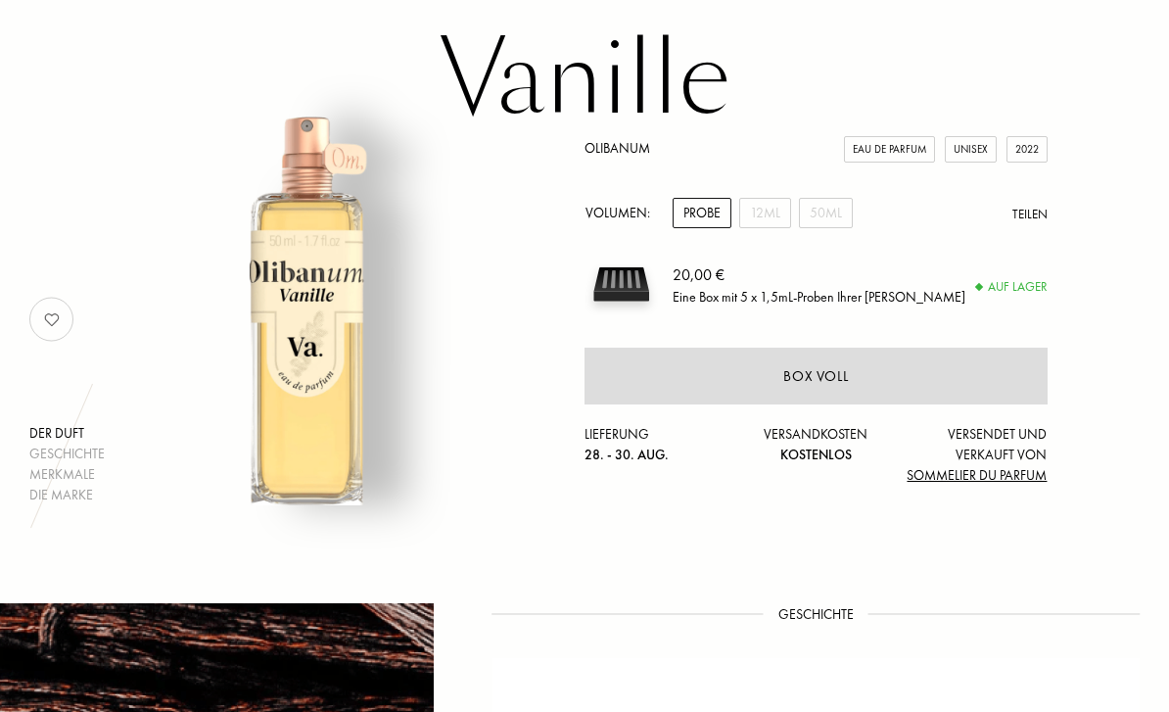
click at [749, 214] on div "12mL" at bounding box center [765, 214] width 52 height 30
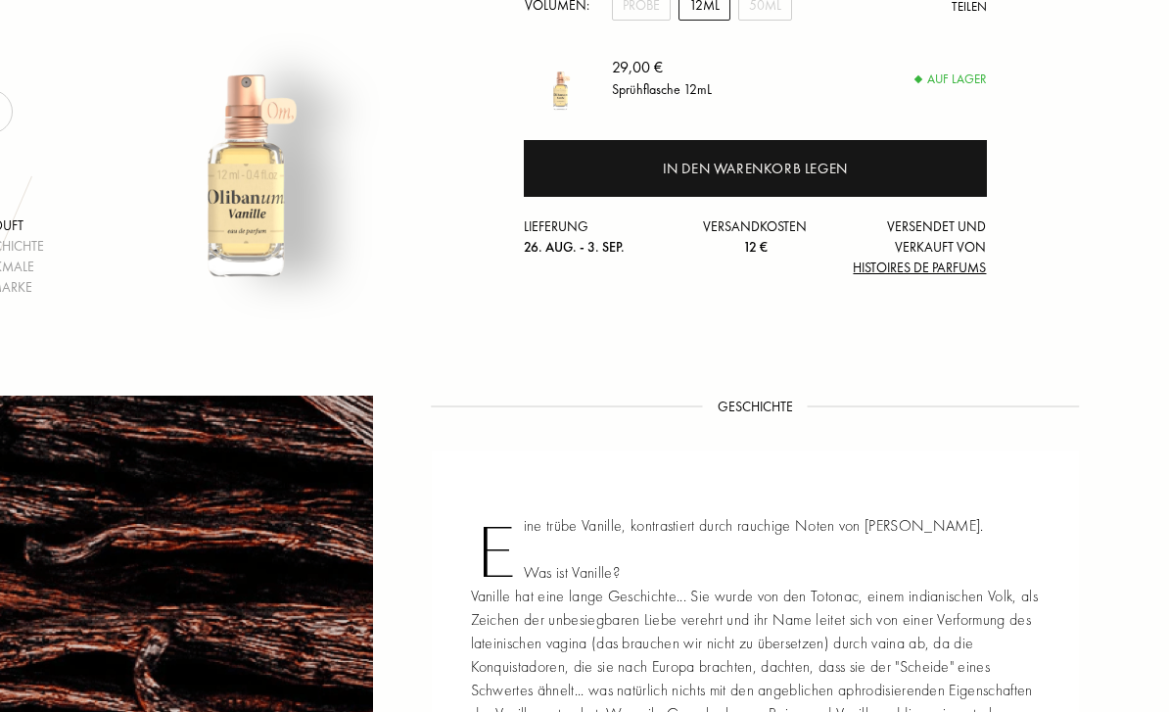
scroll to position [130, 60]
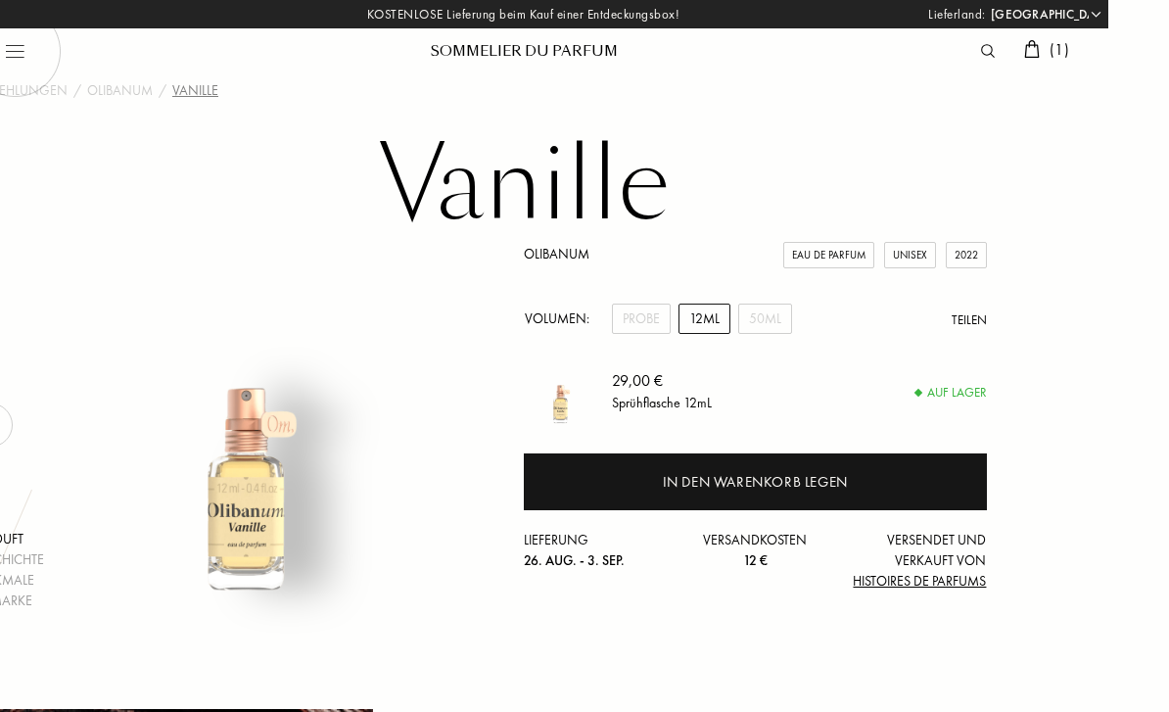
click at [1055, 53] on span "( 1 )" at bounding box center [1060, 49] width 20 height 21
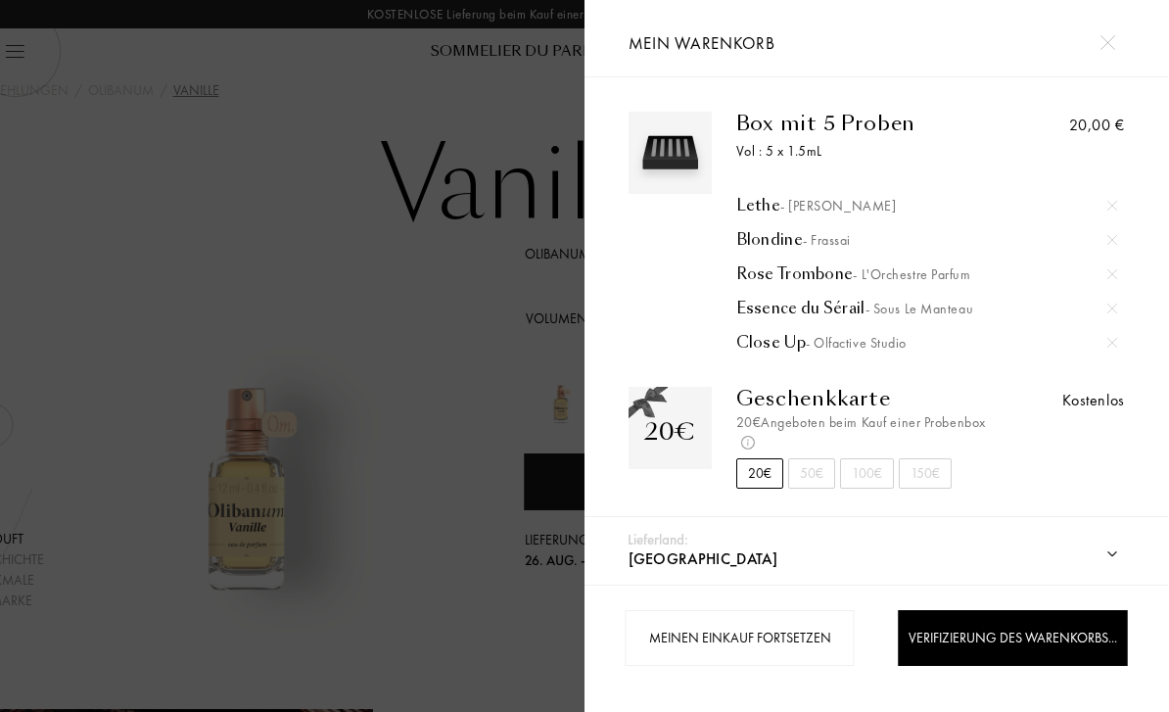
scroll to position [0, 61]
click at [476, 554] on div at bounding box center [292, 356] width 584 height 712
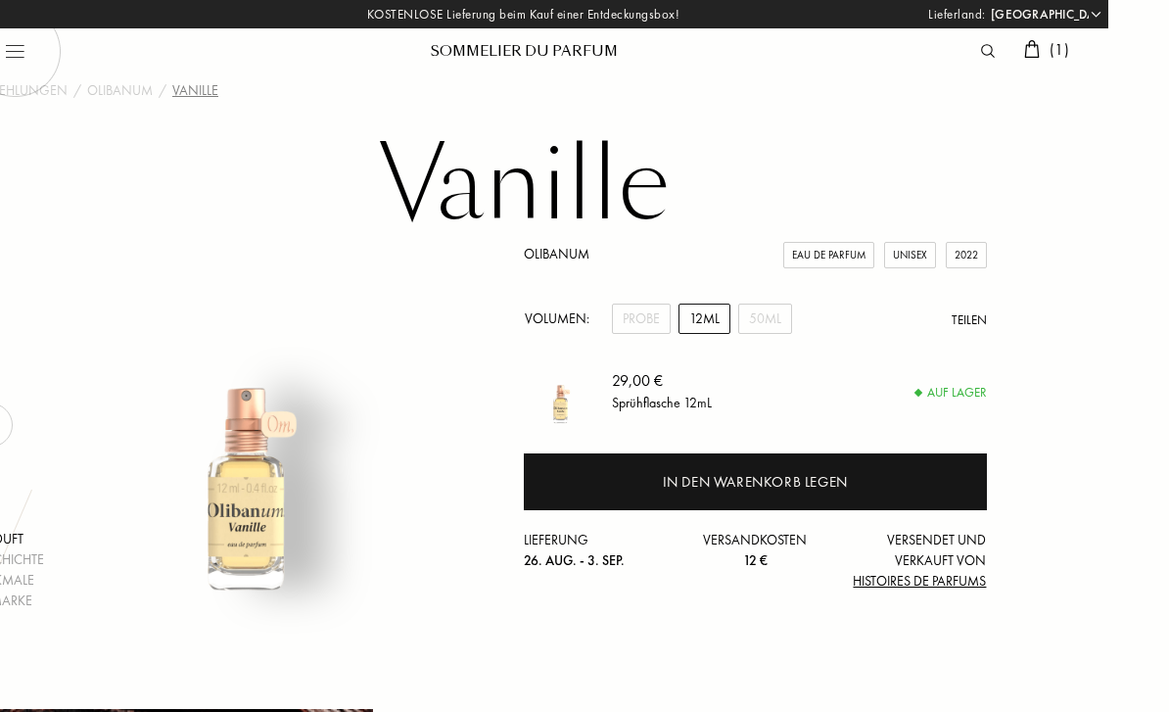
click at [587, 485] on div "In den Warenkorb legen" at bounding box center [755, 481] width 463 height 57
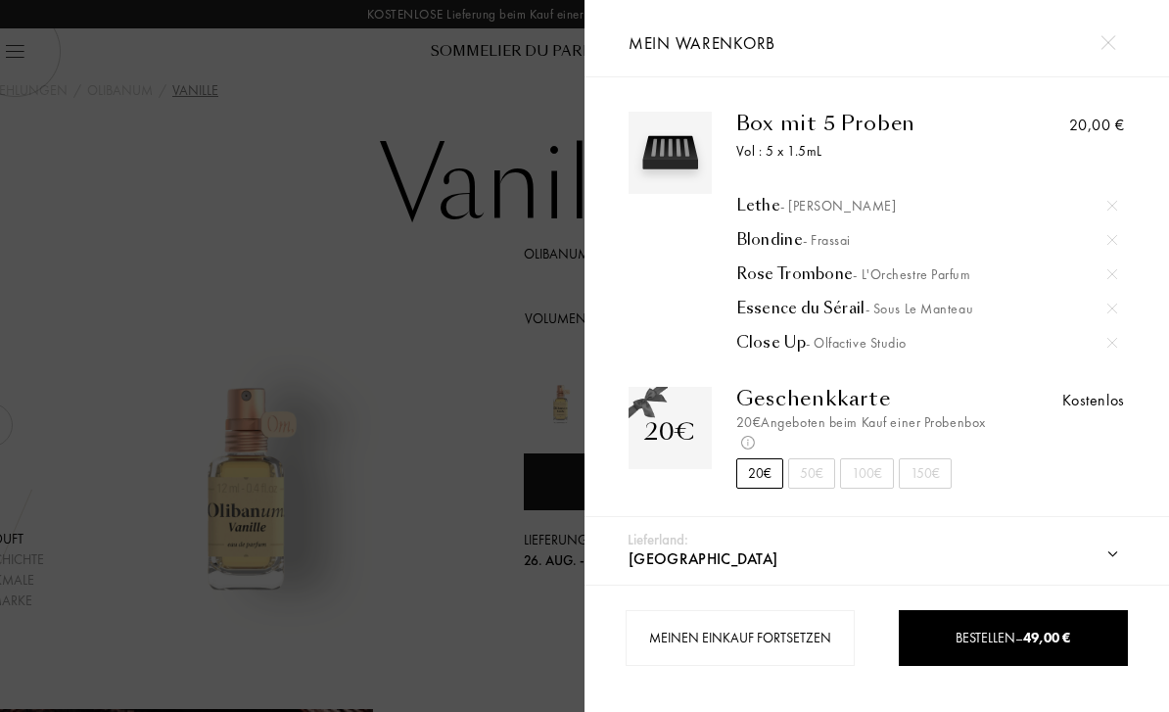
click at [763, 207] on div "Lethe - Ulrich Lang" at bounding box center [927, 206] width 382 height 20
click at [482, 312] on div at bounding box center [292, 356] width 584 height 712
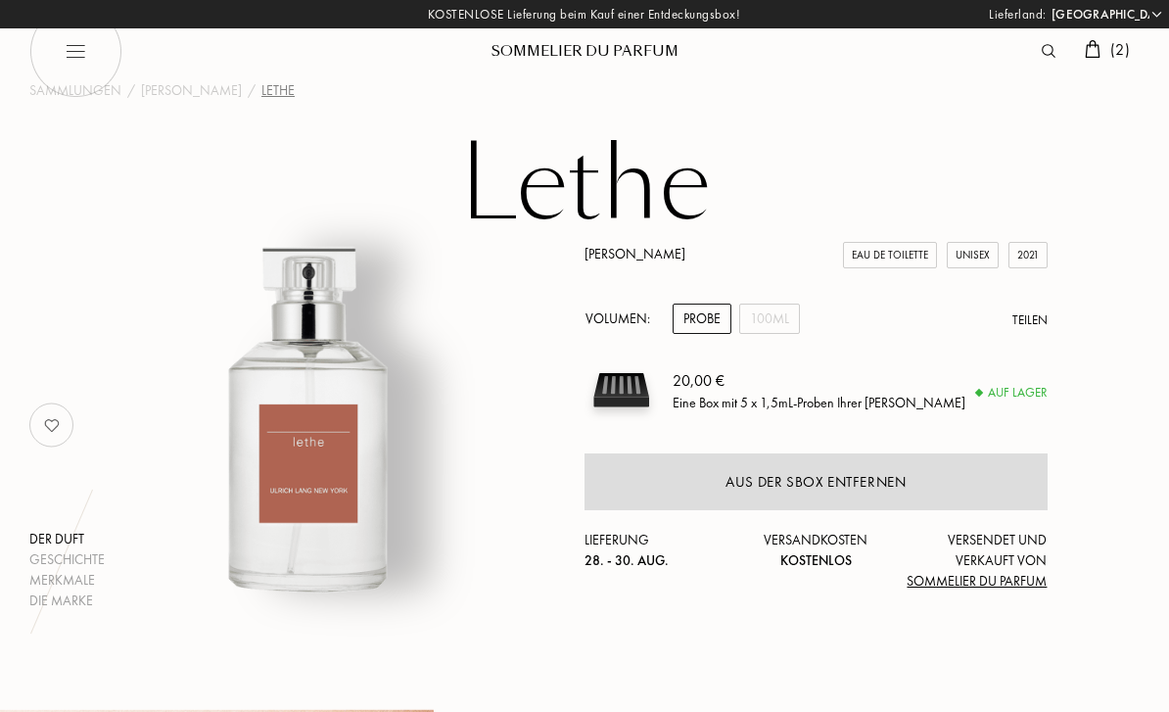
select select "DE"
click at [771, 312] on div "100mL" at bounding box center [769, 318] width 61 height 30
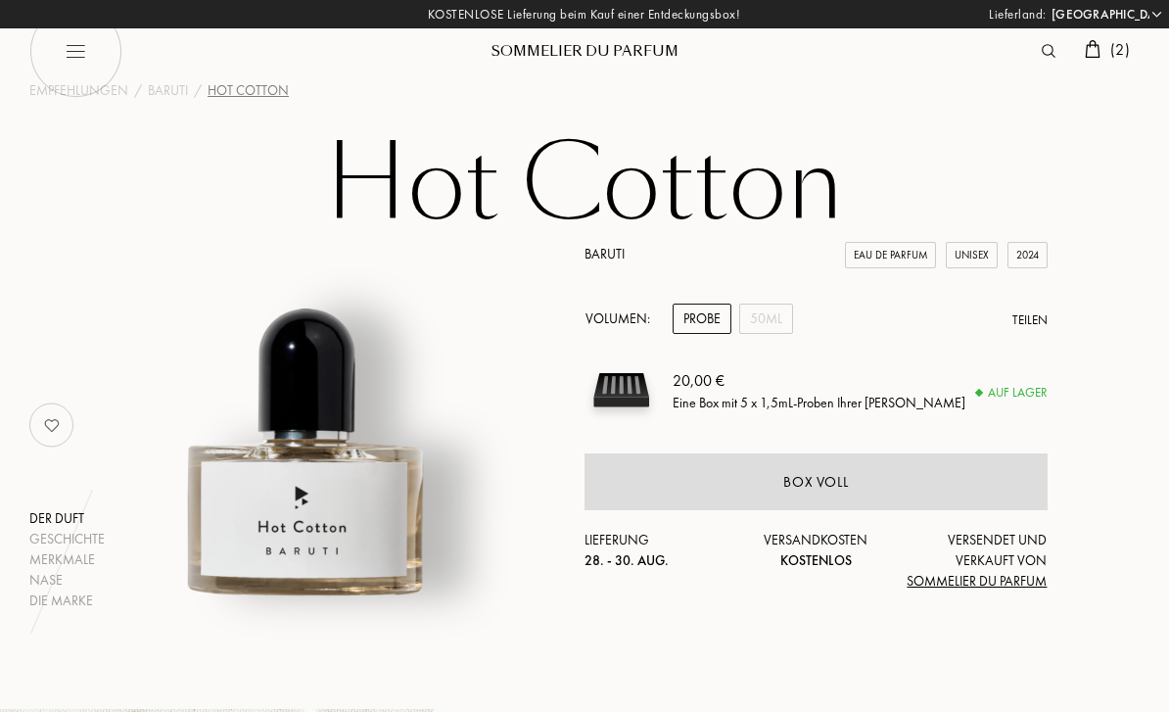
select select "DE"
click at [374, 535] on img at bounding box center [307, 415] width 392 height 392
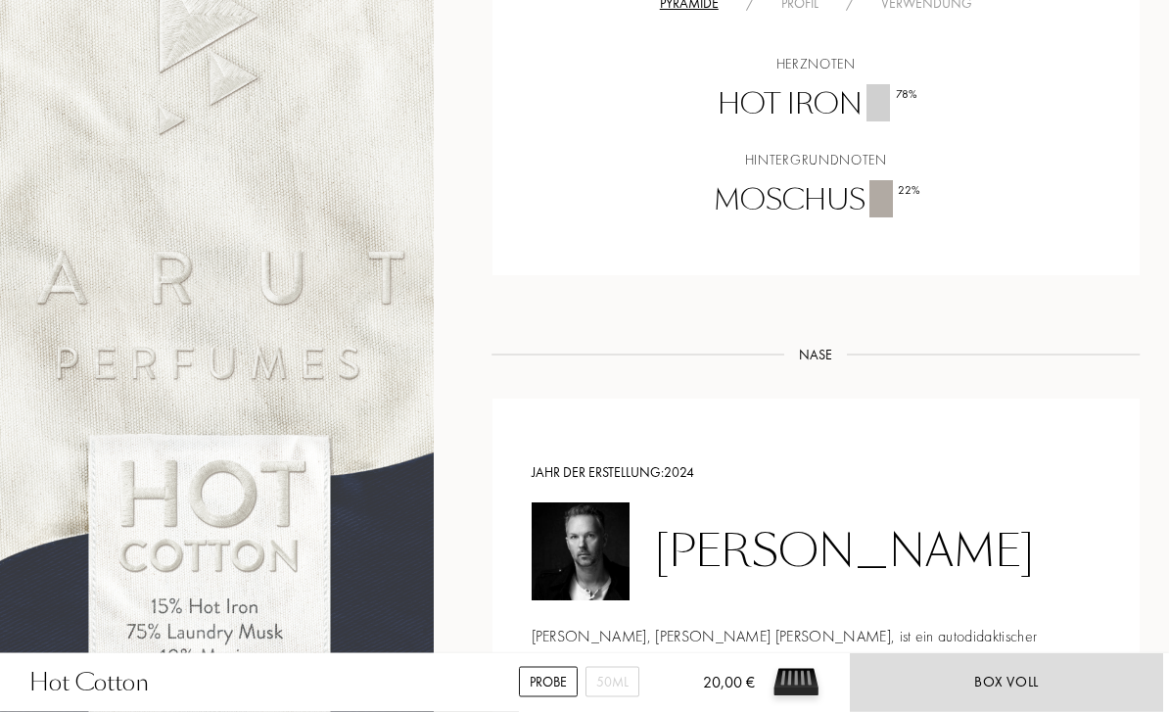
scroll to position [1267, 0]
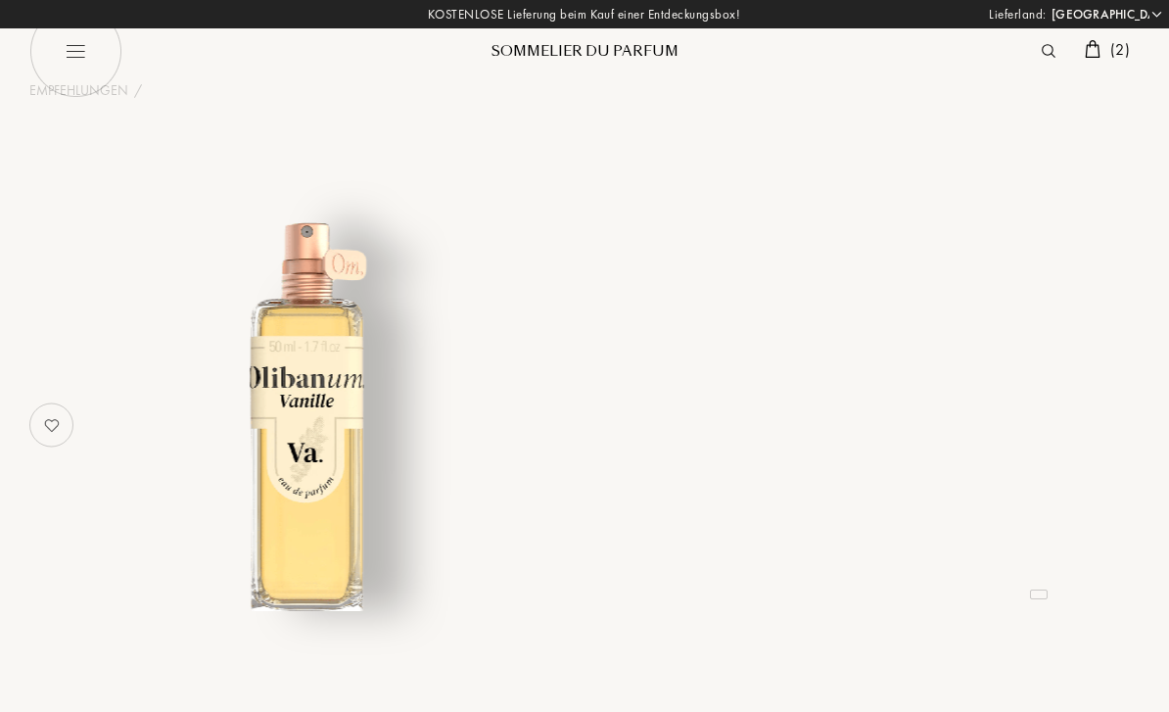
select select "DE"
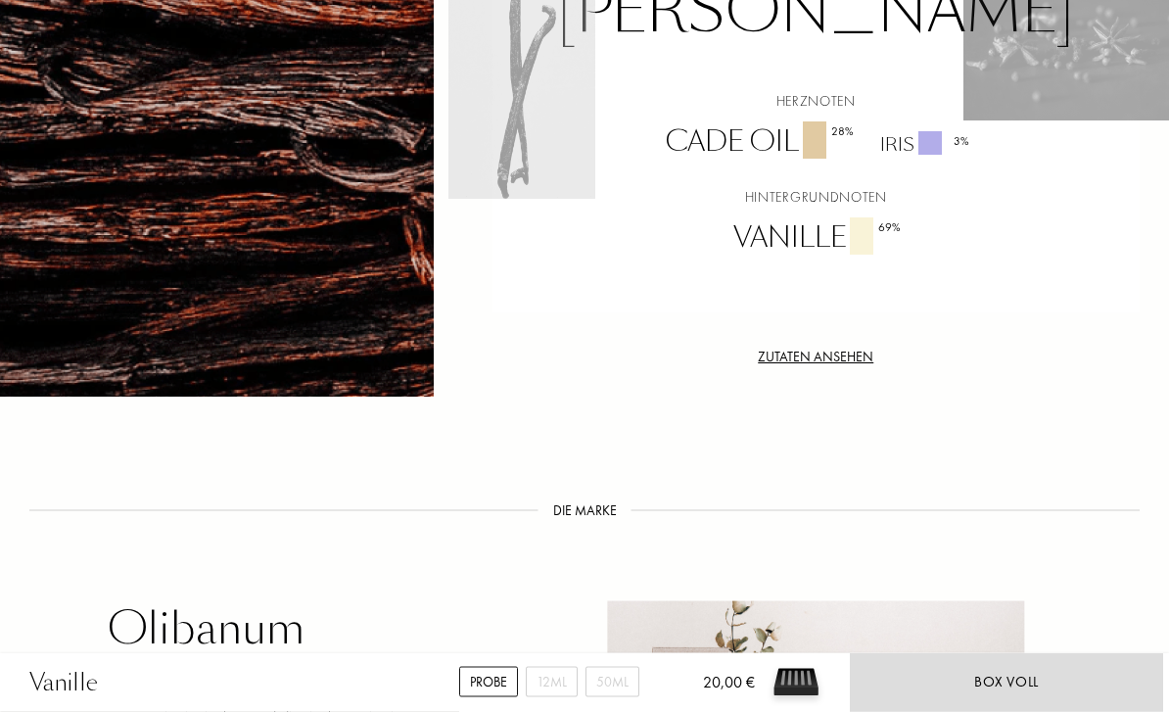
scroll to position [1512, 0]
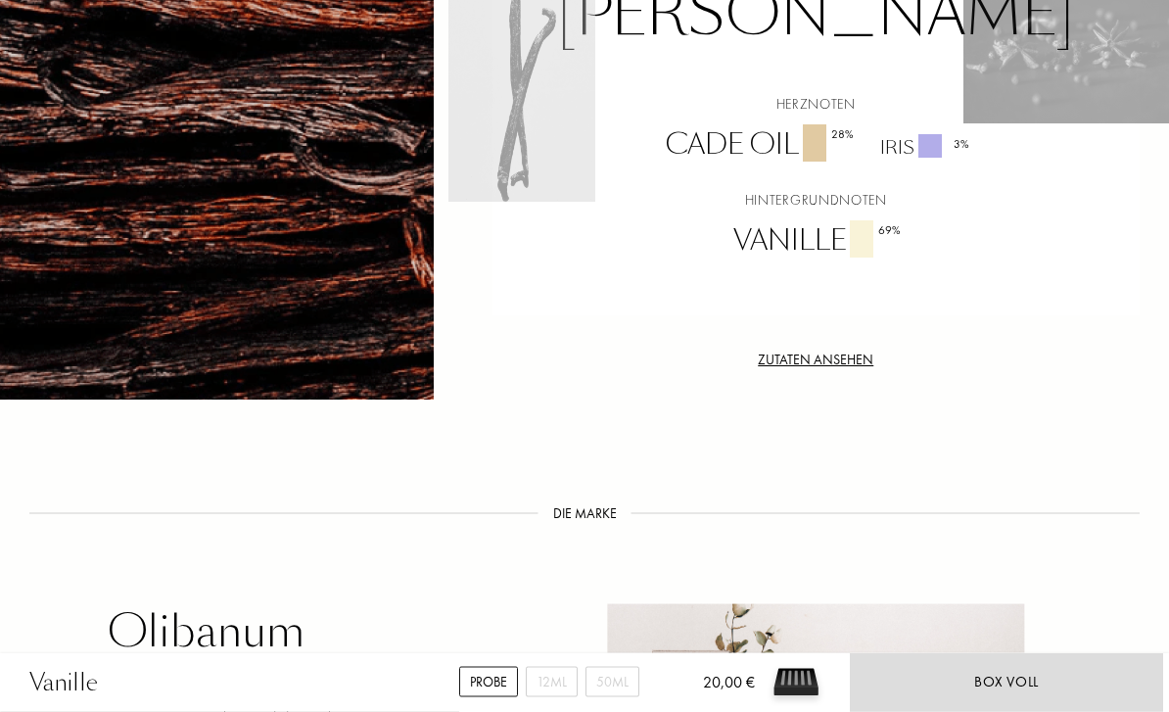
click at [845, 350] on div "Zutaten ansehen" at bounding box center [816, 360] width 648 height 21
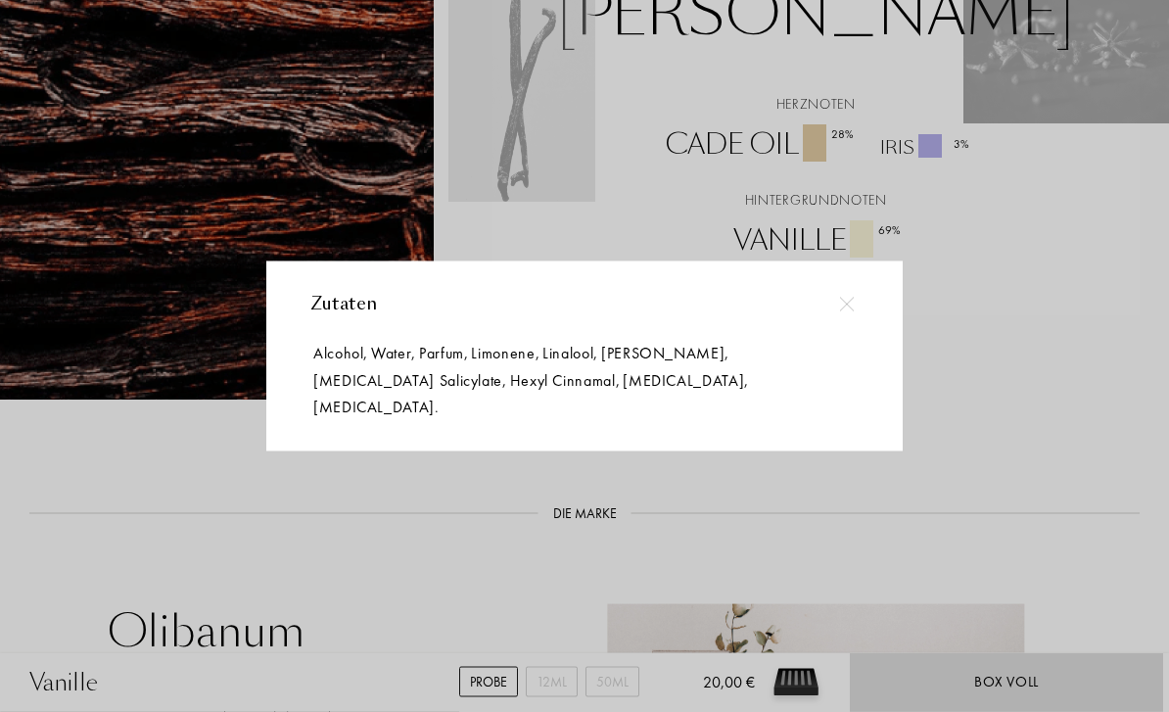
scroll to position [1513, 0]
click at [1068, 284] on div at bounding box center [584, 356] width 1169 height 712
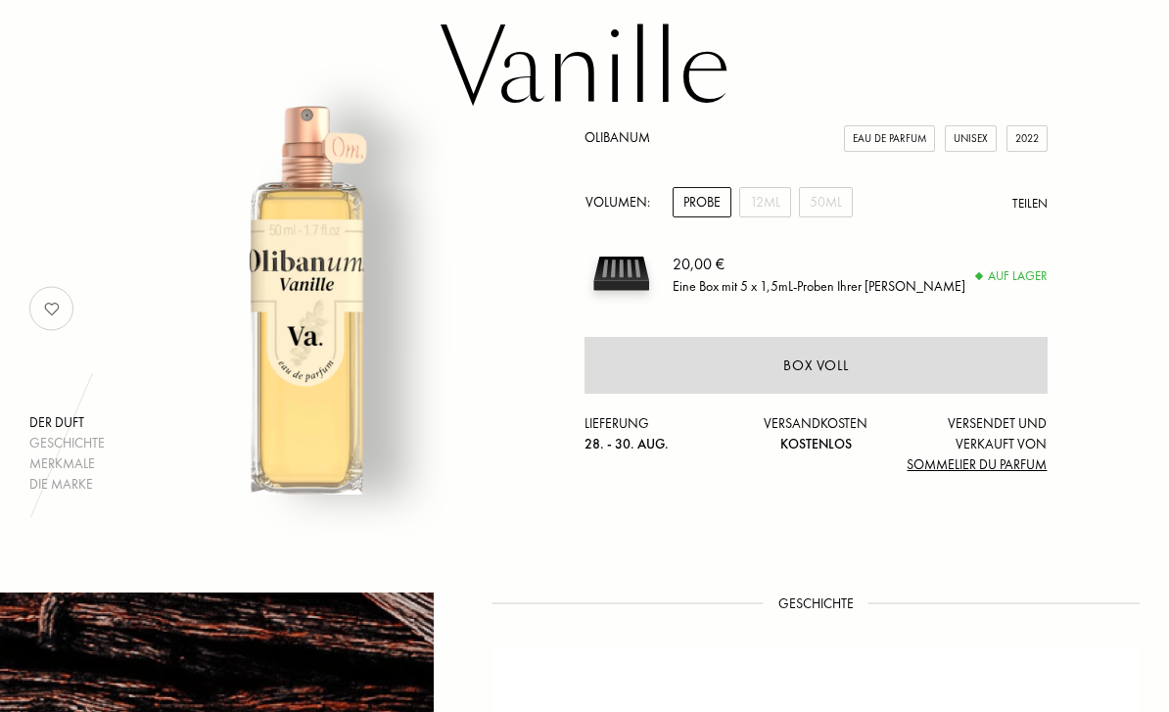
scroll to position [0, 0]
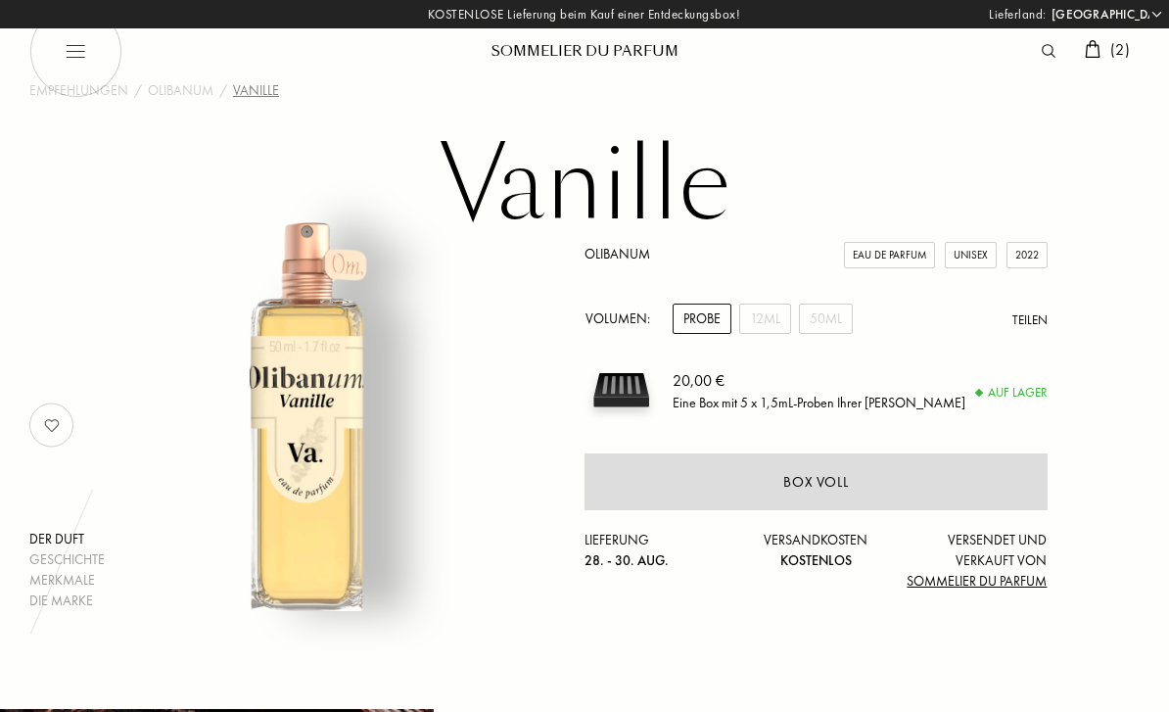
click at [85, 587] on div "Merkmale" at bounding box center [66, 580] width 75 height 21
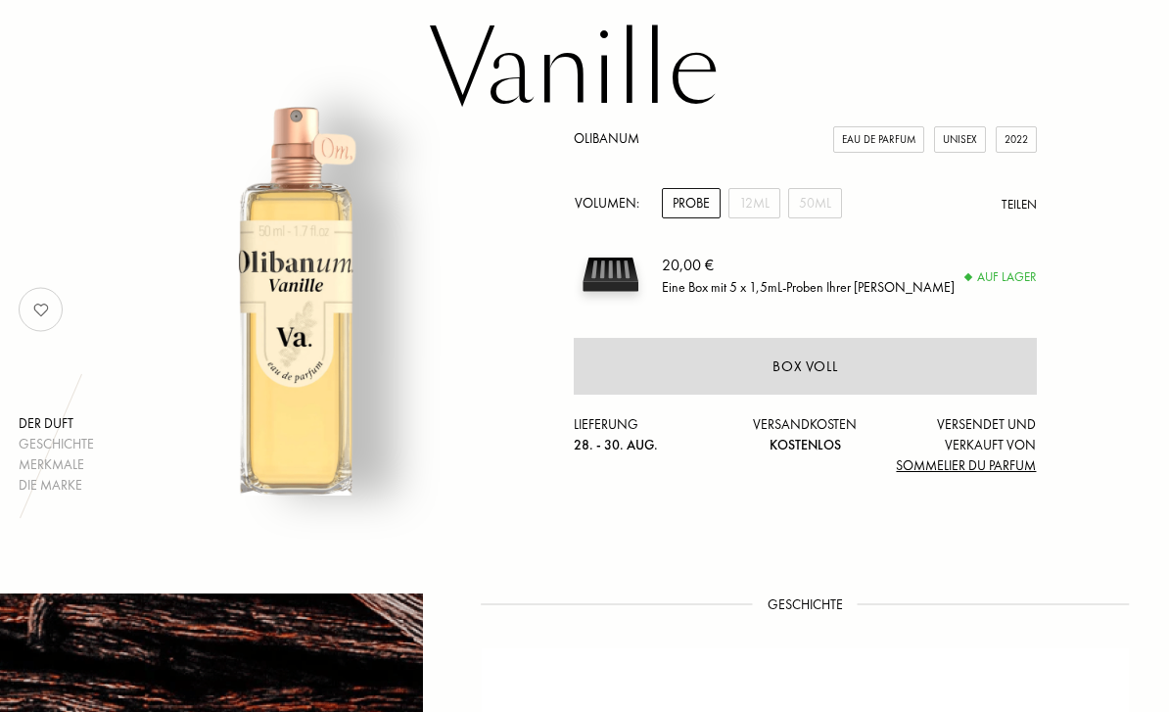
scroll to position [0, 11]
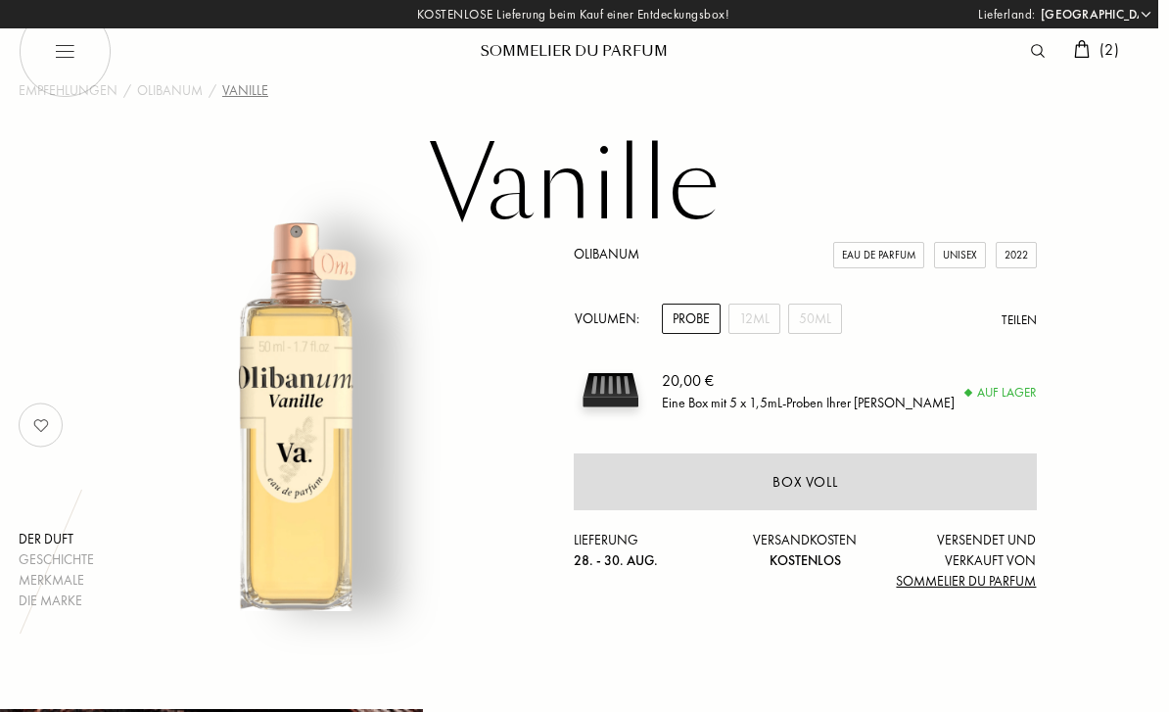
click at [1085, 49] on img at bounding box center [1082, 49] width 16 height 18
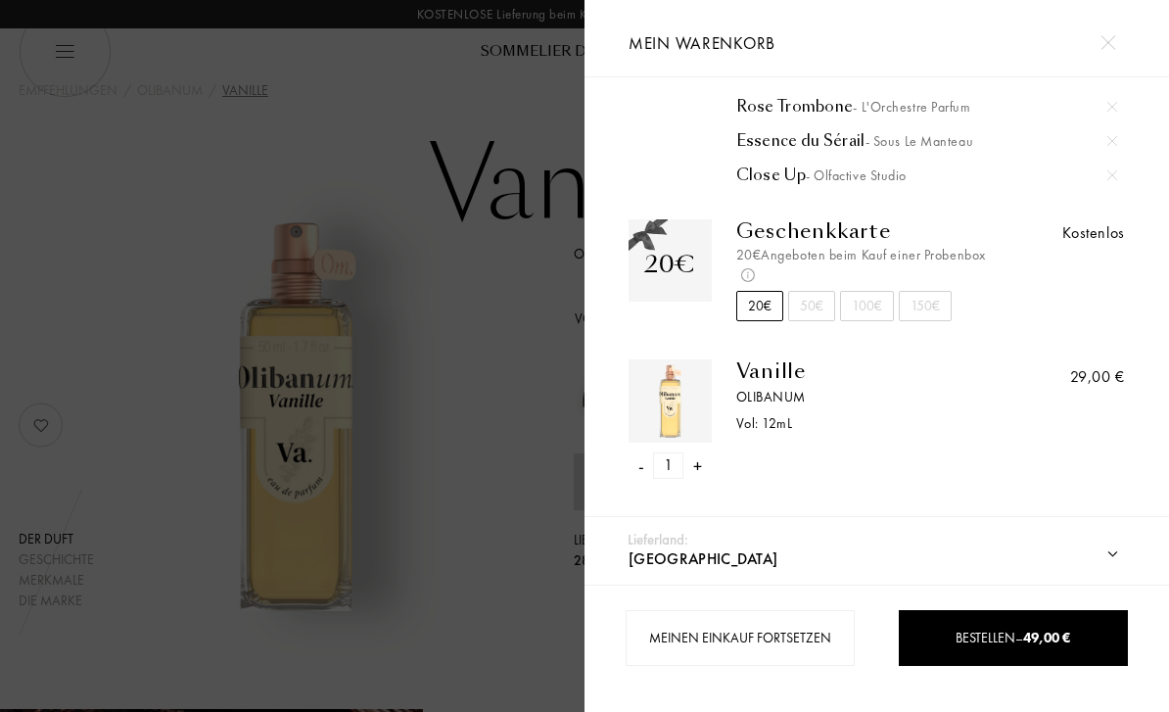
scroll to position [172, 0]
click at [640, 467] on div "-" at bounding box center [641, 465] width 6 height 26
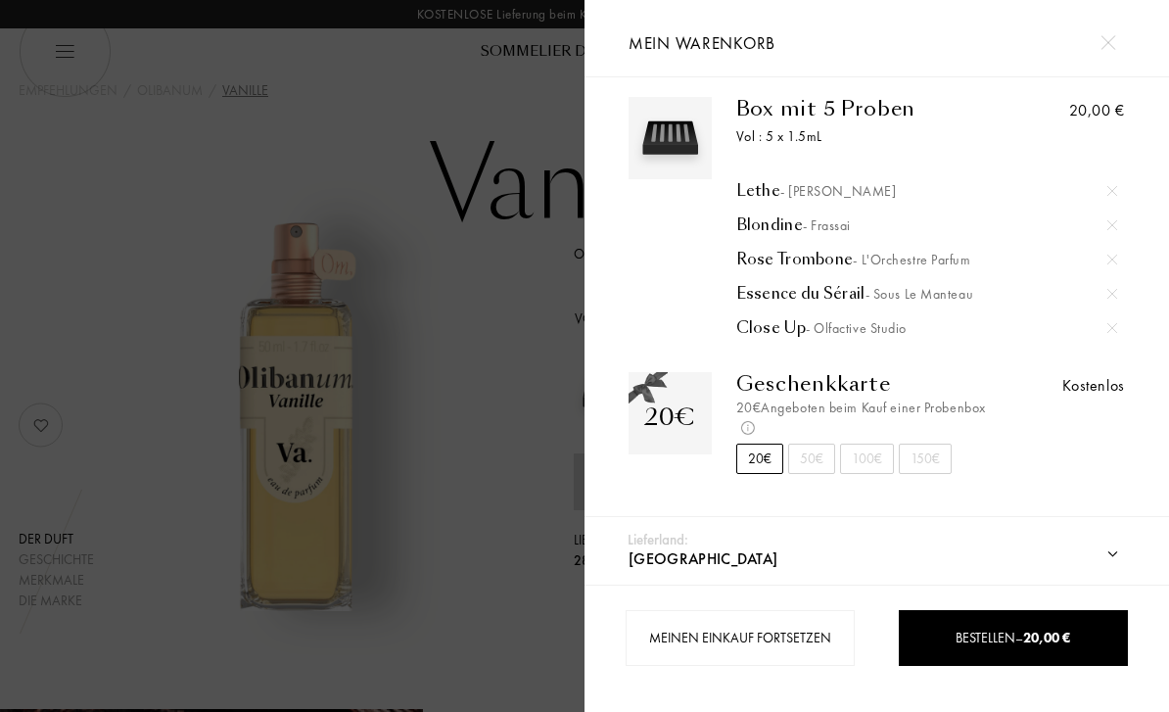
scroll to position [20, 0]
click at [989, 628] on span "Bestellen – 20,00 €" at bounding box center [1012, 637] width 115 height 18
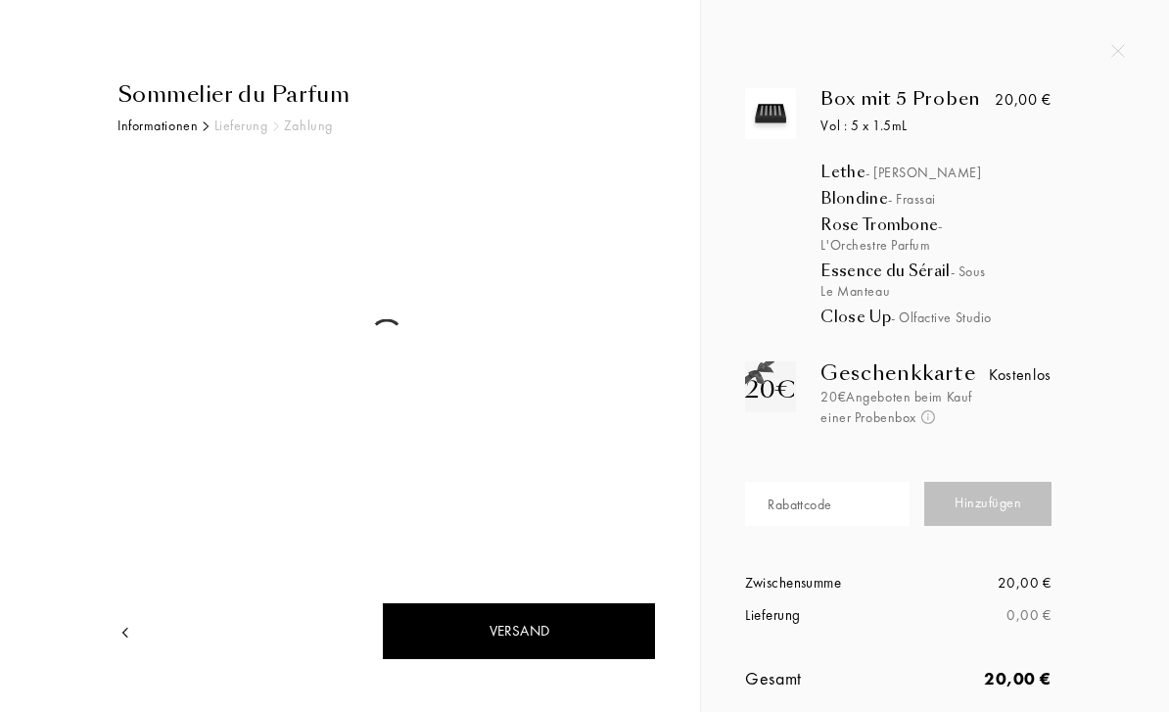
select select "DE"
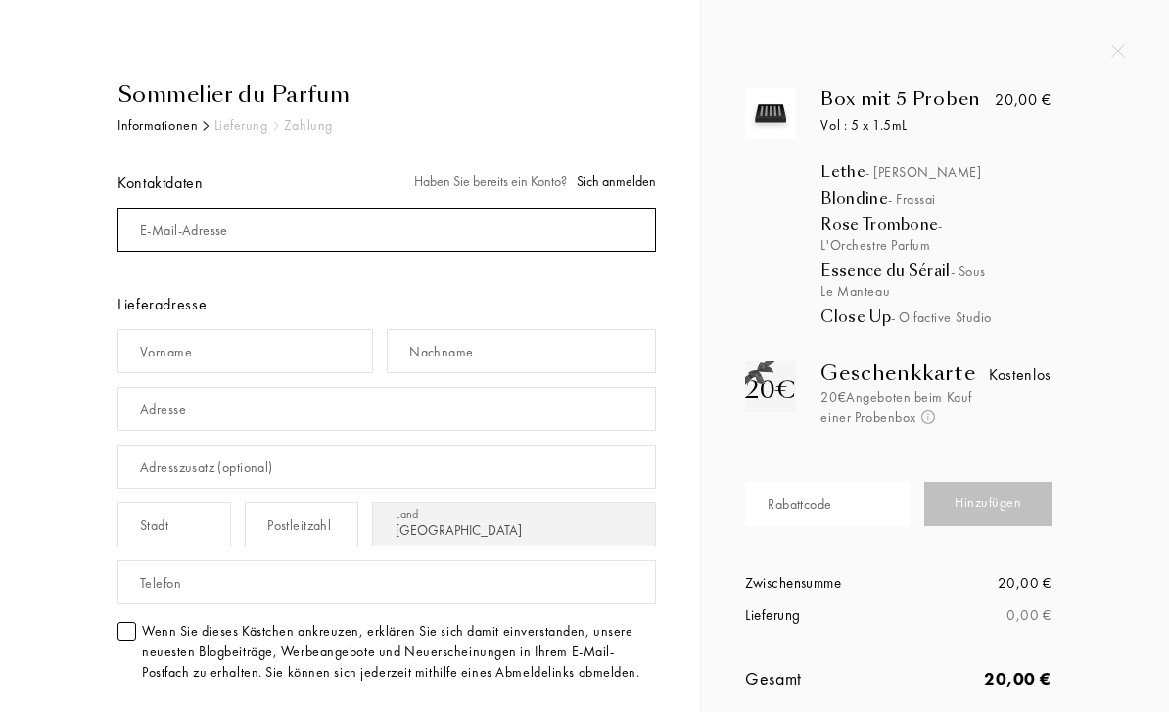
click at [416, 213] on input "mail" at bounding box center [386, 230] width 538 height 44
type input "[PERSON_NAME][EMAIL_ADDRESS][PERSON_NAME][DOMAIN_NAME]"
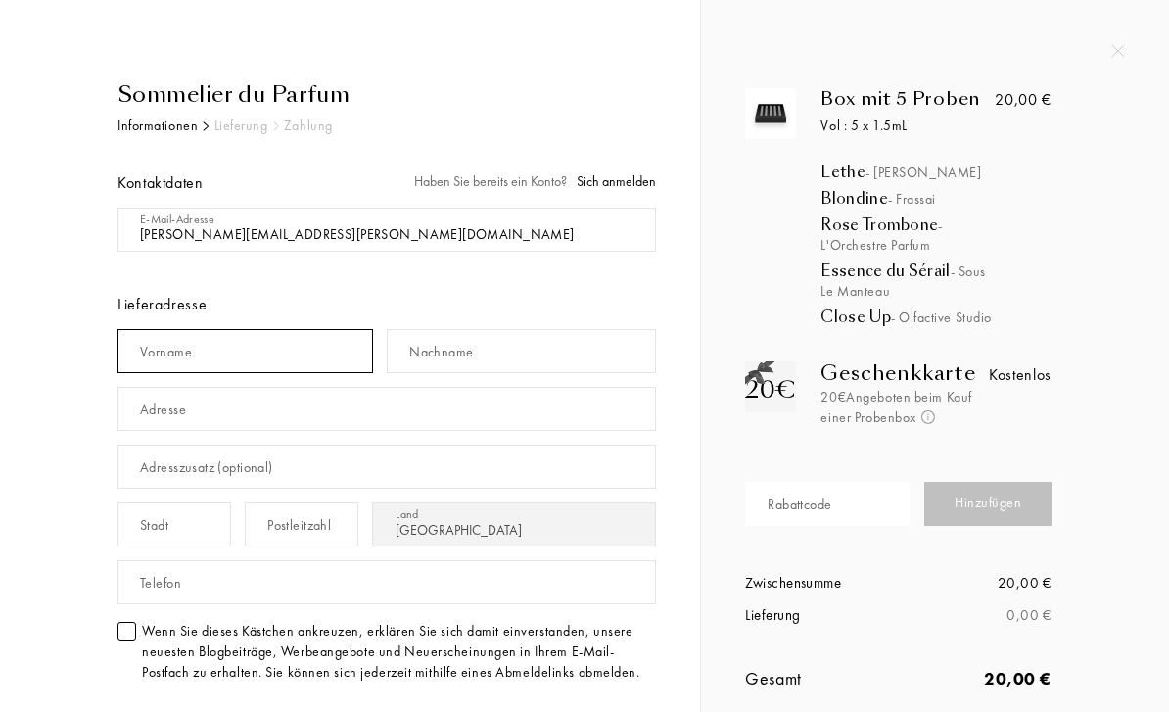
click at [340, 345] on input "text" at bounding box center [244, 351] width 255 height 44
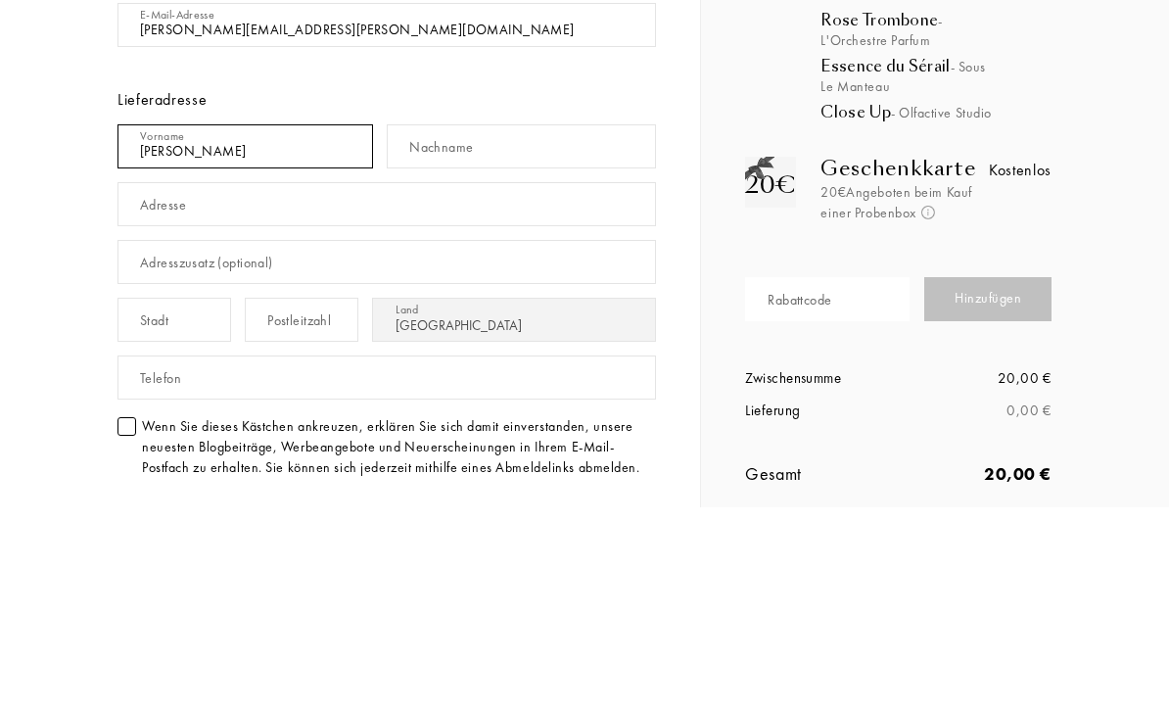
type input "[PERSON_NAME]"
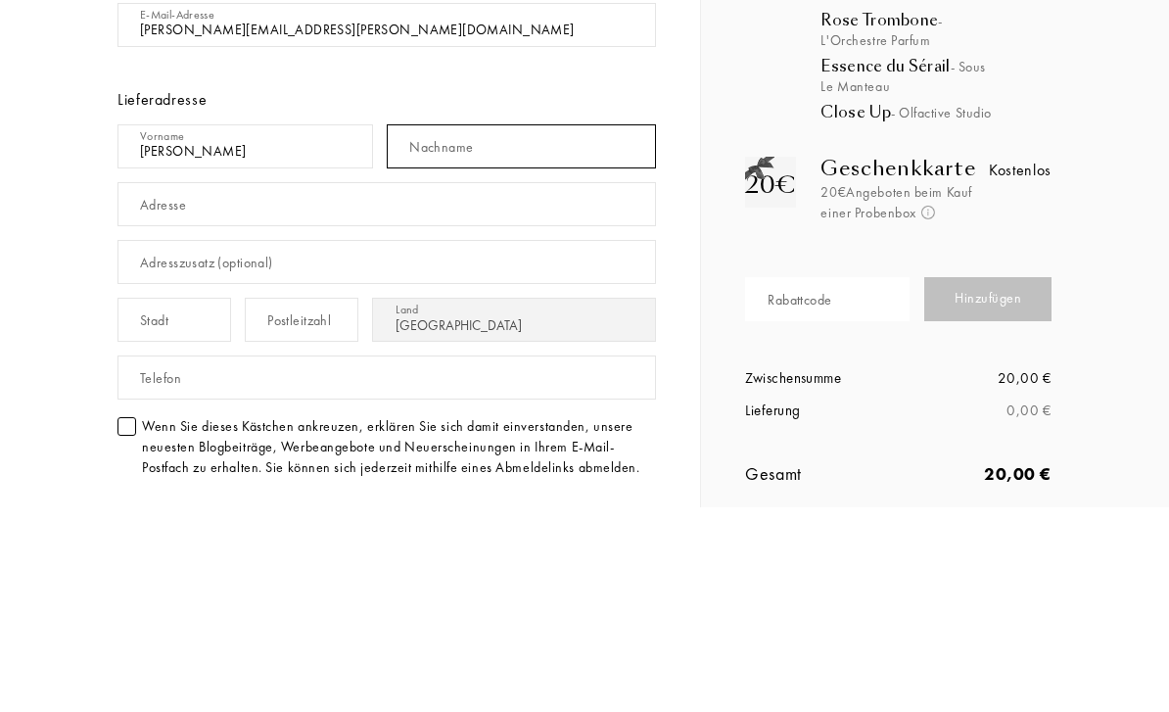
click at [561, 329] on input "text" at bounding box center [521, 351] width 269 height 44
type input "G"
type input "Gandrud"
click at [438, 387] on input "text" at bounding box center [386, 409] width 538 height 44
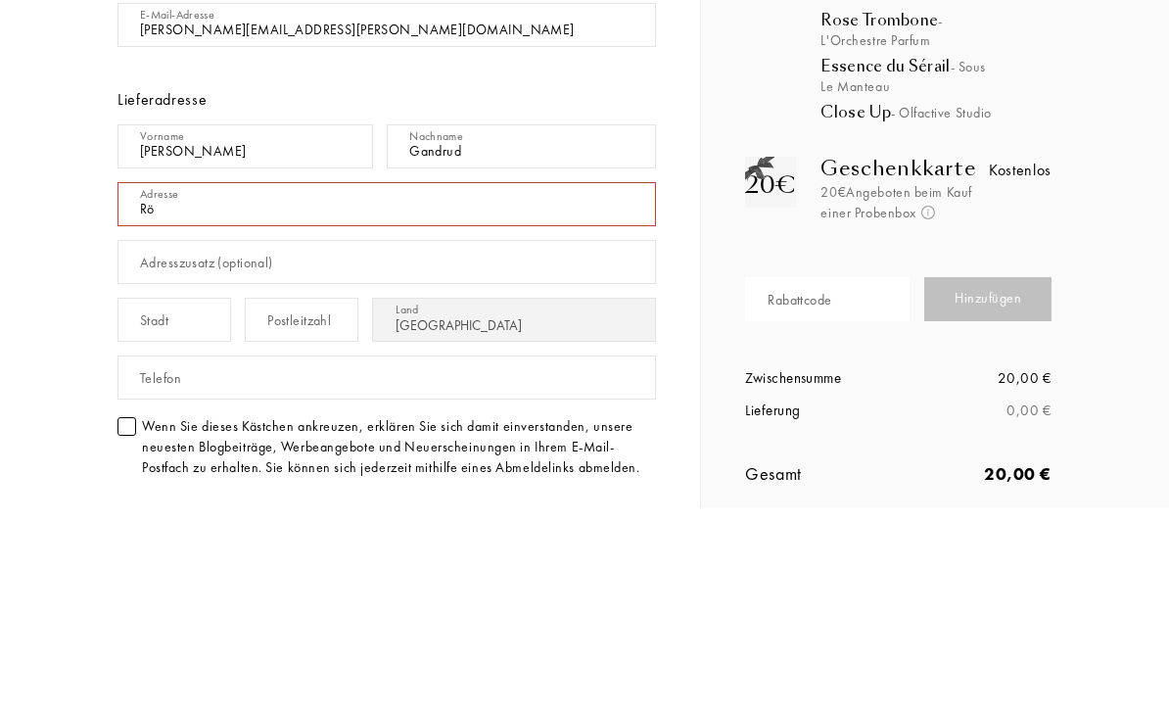
type input "R"
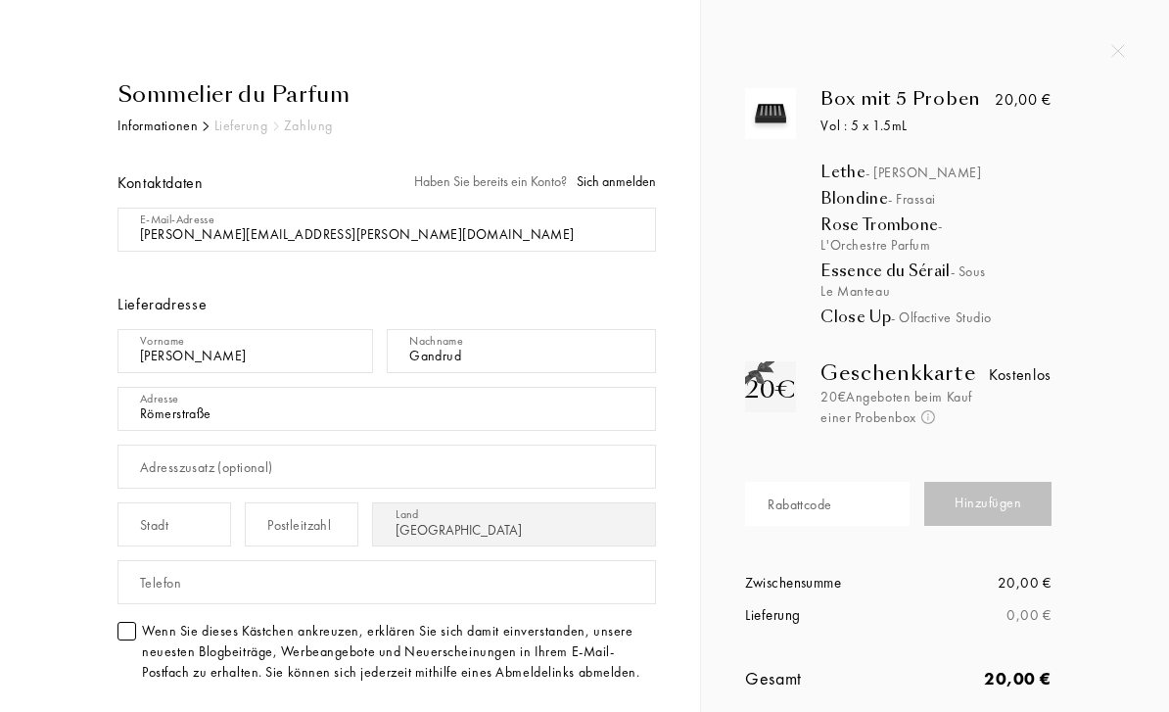
click at [488, 398] on input "Römerstraße" at bounding box center [386, 409] width 538 height 44
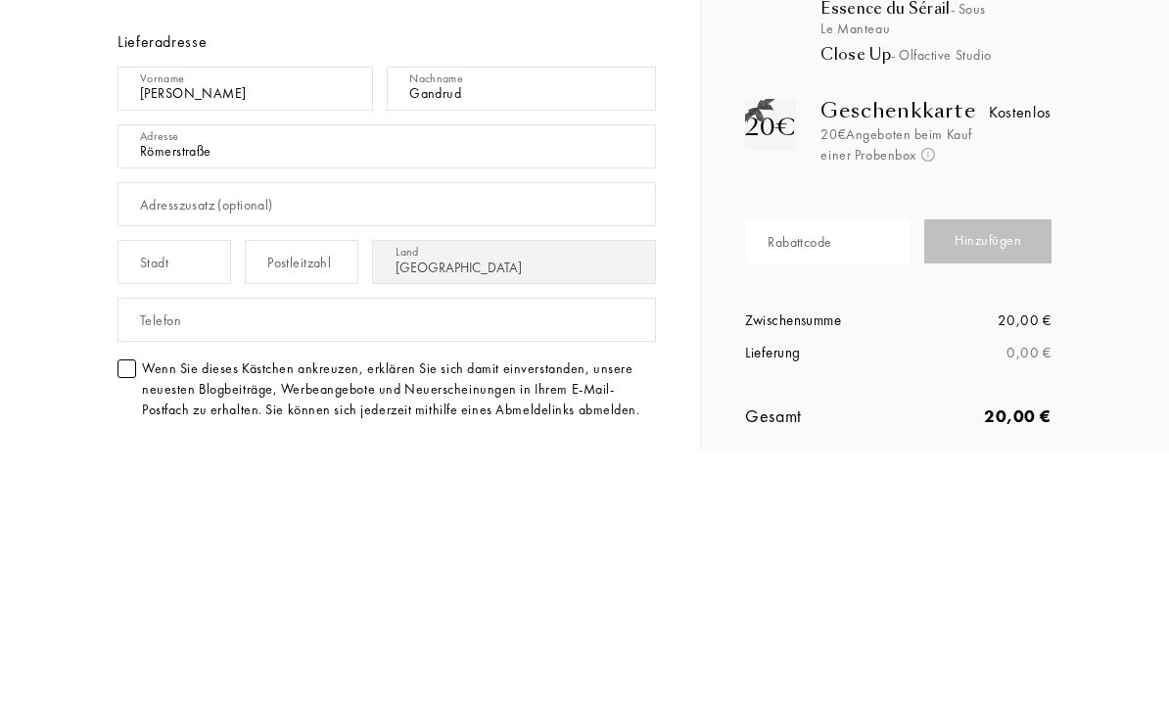
click at [423, 387] on input "Römerstraße" at bounding box center [386, 409] width 538 height 44
click at [334, 387] on input "Römerstraße" at bounding box center [386, 409] width 538 height 44
click at [289, 387] on input "Römerstraße" at bounding box center [386, 409] width 538 height 44
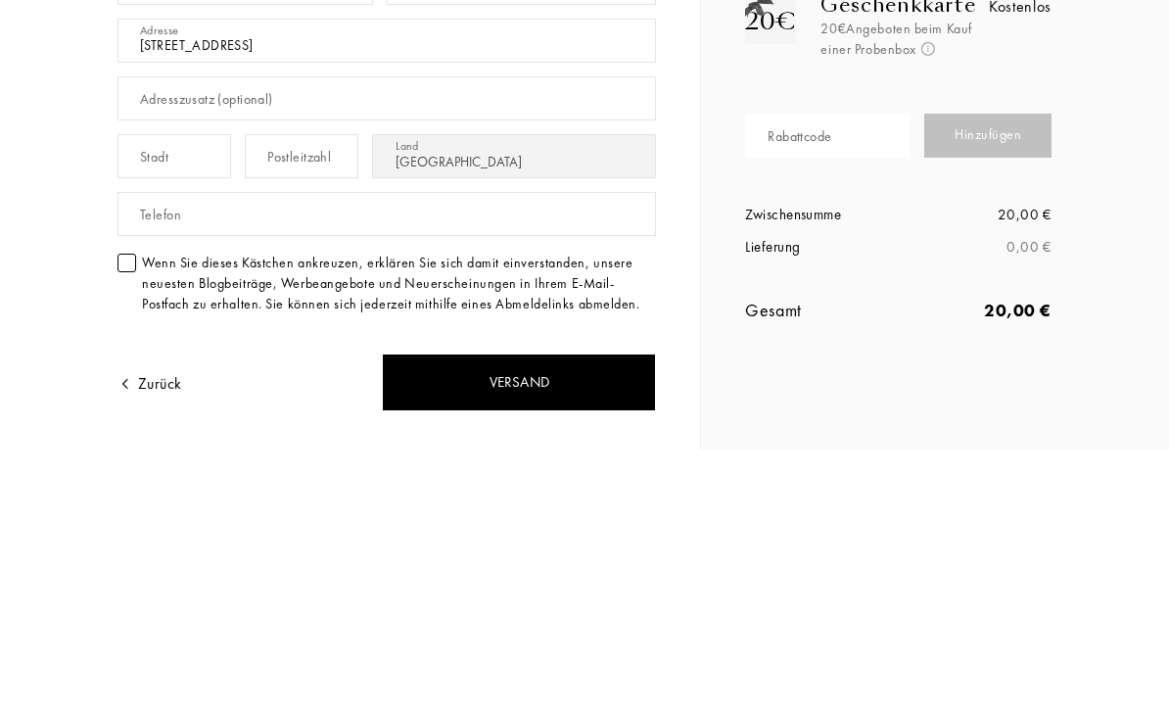
scroll to position [107, 0]
type input "[STREET_ADDRESS]"
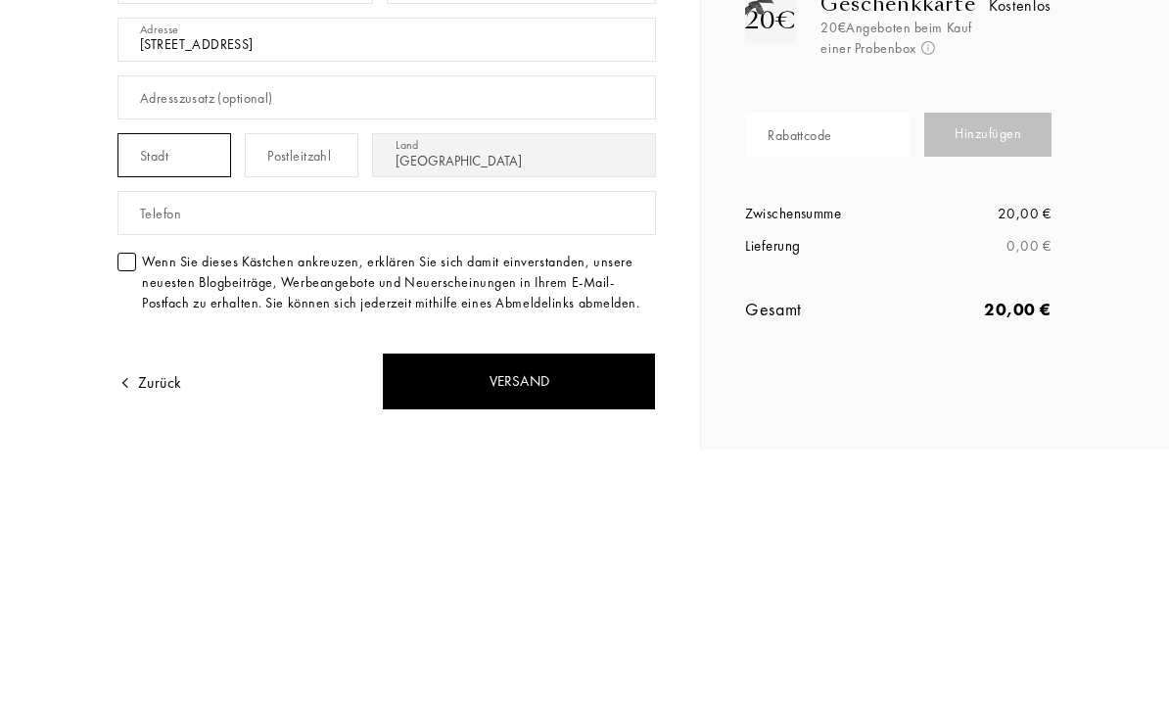
click at [198, 395] on input "text" at bounding box center [174, 417] width 114 height 44
type input "München"
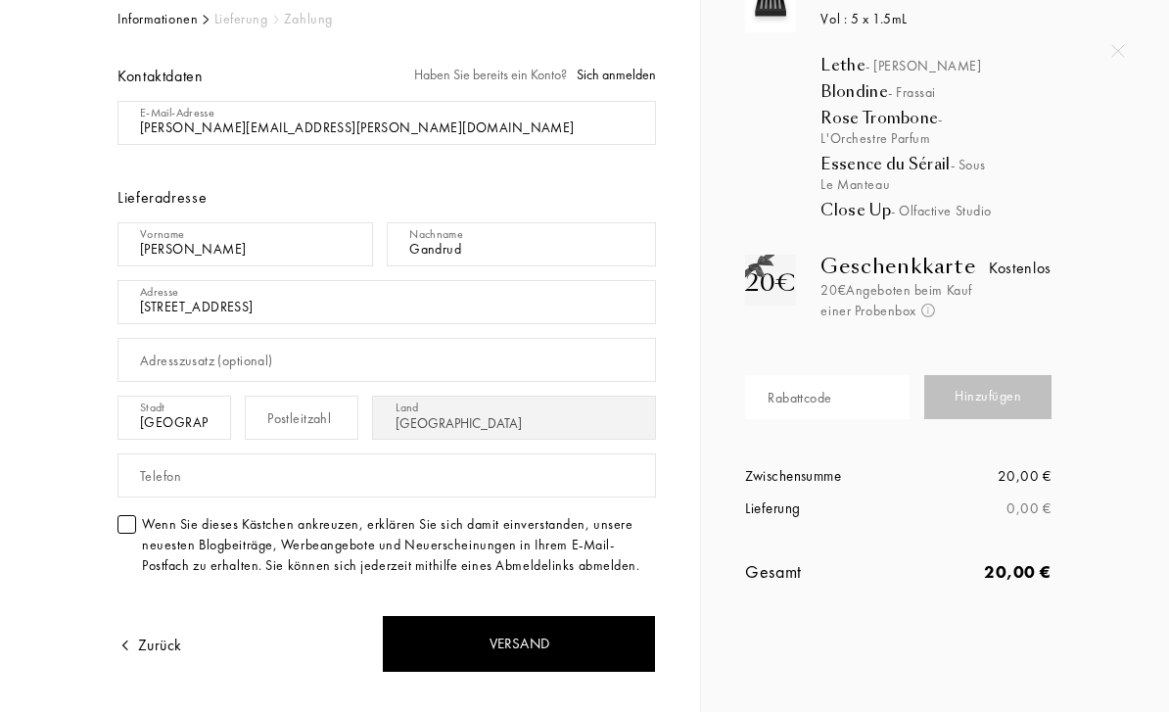
click at [278, 420] on div "Postleitzahl" at bounding box center [299, 418] width 64 height 21
click at [304, 416] on input "80803" at bounding box center [302, 417] width 114 height 44
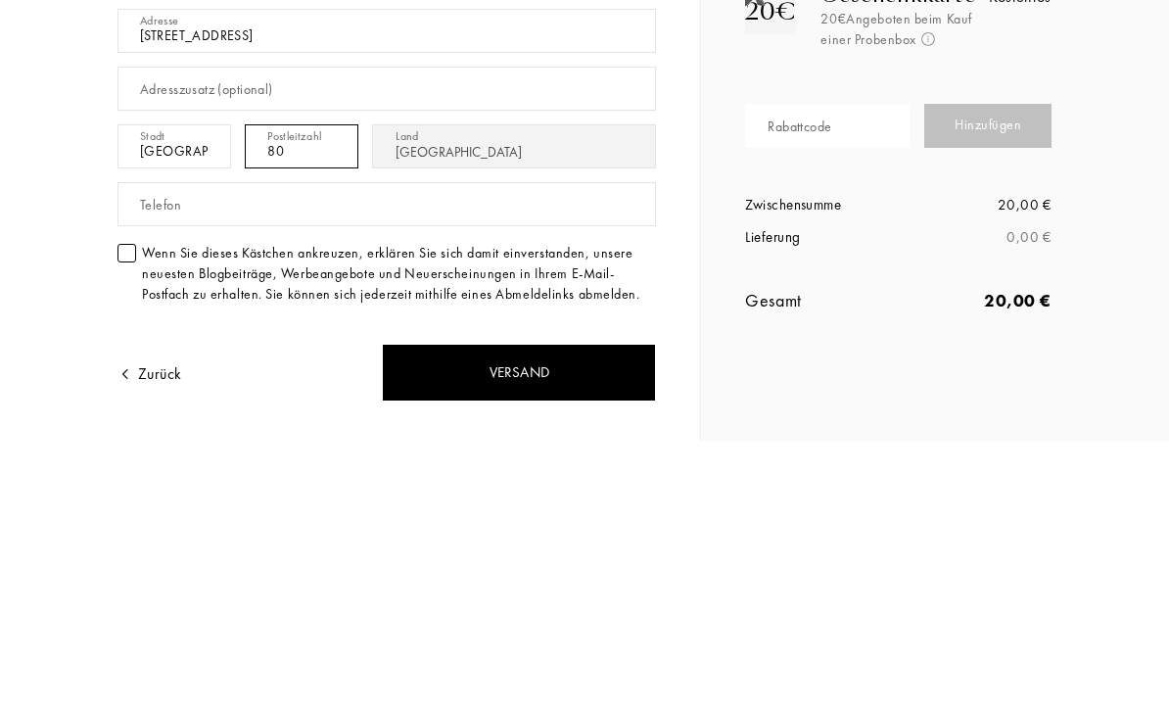
type input "8"
type input "80803"
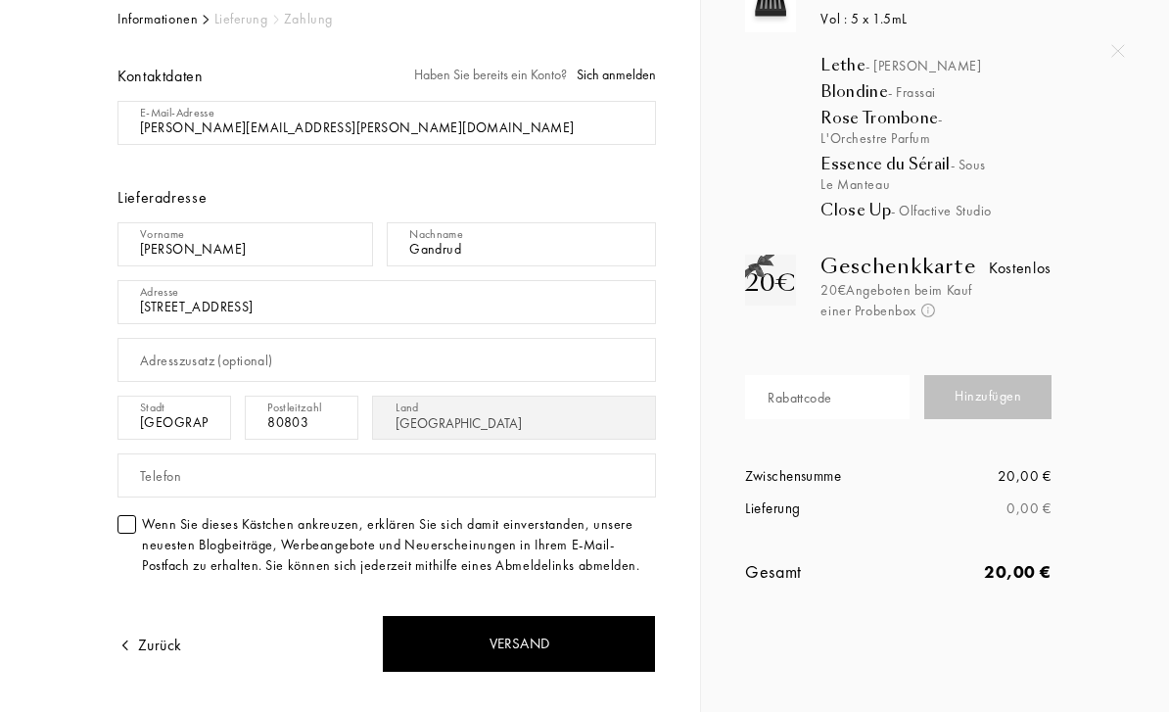
click at [540, 632] on div "Versand" at bounding box center [519, 644] width 274 height 58
click at [465, 482] on input "text" at bounding box center [386, 475] width 538 height 44
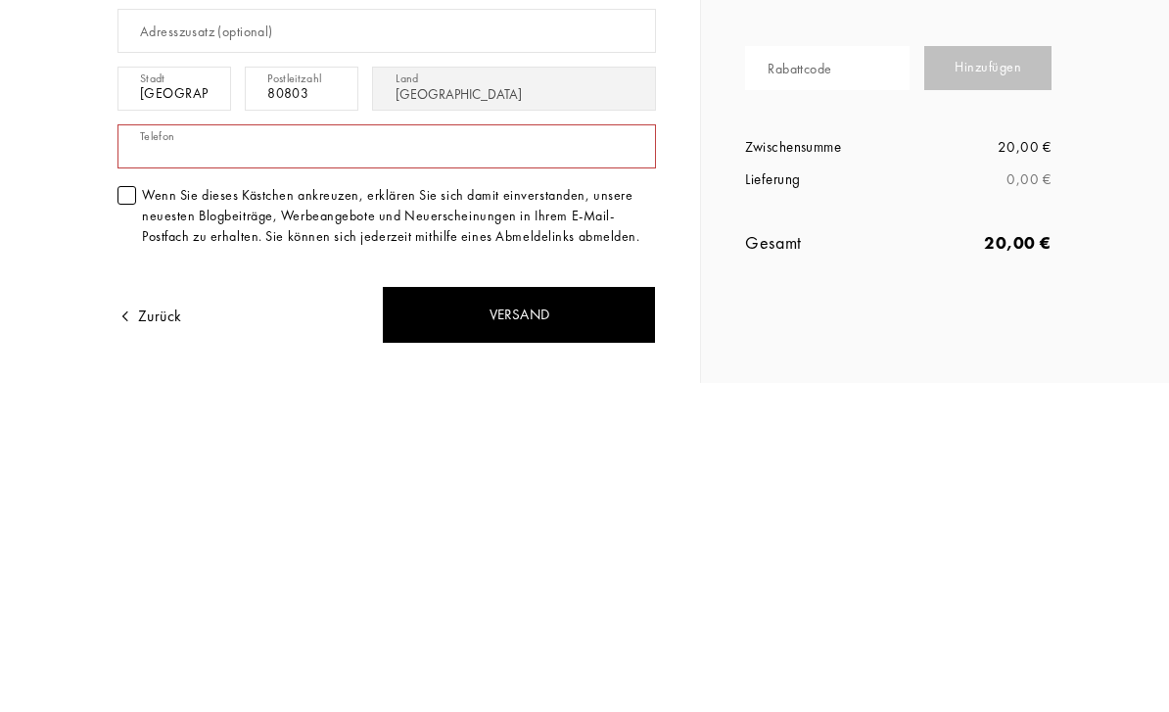
type input "15126172224"
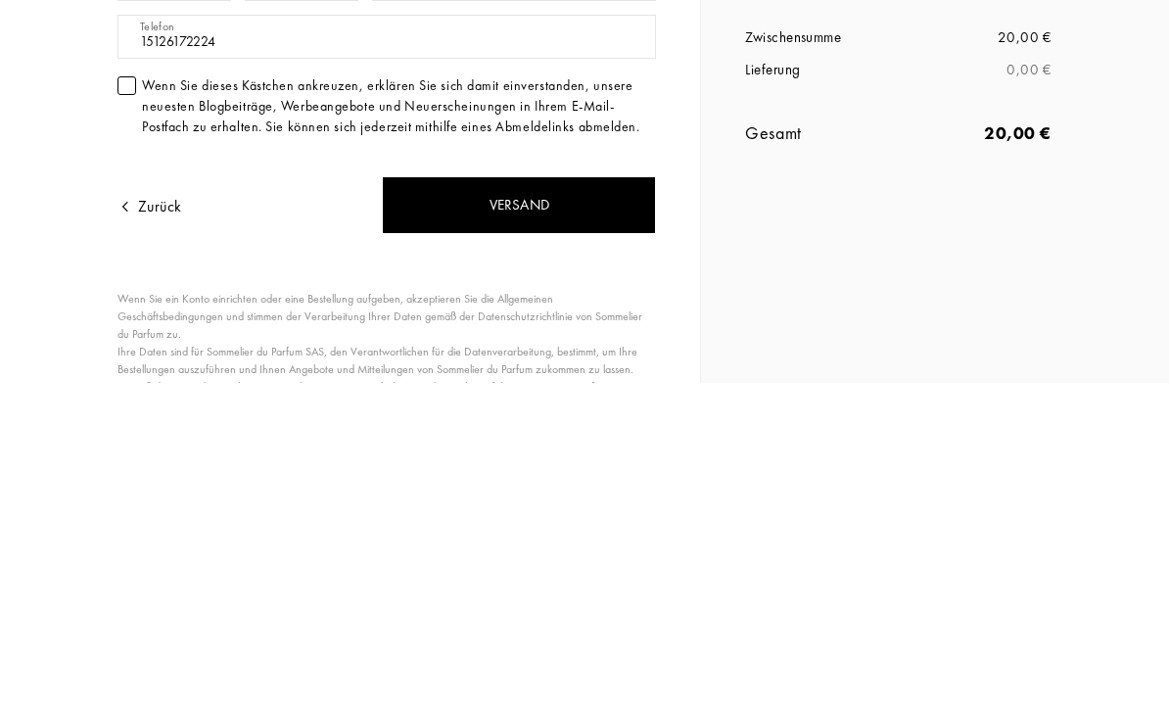
scroll to position [225, 0]
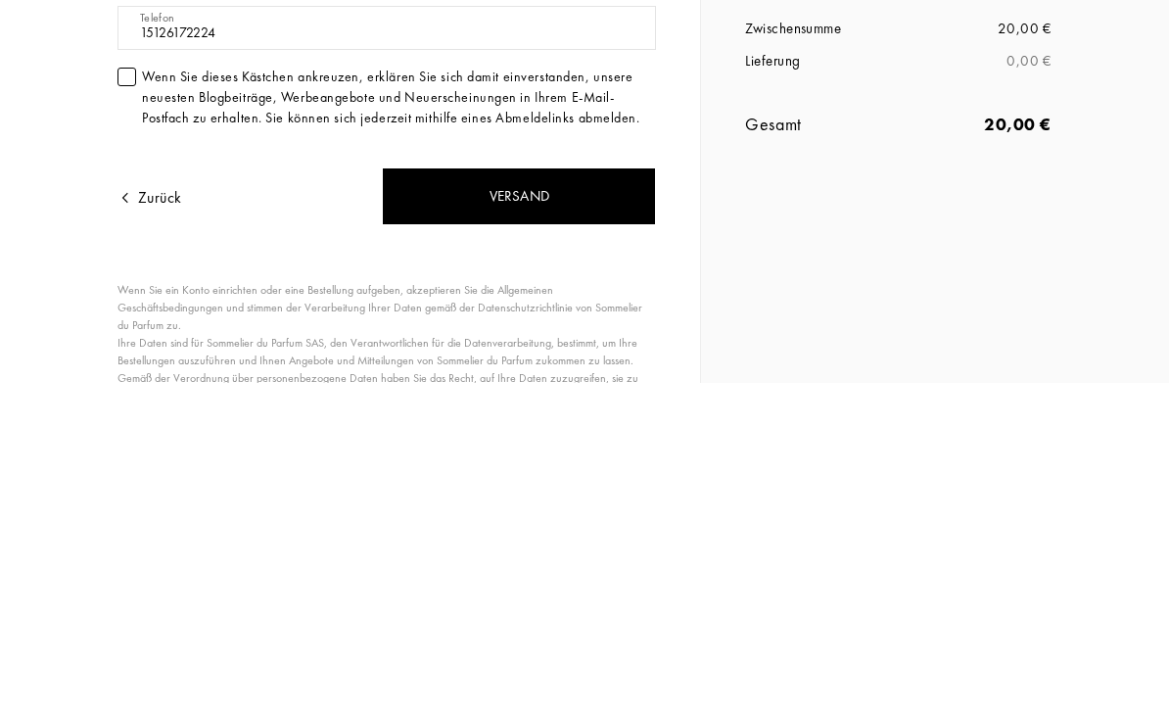
click at [589, 496] on div "Versand" at bounding box center [519, 525] width 274 height 58
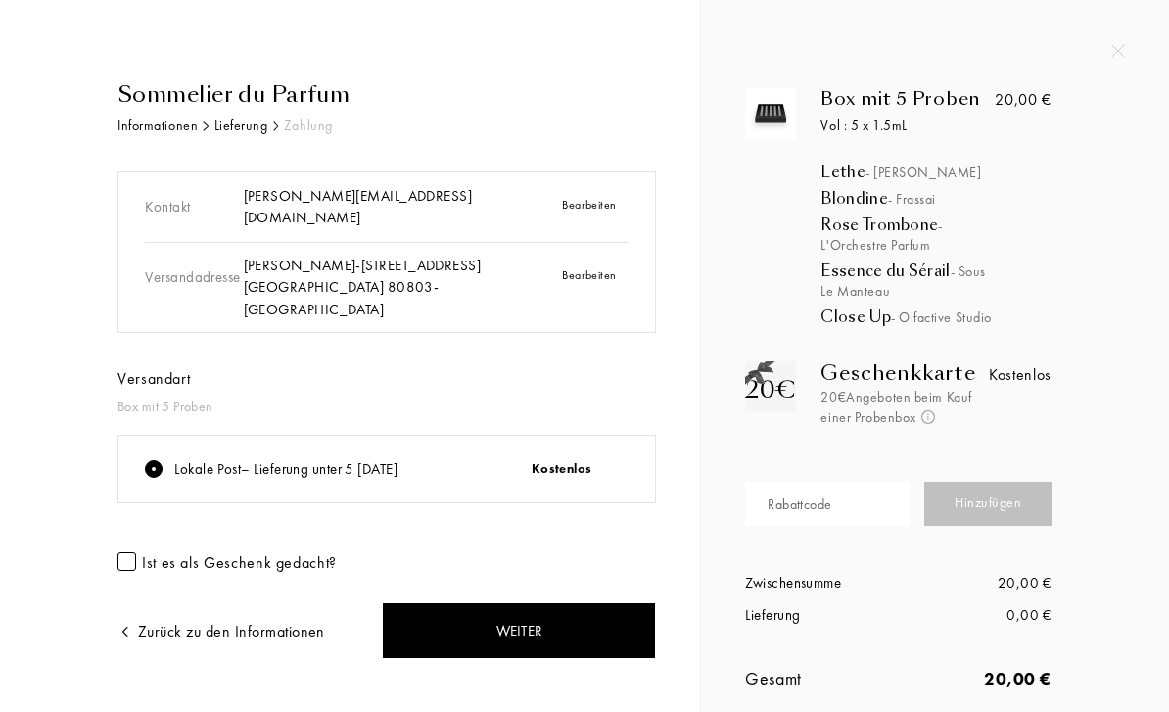
click at [567, 602] on div "Weiter" at bounding box center [519, 631] width 274 height 58
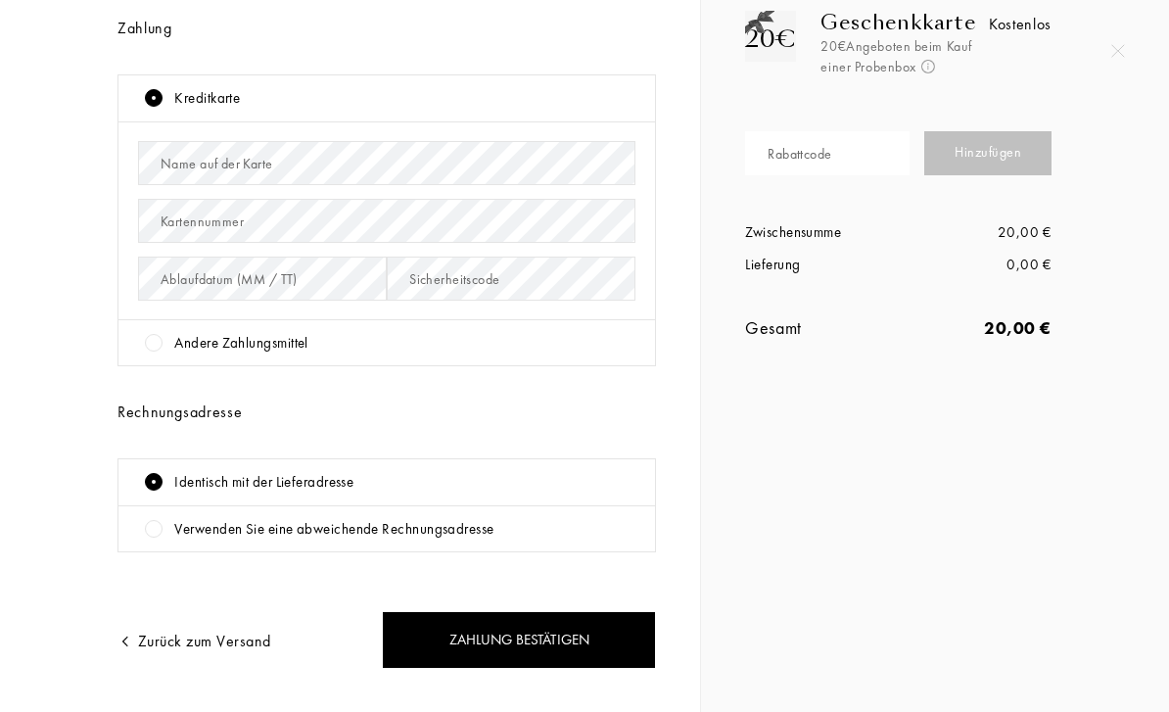
scroll to position [350, 0]
click at [339, 332] on div "Andere Zahlungsmittel" at bounding box center [390, 343] width 490 height 23
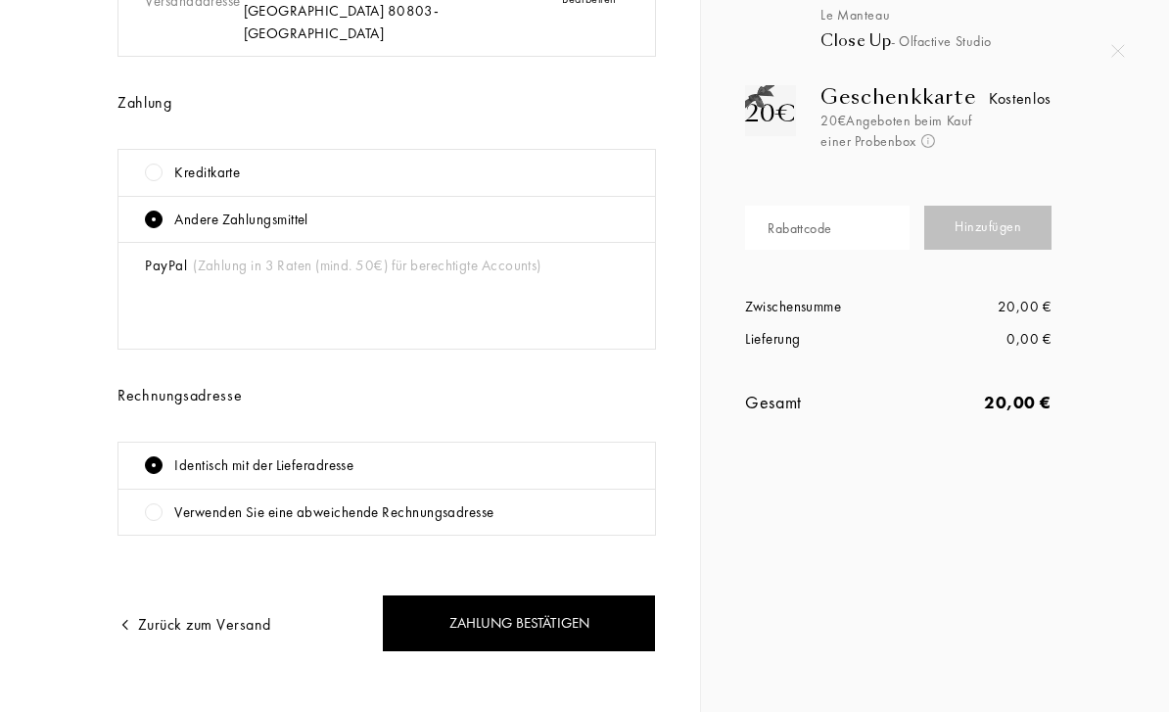
click at [253, 162] on div "Kreditkarte" at bounding box center [390, 173] width 490 height 23
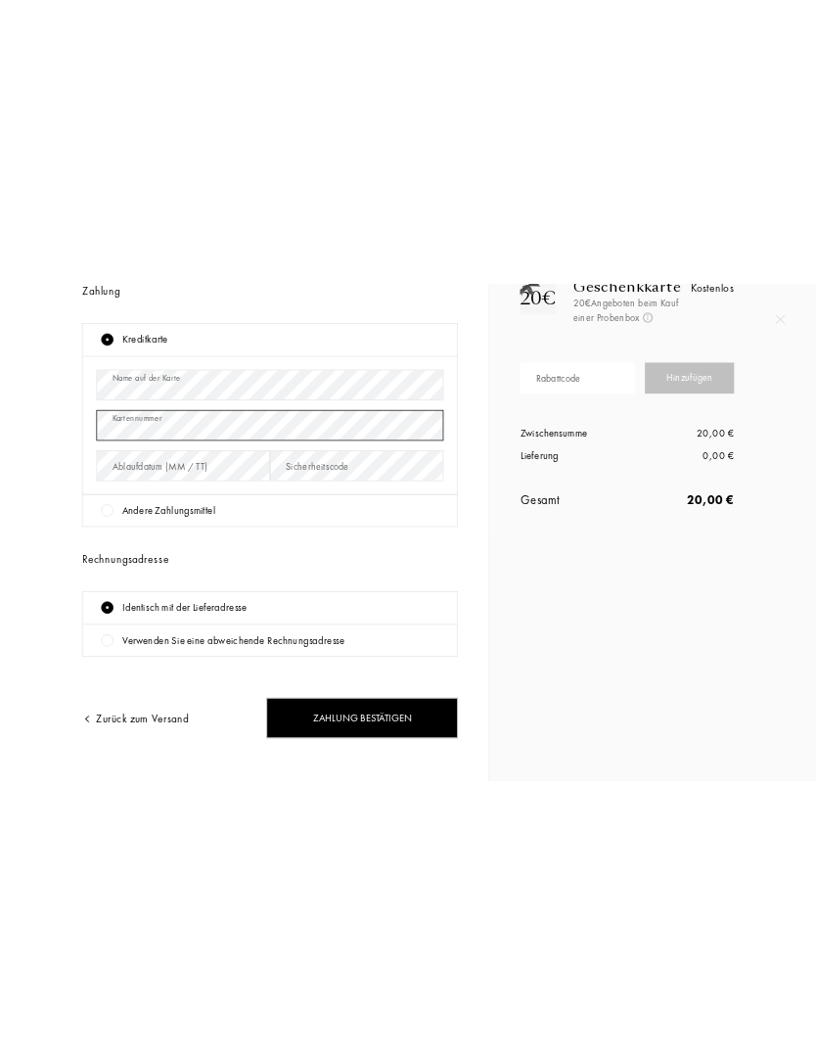
scroll to position [368, 0]
